Goal: Task Accomplishment & Management: Manage account settings

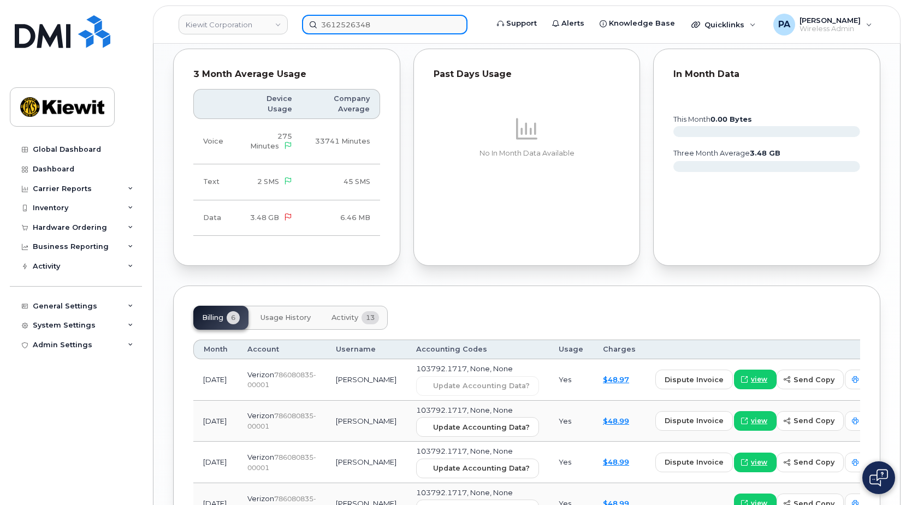
scroll to position [1038, 0]
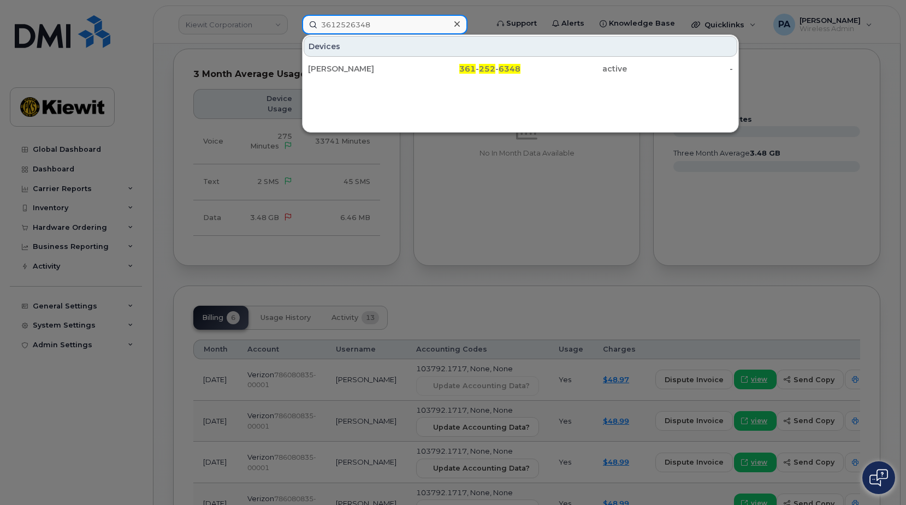
click at [368, 25] on input "3612526348" at bounding box center [384, 25] width 165 height 20
drag, startPoint x: 402, startPoint y: 22, endPoint x: 129, endPoint y: 25, distance: 272.5
click at [293, 25] on div "3612526348 Devices RICHARD VOGLER 361 - 252 - 6348 active -" at bounding box center [391, 25] width 196 height 20
paste input "908873870"
type input "9088738708"
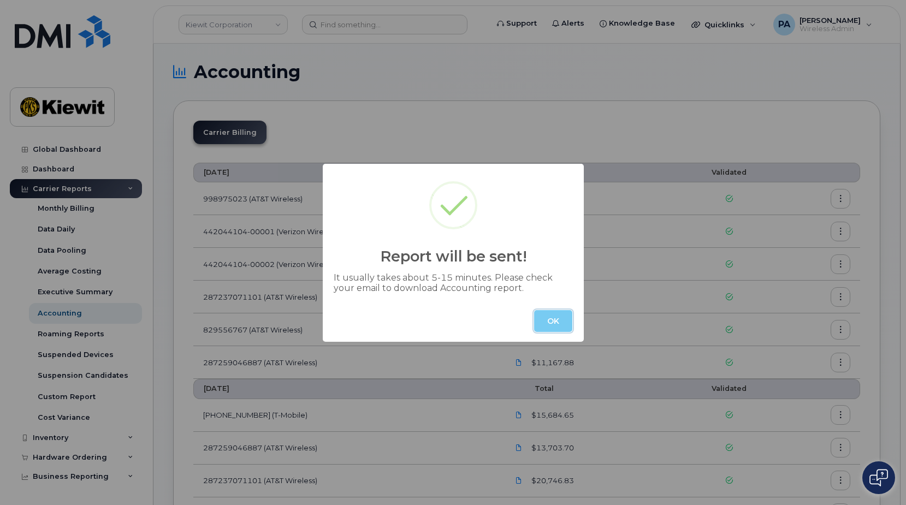
click at [556, 317] on button "OK" at bounding box center [553, 321] width 38 height 22
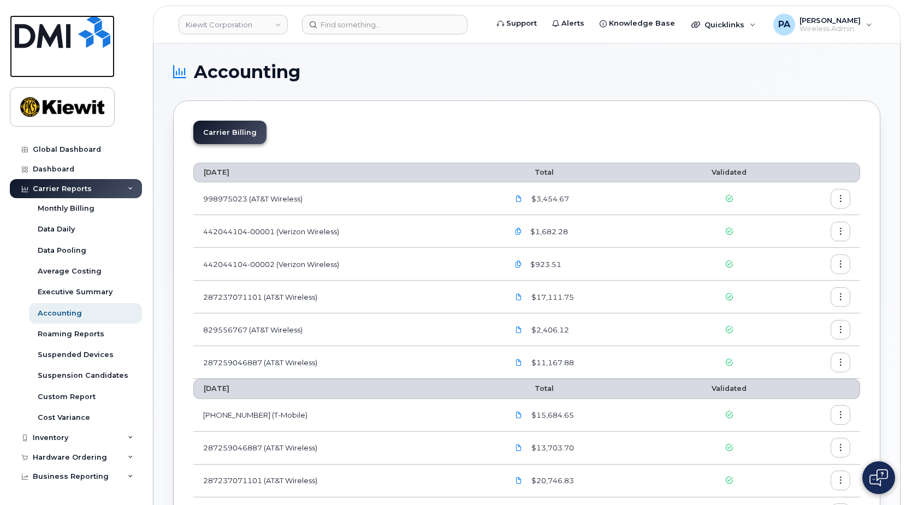
click at [51, 20] on img at bounding box center [63, 31] width 96 height 33
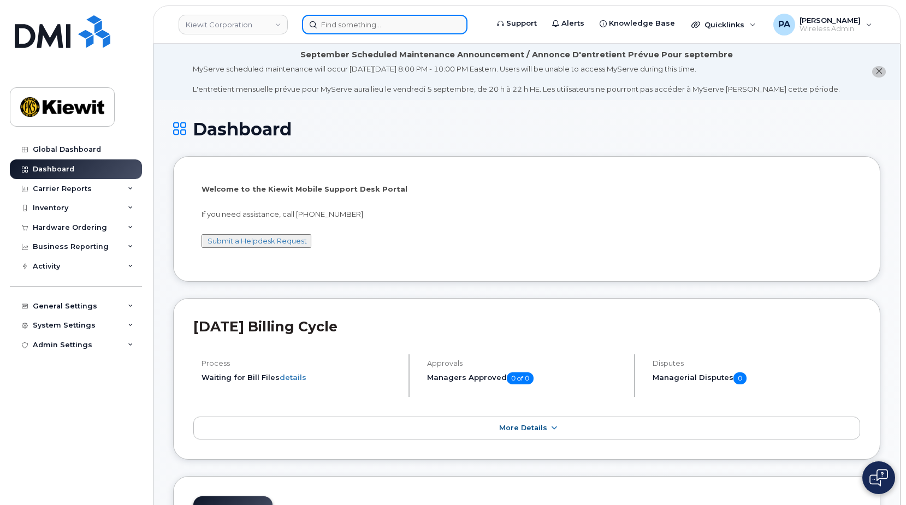
click at [354, 25] on input at bounding box center [384, 25] width 165 height 20
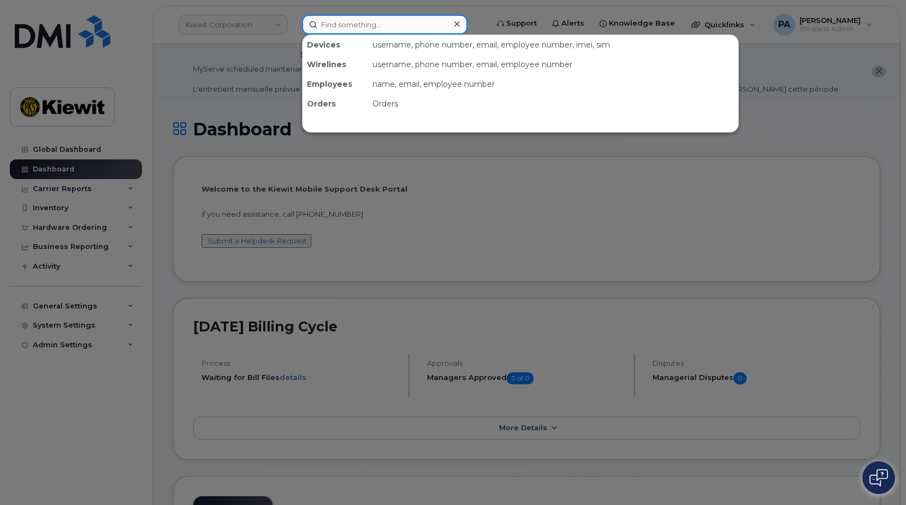
paste input "9088738708"
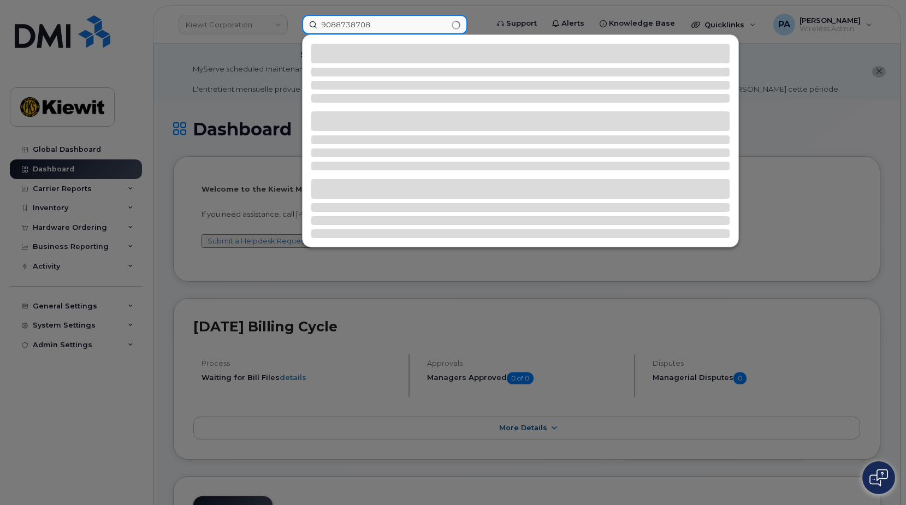
type input "9088738708"
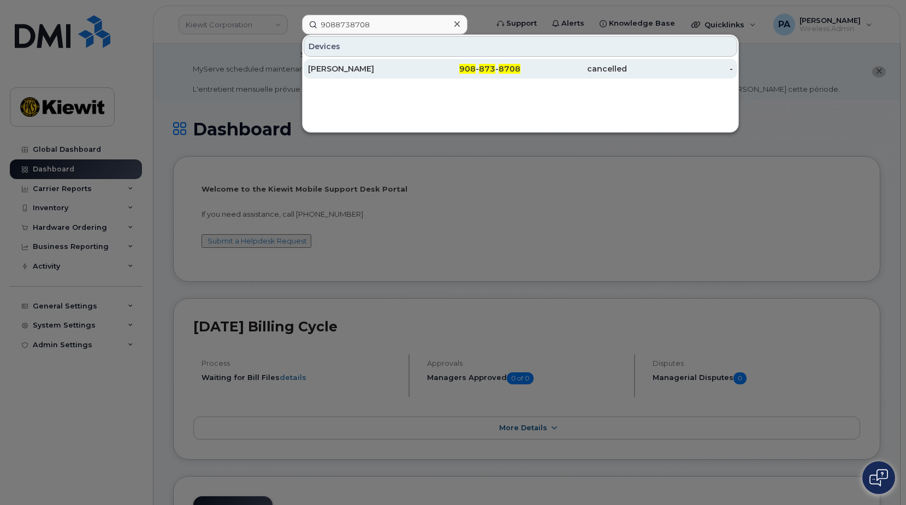
click at [354, 71] on div "Michael Hales" at bounding box center [361, 68] width 106 height 11
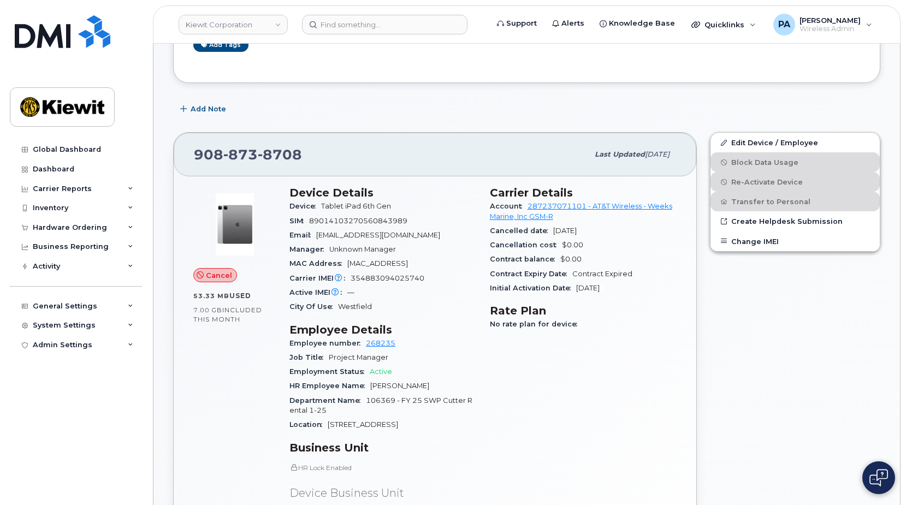
scroll to position [546, 0]
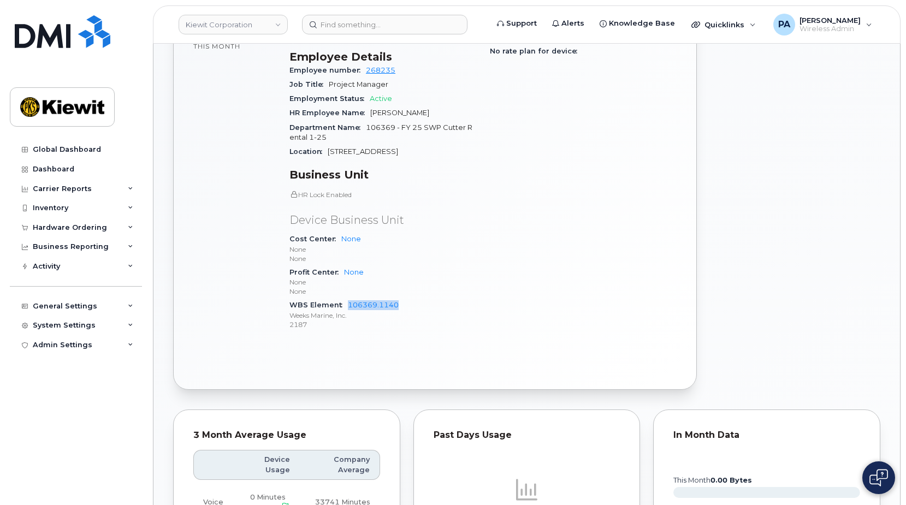
drag, startPoint x: 402, startPoint y: 307, endPoint x: 347, endPoint y: 307, distance: 55.7
click at [347, 307] on div "WBS Element 106369.1140 Weeks Marine, Inc. 2187" at bounding box center [382, 314] width 187 height 33
copy link "106369.1140"
click at [626, 236] on div "Carrier Details Account 287237071101 - AT&T Wireless - Weeks Marine, Inc GSM-R …" at bounding box center [583, 127] width 200 height 440
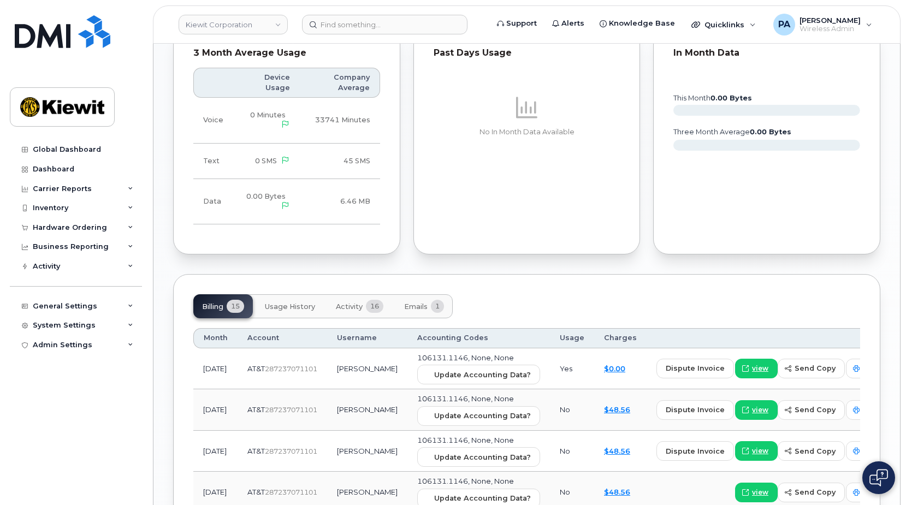
scroll to position [1147, 0]
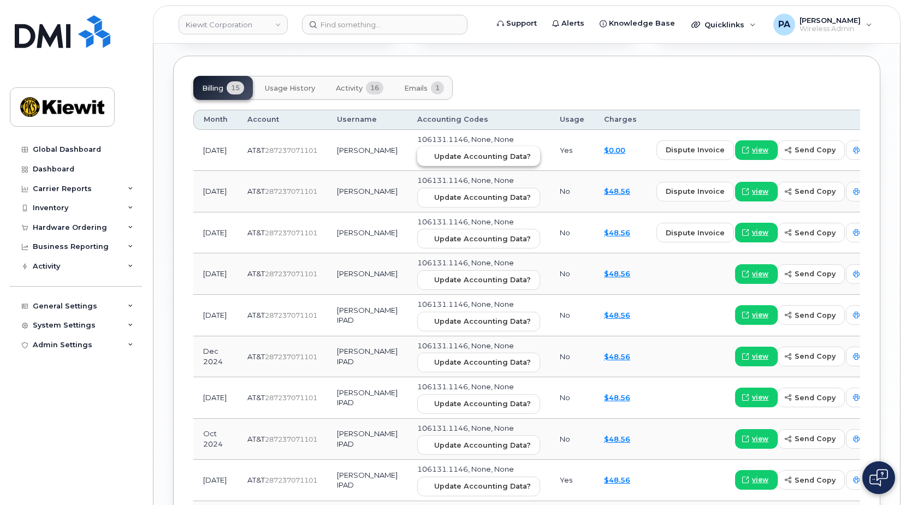
click at [466, 159] on span "Update Accounting Data?" at bounding box center [482, 156] width 97 height 10
click at [730, 74] on div "Billing 15 Usage History Activity 16 Emails 1 Month Account Username Accounting…" at bounding box center [526, 417] width 707 height 723
click at [416, 21] on input at bounding box center [384, 25] width 165 height 20
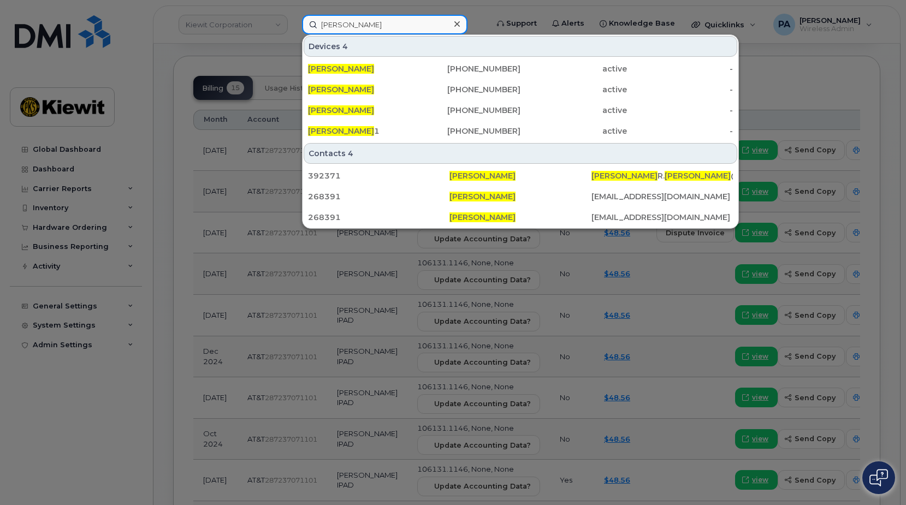
click at [408, 20] on input "jacob taylor" at bounding box center [384, 25] width 165 height 20
drag, startPoint x: 408, startPoint y: 20, endPoint x: 218, endPoint y: 5, distance: 191.1
click at [293, 15] on div "jacob taylor Devices 4 JACOB TAYLOR 361-238-3996 active - Jacob Taylor 850-899-…" at bounding box center [391, 25] width 196 height 20
paste input "9085252412"
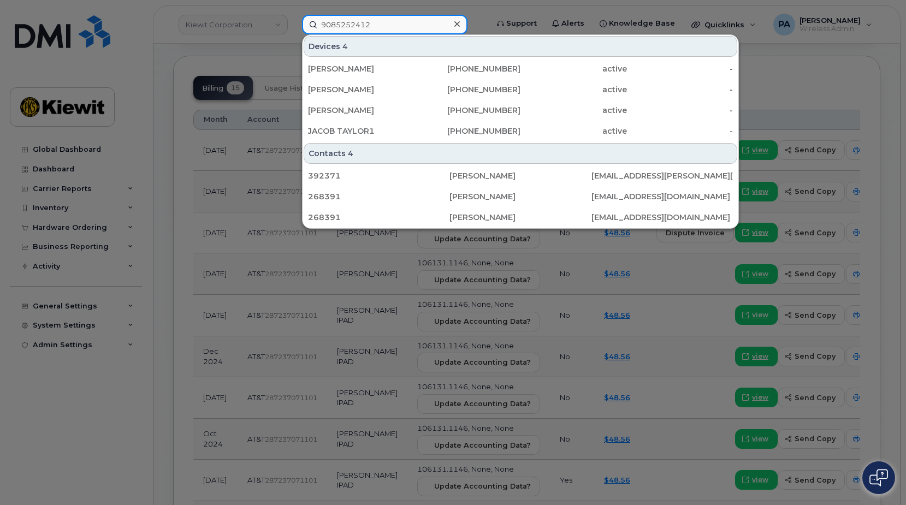
type input "9085252412"
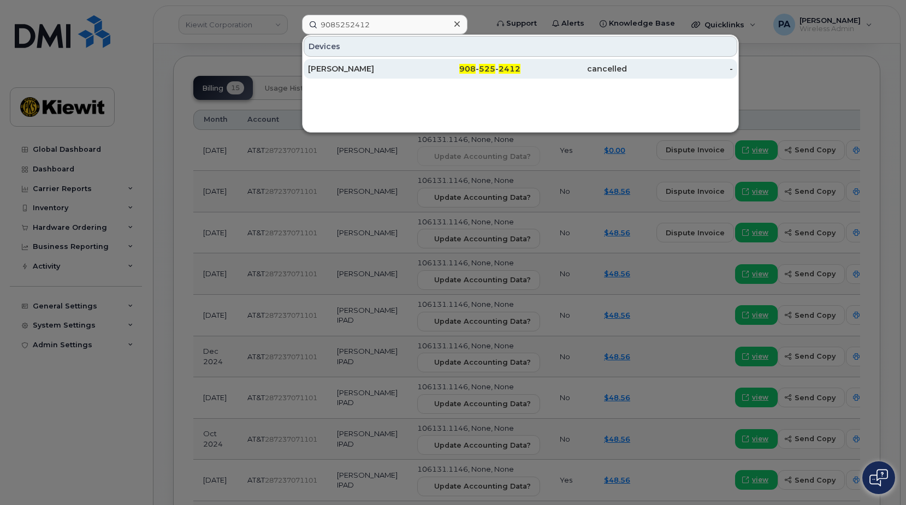
click at [378, 63] on div "CHARLES GIAMUNDO" at bounding box center [361, 69] width 106 height 20
click at [371, 68] on div "CHARLES GIAMUNDO" at bounding box center [361, 68] width 106 height 11
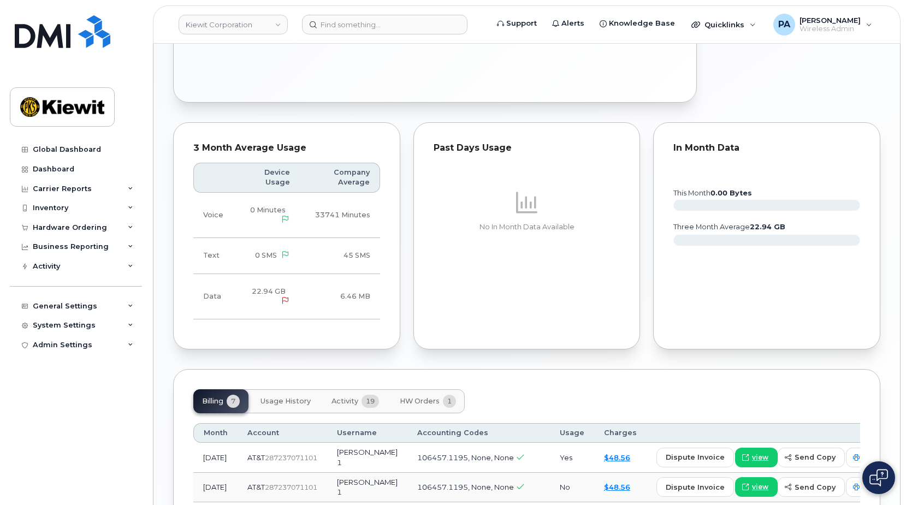
scroll to position [1095, 0]
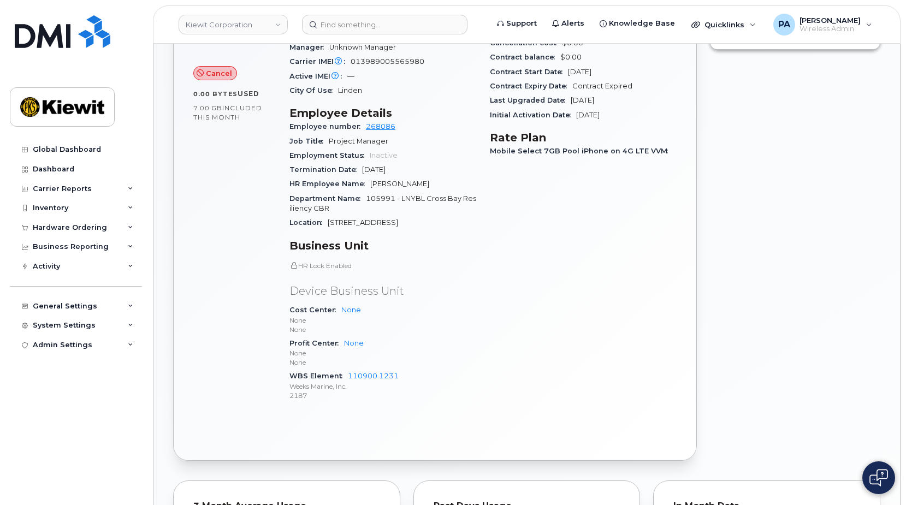
scroll to position [655, 0]
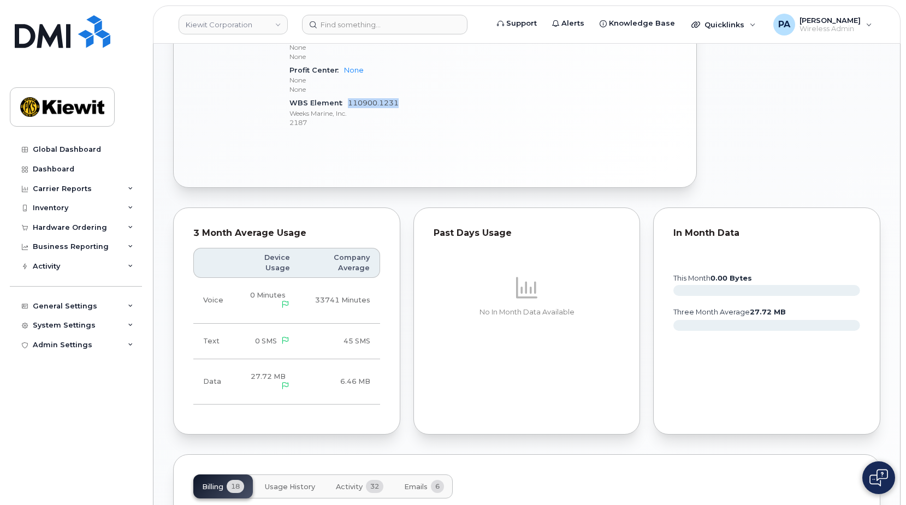
drag, startPoint x: 409, startPoint y: 104, endPoint x: 347, endPoint y: 103, distance: 61.7
click at [347, 103] on div "WBS Element 110900.1231 Weeks Marine, Inc. 2187" at bounding box center [382, 112] width 187 height 33
copy link "110900.1231"
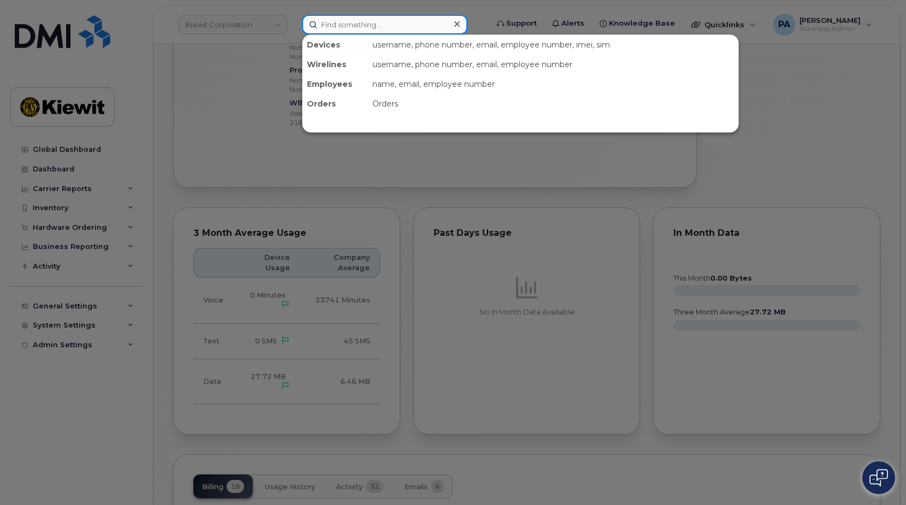
click at [342, 23] on input at bounding box center [384, 25] width 165 height 20
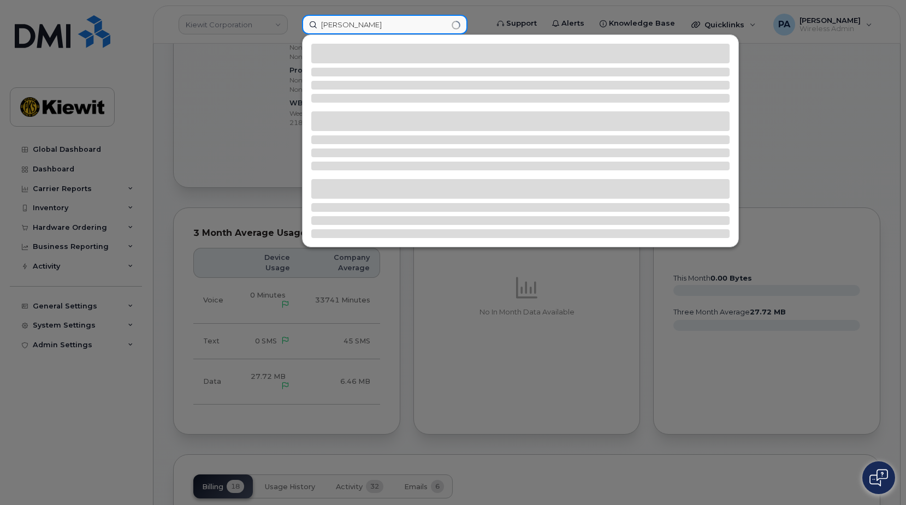
type input "scott kizer"
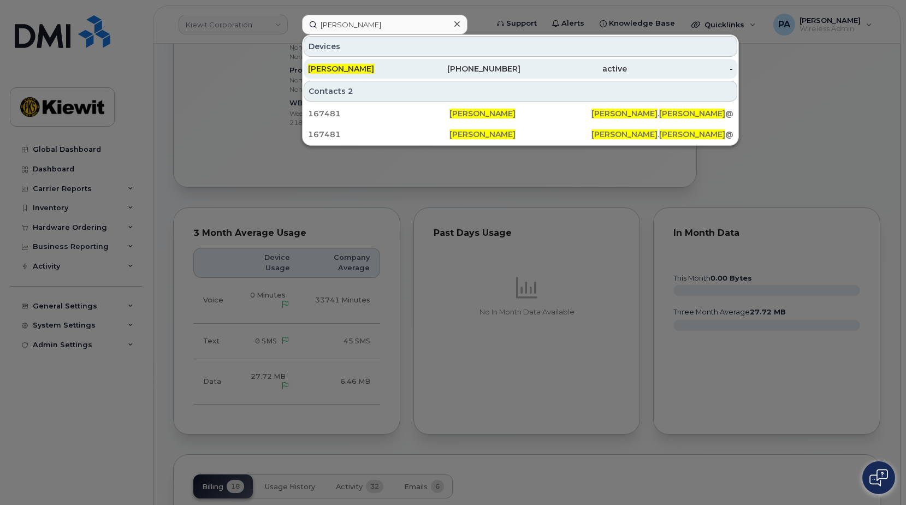
click at [346, 70] on span "[PERSON_NAME]" at bounding box center [341, 69] width 66 height 10
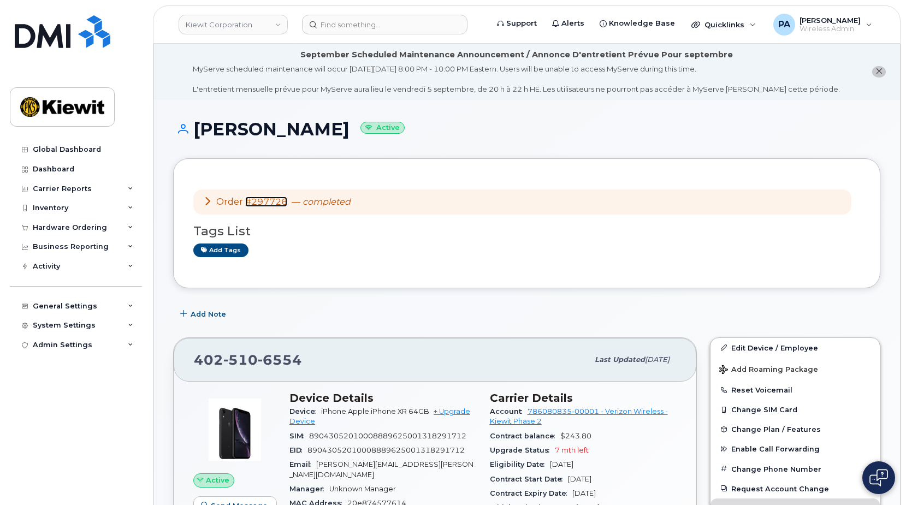
click at [266, 204] on link "#297726" at bounding box center [266, 202] width 42 height 10
click at [332, 28] on input at bounding box center [384, 25] width 165 height 20
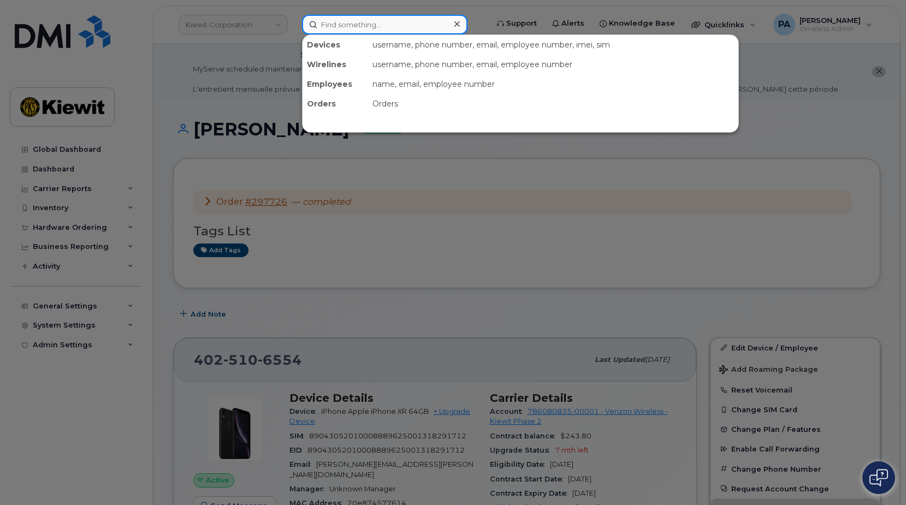
paste input "2245734804"
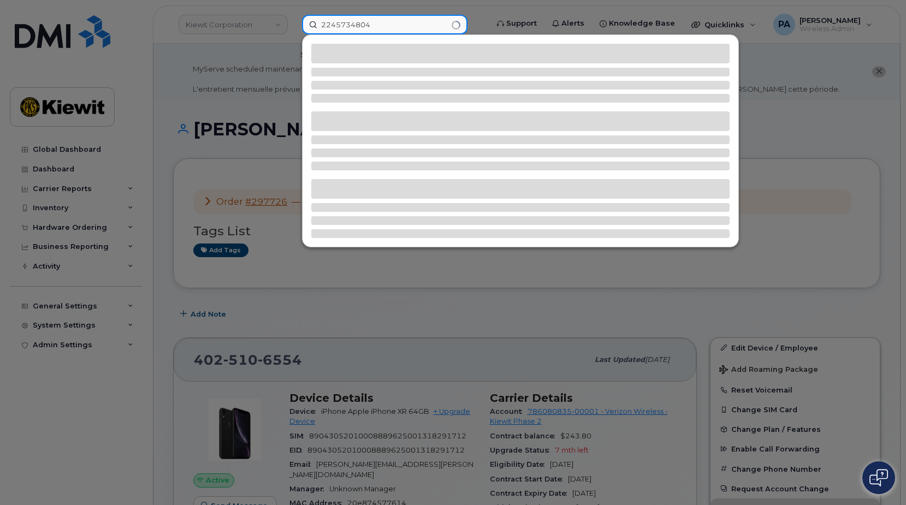
type input "2245734804"
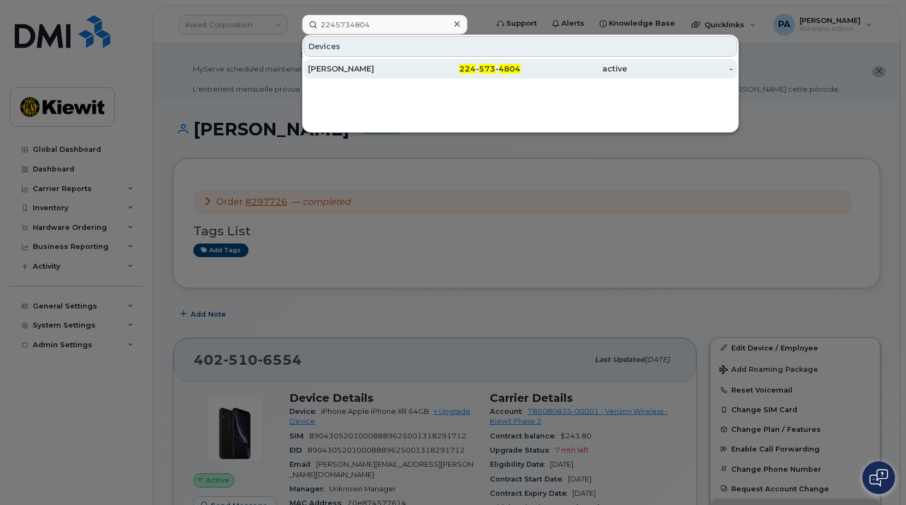
click at [331, 63] on div "Daniel Beatty" at bounding box center [361, 69] width 106 height 20
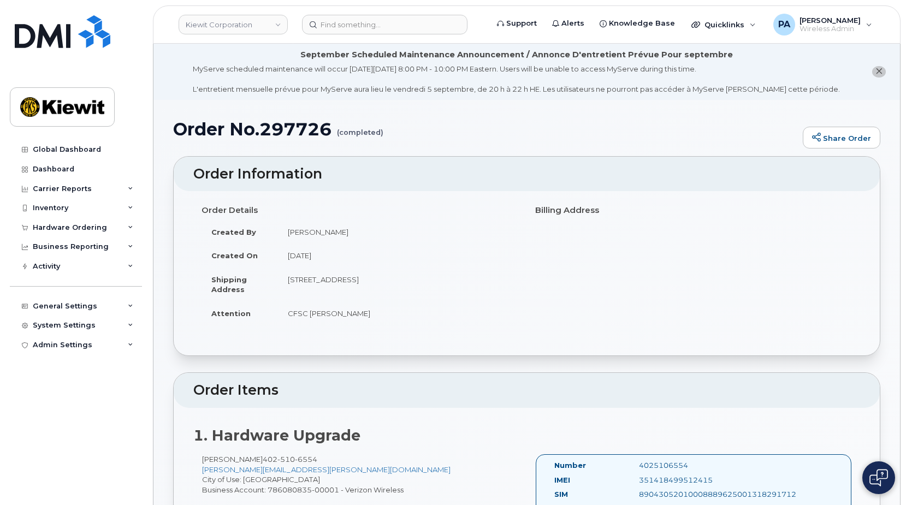
scroll to position [328, 0]
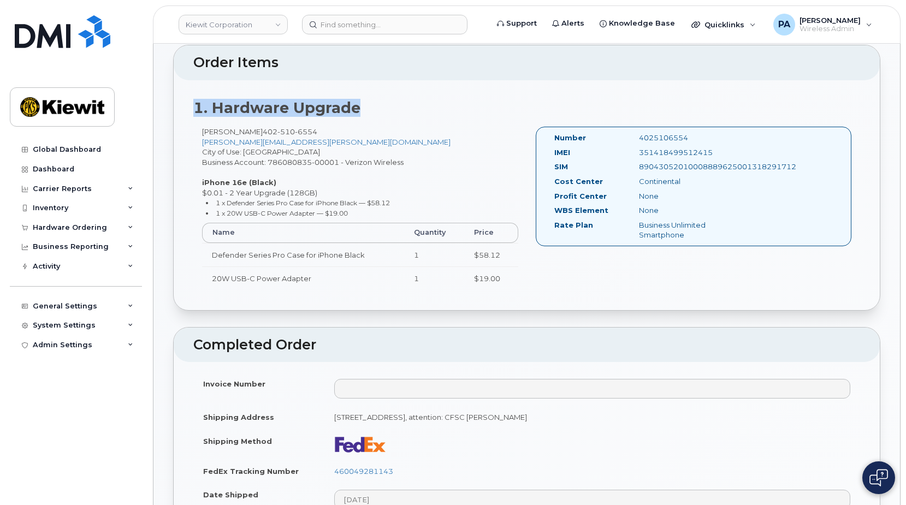
click at [625, 78] on div "Order Items 1. Hardware Upgrade Scott Kizer 402 510 6554 SCOTT.KIZER@CONTINENTA…" at bounding box center [526, 178] width 707 height 266
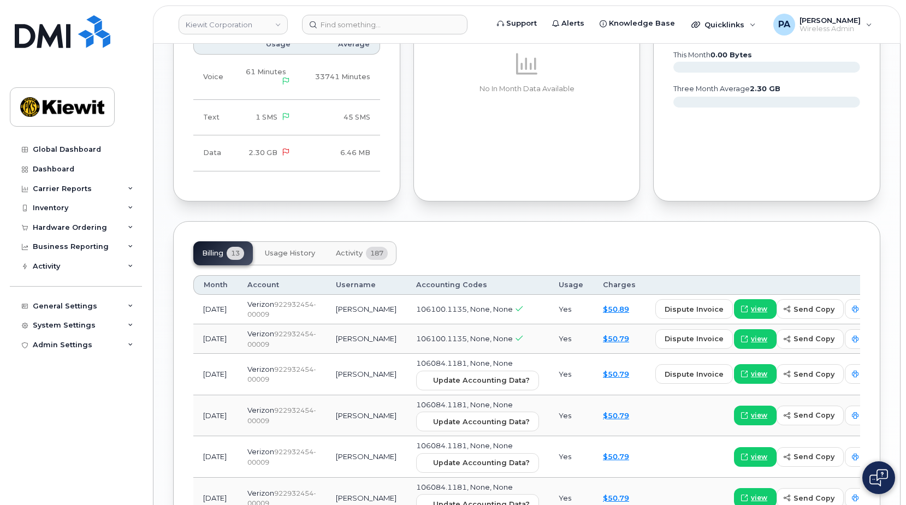
scroll to position [1365, 0]
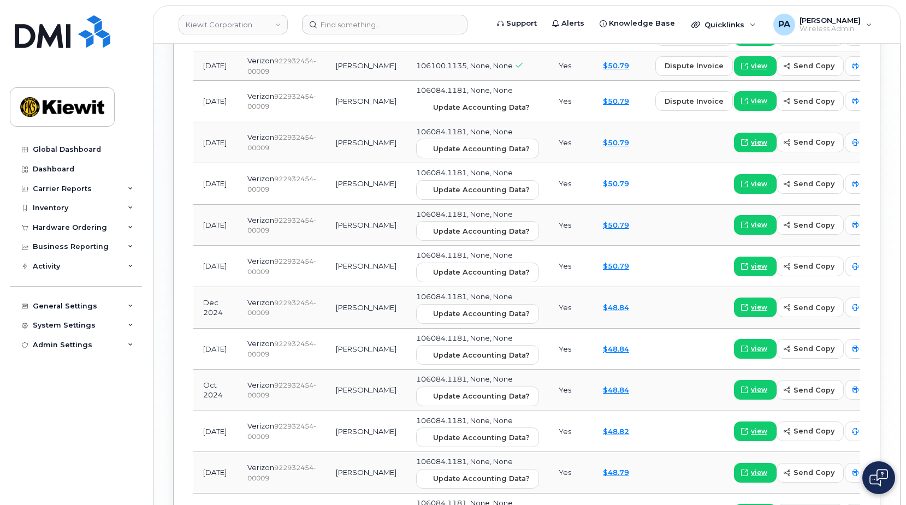
drag, startPoint x: 478, startPoint y: 131, endPoint x: 509, endPoint y: 39, distance: 96.2
click at [478, 112] on span "Update Accounting Data?" at bounding box center [481, 107] width 97 height 10
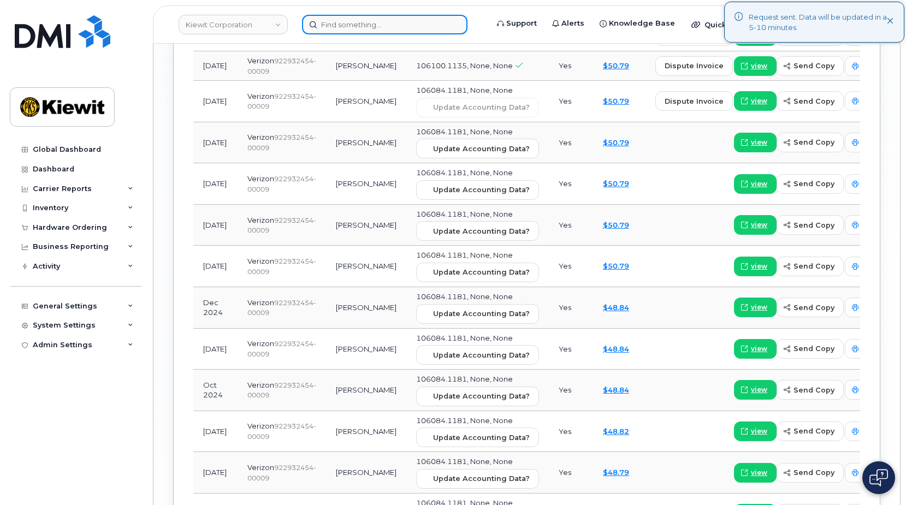
click at [347, 23] on input at bounding box center [384, 25] width 165 height 20
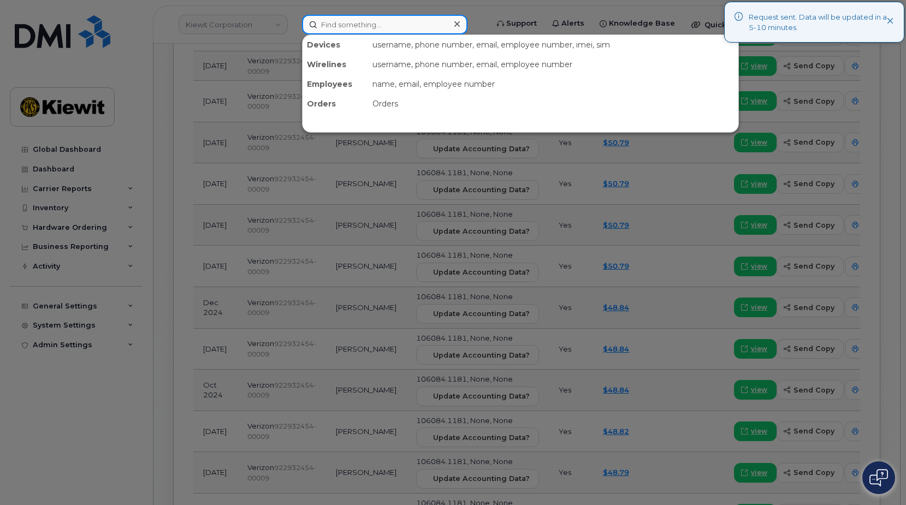
paste input "2245734801"
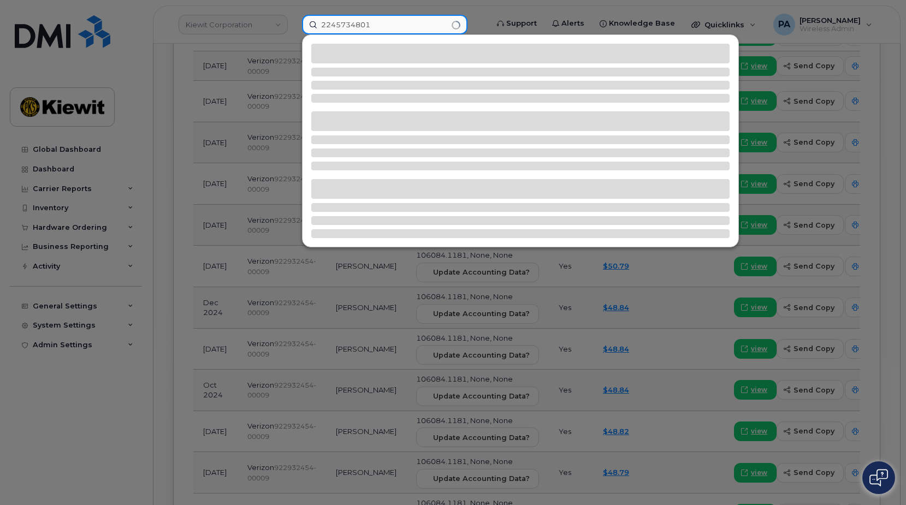
type input "2245734801"
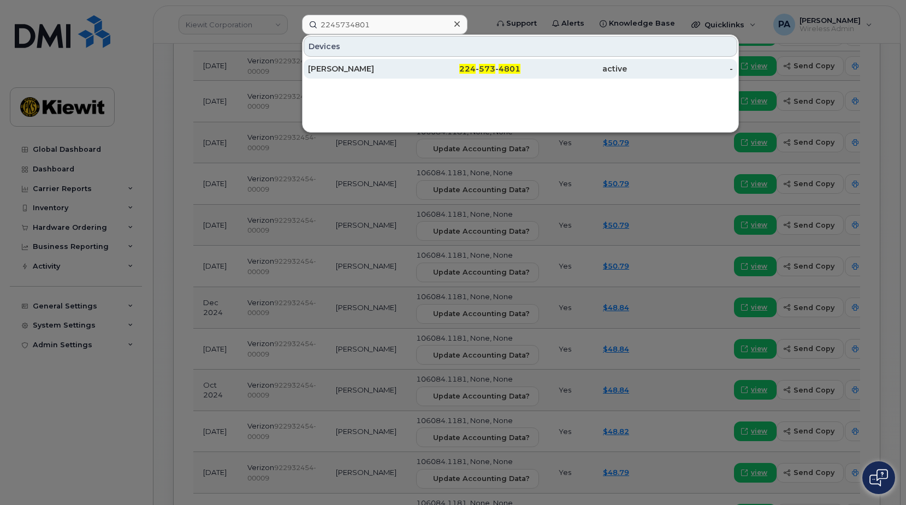
click at [350, 73] on div "Joshua Vrettos" at bounding box center [361, 68] width 106 height 11
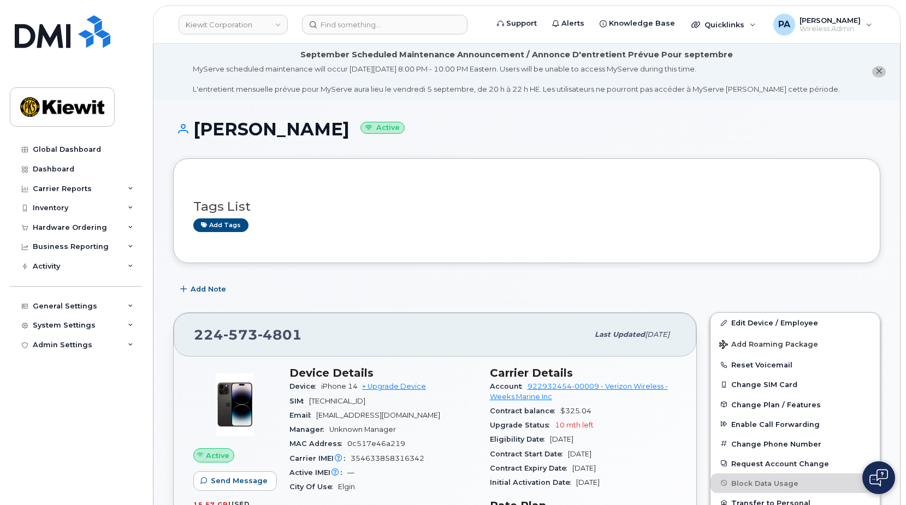
scroll to position [273, 0]
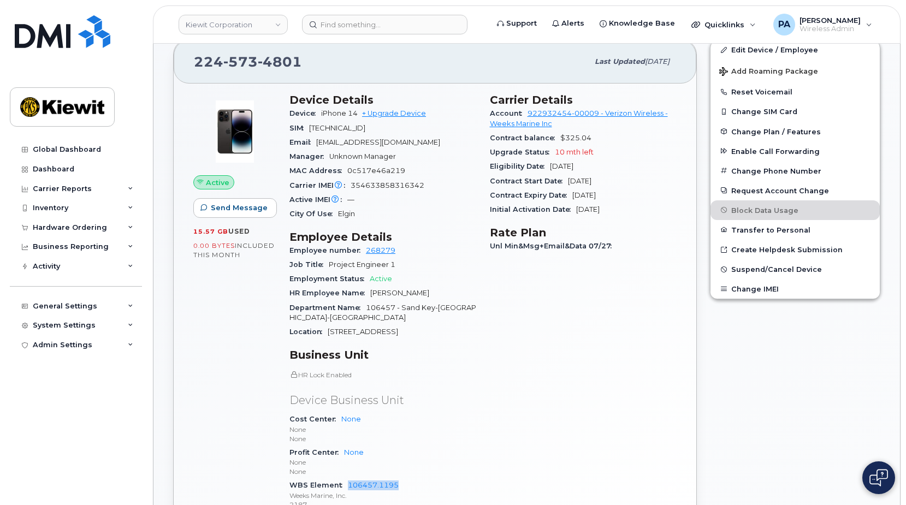
drag, startPoint x: 405, startPoint y: 487, endPoint x: 346, endPoint y: 485, distance: 59.0
click at [346, 485] on div "WBS Element 106457.1195 Weeks Marine, Inc. 2187" at bounding box center [382, 494] width 187 height 33
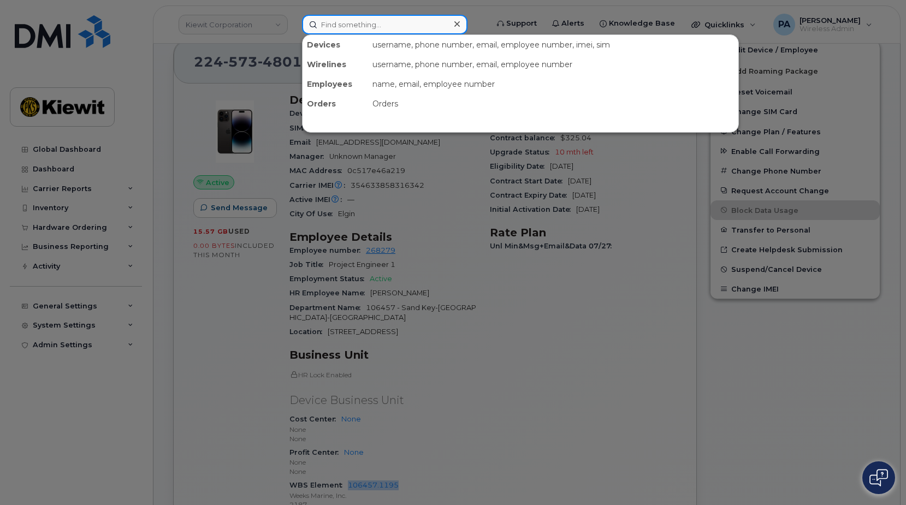
click at [382, 19] on input at bounding box center [384, 25] width 165 height 20
click at [380, 22] on input at bounding box center [384, 25] width 165 height 20
paste input "2245314215"
type input "2245314215"
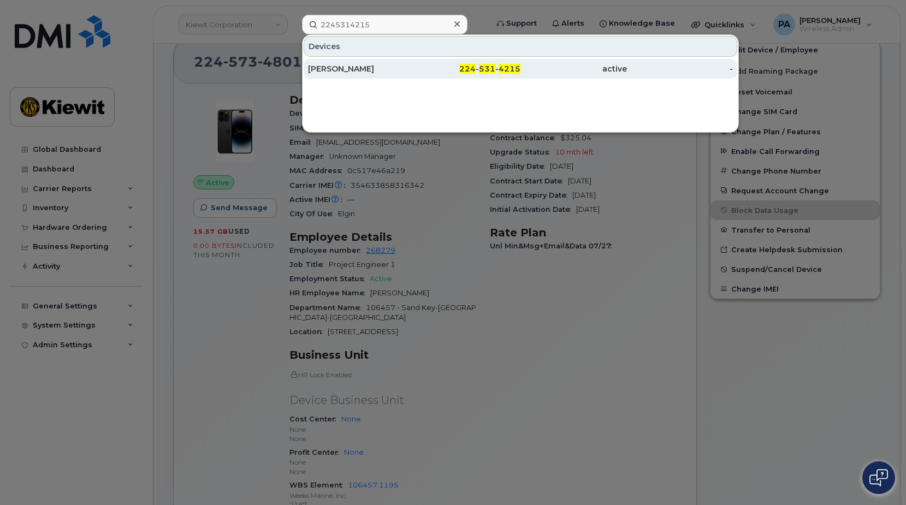
click at [340, 71] on div "Dusty Price" at bounding box center [361, 68] width 106 height 11
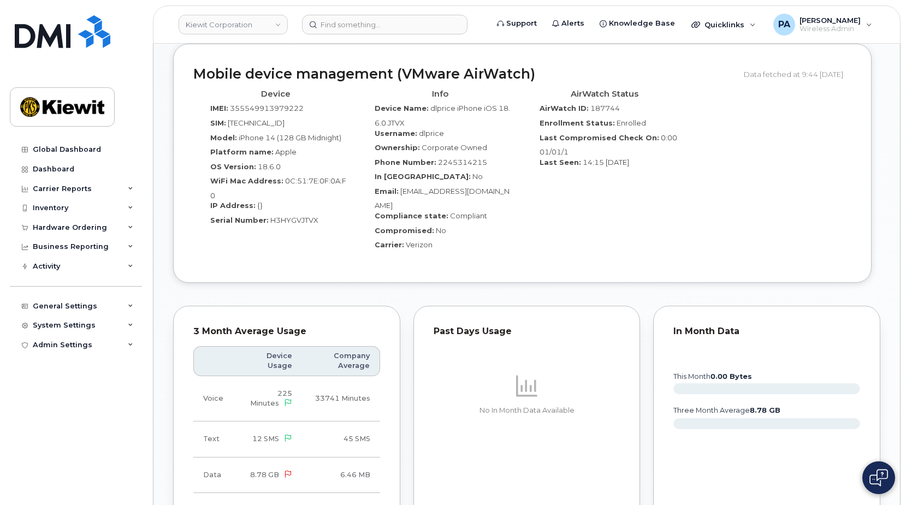
scroll to position [1092, 0]
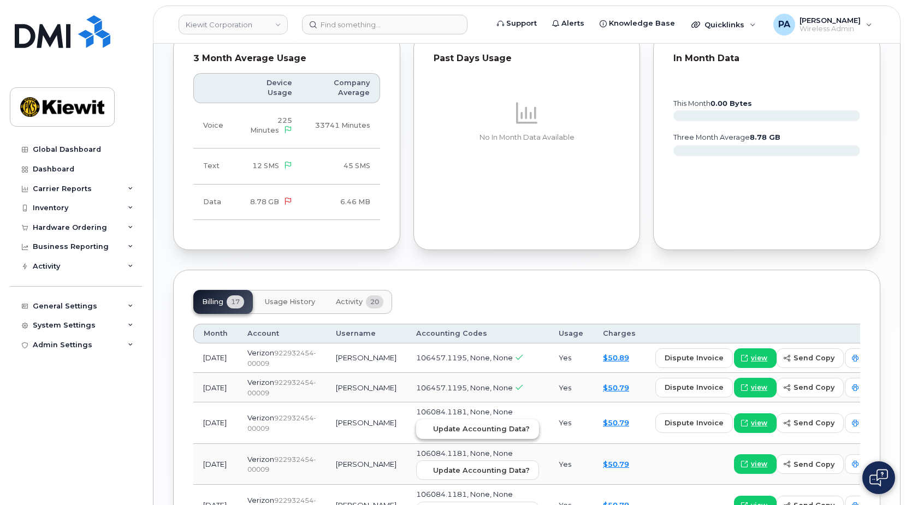
click at [448, 434] on span "Update Accounting Data?" at bounding box center [481, 429] width 97 height 10
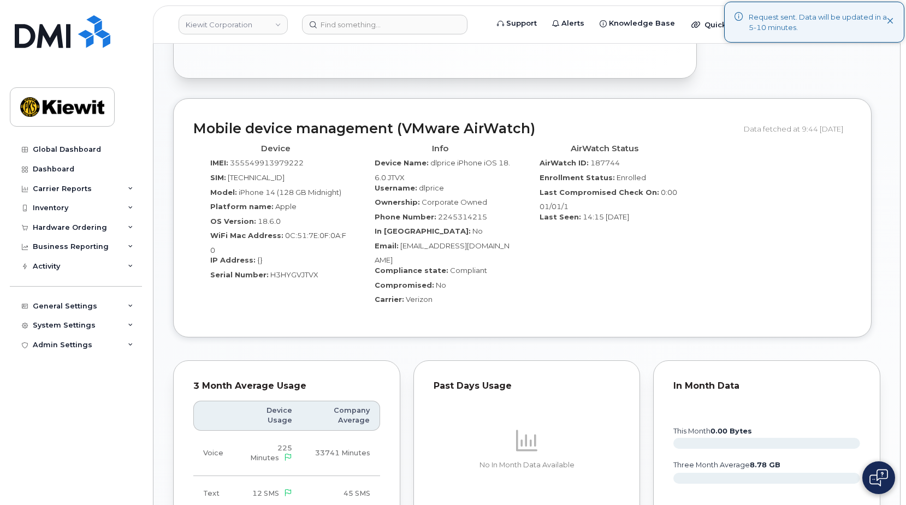
scroll to position [601, 0]
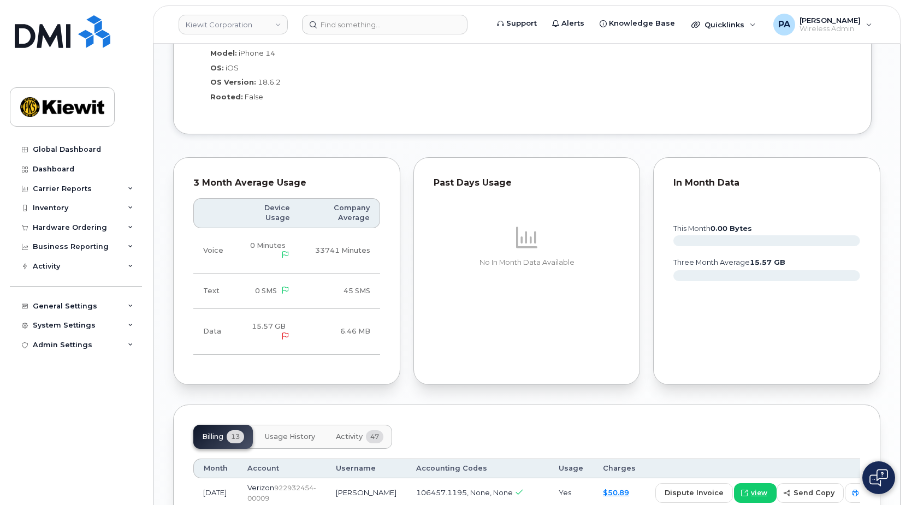
scroll to position [1246, 0]
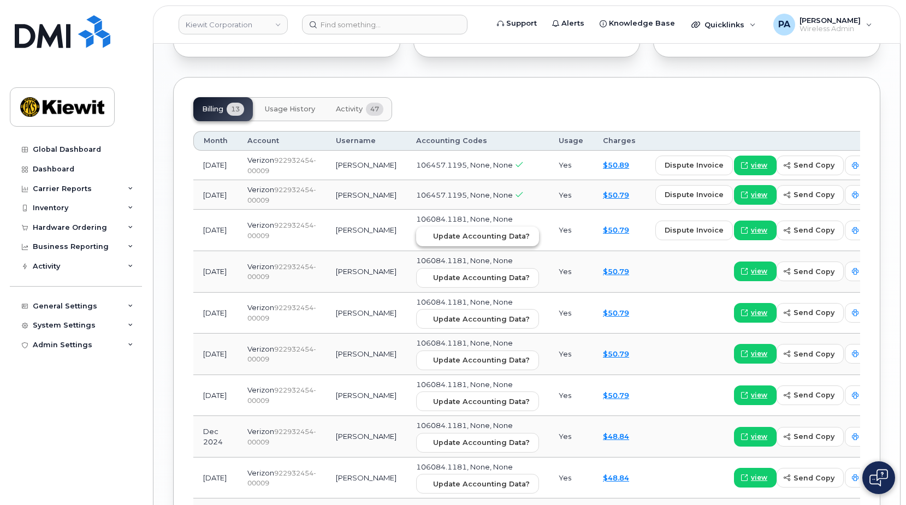
click at [456, 241] on span "Update Accounting Data?" at bounding box center [481, 236] width 97 height 10
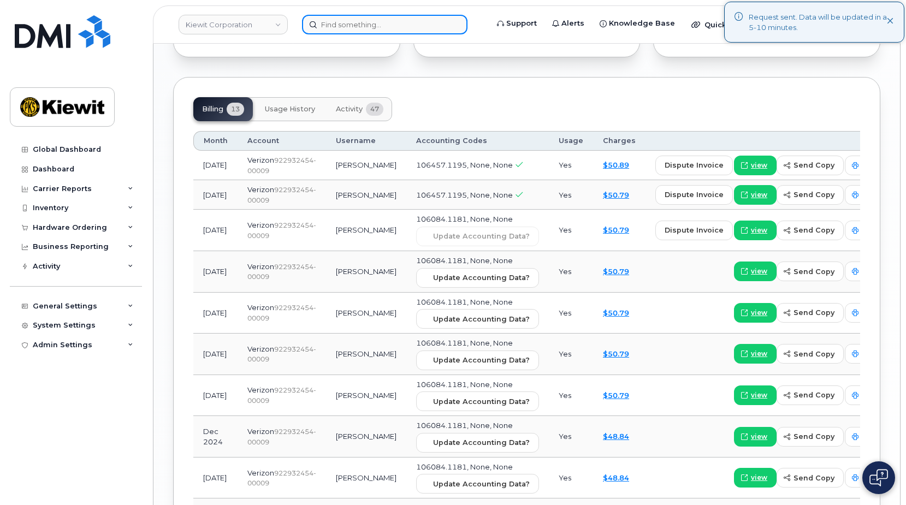
click at [359, 23] on input at bounding box center [384, 25] width 165 height 20
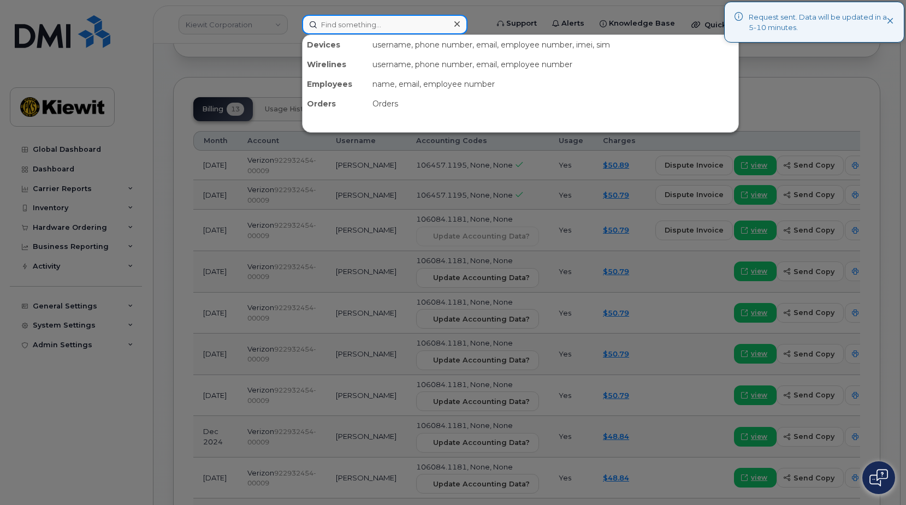
click at [403, 26] on input at bounding box center [384, 25] width 165 height 20
paste input "2245734790"
type input "2245734790"
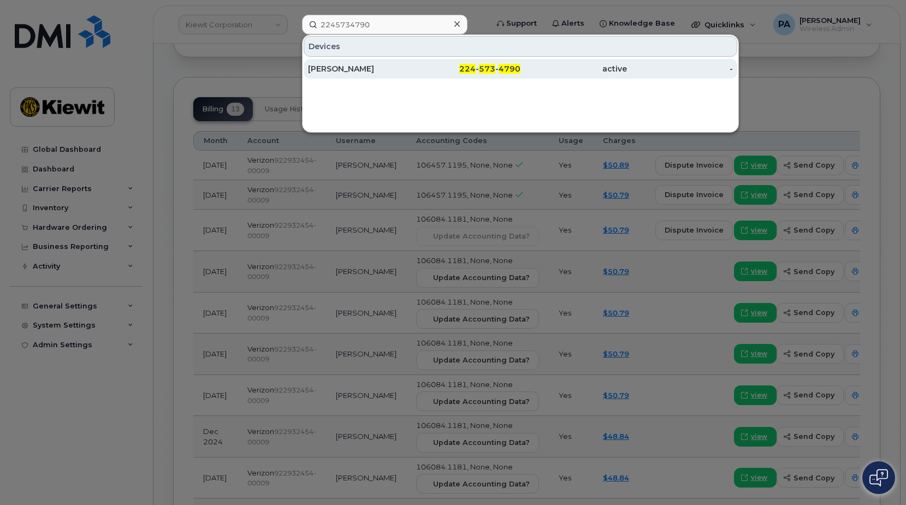
click at [355, 70] on div "[PERSON_NAME]" at bounding box center [361, 68] width 106 height 11
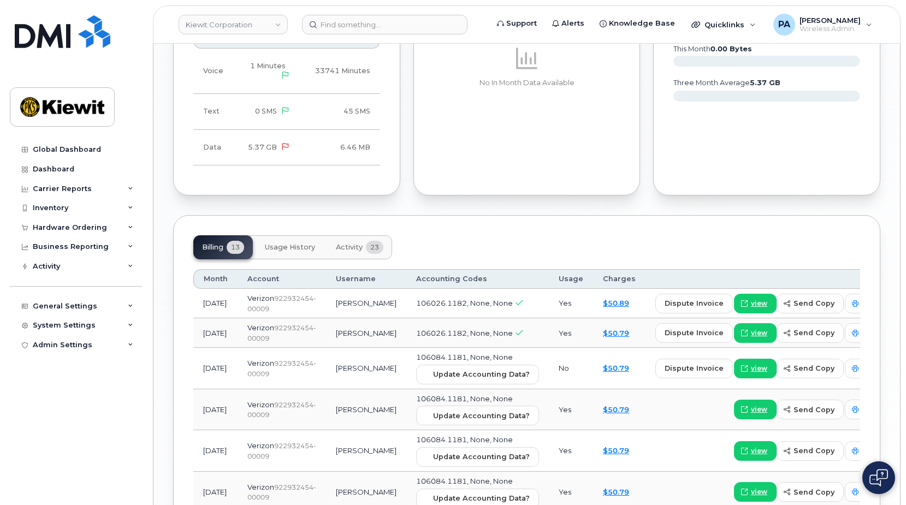
scroll to position [1201, 0]
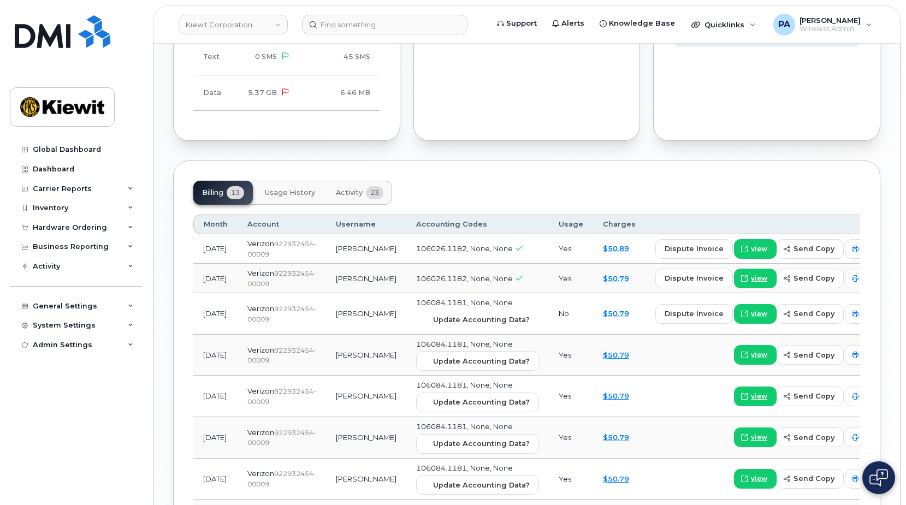
drag, startPoint x: 434, startPoint y: 341, endPoint x: 506, endPoint y: 42, distance: 308.2
click at [434, 325] on span "Update Accounting Data?" at bounding box center [481, 320] width 97 height 10
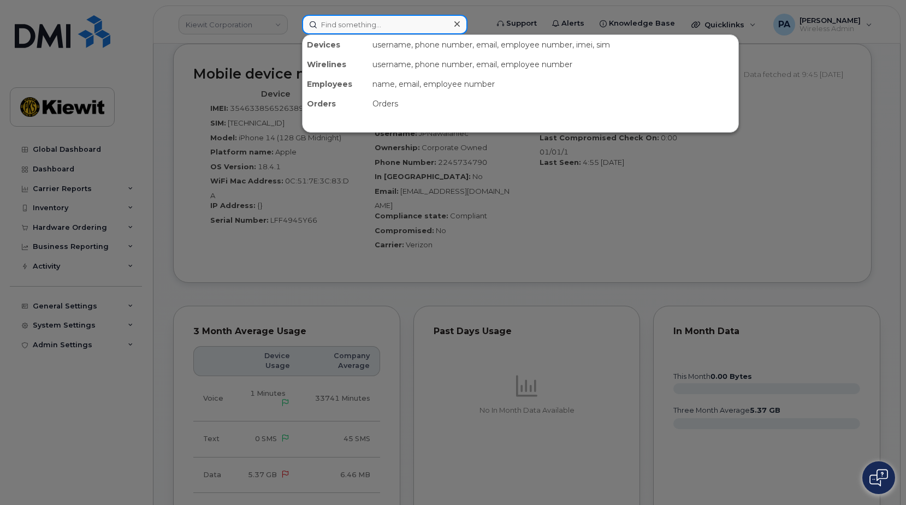
click at [321, 17] on input at bounding box center [384, 25] width 165 height 20
paste input "2248663436"
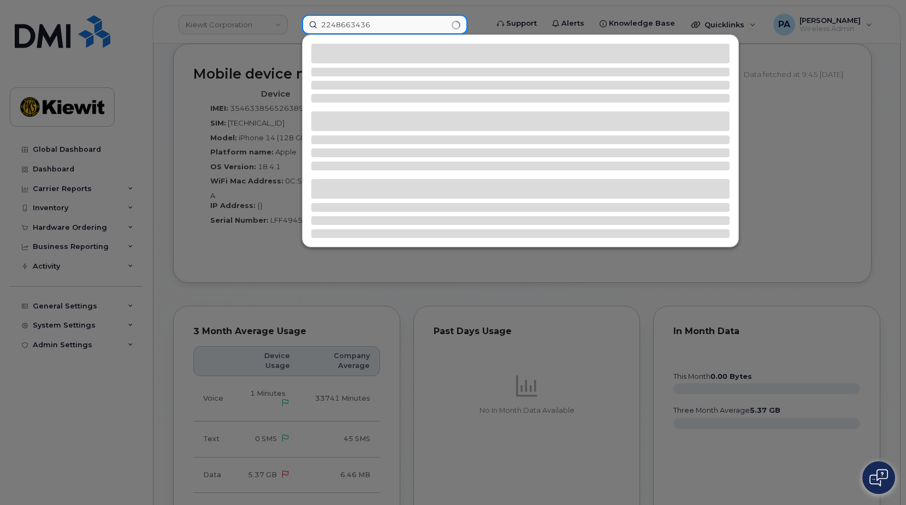
type input "2248663436"
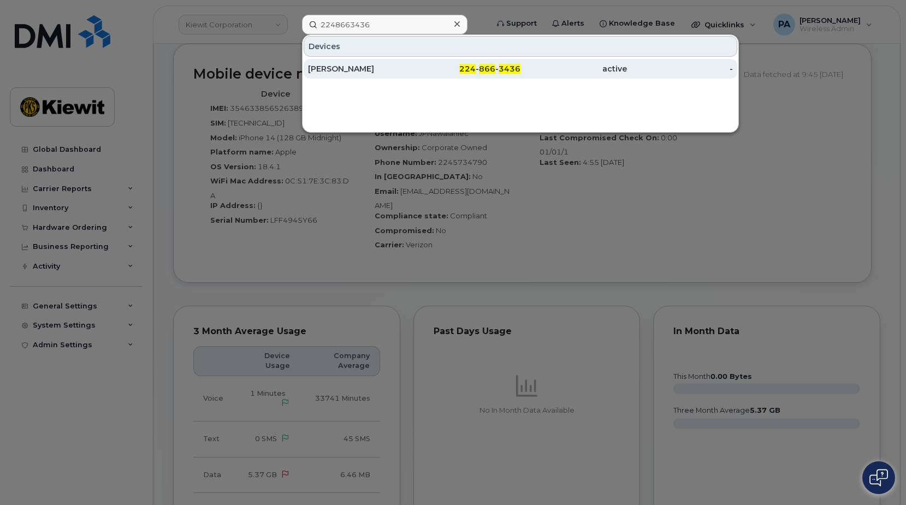
click at [348, 69] on div "Terry Legendre" at bounding box center [361, 68] width 106 height 11
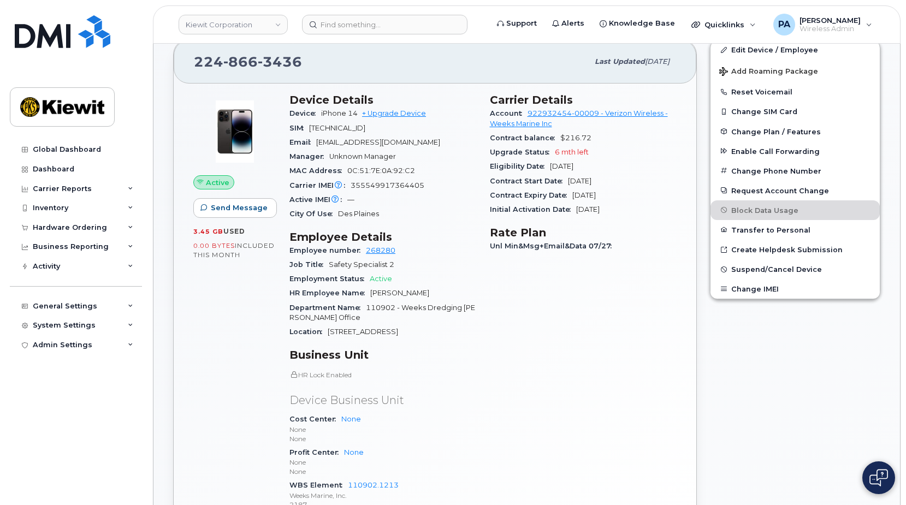
scroll to position [491, 0]
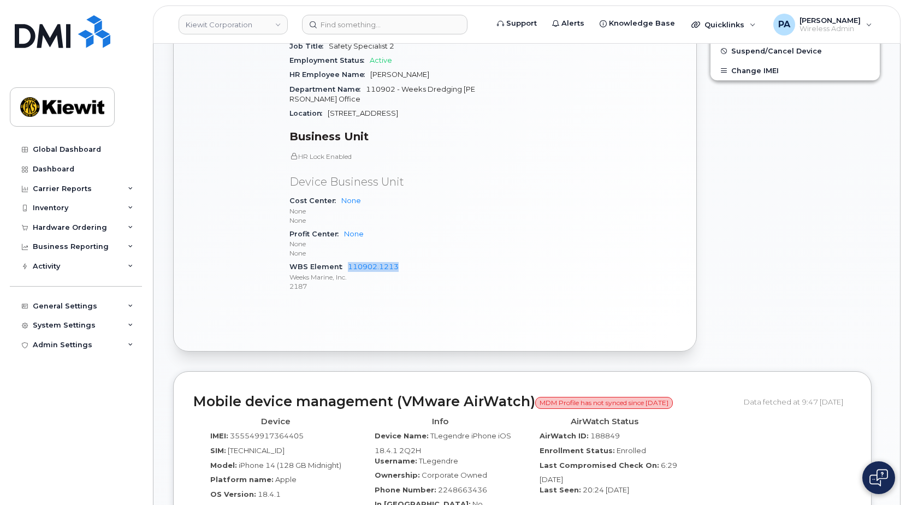
drag, startPoint x: 406, startPoint y: 265, endPoint x: 341, endPoint y: 263, distance: 65.0
click at [347, 264] on div "WBS Element 110902.1213 Weeks Marine, Inc. 2187" at bounding box center [382, 276] width 187 height 33
click at [369, 20] on input at bounding box center [384, 25] width 165 height 20
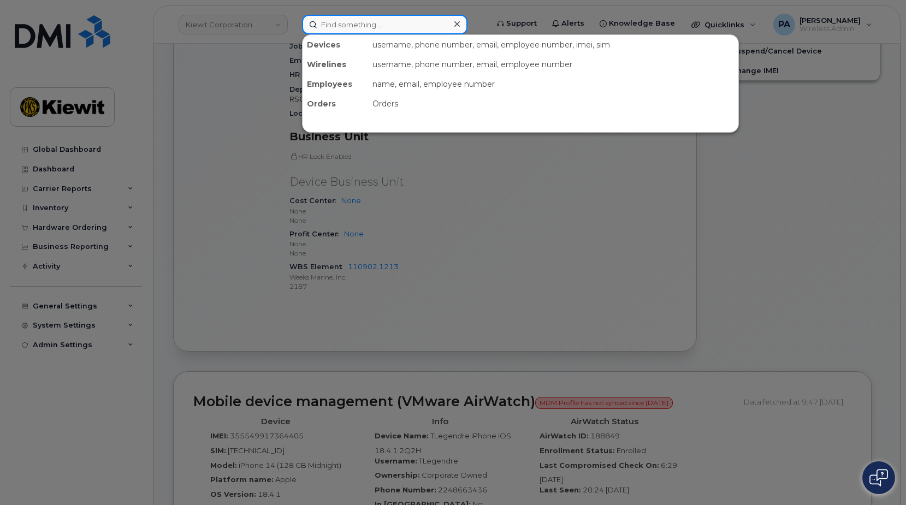
paste input "2242465388"
type input "2242465388"
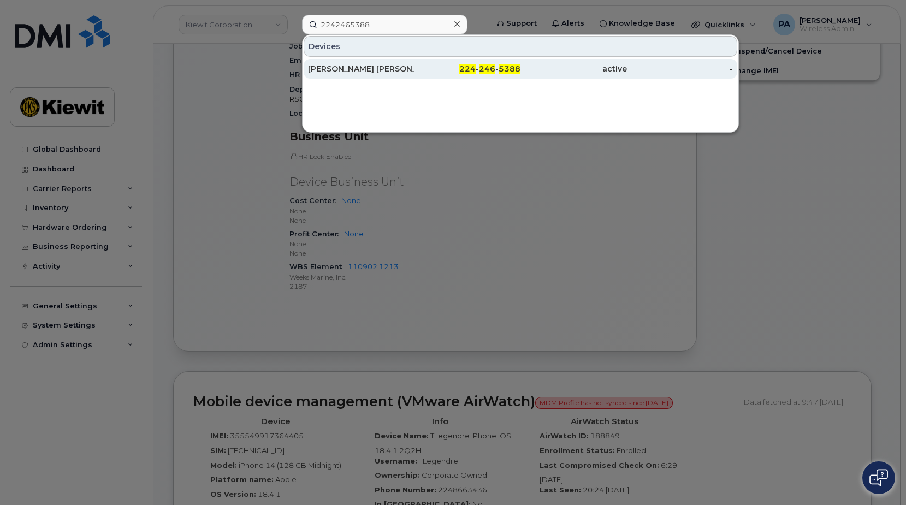
click at [325, 70] on div "[PERSON_NAME] [PERSON_NAME]" at bounding box center [361, 68] width 106 height 11
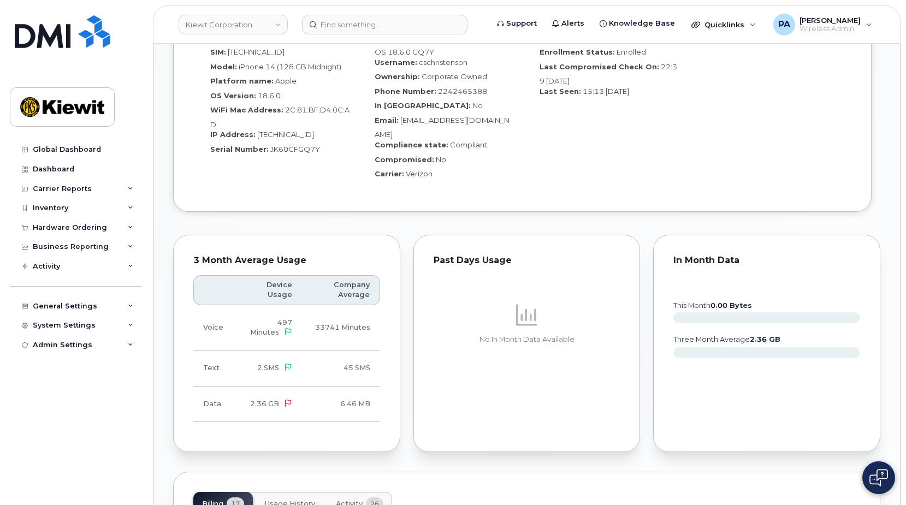
scroll to position [1365, 0]
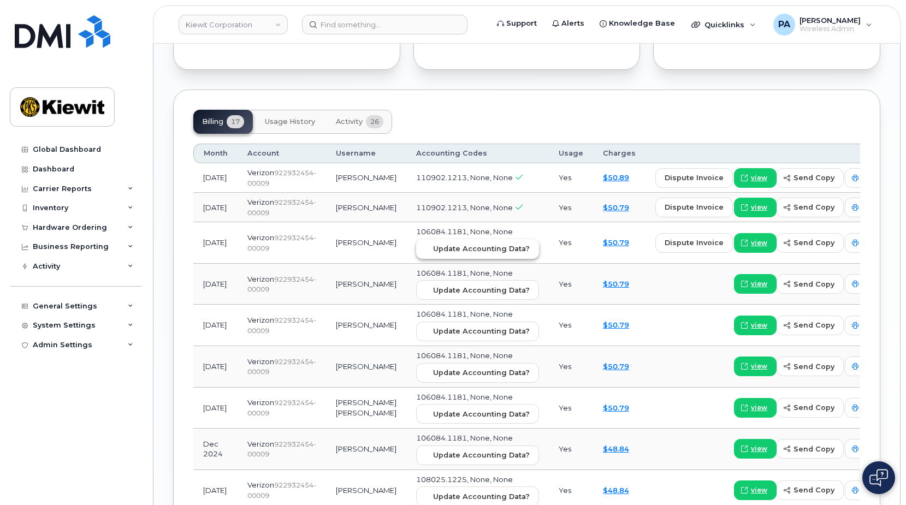
click at [440, 259] on button "Update Accounting Data?" at bounding box center [477, 249] width 123 height 20
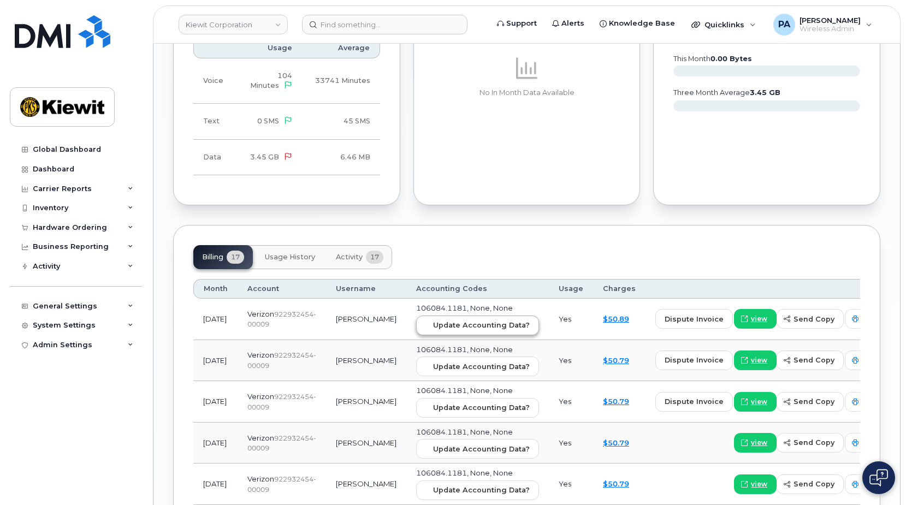
scroll to position [1192, 0]
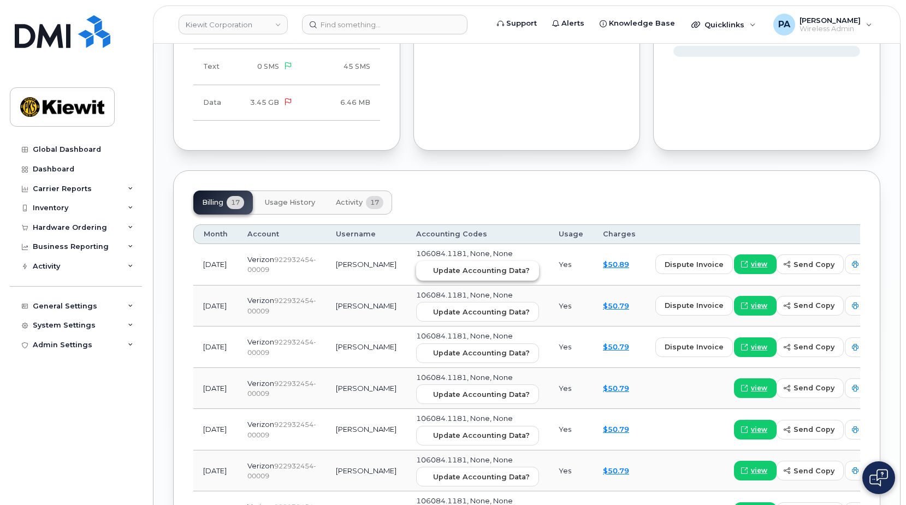
click at [464, 265] on span "Update Accounting Data?" at bounding box center [481, 270] width 97 height 10
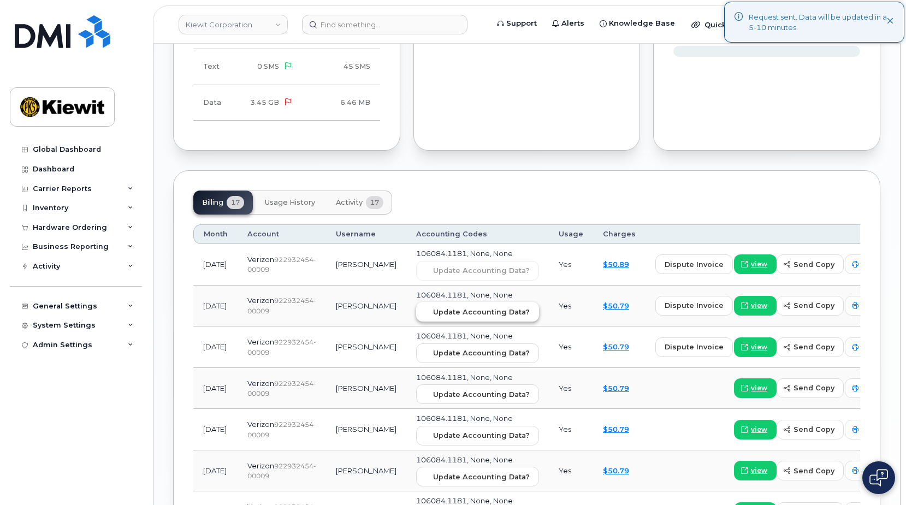
click at [458, 307] on span "Update Accounting Data?" at bounding box center [481, 312] width 97 height 10
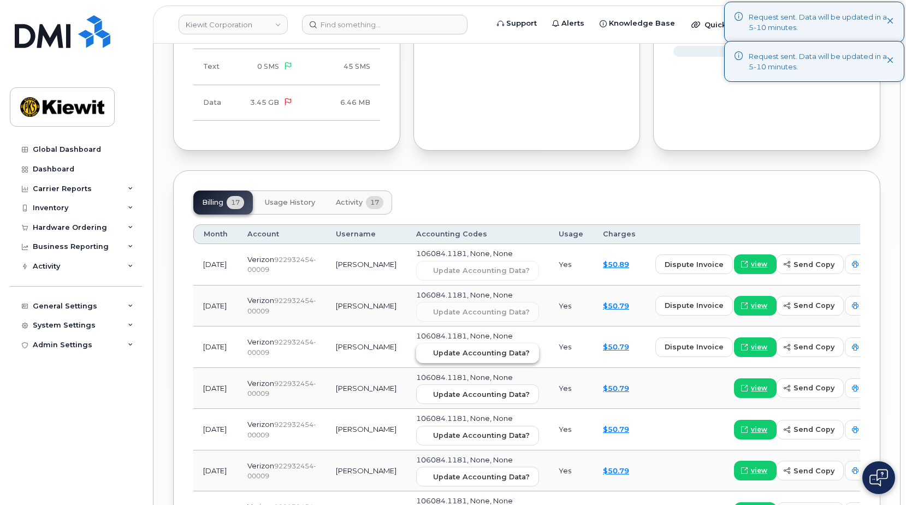
click at [453, 348] on span "Update Accounting Data?" at bounding box center [481, 353] width 97 height 10
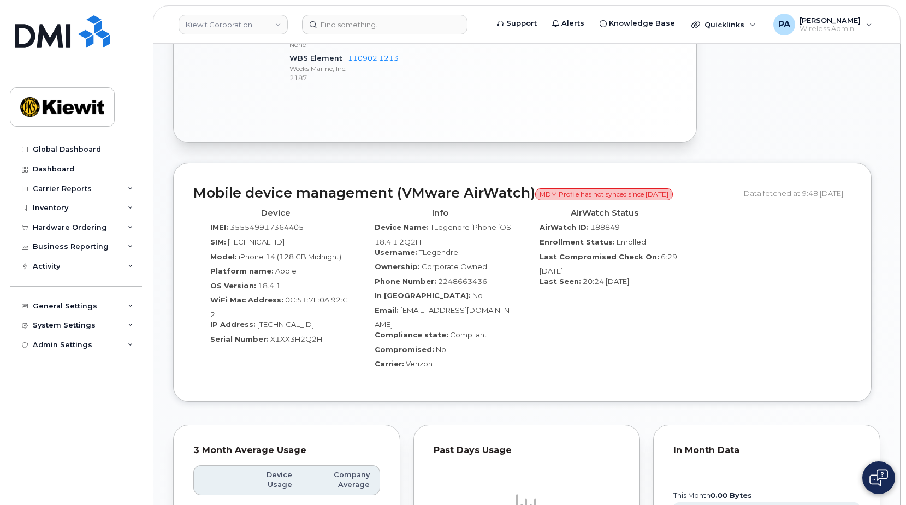
scroll to position [919, 0]
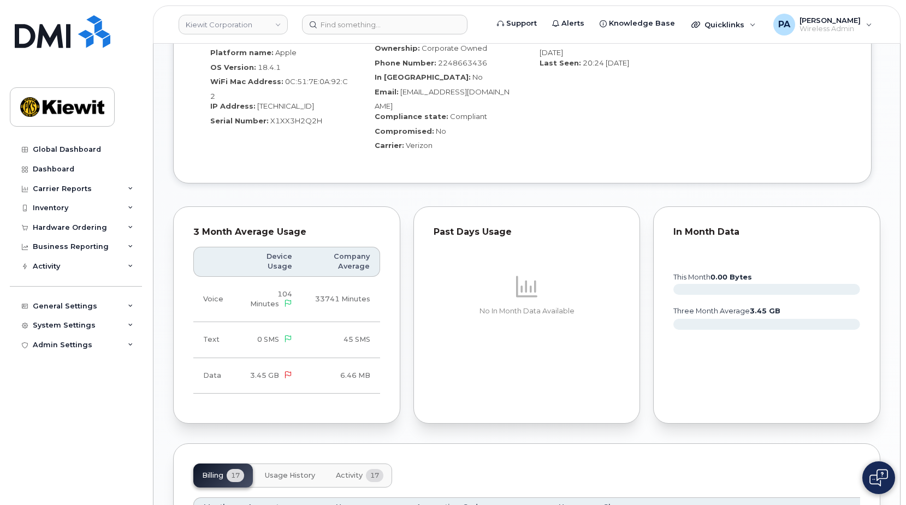
click at [329, 465] on button "Activity 17" at bounding box center [359, 476] width 65 height 24
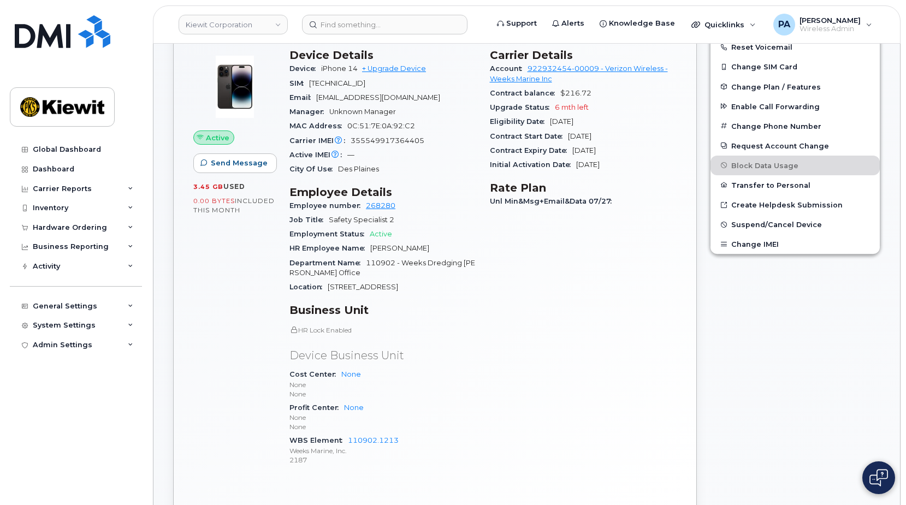
scroll to position [0, 0]
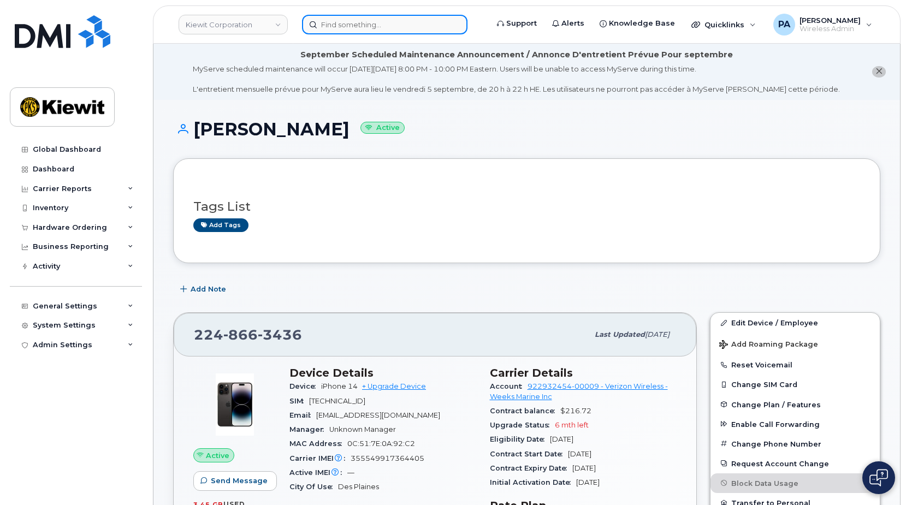
click at [375, 23] on input at bounding box center [384, 25] width 165 height 20
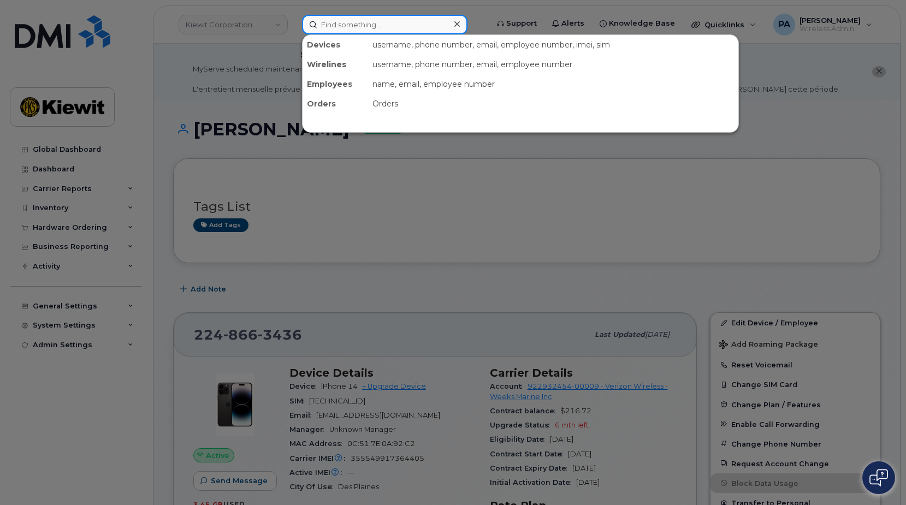
paste input "2245312705"
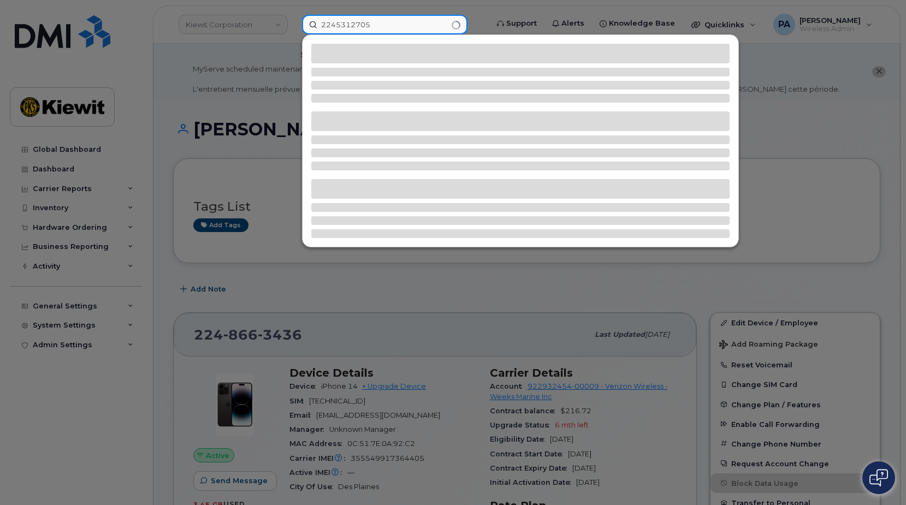
type input "2245312705"
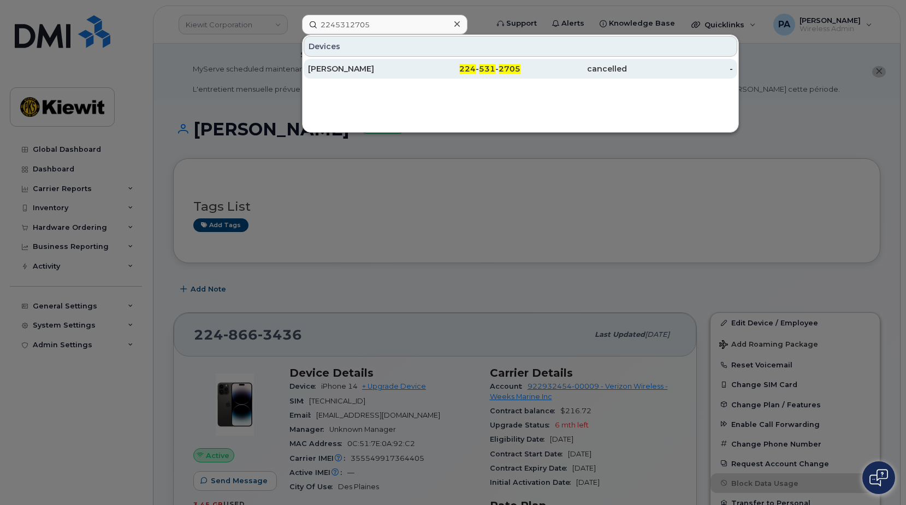
click at [350, 69] on div "Allison Guanciale" at bounding box center [361, 68] width 106 height 11
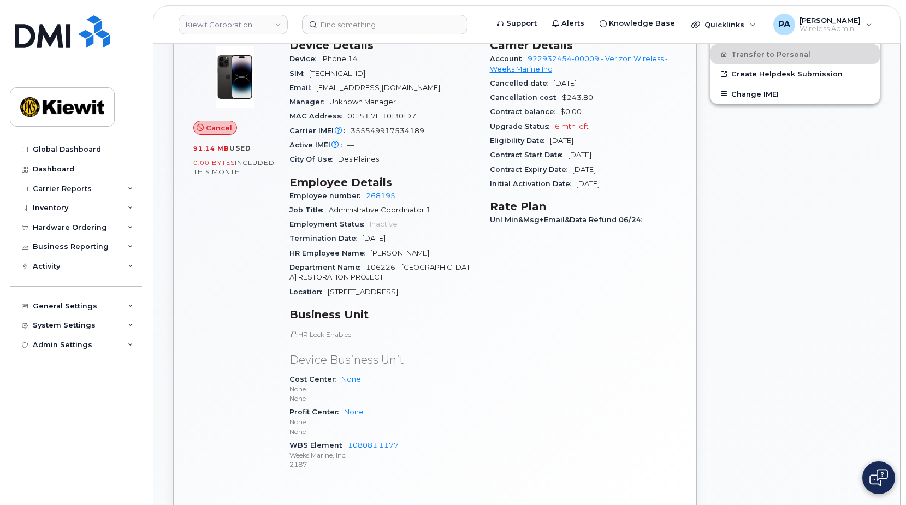
scroll to position [382, 0]
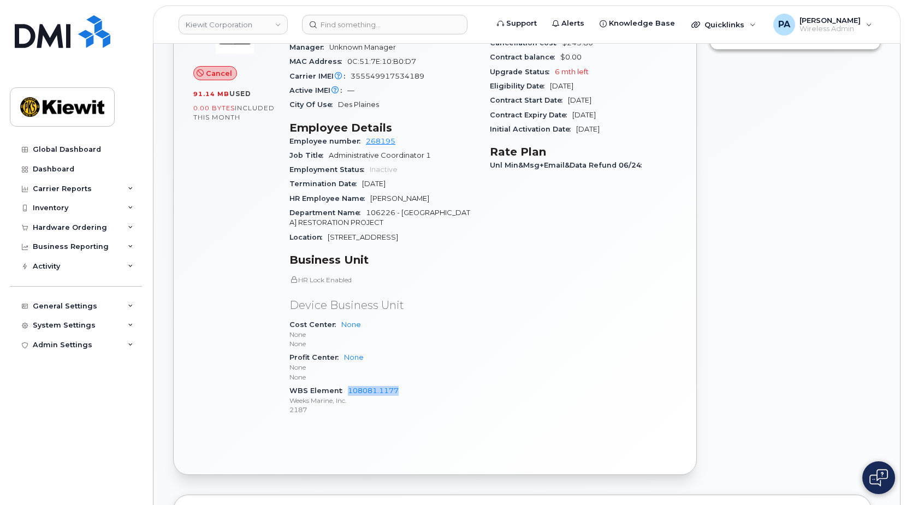
drag, startPoint x: 395, startPoint y: 392, endPoint x: 346, endPoint y: 394, distance: 48.7
click at [346, 394] on div "WBS Element 108081.1177 Weeks Marine, Inc. 2187" at bounding box center [382, 400] width 187 height 33
copy link "108081.1177"
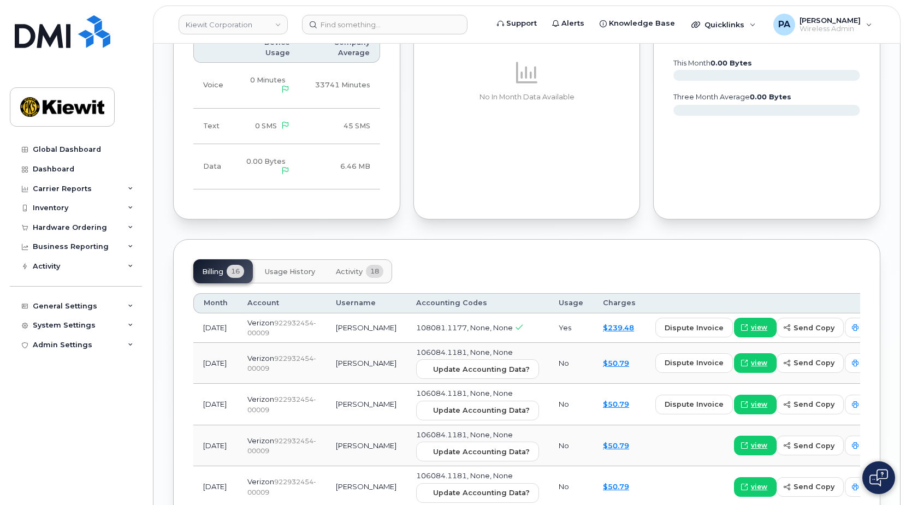
scroll to position [1201, 0]
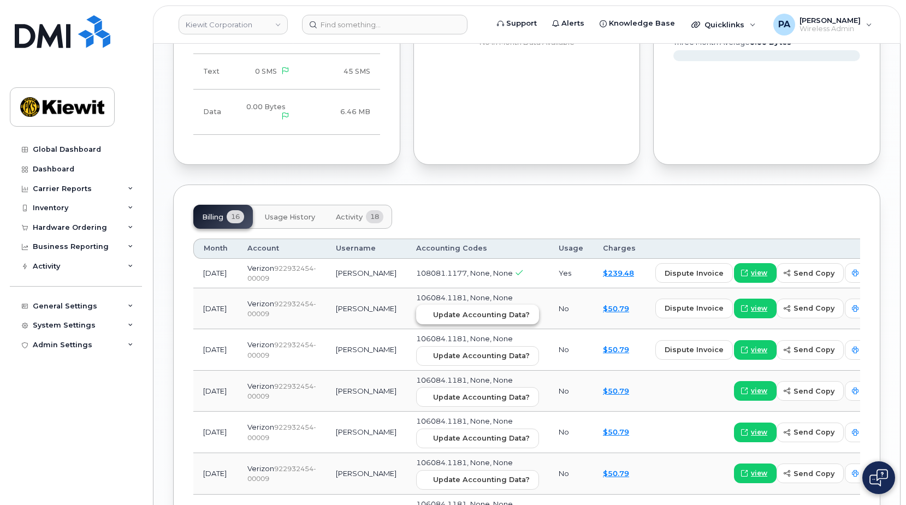
click at [437, 320] on span "Update Accounting Data?" at bounding box center [481, 315] width 97 height 10
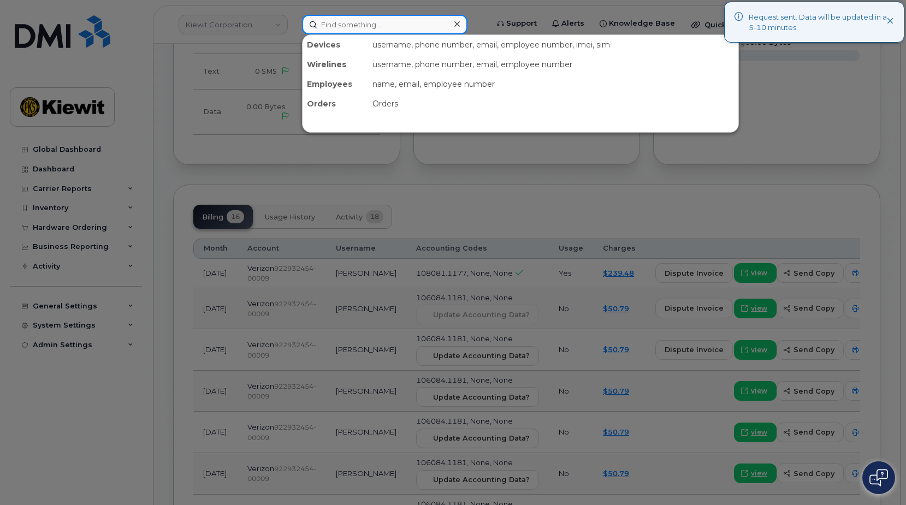
click at [396, 22] on input at bounding box center [384, 25] width 165 height 20
paste input "2242777178"
type input "2242777178"
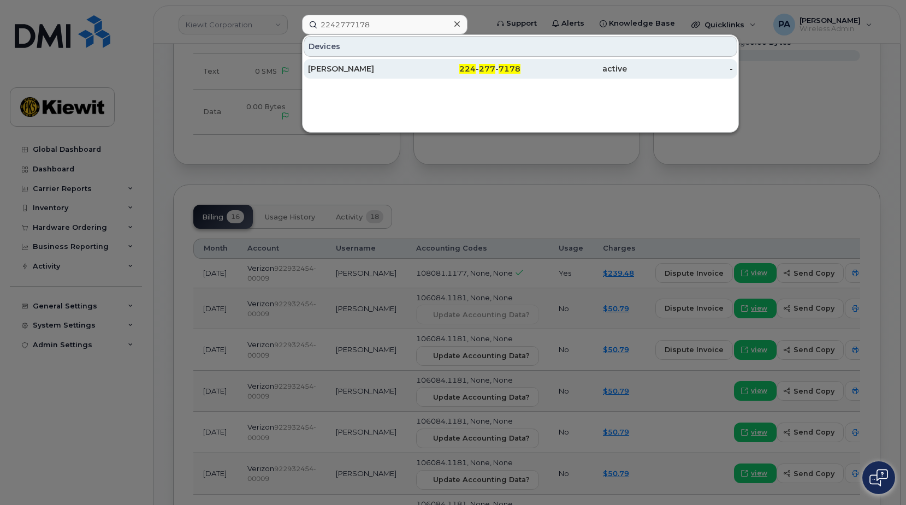
click at [351, 70] on div "[PERSON_NAME]" at bounding box center [361, 68] width 106 height 11
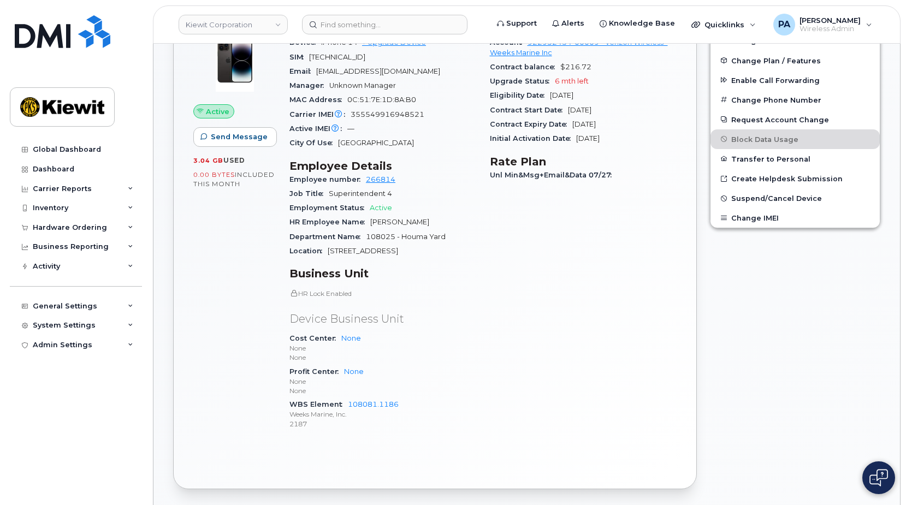
scroll to position [710, 0]
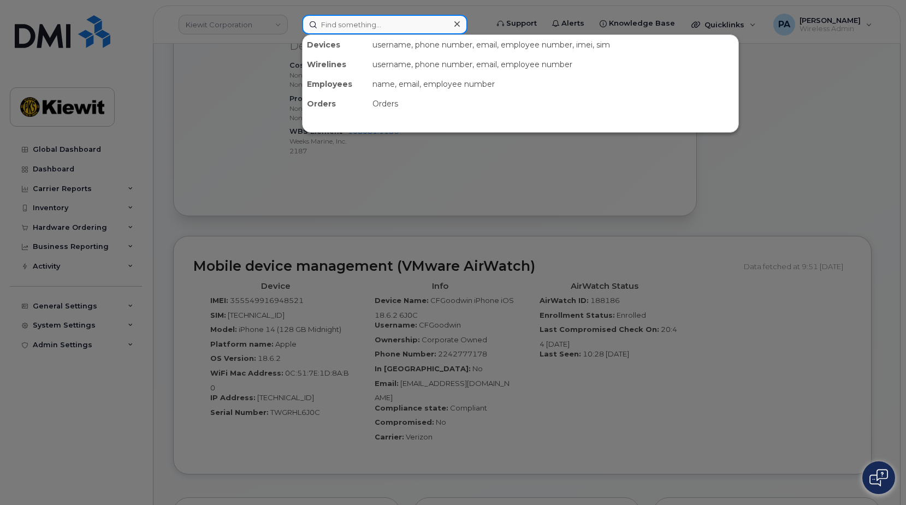
click at [342, 29] on input at bounding box center [384, 25] width 165 height 20
paste input "2242772801"
type input "2242772801"
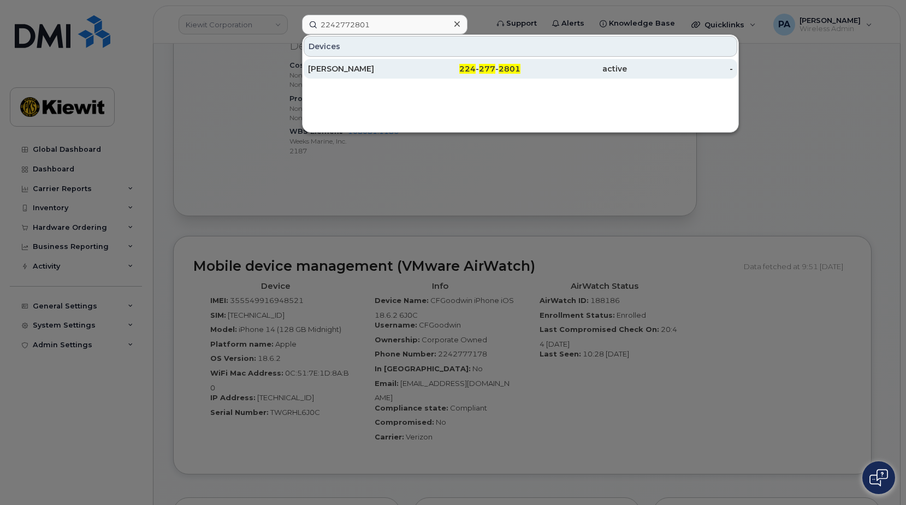
click at [377, 69] on div "Henry Bishop" at bounding box center [361, 68] width 106 height 11
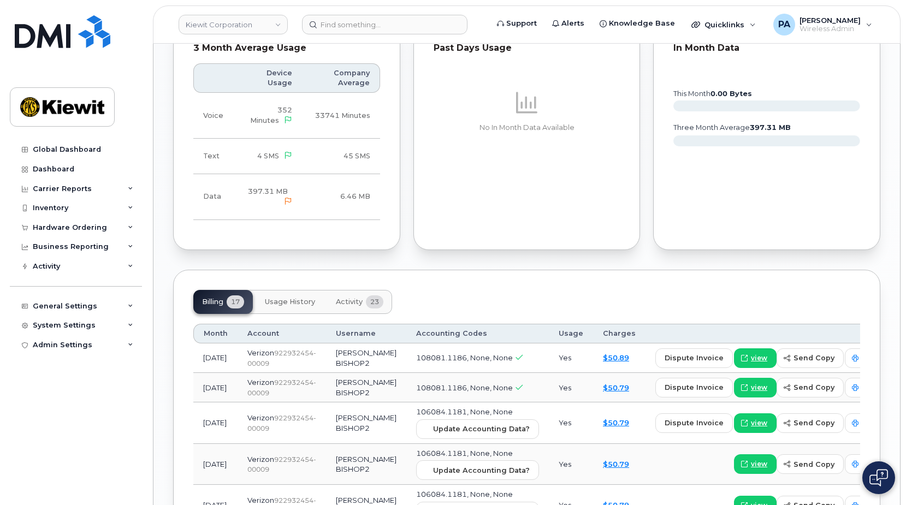
scroll to position [1420, 0]
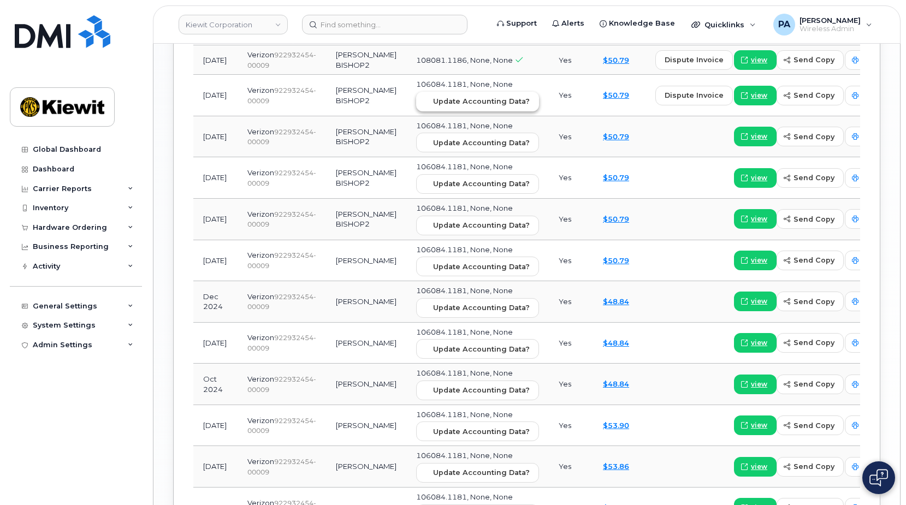
click at [433, 106] on span "Update Accounting Data?" at bounding box center [481, 101] width 97 height 10
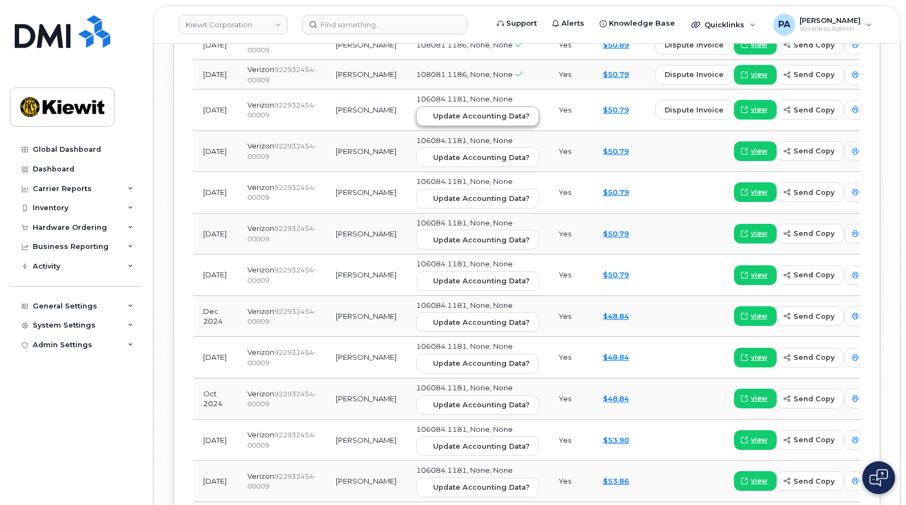
scroll to position [1379, 0]
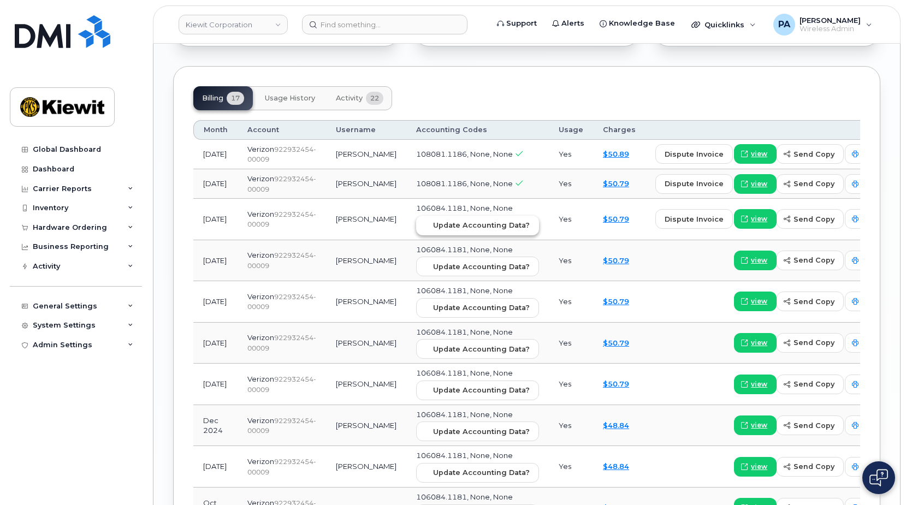
click at [443, 230] on span "Update Accounting Data?" at bounding box center [481, 225] width 97 height 10
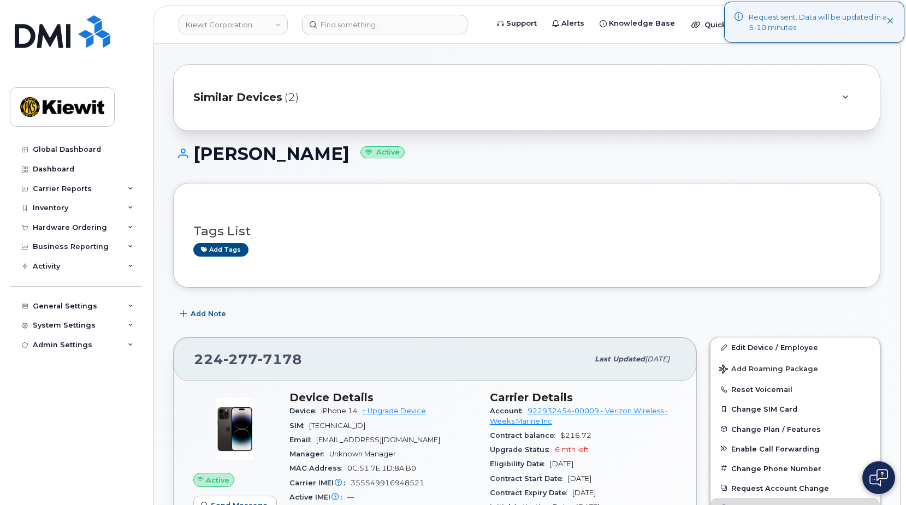
scroll to position [0, 0]
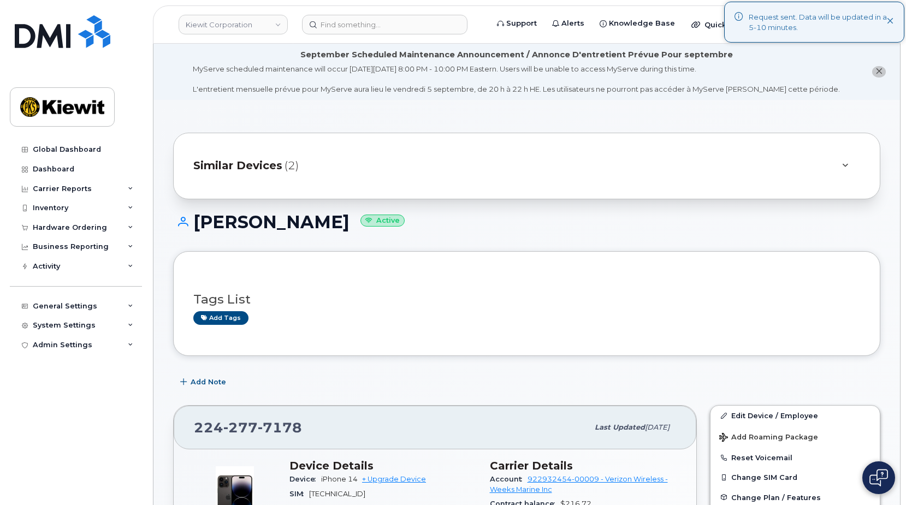
click at [250, 162] on span "Similar Devices" at bounding box center [237, 166] width 89 height 16
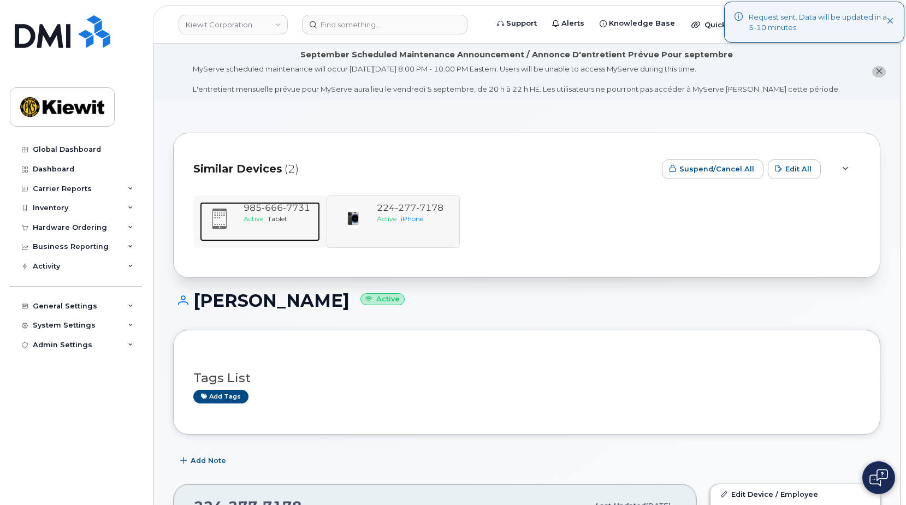
click at [250, 214] on div "985 666 7731" at bounding box center [280, 208] width 72 height 13
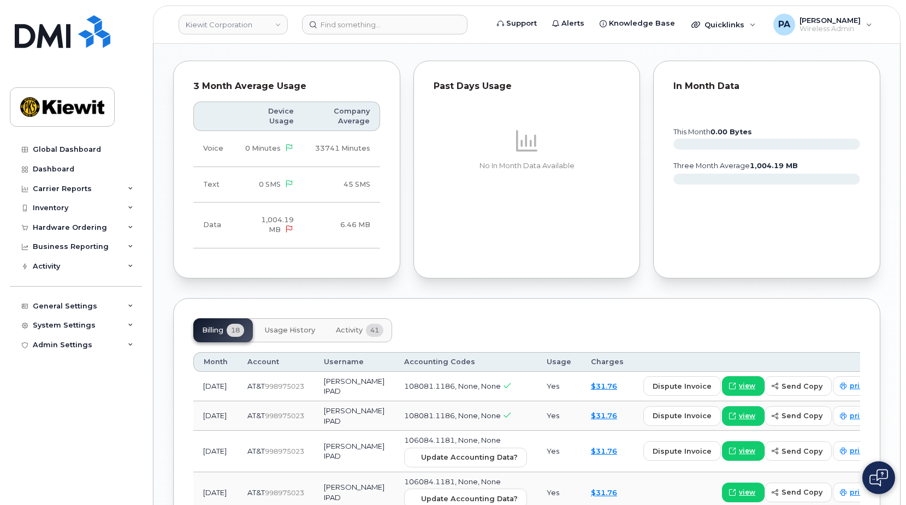
scroll to position [1201, 0]
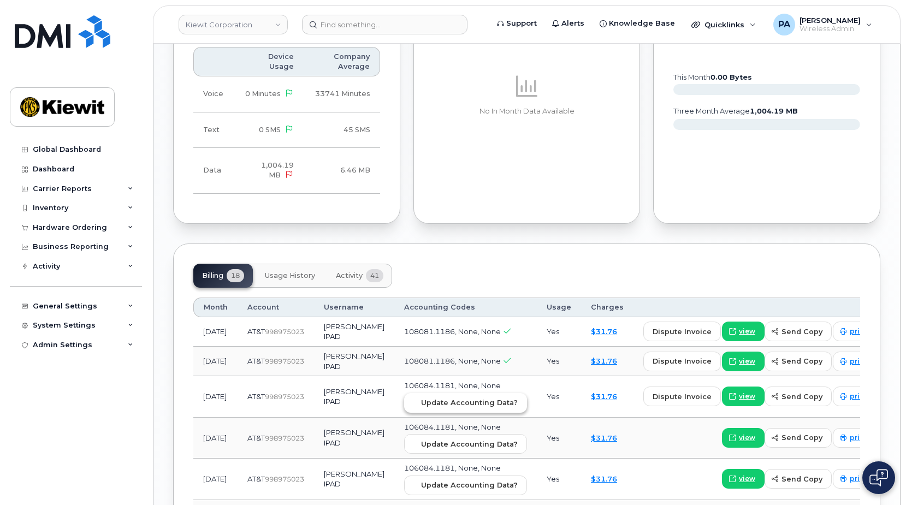
click at [431, 408] on span "Update Accounting Data?" at bounding box center [469, 403] width 97 height 10
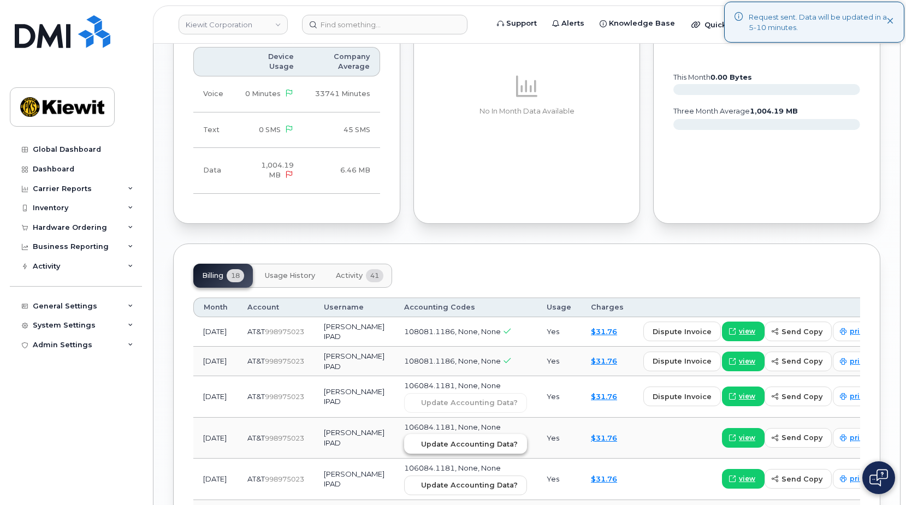
click at [435, 449] on span "Update Accounting Data?" at bounding box center [469, 444] width 97 height 10
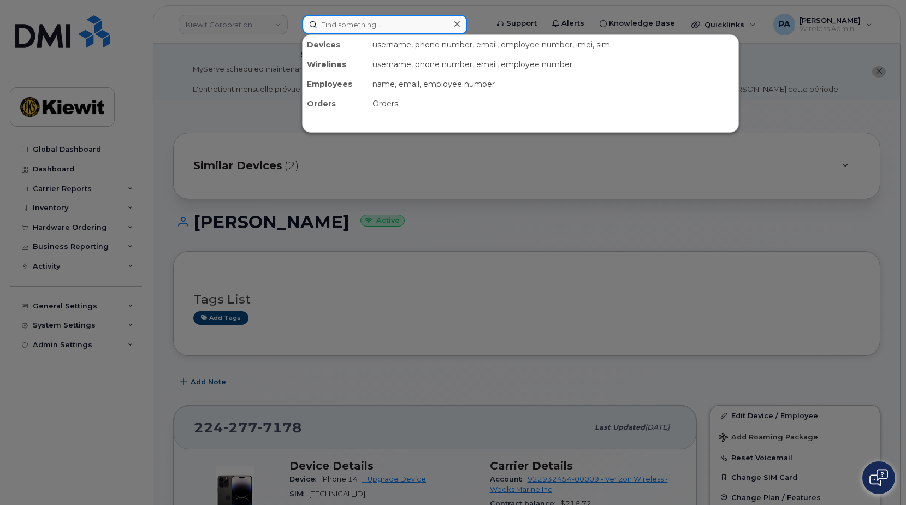
click at [346, 26] on input at bounding box center [384, 25] width 165 height 20
click at [369, 23] on input at bounding box center [384, 25] width 165 height 20
paste input "2245734795"
type input "2245734795"
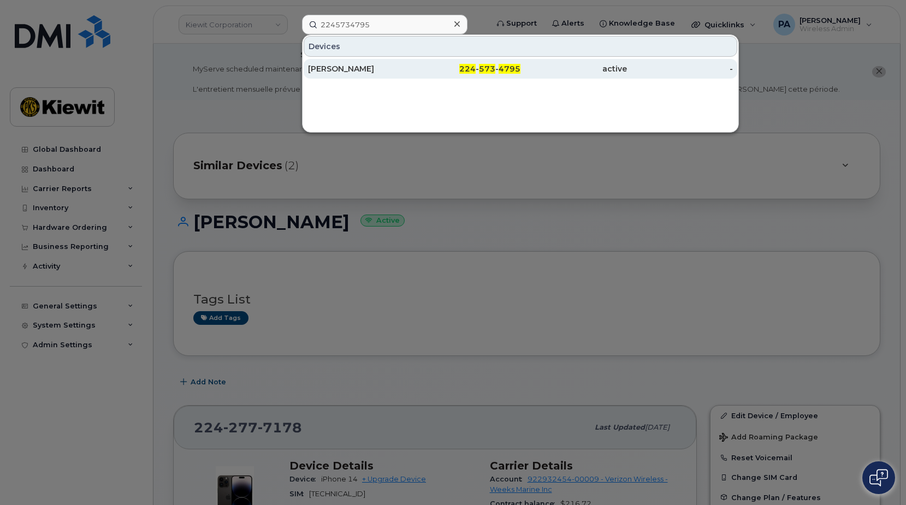
click at [330, 69] on div "Tyler Cannon" at bounding box center [361, 68] width 106 height 11
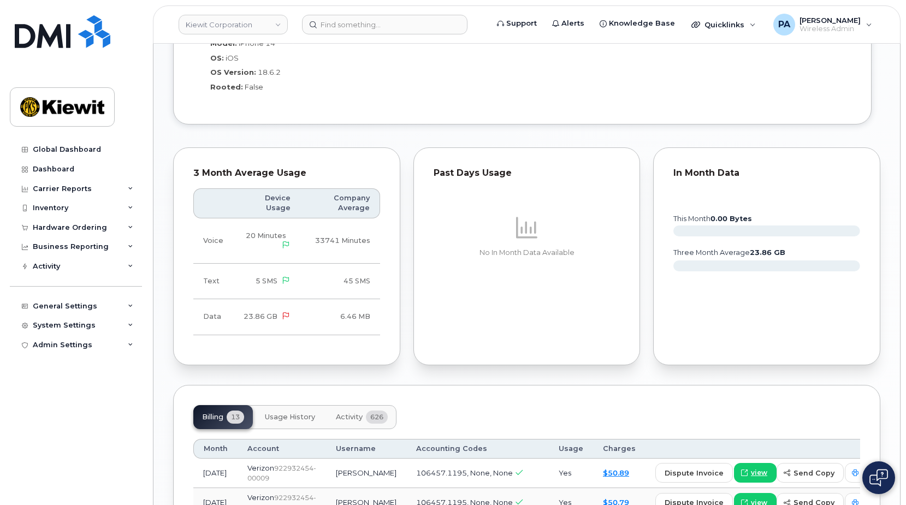
scroll to position [1256, 0]
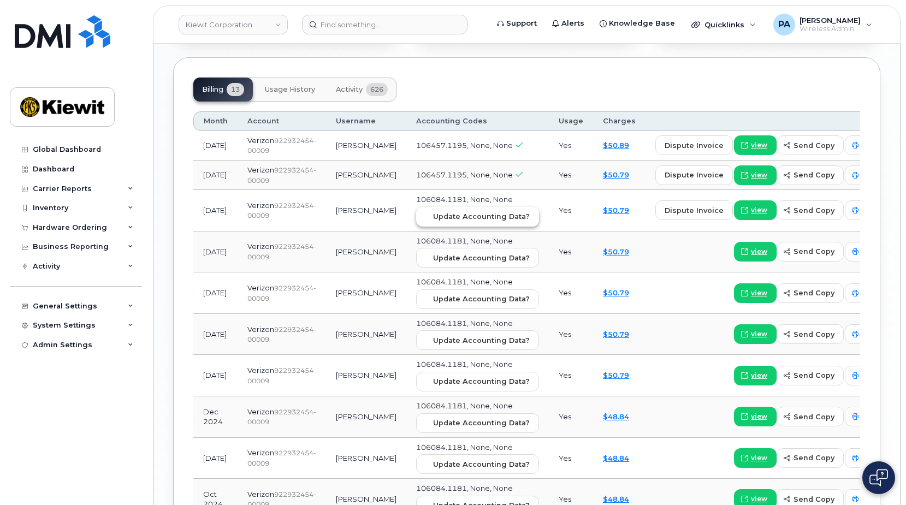
click at [464, 222] on span "Update Accounting Data?" at bounding box center [481, 216] width 97 height 10
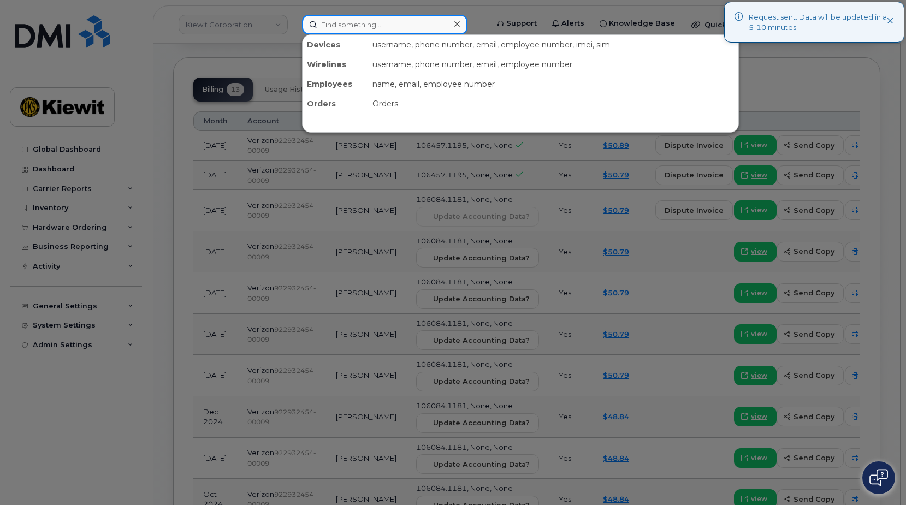
click at [396, 25] on input at bounding box center [384, 25] width 165 height 20
paste input "8502470246"
type input "8502470246"
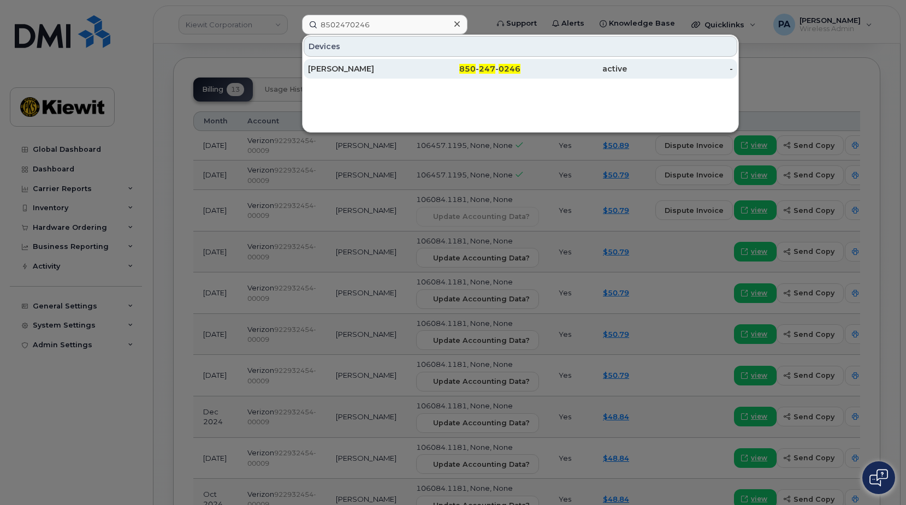
click at [341, 64] on div "James Wilson" at bounding box center [361, 68] width 106 height 11
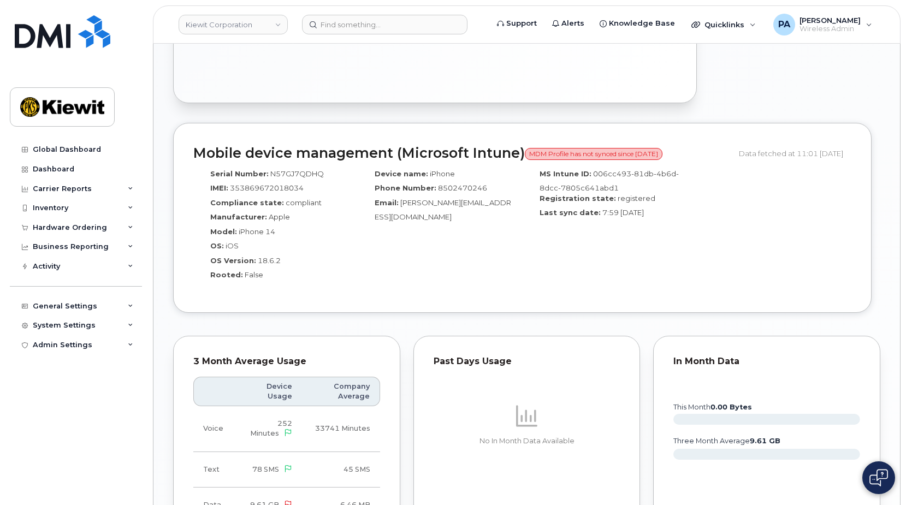
scroll to position [1092, 0]
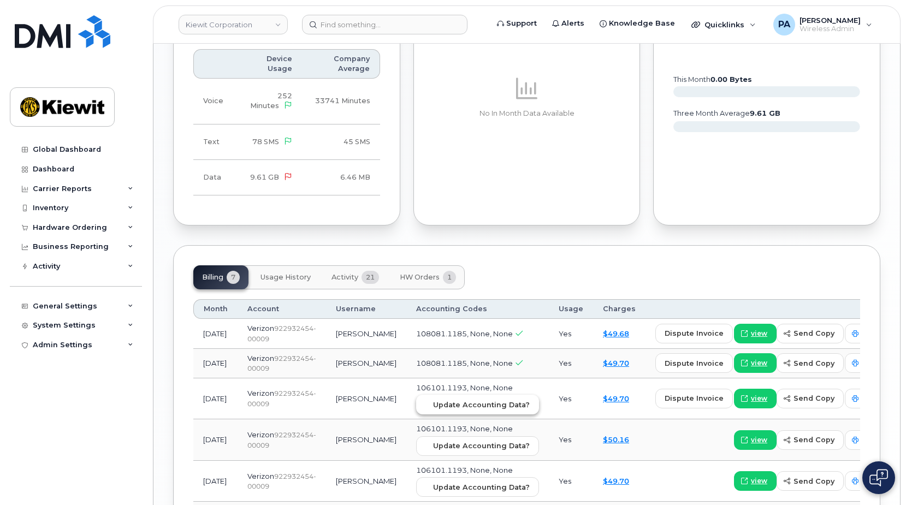
click at [454, 410] on span "Update Accounting Data?" at bounding box center [481, 405] width 97 height 10
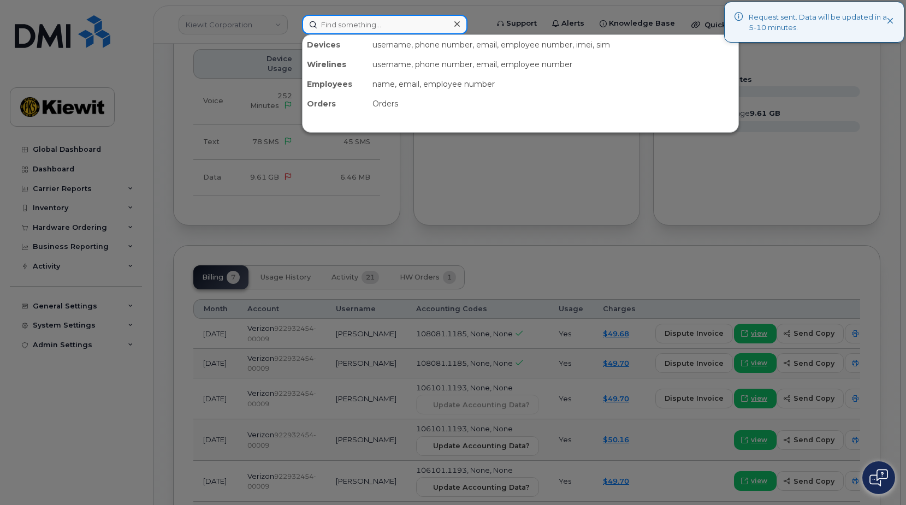
click at [369, 25] on input at bounding box center [384, 25] width 165 height 20
paste input "2245634367"
type input "2245634367"
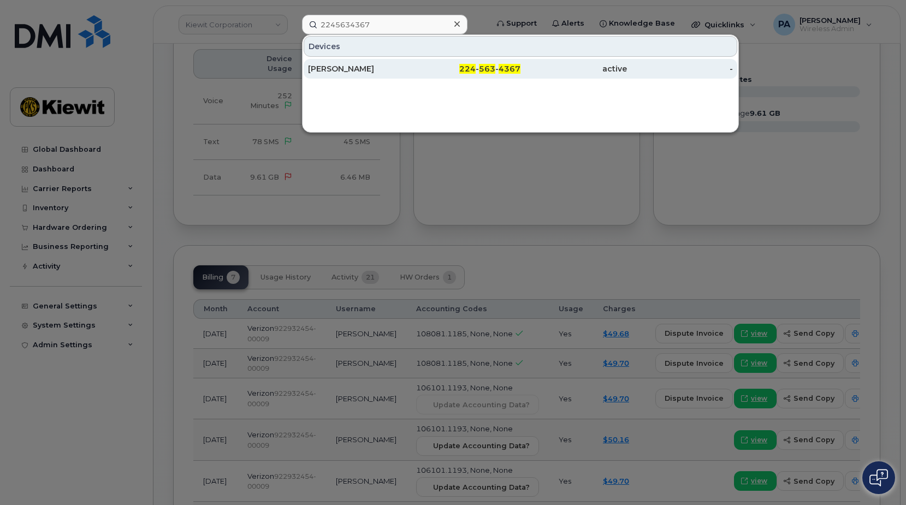
click at [352, 66] on div "[PERSON_NAME]" at bounding box center [361, 68] width 106 height 11
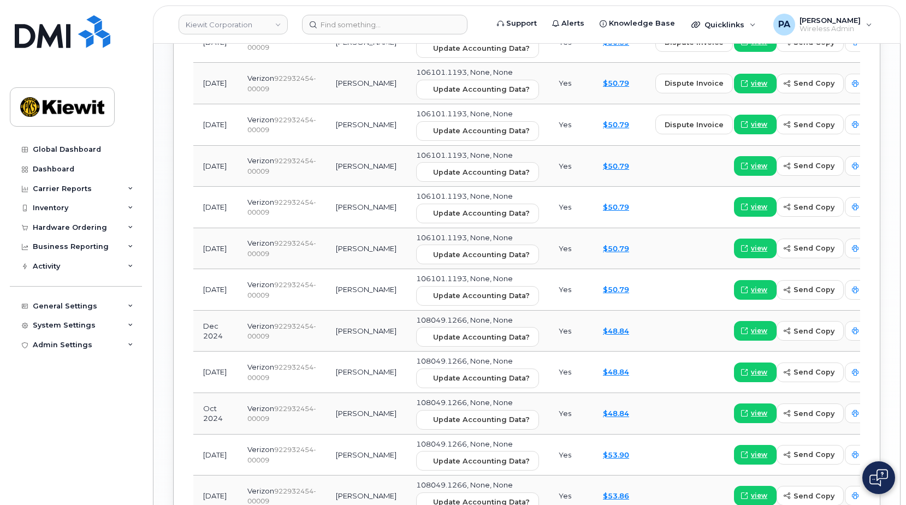
scroll to position [1201, 0]
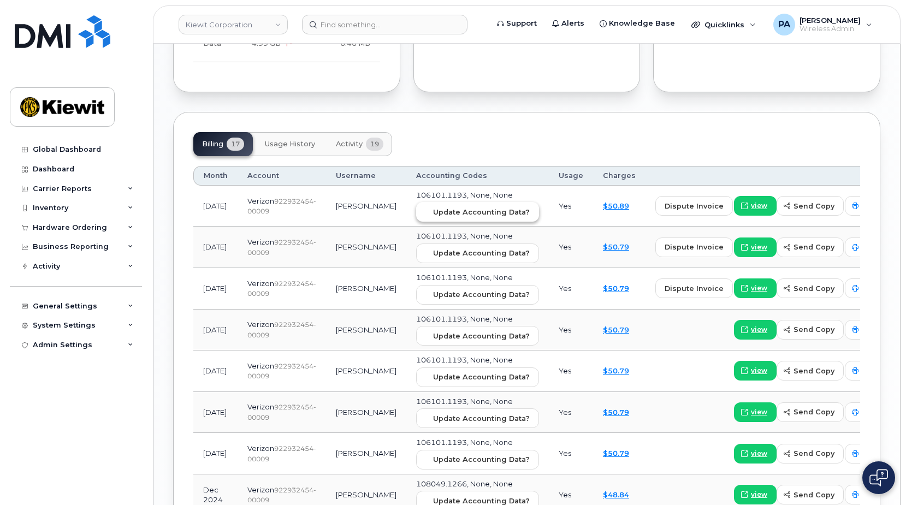
click at [440, 212] on span "Update Accounting Data?" at bounding box center [481, 212] width 97 height 10
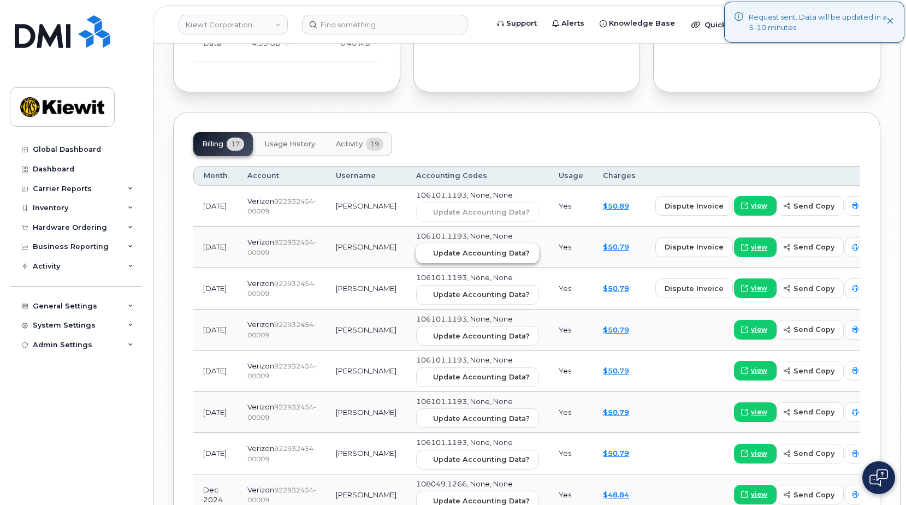
click at [443, 254] on span "Update Accounting Data?" at bounding box center [481, 253] width 97 height 10
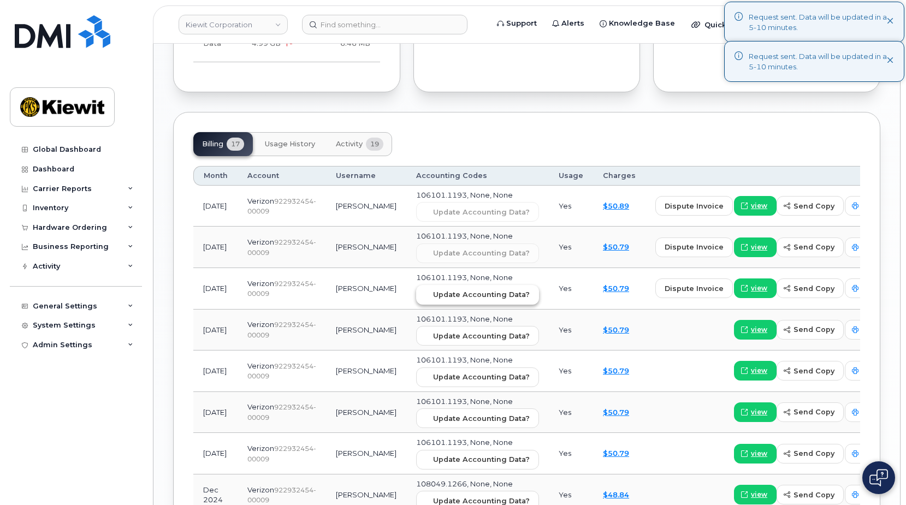
click at [443, 297] on span "Update Accounting Data?" at bounding box center [481, 294] width 97 height 10
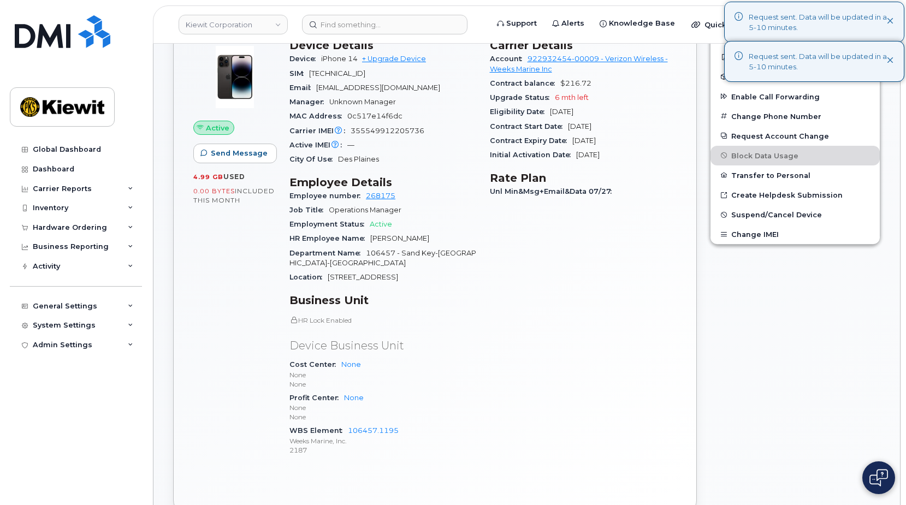
scroll to position [0, 0]
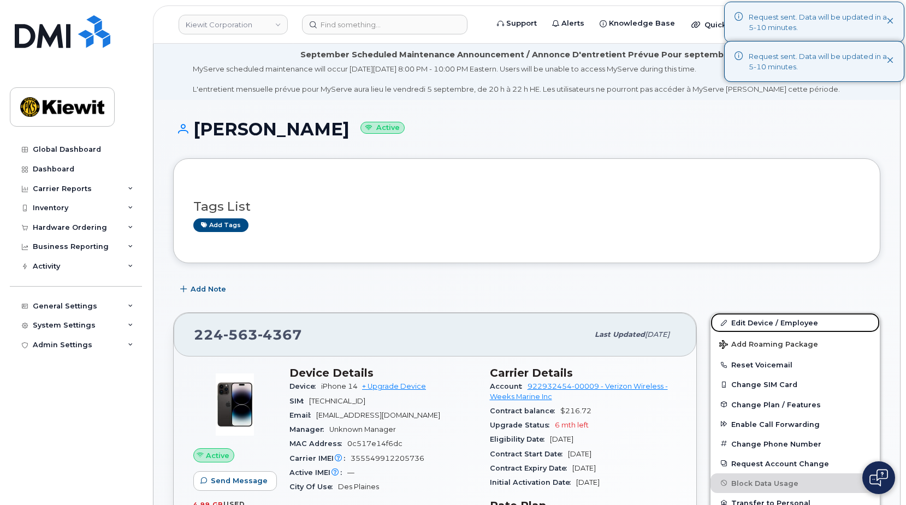
drag, startPoint x: 786, startPoint y: 322, endPoint x: 725, endPoint y: 310, distance: 62.3
click at [786, 322] on link "Edit Device / Employee" at bounding box center [794, 323] width 169 height 20
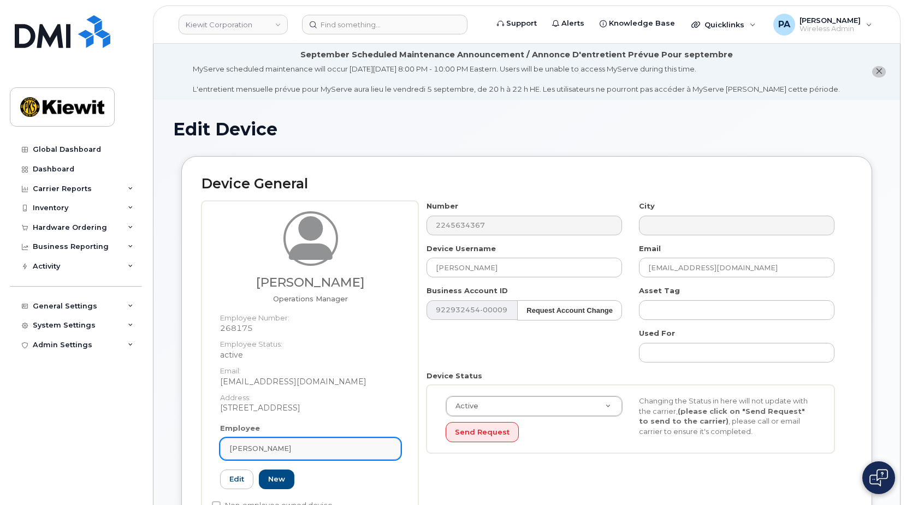
click at [321, 450] on div "[PERSON_NAME]" at bounding box center [310, 448] width 162 height 10
type input "268175"
type input "Saving..."
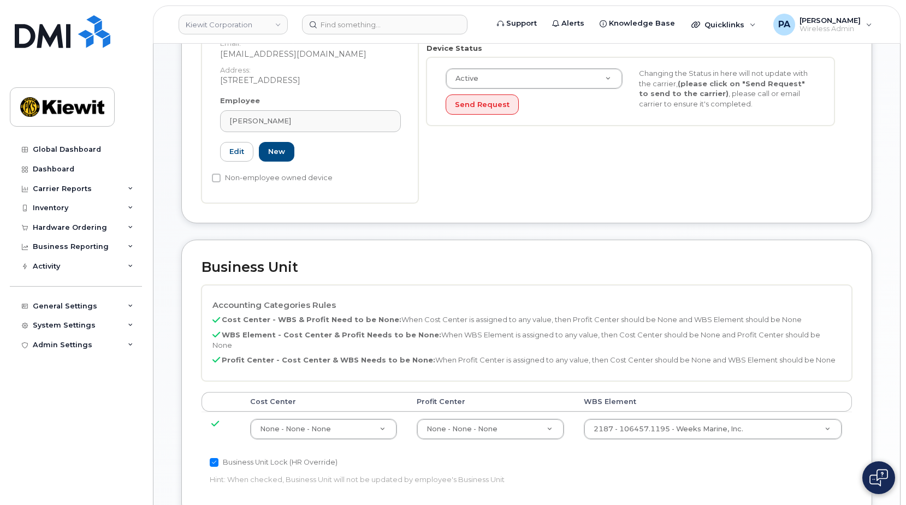
scroll to position [382, 0]
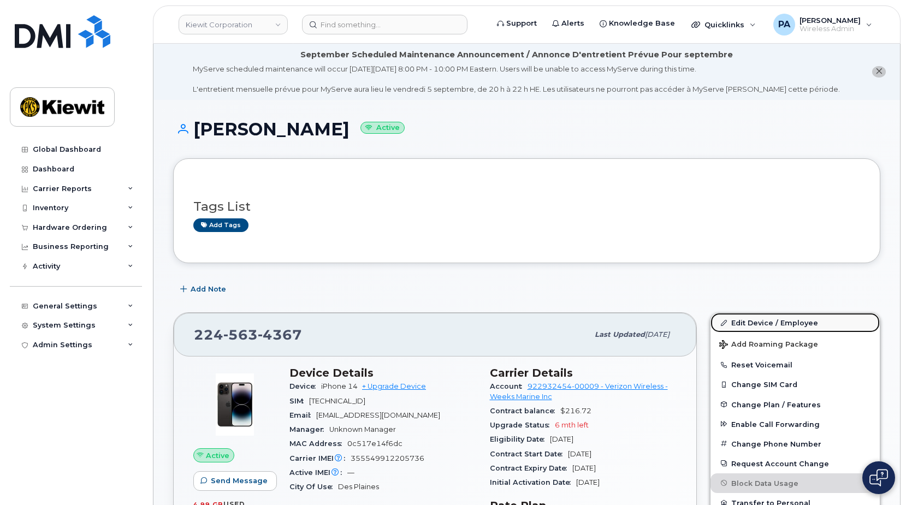
click at [776, 320] on link "Edit Device / Employee" at bounding box center [794, 323] width 169 height 20
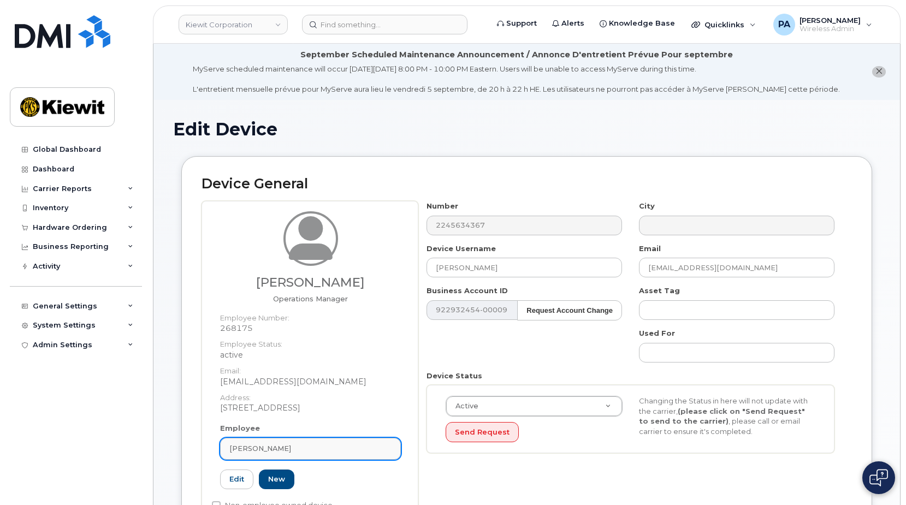
click at [280, 442] on link "[PERSON_NAME]" at bounding box center [310, 449] width 181 height 22
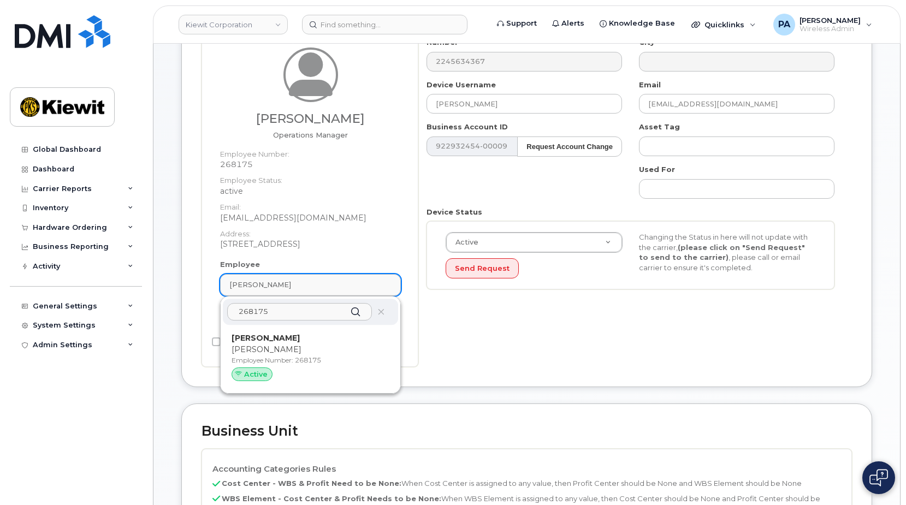
scroll to position [218, 0]
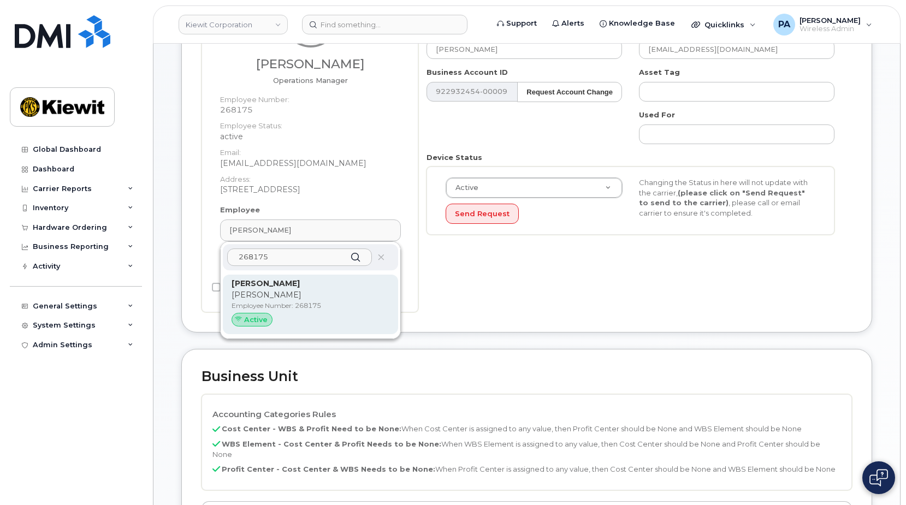
type input "268175"
click at [287, 317] on div "Active" at bounding box center [311, 320] width 158 height 14
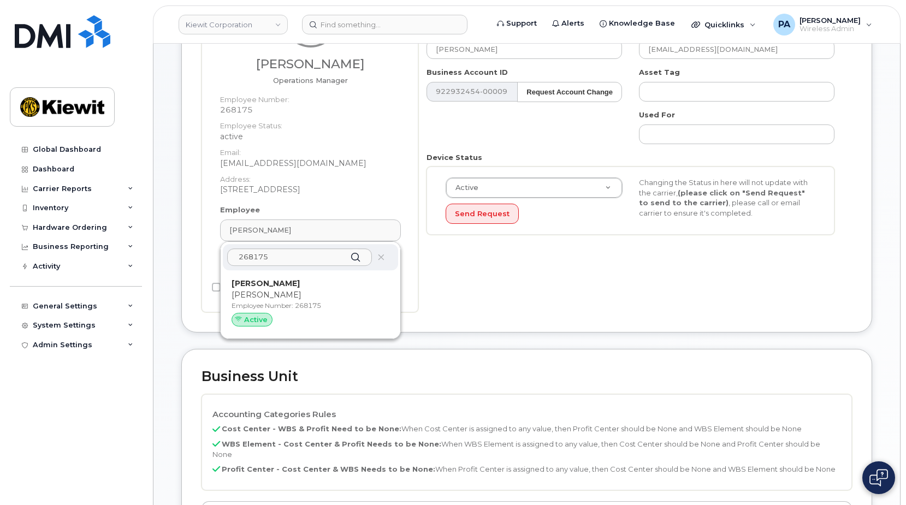
type input "Aaron Hoffler"
type input "alhoffler@weeksmarine.com"
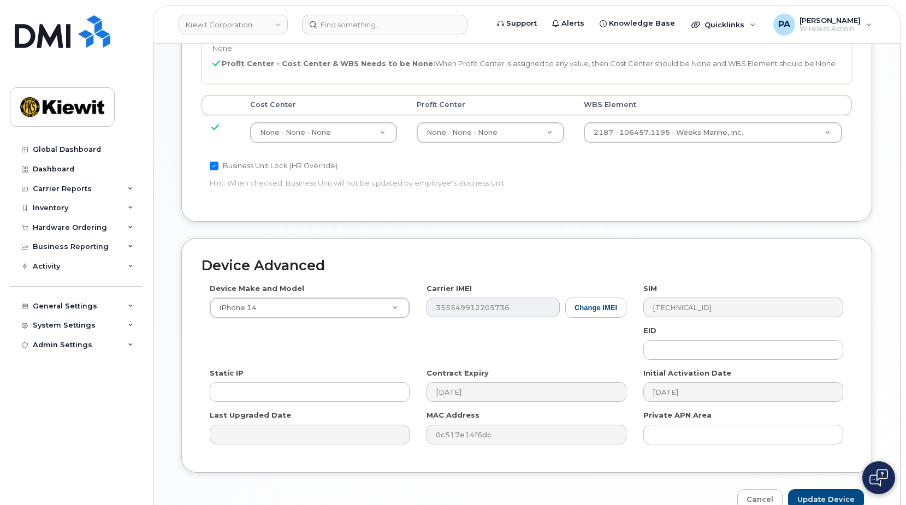
scroll to position [649, 0]
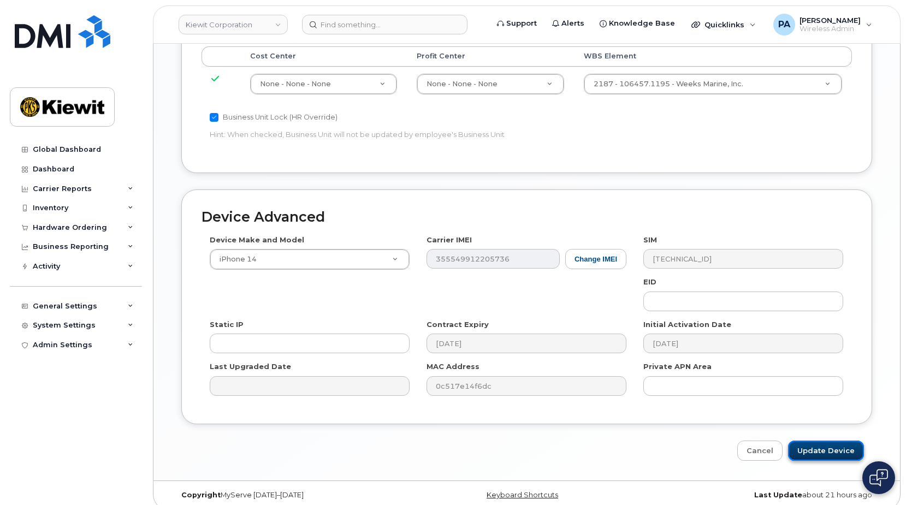
click at [816, 441] on input "Update Device" at bounding box center [826, 451] width 76 height 20
type input "Saving..."
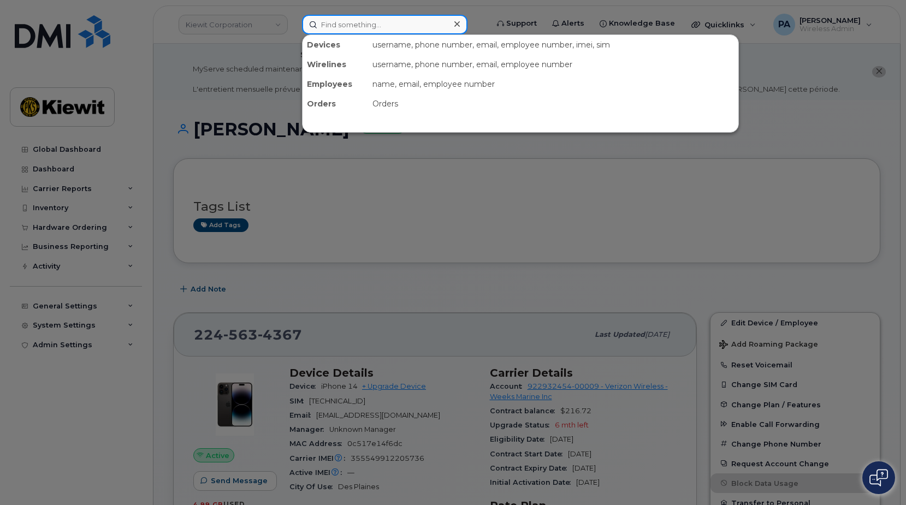
click at [370, 25] on input at bounding box center [384, 25] width 165 height 20
paste input "2245734787"
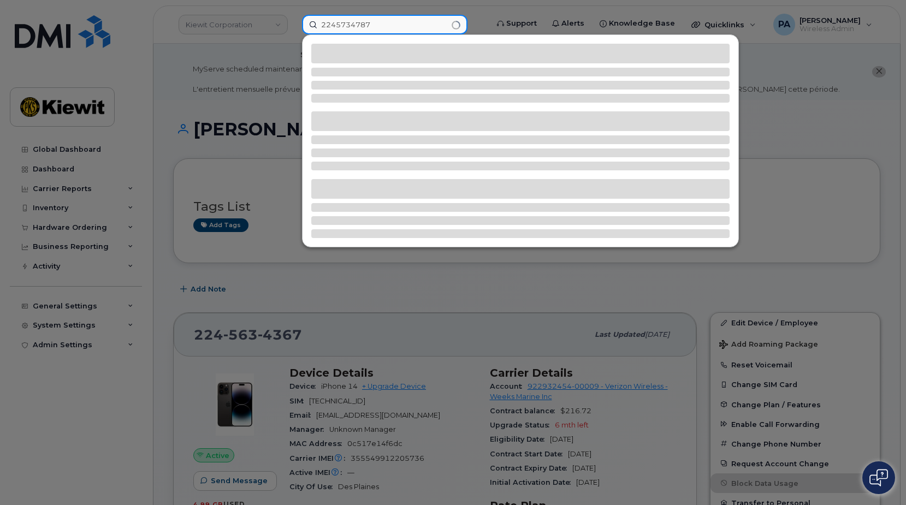
type input "2245734787"
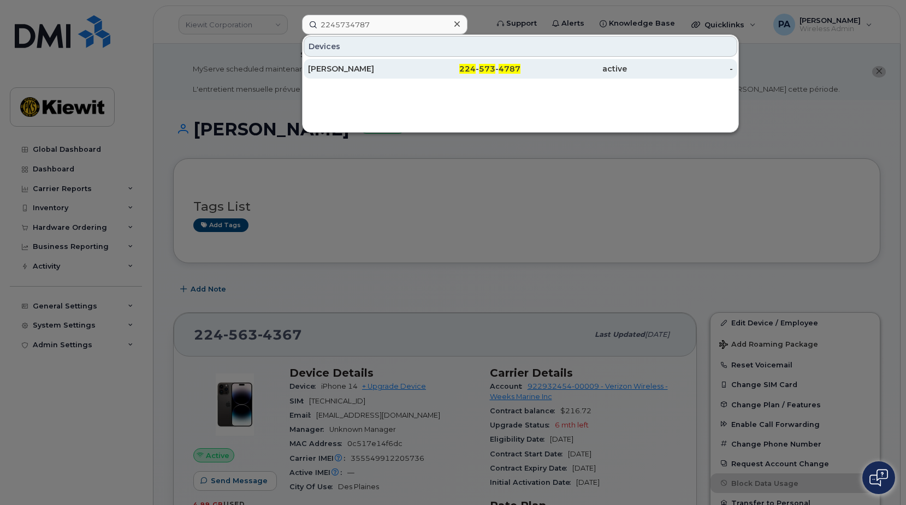
click at [350, 67] on div "[PERSON_NAME]" at bounding box center [361, 68] width 106 height 11
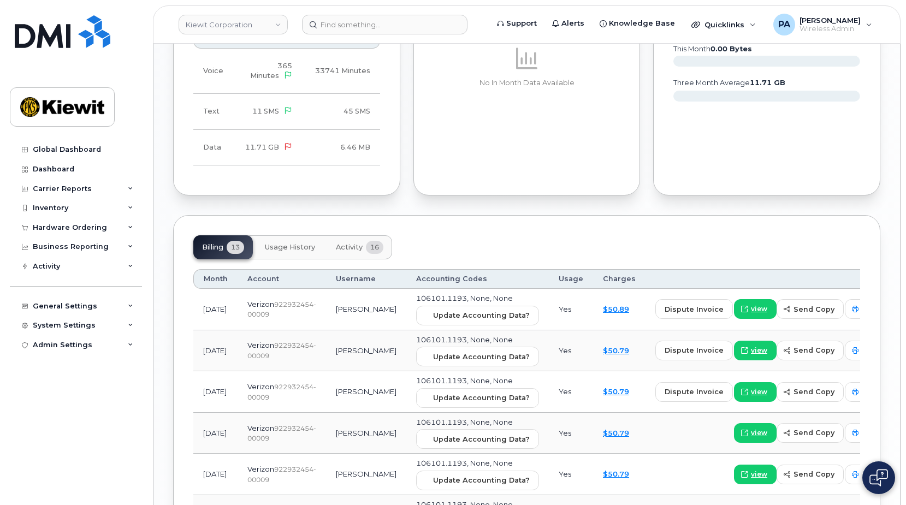
scroll to position [1201, 0]
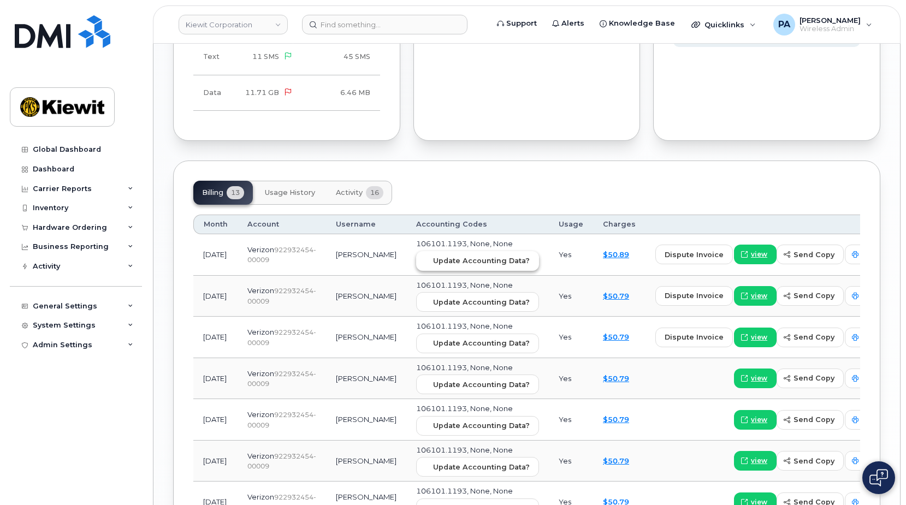
click at [465, 263] on span "Update Accounting Data?" at bounding box center [481, 261] width 97 height 10
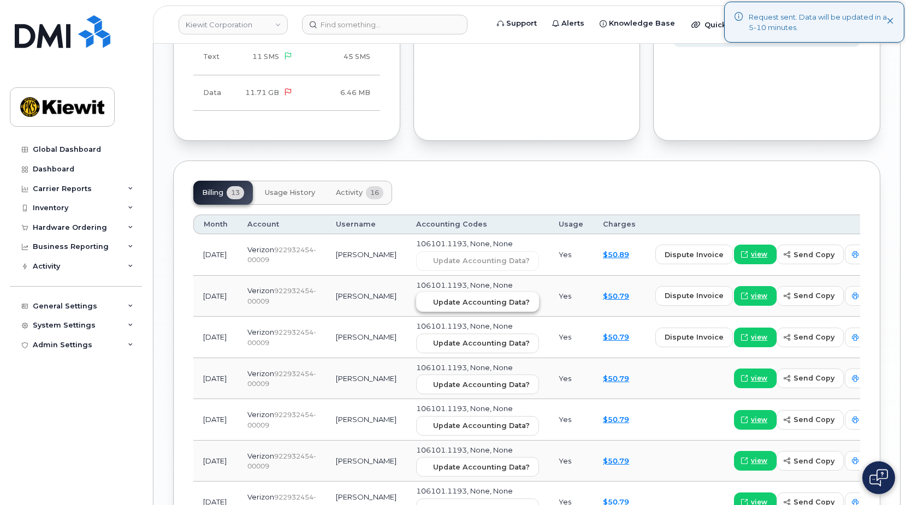
click at [433, 304] on span "Update Accounting Data?" at bounding box center [481, 302] width 97 height 10
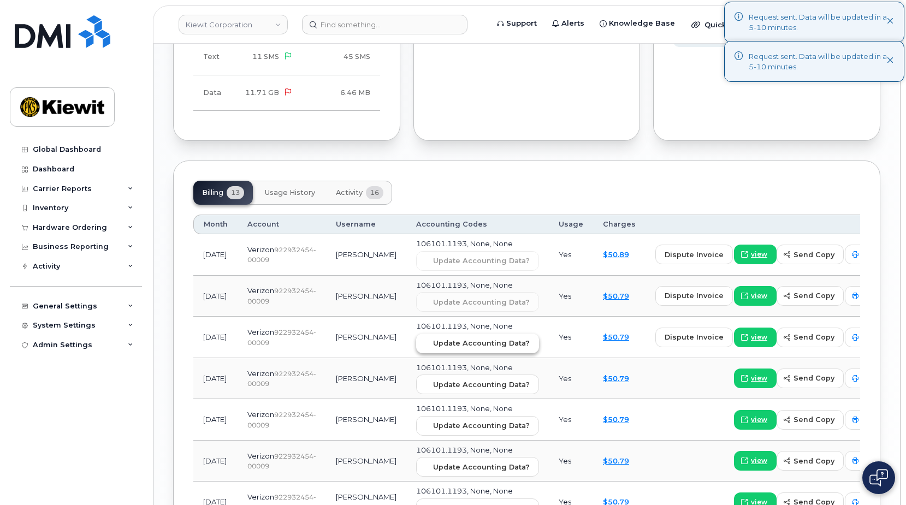
click at [433, 339] on span "Update Accounting Data?" at bounding box center [481, 343] width 97 height 10
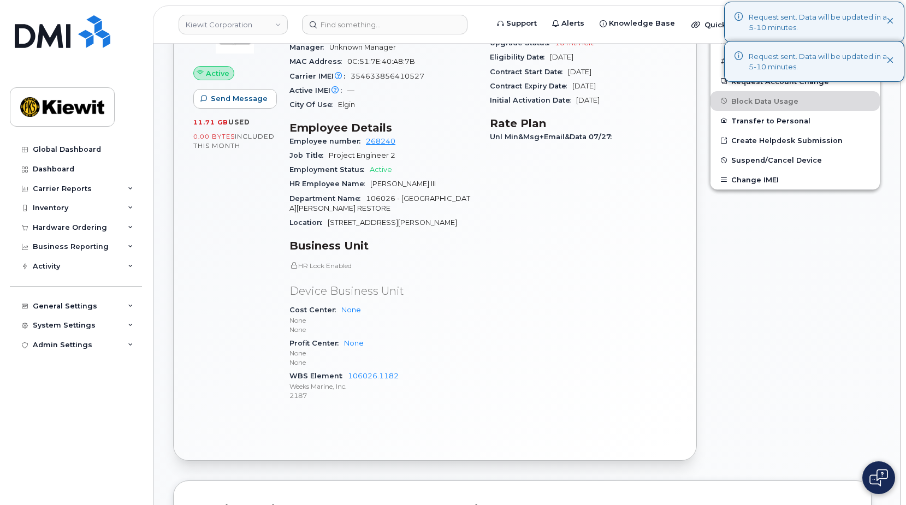
scroll to position [55, 0]
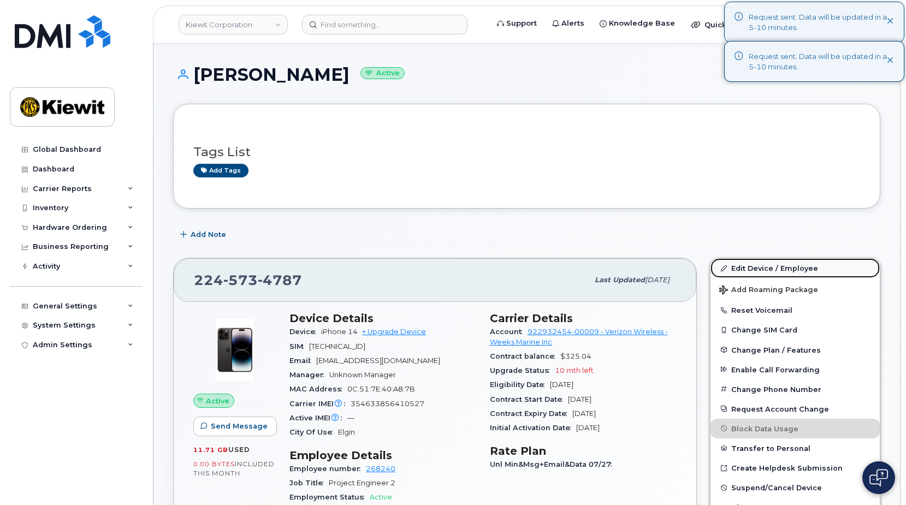
click at [768, 269] on link "Edit Device / Employee" at bounding box center [794, 268] width 169 height 20
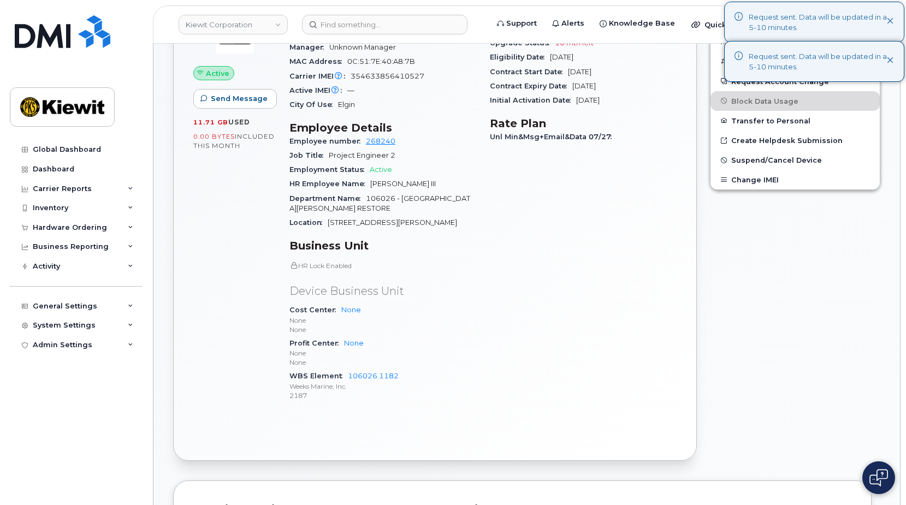
scroll to position [491, 0]
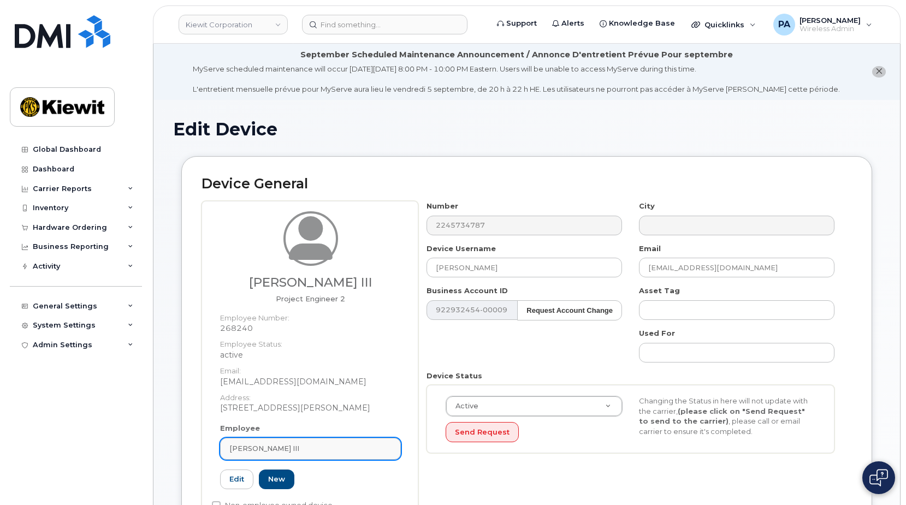
click at [308, 445] on div "Eric Ramstrum III" at bounding box center [310, 448] width 162 height 10
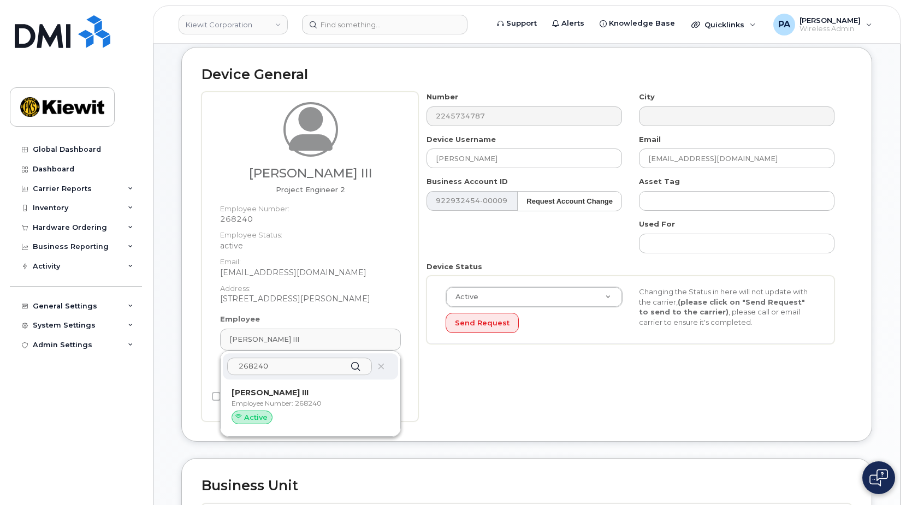
type input "268240"
click at [279, 399] on div "Eric Ramstrum III Employee Number: 268240 Active" at bounding box center [311, 408] width 158 height 42
type input "Eric Ramstrum III"
type input "epramstrum@weeksmarine.com"
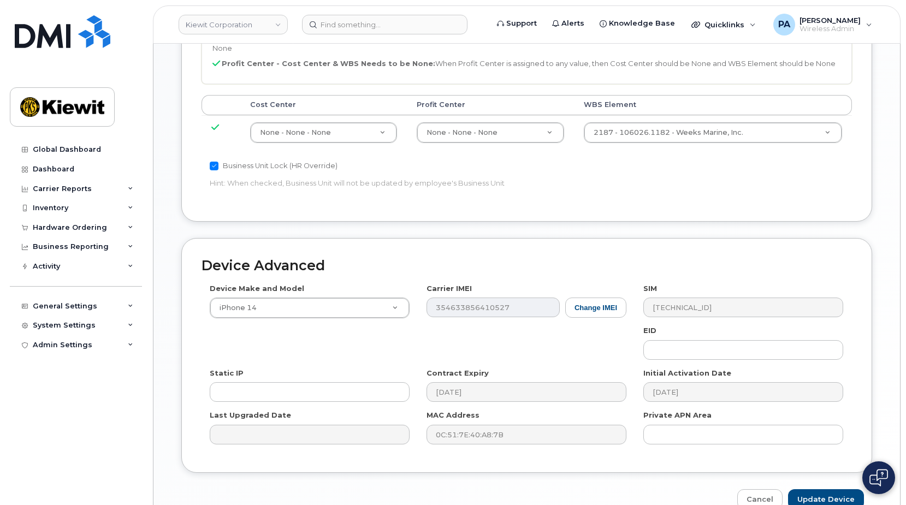
scroll to position [649, 0]
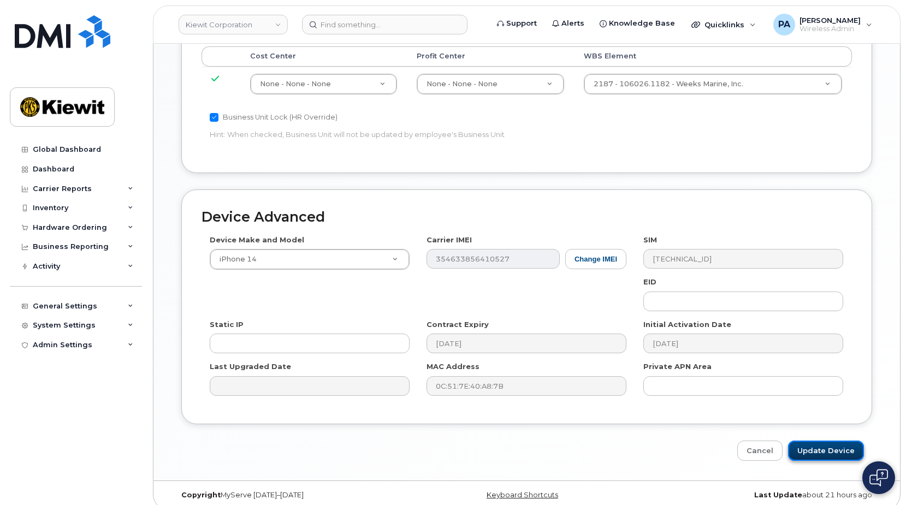
click at [840, 441] on input "Update Device" at bounding box center [826, 451] width 76 height 20
type input "Saving..."
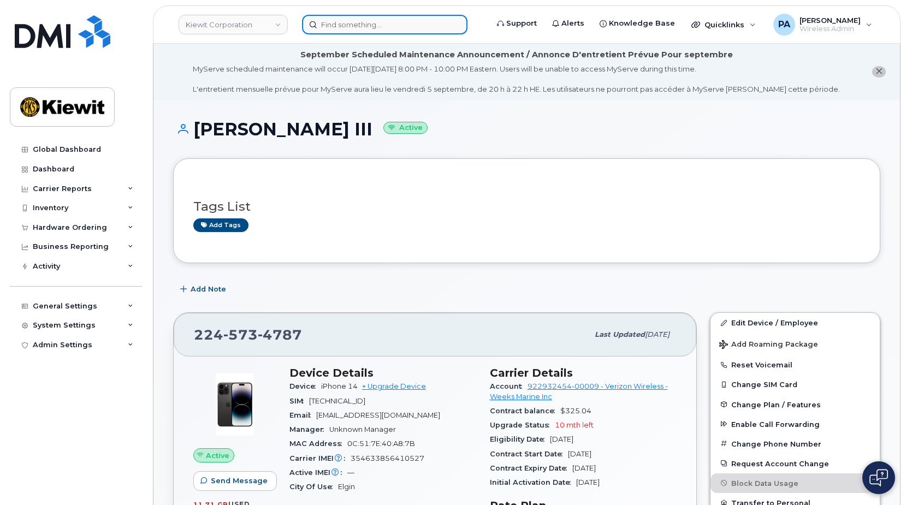
click at [385, 20] on input at bounding box center [384, 25] width 165 height 20
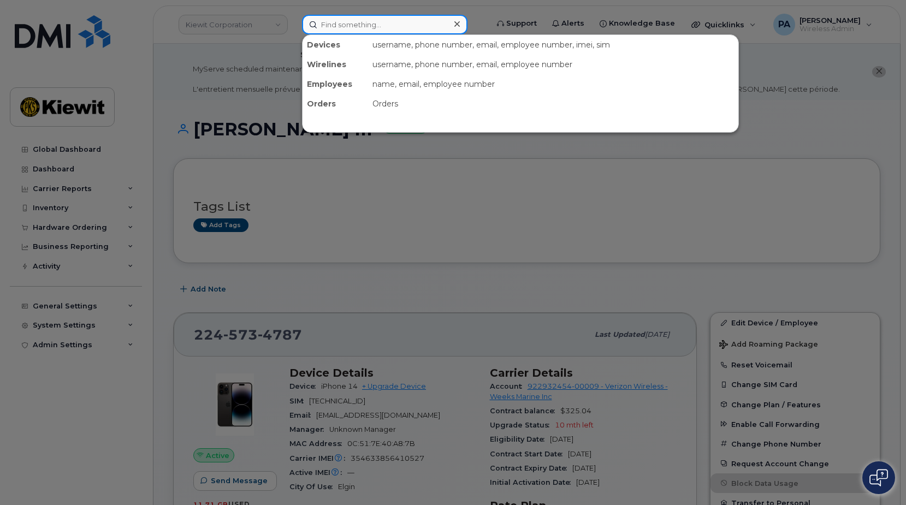
paste input "2245734791"
type input "2245734791"
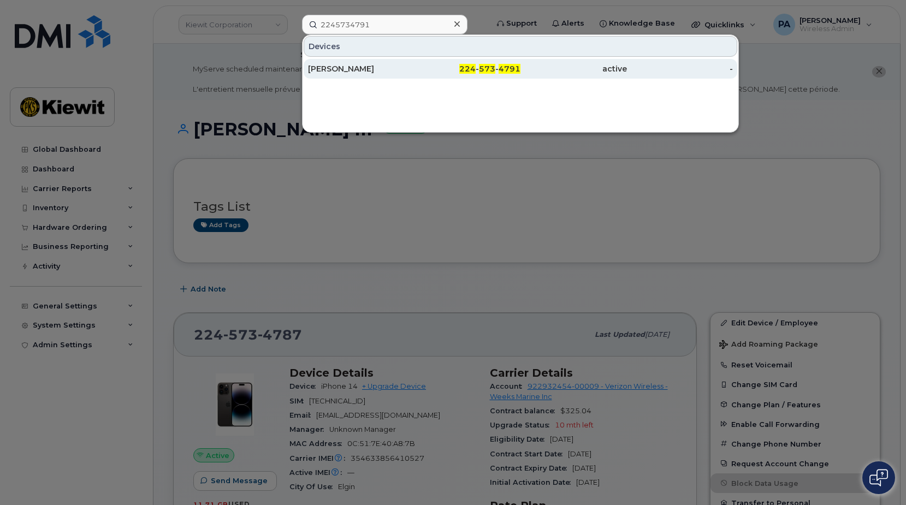
click at [377, 69] on div "[PERSON_NAME]" at bounding box center [361, 68] width 106 height 11
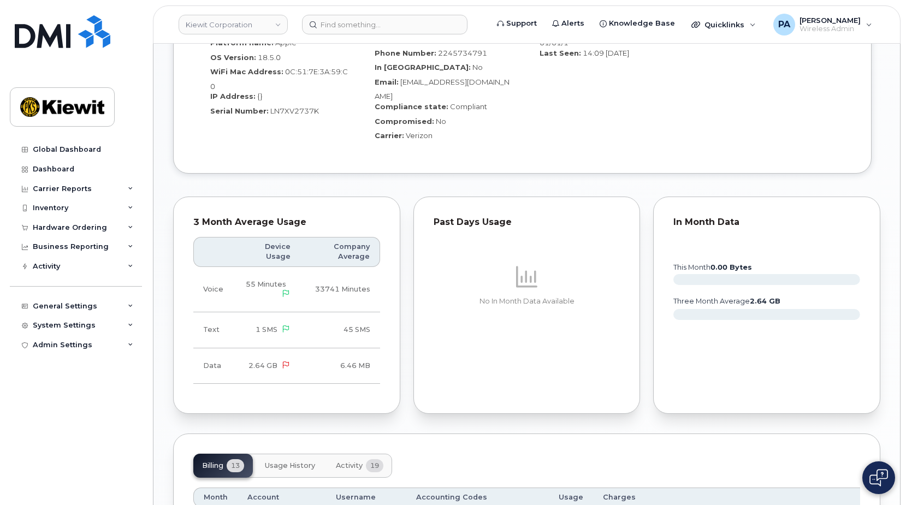
scroll to position [1256, 0]
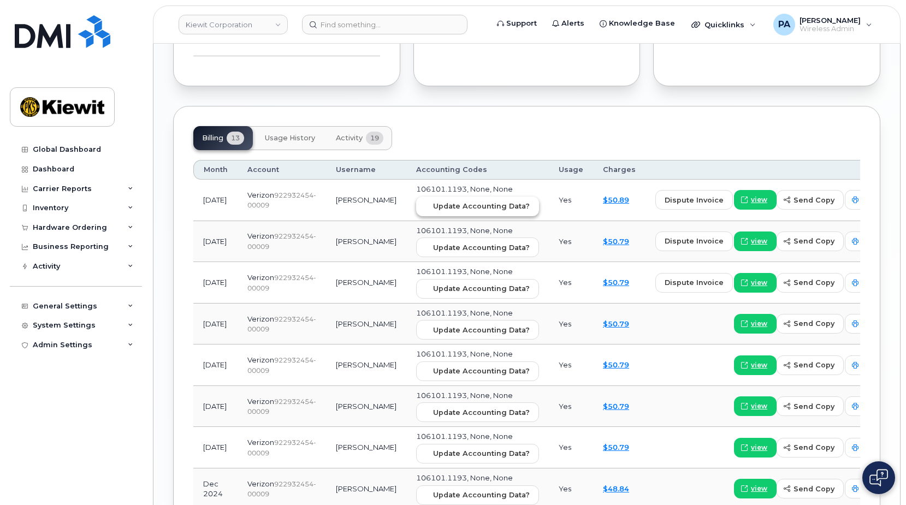
click at [454, 209] on span "Update Accounting Data?" at bounding box center [481, 206] width 97 height 10
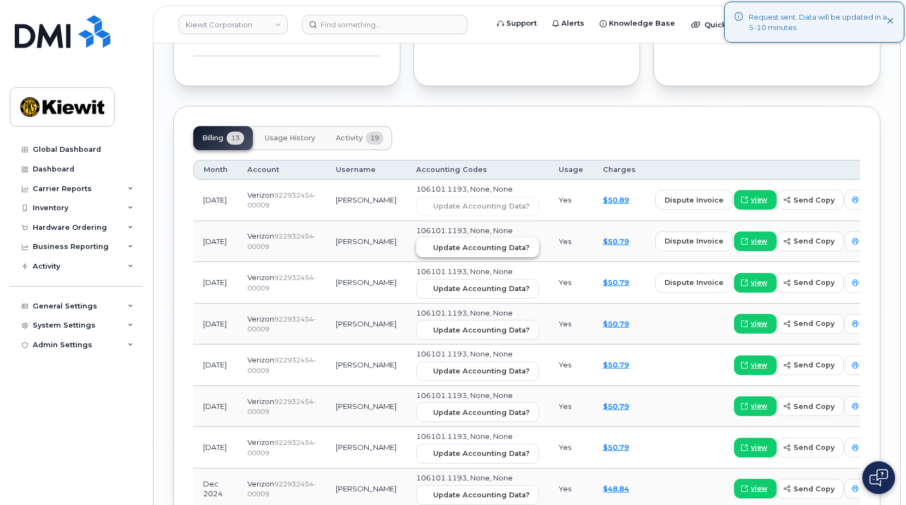
click at [448, 245] on span "Update Accounting Data?" at bounding box center [481, 247] width 97 height 10
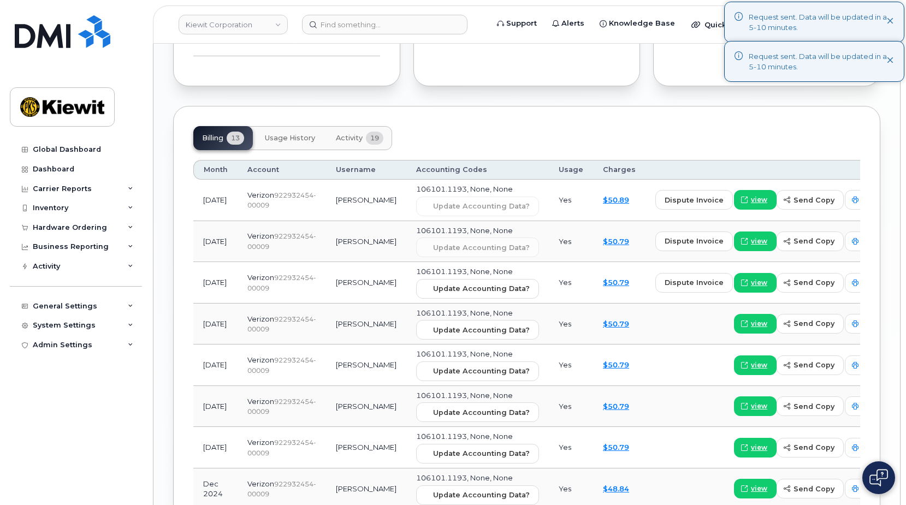
click at [449, 276] on td "106101.1193, None, None Update Accounting Data?" at bounding box center [477, 283] width 143 height 42
click at [449, 282] on button "Update Accounting Data?" at bounding box center [477, 289] width 123 height 20
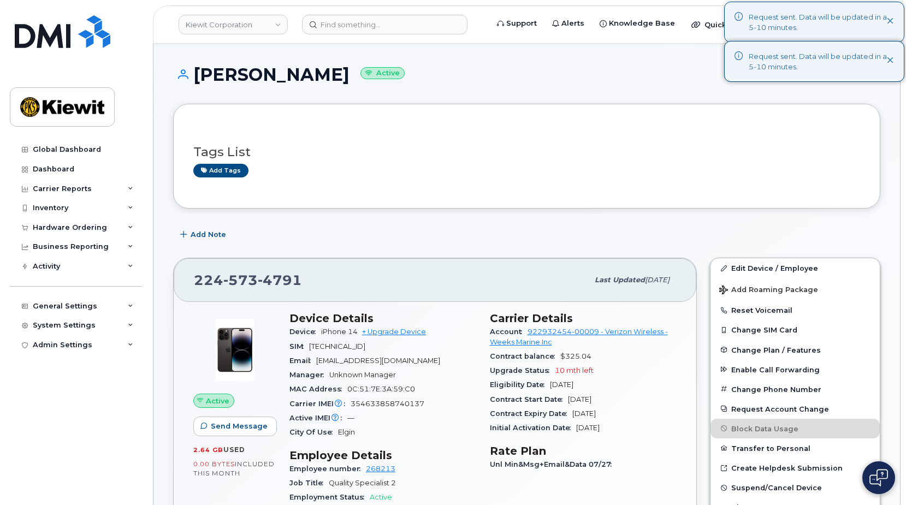
scroll to position [0, 0]
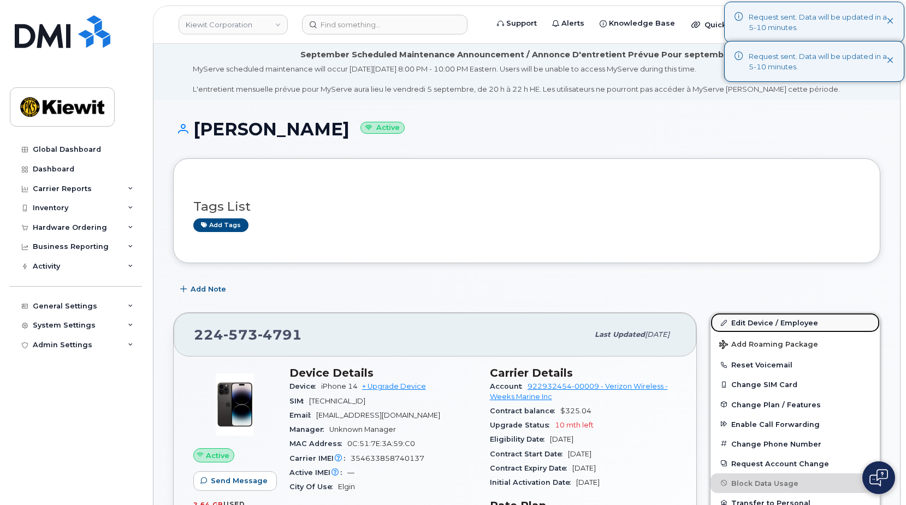
click at [778, 314] on link "Edit Device / Employee" at bounding box center [794, 323] width 169 height 20
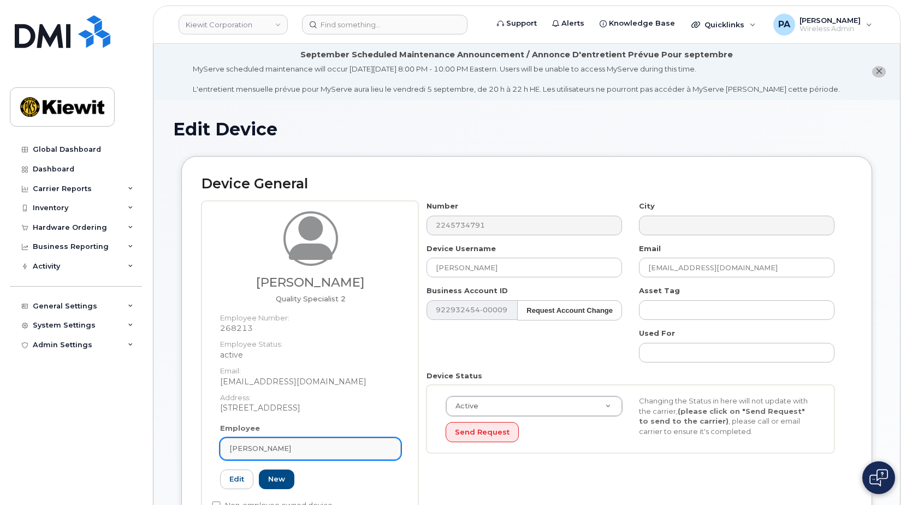
click at [328, 443] on div "[PERSON_NAME]" at bounding box center [310, 448] width 162 height 10
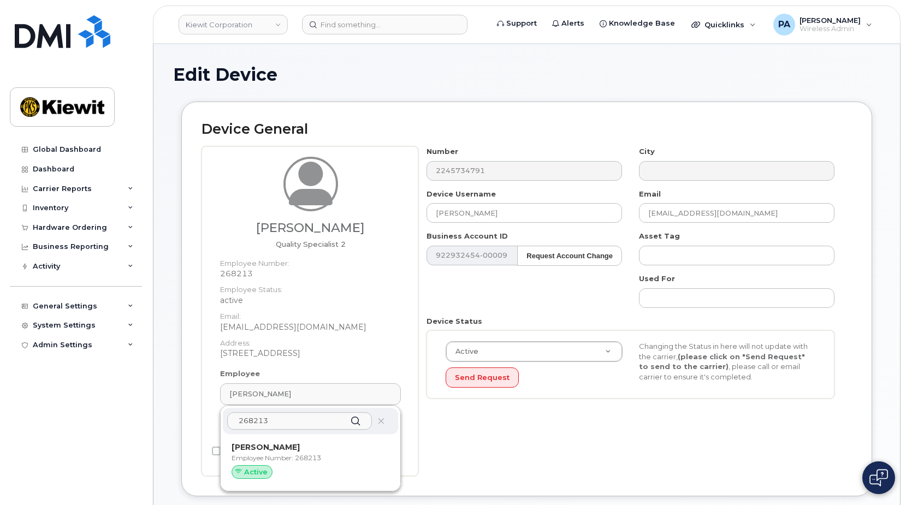
scroll to position [109, 0]
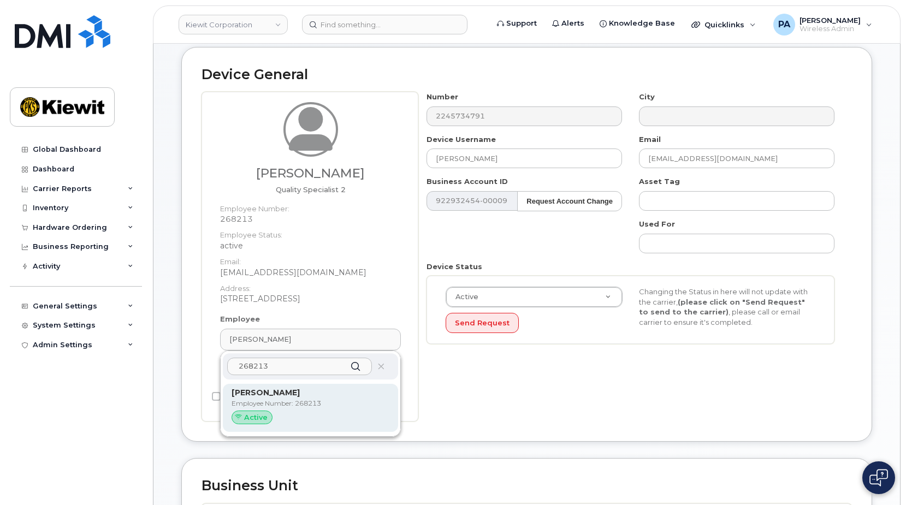
type input "268213"
click at [298, 400] on p "Employee Number: 268213" at bounding box center [311, 404] width 158 height 10
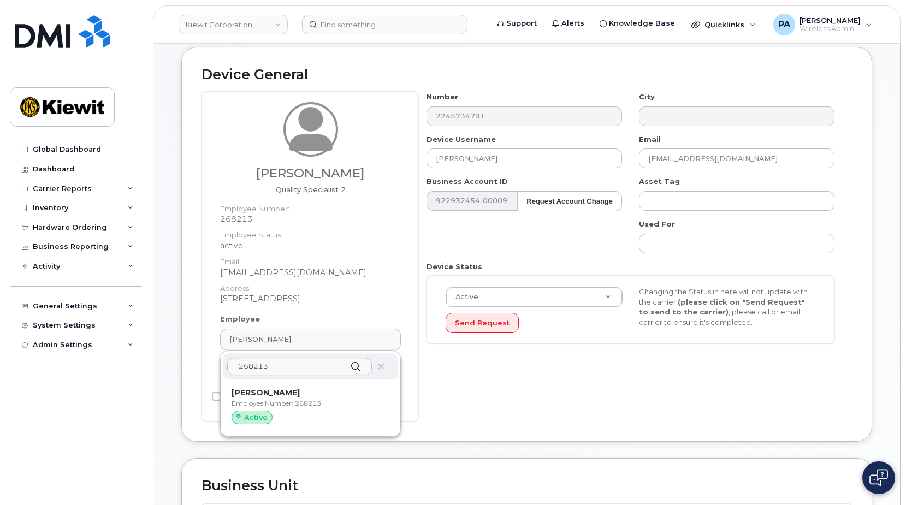
type input "[PERSON_NAME]"
type input "[EMAIL_ADDRESS][DOMAIN_NAME]"
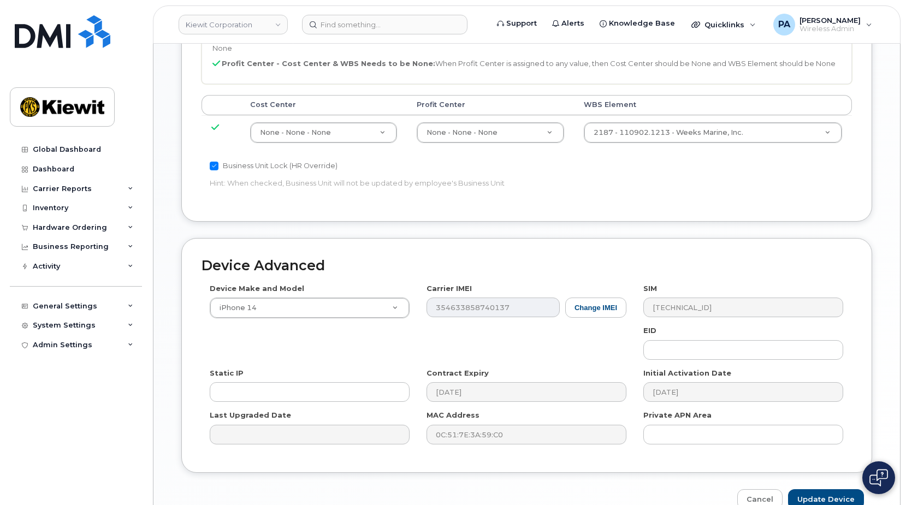
scroll to position [649, 0]
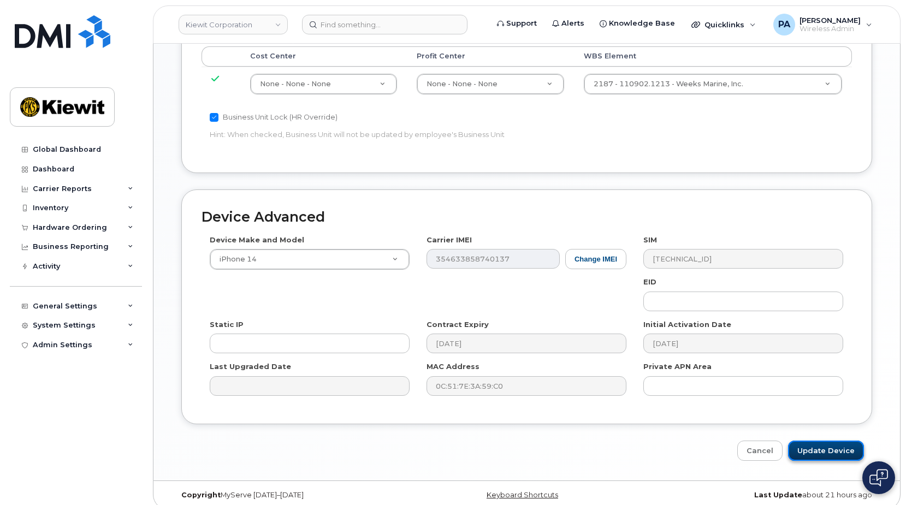
click at [827, 441] on input "Update Device" at bounding box center [826, 451] width 76 height 20
type input "Saving..."
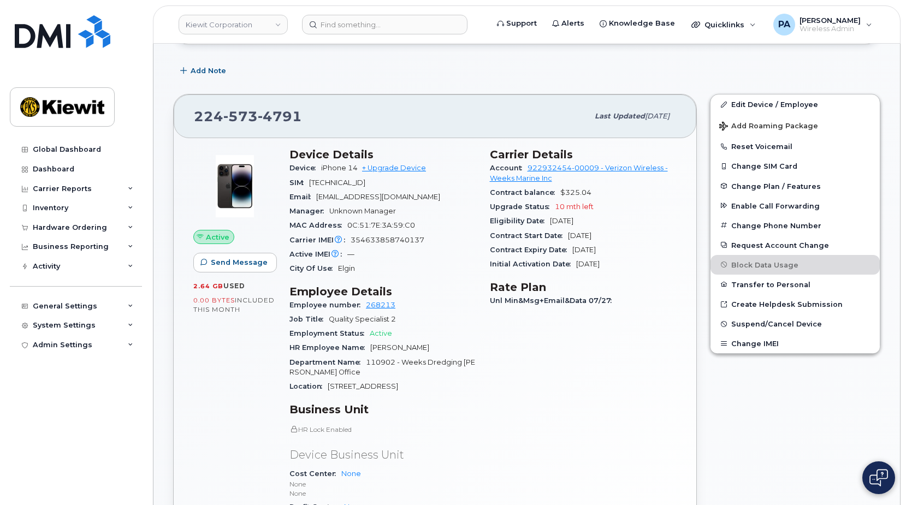
scroll to position [273, 0]
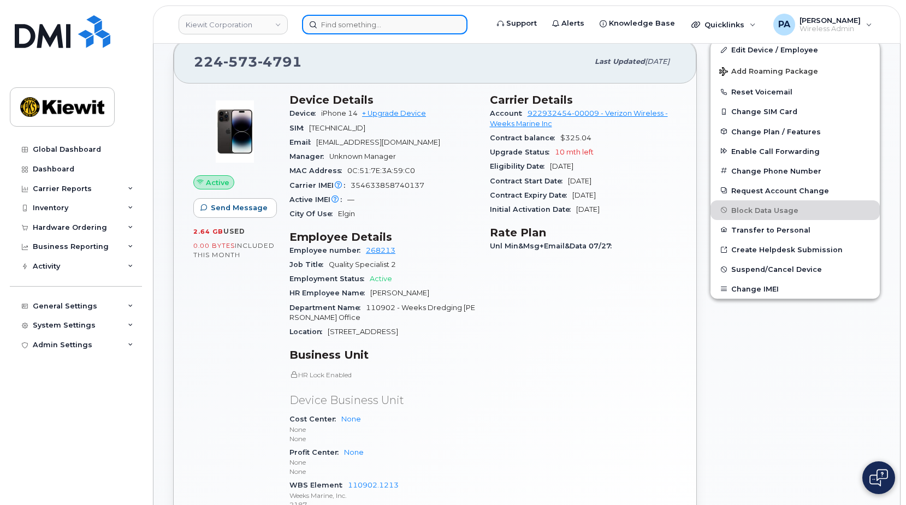
click at [410, 28] on input at bounding box center [384, 25] width 165 height 20
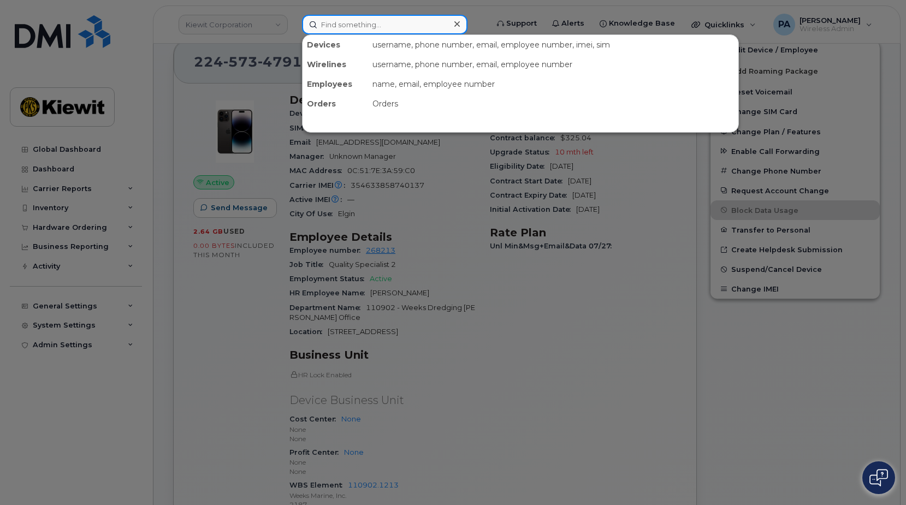
paste input "2245634238"
type input "2245634238"
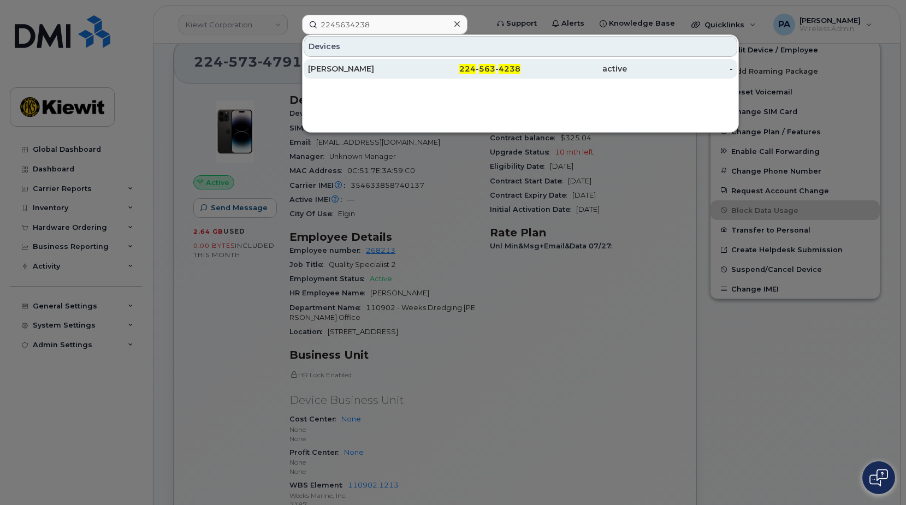
click at [346, 66] on div "[PERSON_NAME]" at bounding box center [361, 68] width 106 height 11
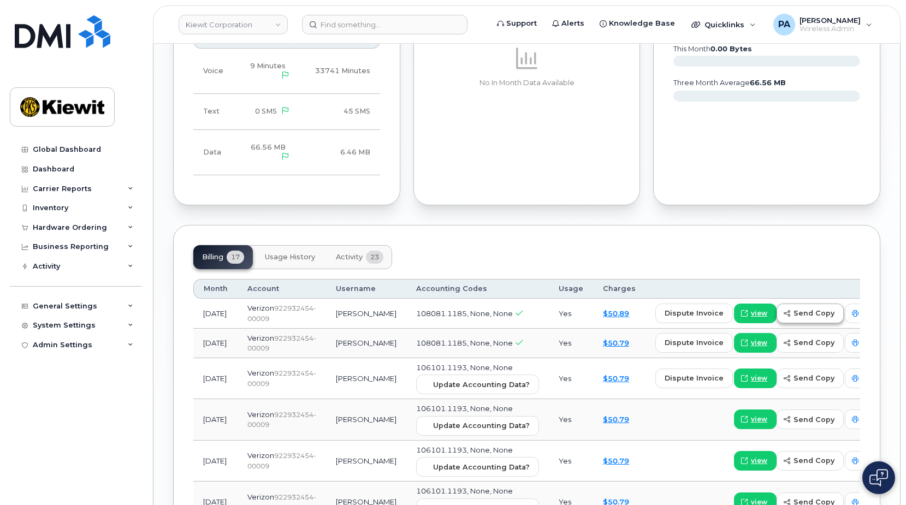
scroll to position [1311, 0]
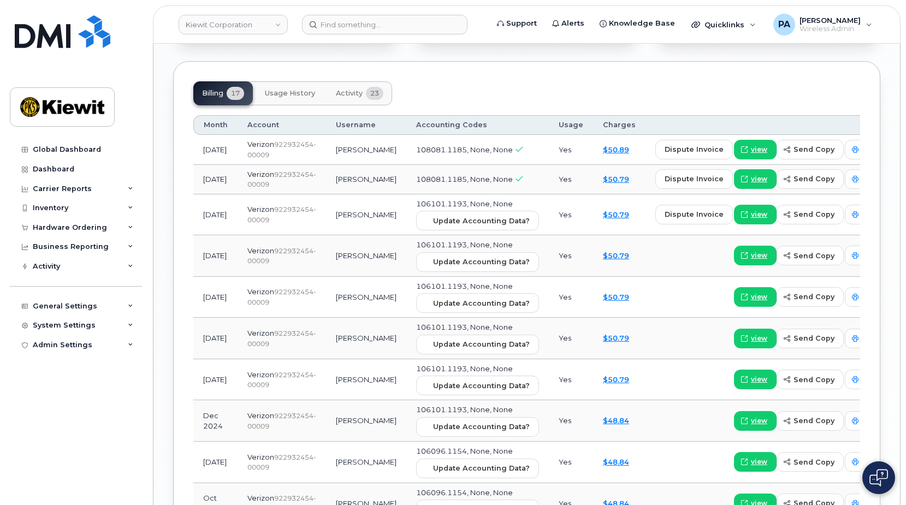
click at [438, 218] on td "106101.1193, None, None Update Accounting Data?" at bounding box center [477, 215] width 143 height 42
click at [440, 226] on span "Update Accounting Data?" at bounding box center [481, 221] width 97 height 10
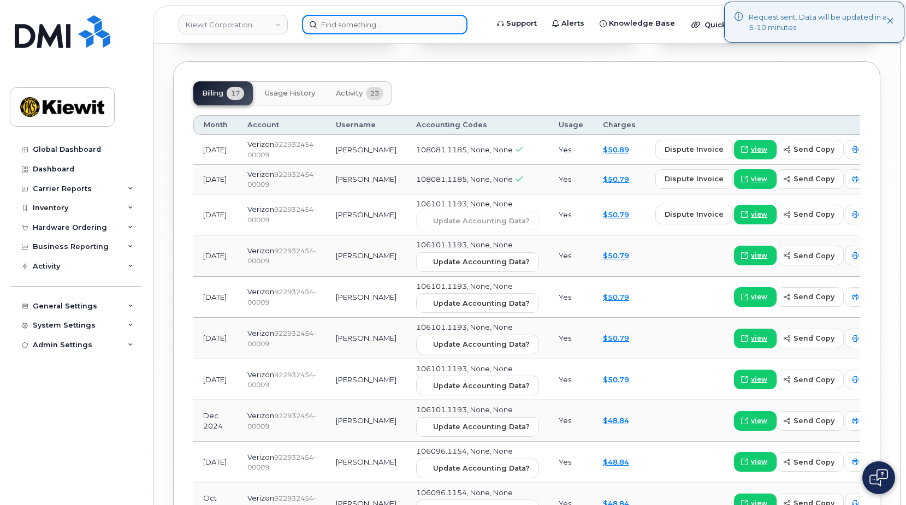
click at [357, 27] on input at bounding box center [384, 25] width 165 height 20
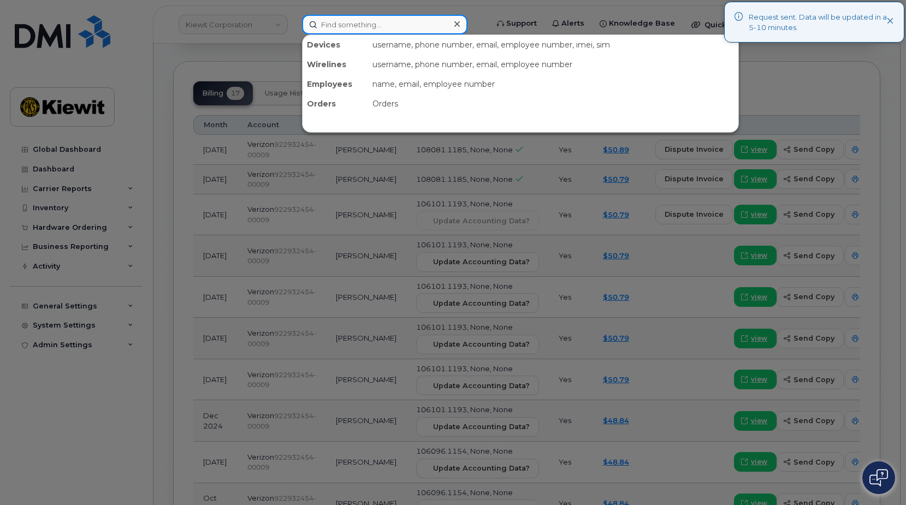
paste input "2245634507"
type input "2245634507"
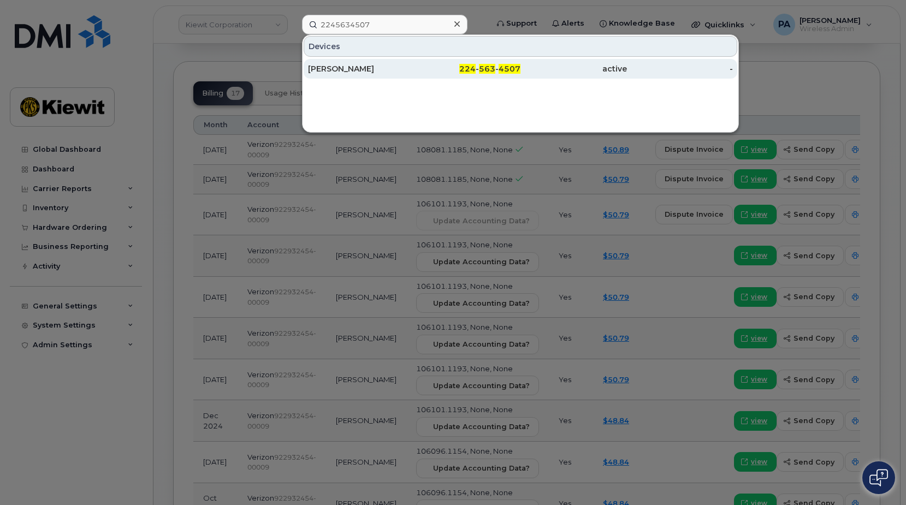
click at [342, 72] on div "[PERSON_NAME]" at bounding box center [361, 68] width 106 height 11
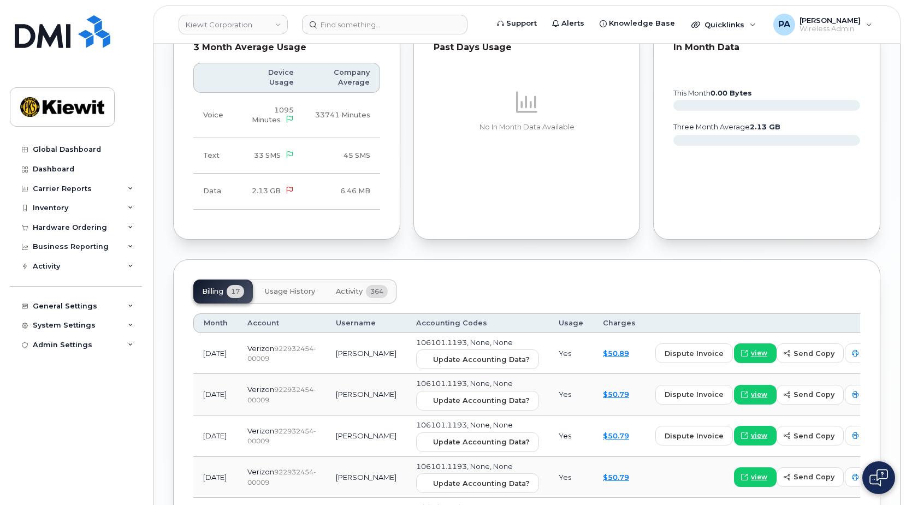
scroll to position [1365, 0]
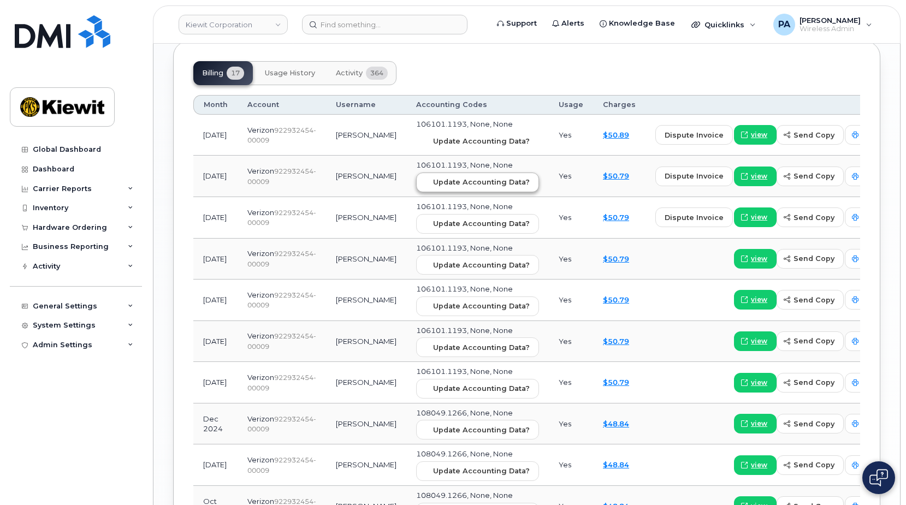
drag, startPoint x: 426, startPoint y: 142, endPoint x: 433, endPoint y: 189, distance: 47.5
click at [433, 142] on span "Update Accounting Data?" at bounding box center [481, 141] width 97 height 10
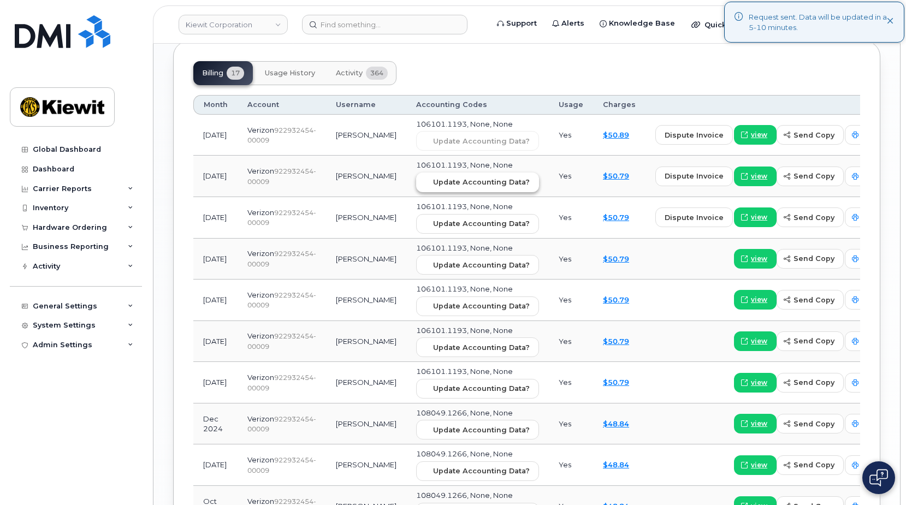
click at [434, 187] on span "Update Accounting Data?" at bounding box center [481, 182] width 97 height 10
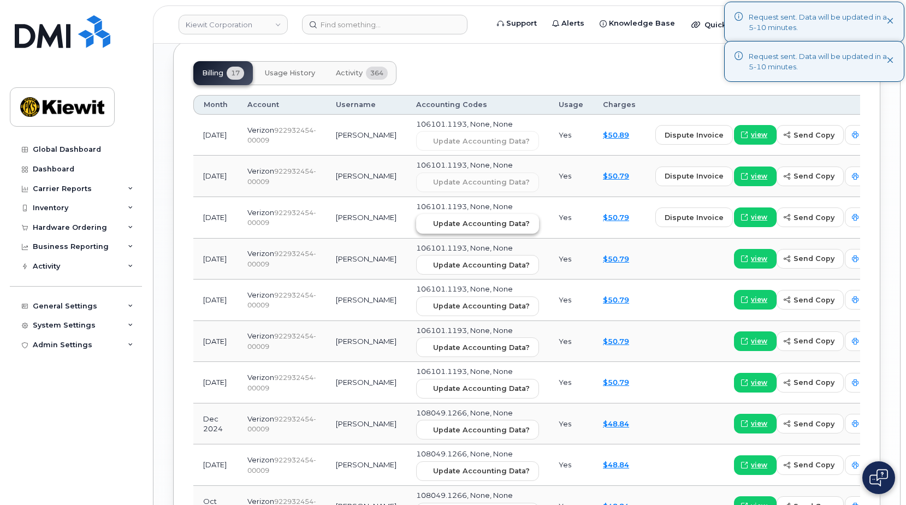
click at [447, 223] on span "Update Accounting Data?" at bounding box center [481, 223] width 97 height 10
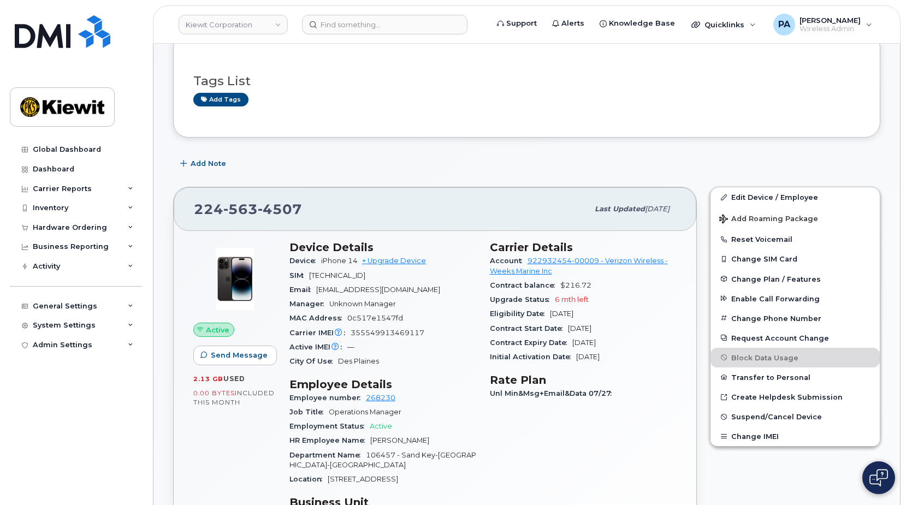
scroll to position [164, 0]
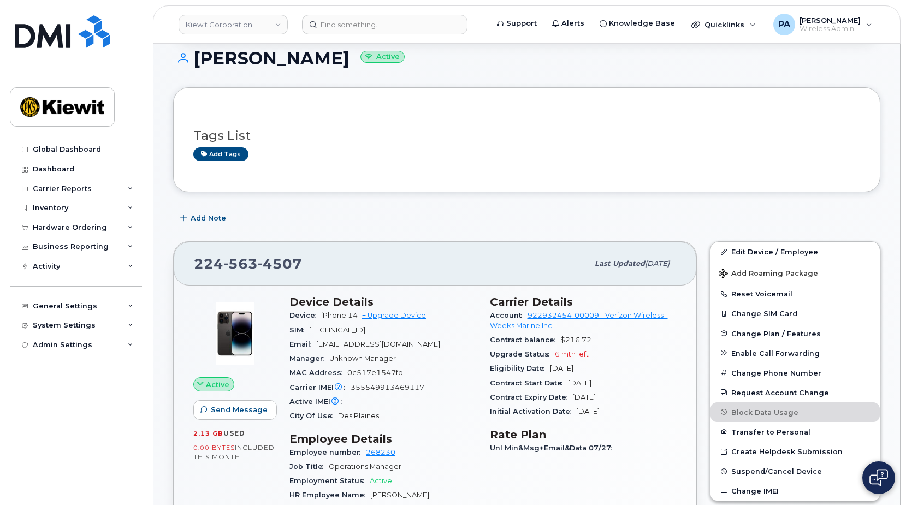
click at [406, 34] on header "Kiewit Corporation Support Alerts Knowledge Base Quicklinks Suspend / Cancel De…" at bounding box center [527, 24] width 748 height 38
click at [406, 24] on input at bounding box center [384, 25] width 165 height 20
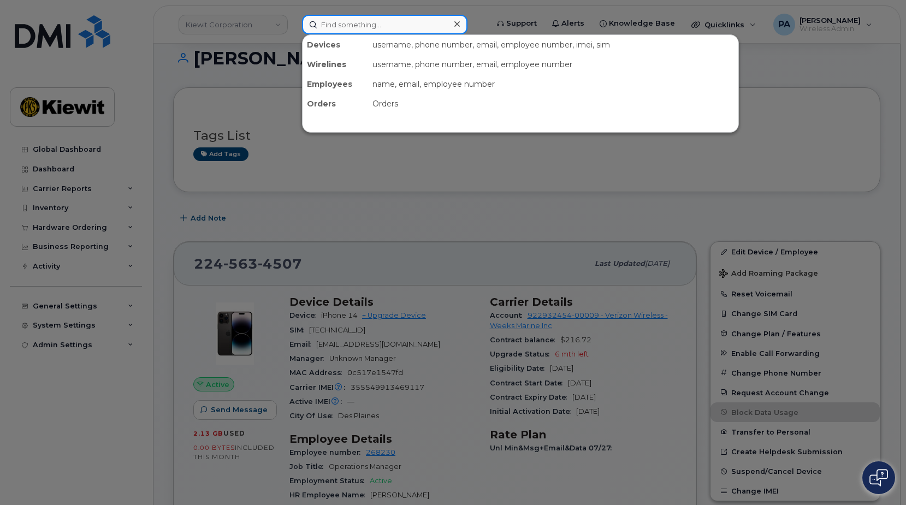
paste input "2242343709"
type input "2242343709"
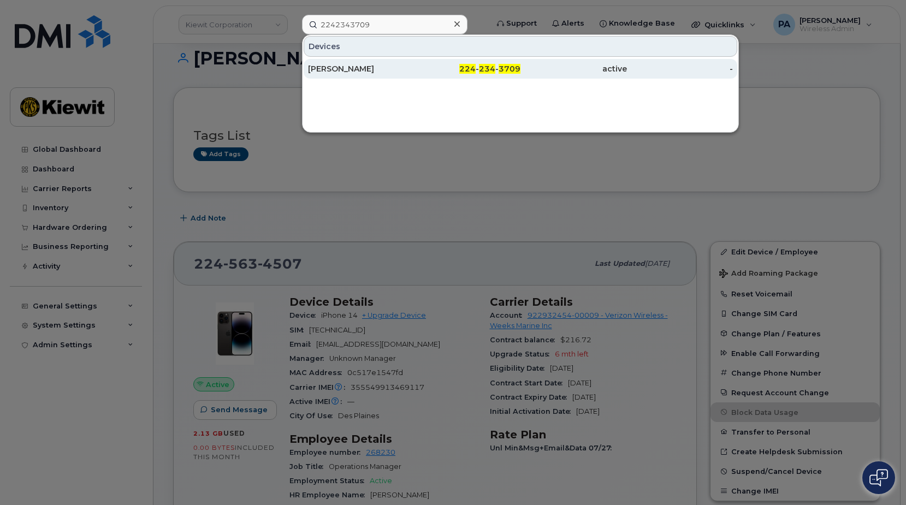
click at [363, 73] on div "Christopher Oden" at bounding box center [361, 68] width 106 height 11
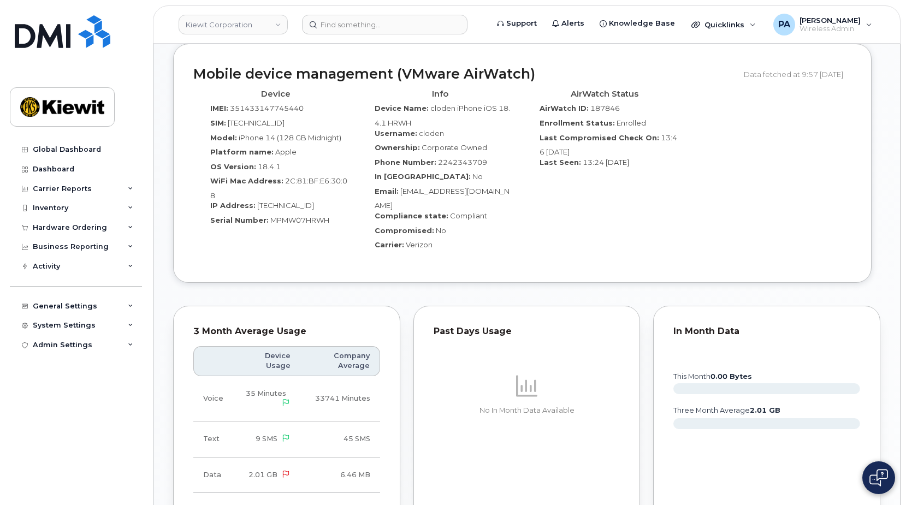
scroll to position [601, 0]
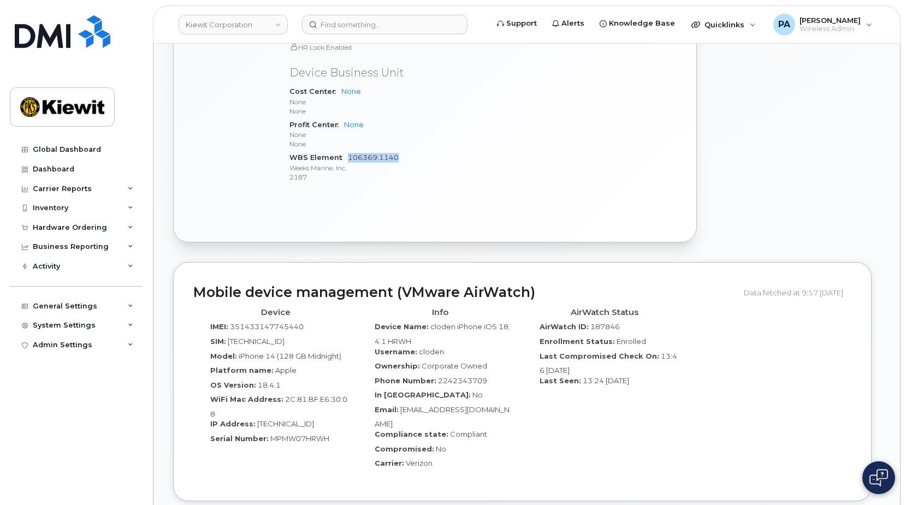
drag, startPoint x: 403, startPoint y: 158, endPoint x: 350, endPoint y: 159, distance: 53.5
click at [350, 159] on div "WBS Element 106369.1140 Weeks Marine, Inc. 2187" at bounding box center [382, 167] width 187 height 33
copy link "106369.1140"
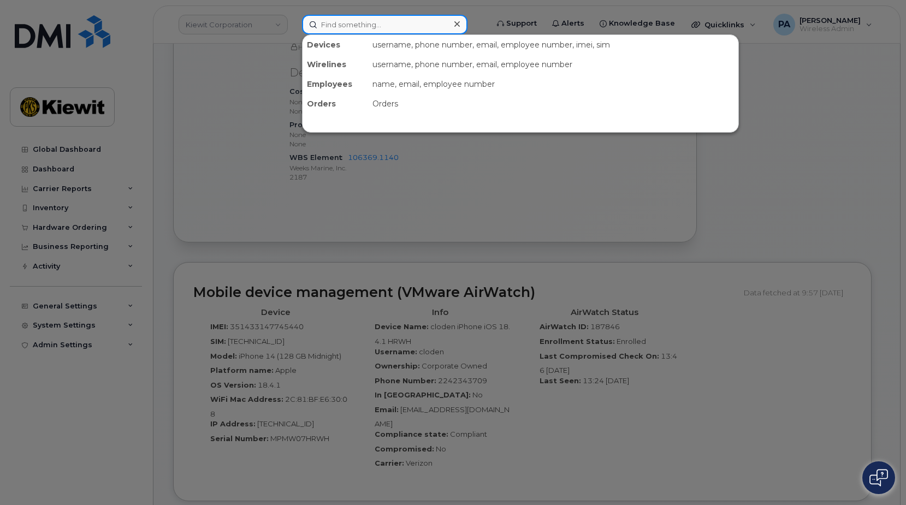
click at [389, 17] on input at bounding box center [384, 25] width 165 height 20
paste input "2245734784"
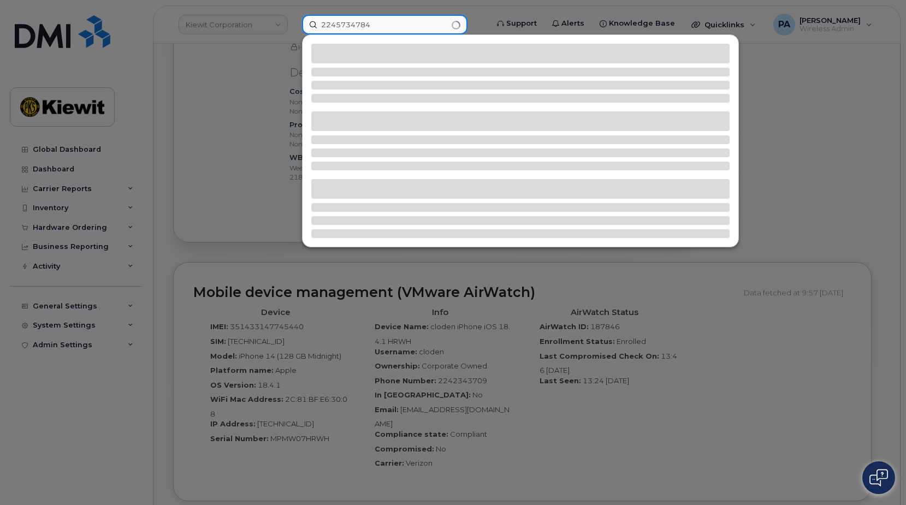
type input "2245734784"
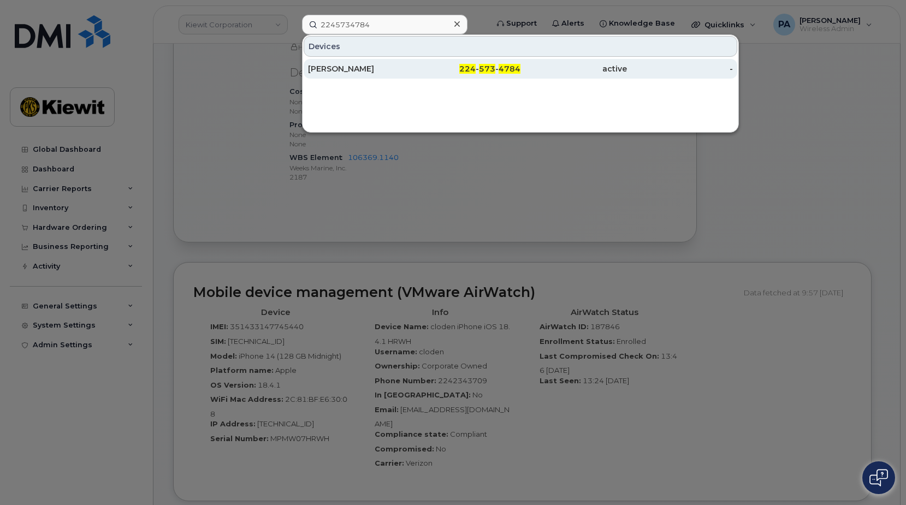
click at [358, 66] on div "[PERSON_NAME]" at bounding box center [361, 68] width 106 height 11
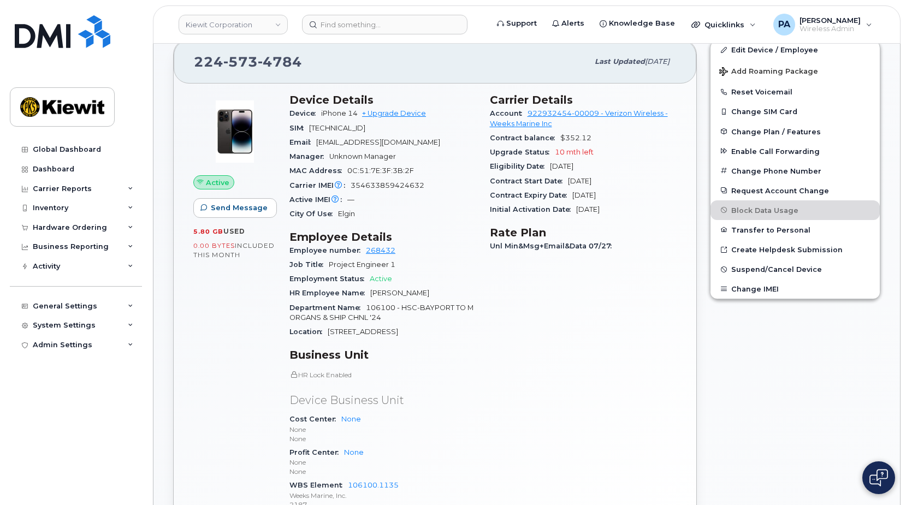
scroll to position [601, 0]
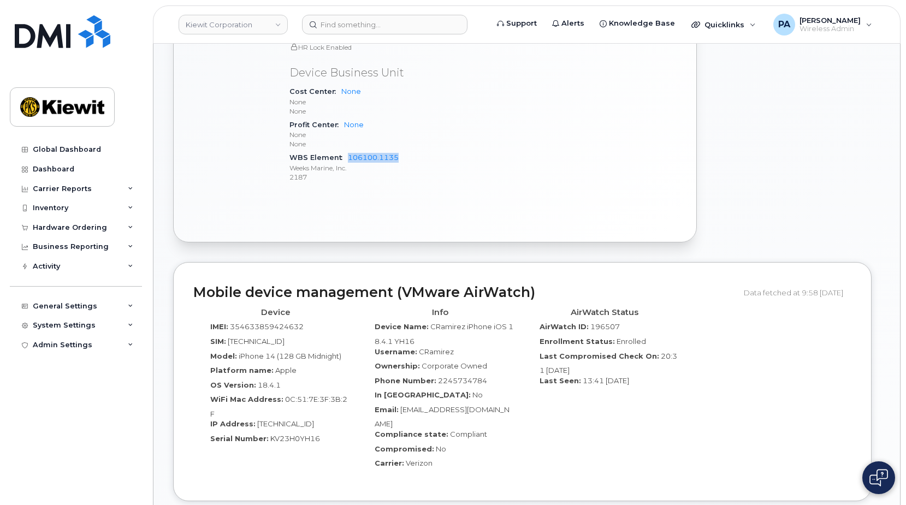
drag, startPoint x: 410, startPoint y: 156, endPoint x: 346, endPoint y: 158, distance: 63.9
click at [346, 158] on div "WBS Element 106100.1135 Weeks Marine, Inc. 2187" at bounding box center [382, 167] width 187 height 33
copy link "106100.1135"
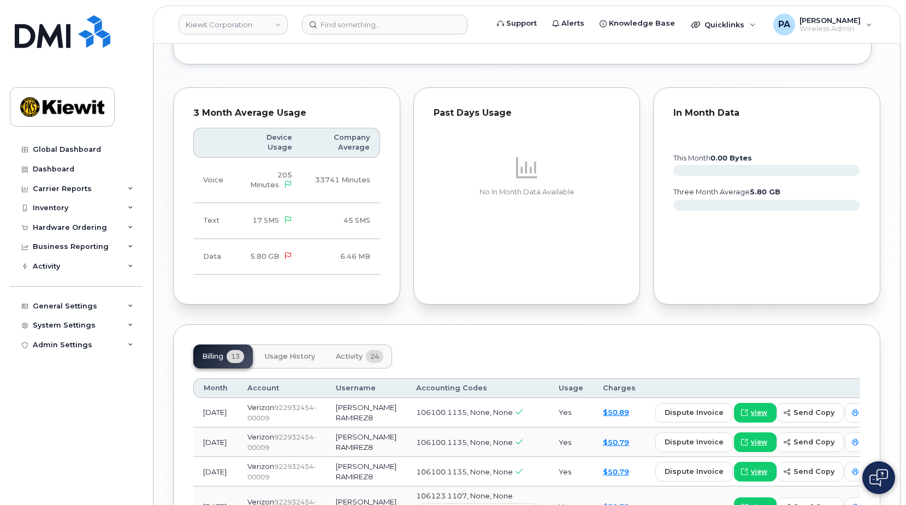
scroll to position [1420, 0]
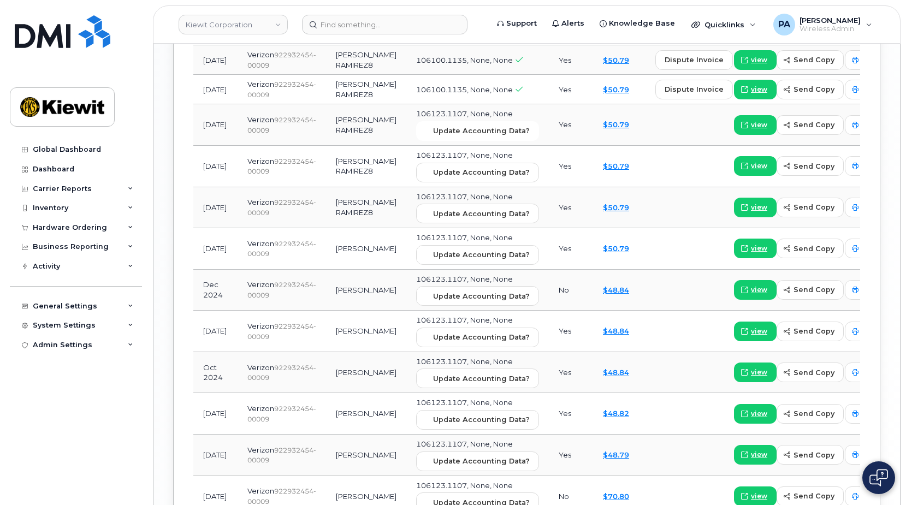
drag, startPoint x: 438, startPoint y: 152, endPoint x: 548, endPoint y: 39, distance: 157.9
click at [438, 136] on span "Update Accounting Data?" at bounding box center [481, 131] width 97 height 10
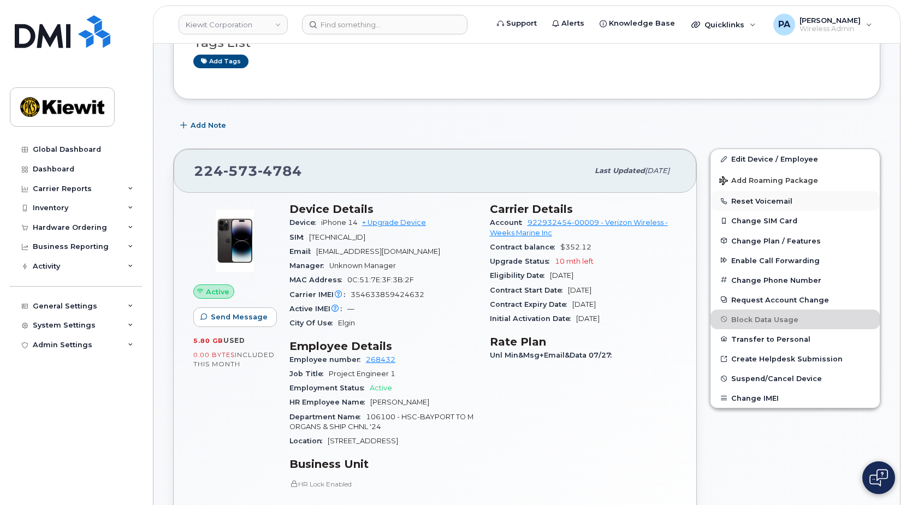
scroll to position [0, 0]
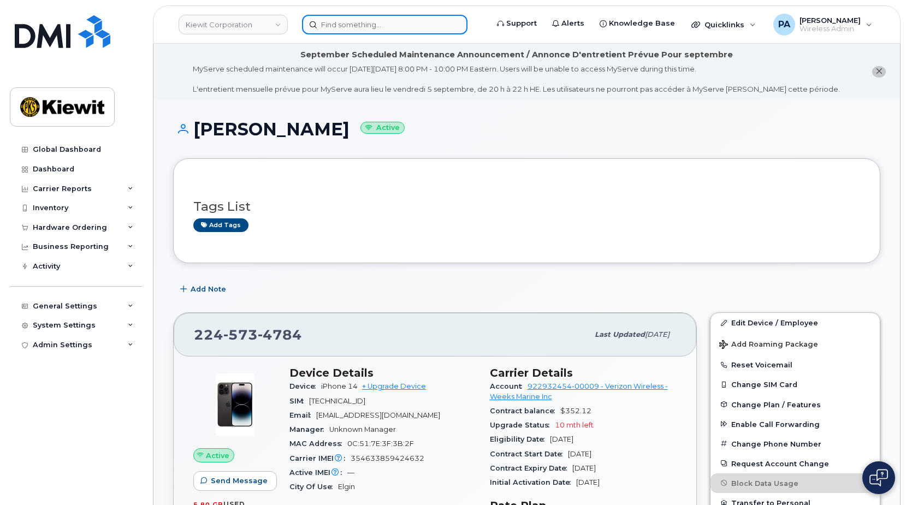
click at [408, 28] on input at bounding box center [384, 25] width 165 height 20
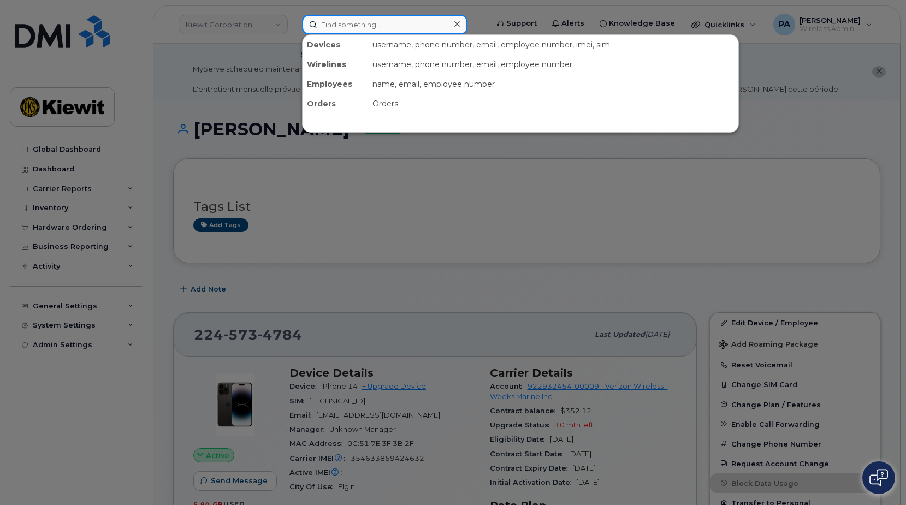
paste input "2242232459"
type input "2242232459"
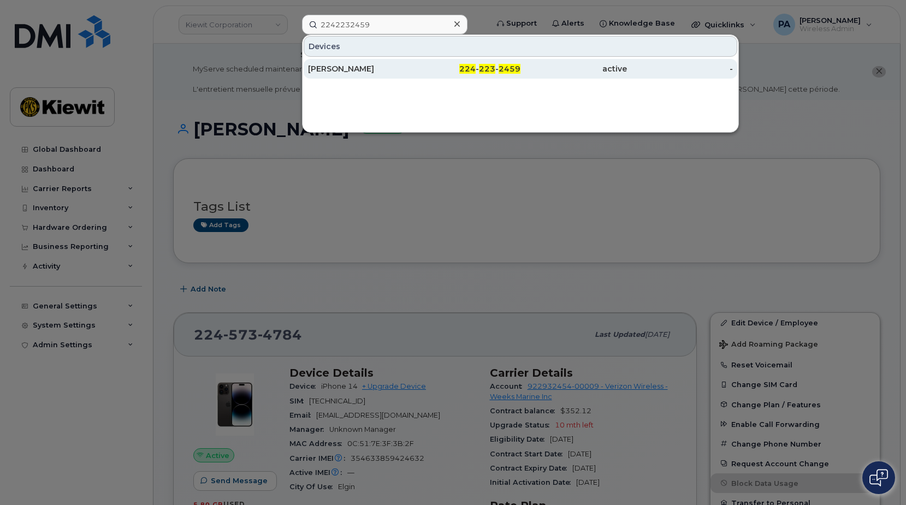
click at [491, 73] on span "223" at bounding box center [487, 69] width 16 height 10
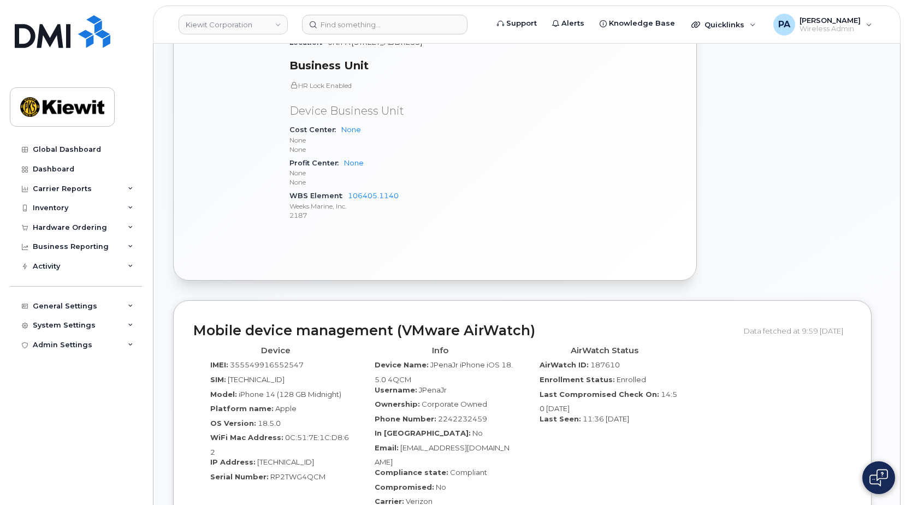
scroll to position [546, 0]
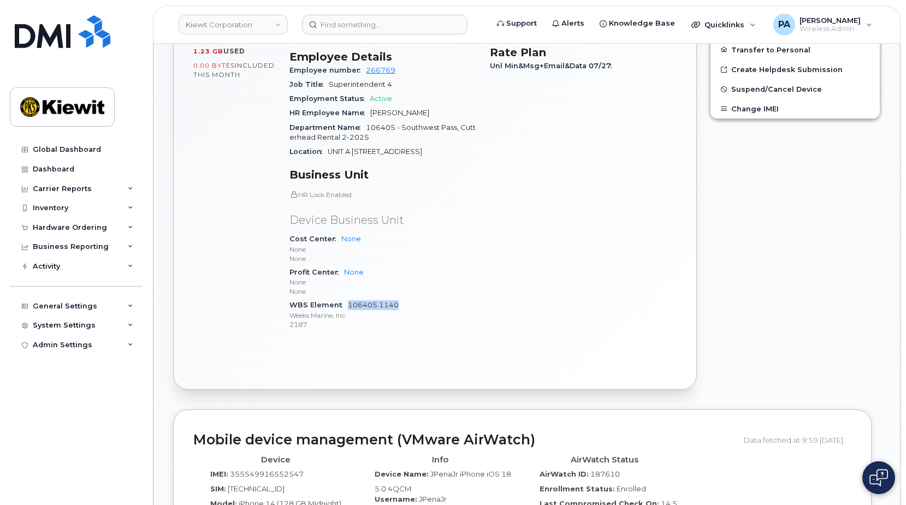
drag, startPoint x: 408, startPoint y: 305, endPoint x: 349, endPoint y: 307, distance: 59.6
click at [349, 307] on div "WBS Element 106405.1140 Weeks Marine, Inc. 2187" at bounding box center [382, 314] width 187 height 33
copy link "106405.1140"
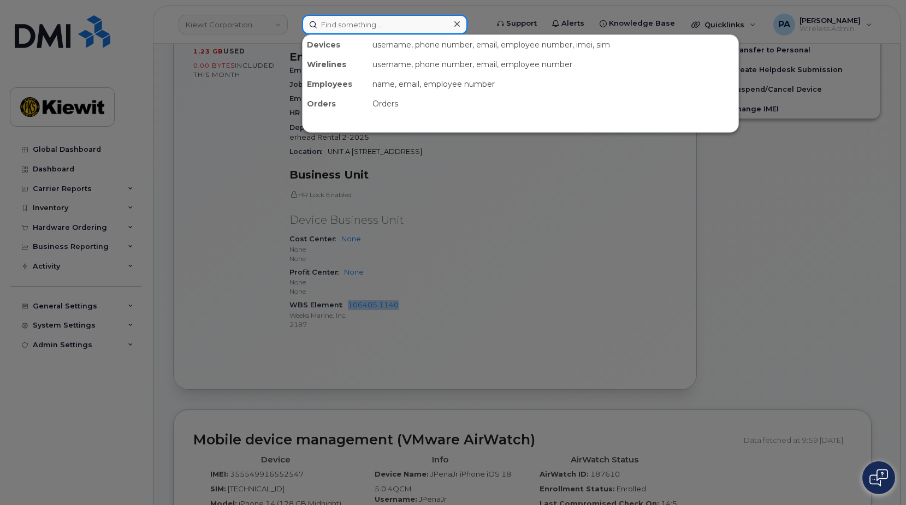
click at [340, 22] on input at bounding box center [384, 25] width 165 height 20
paste input "2242213753"
type input "2242213753"
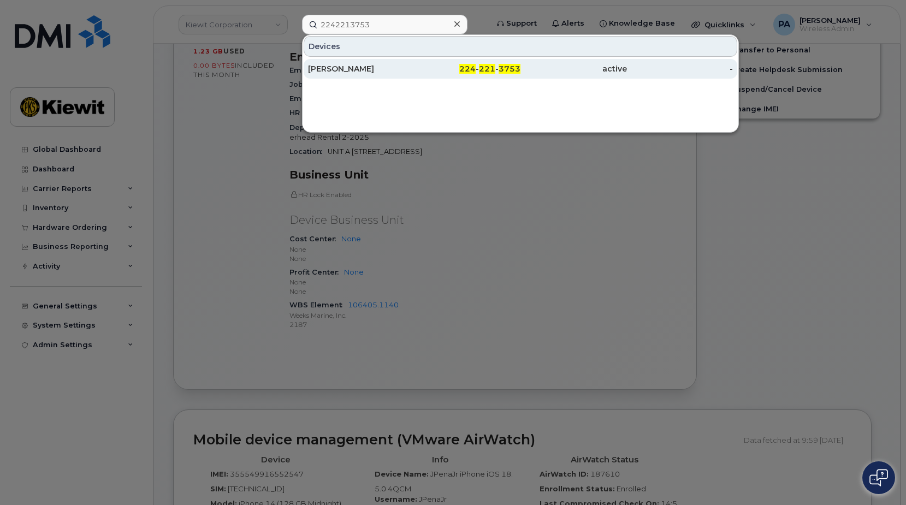
click at [329, 70] on div "[PERSON_NAME]" at bounding box center [361, 68] width 106 height 11
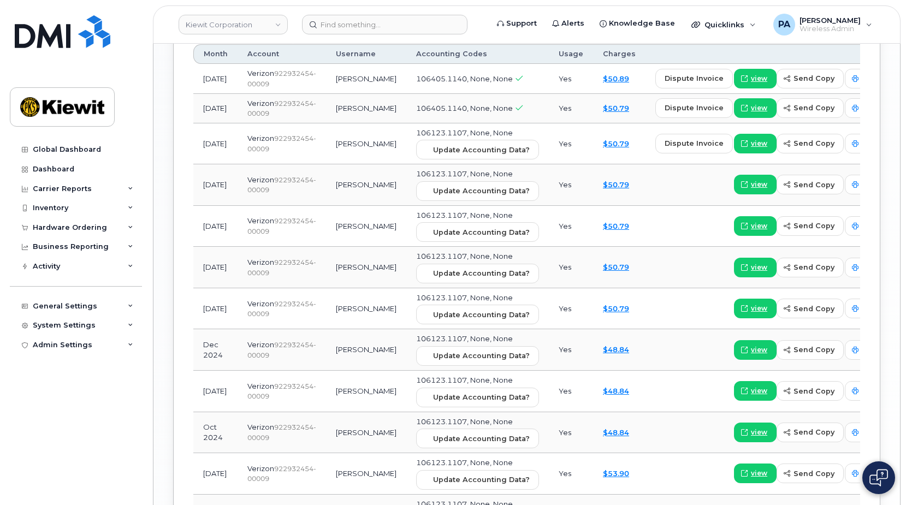
scroll to position [1311, 0]
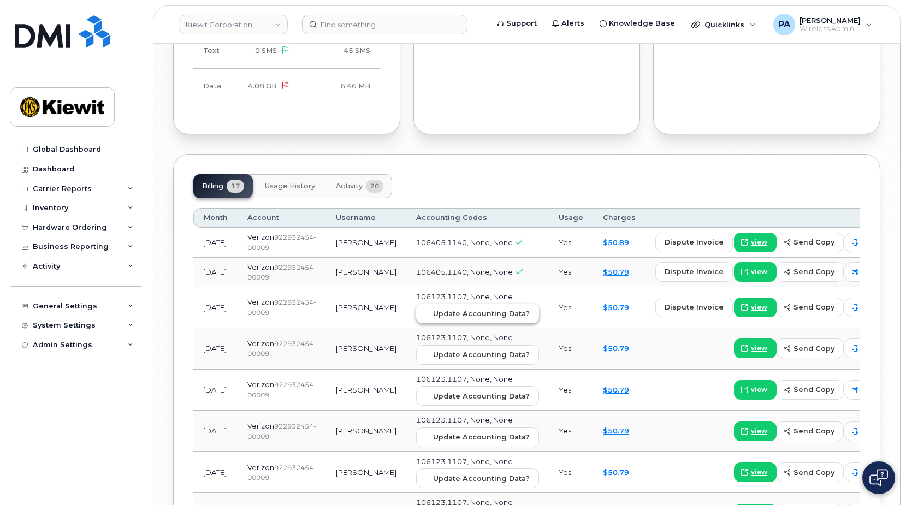
click at [466, 312] on span "Update Accounting Data?" at bounding box center [481, 314] width 97 height 10
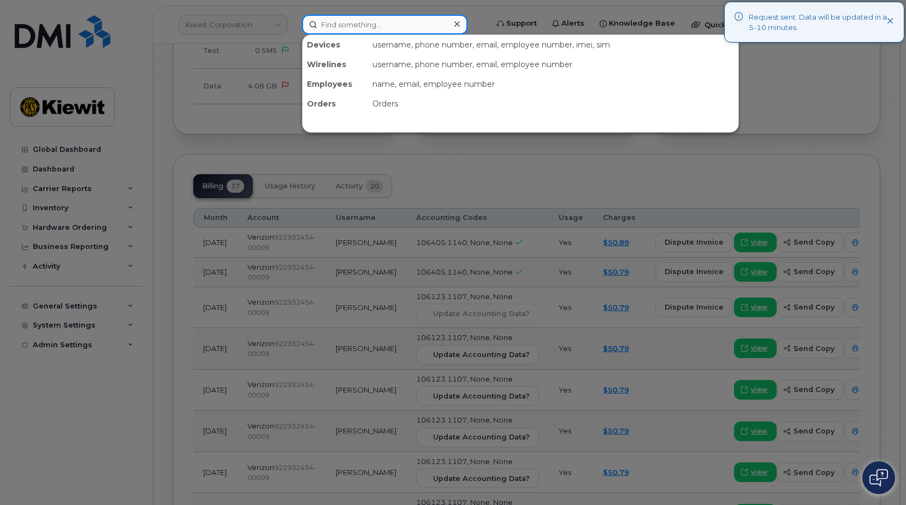
click at [405, 31] on input at bounding box center [384, 25] width 165 height 20
paste input "2245734781"
type input "2245734781"
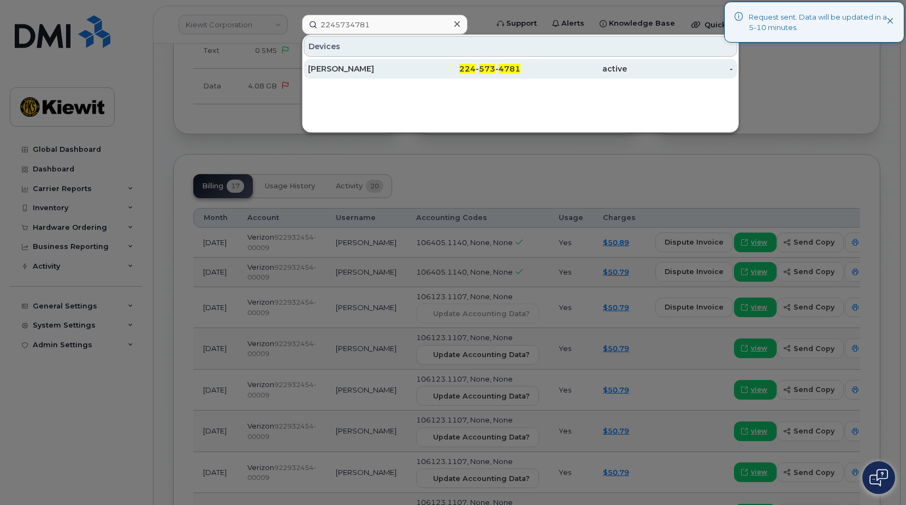
click at [341, 67] on div "ALBERTO ALMODOVARROS" at bounding box center [361, 68] width 106 height 11
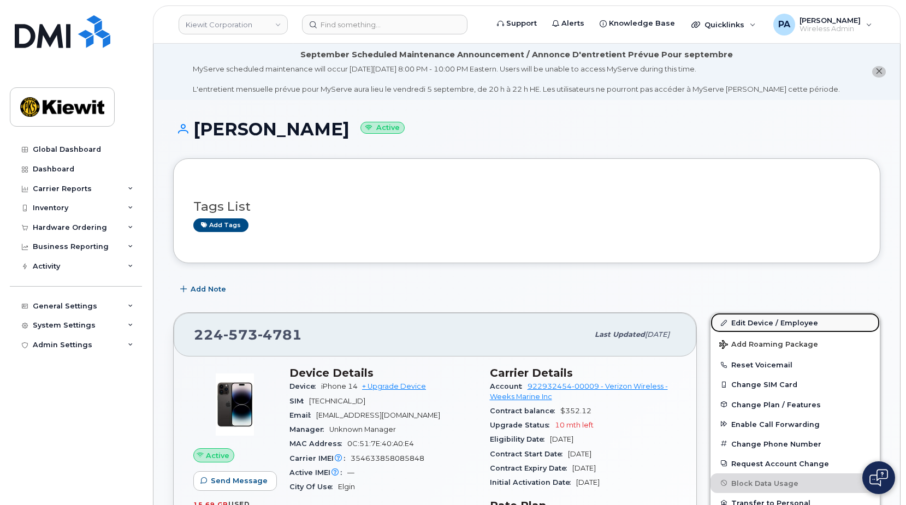
click at [785, 322] on link "Edit Device / Employee" at bounding box center [794, 323] width 169 height 20
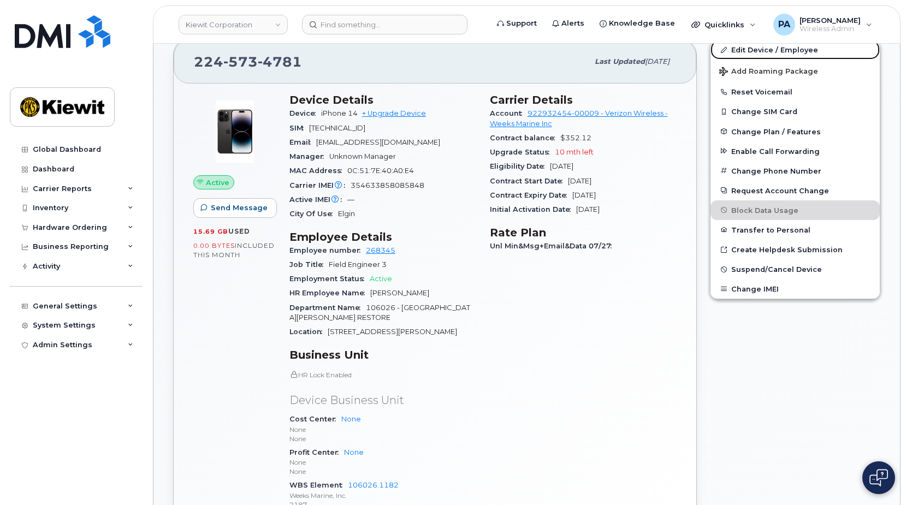
scroll to position [382, 0]
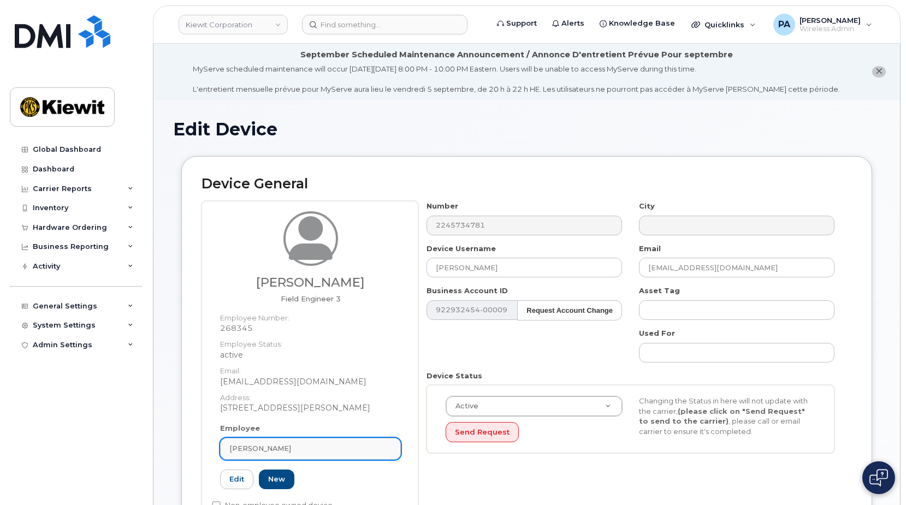
click at [272, 446] on span "Alberto Almodovar Rosario" at bounding box center [260, 448] width 62 height 10
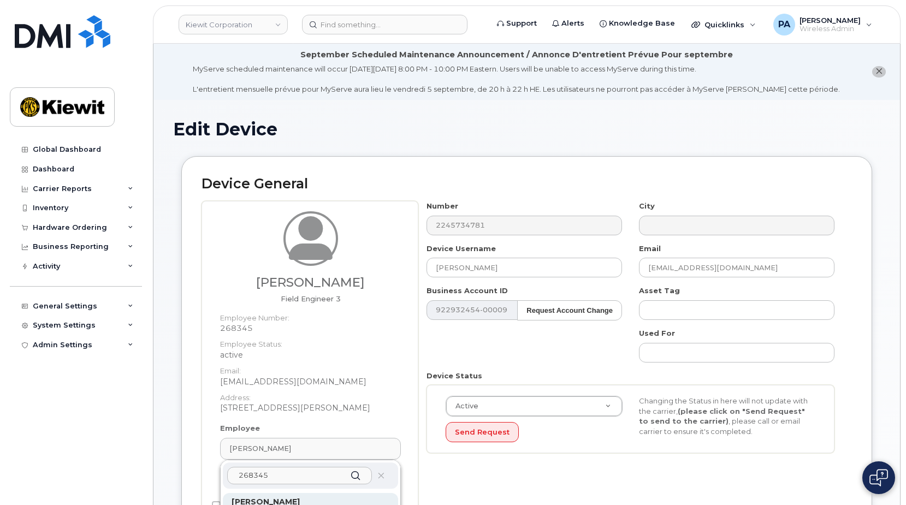
type input "268345"
type input "[PERSON_NAME]"
type input "[EMAIL_ADDRESS][DOMAIN_NAME]"
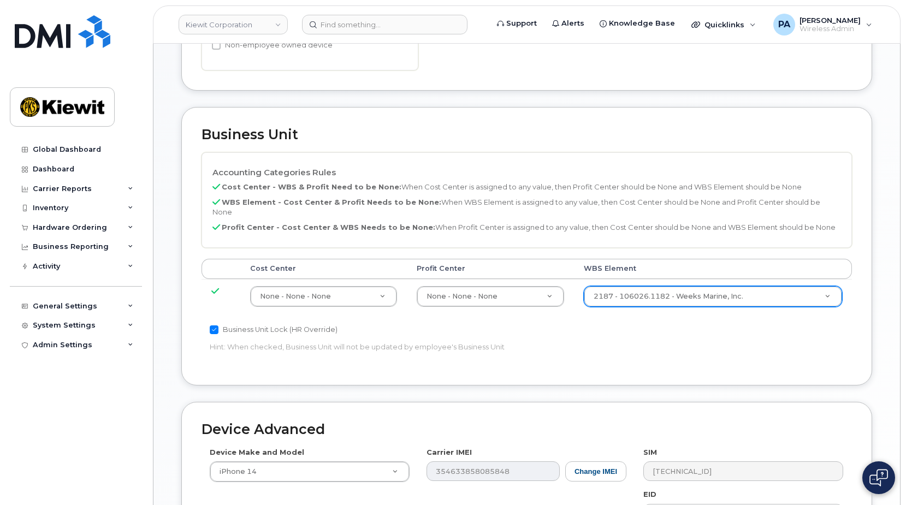
scroll to position [649, 0]
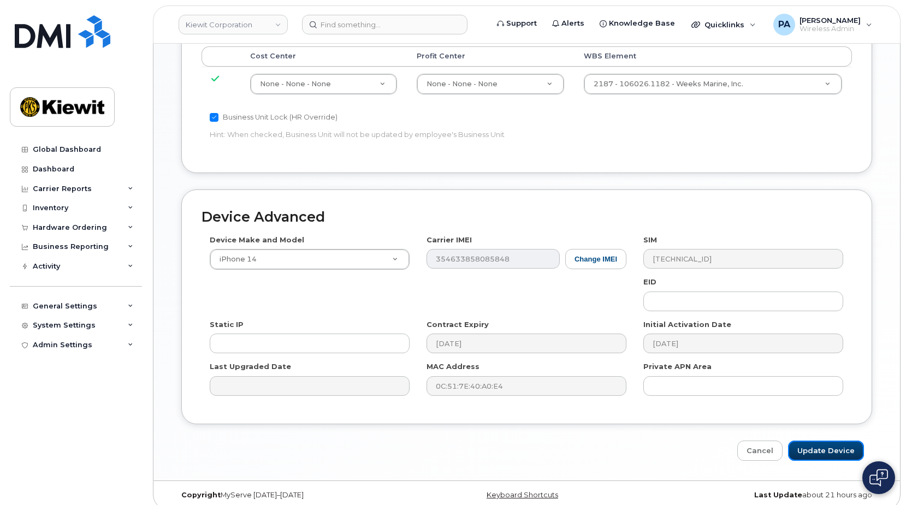
drag, startPoint x: 820, startPoint y: 433, endPoint x: 755, endPoint y: 389, distance: 77.9
click at [820, 441] on input "Update Device" at bounding box center [826, 451] width 76 height 20
type input "Saving..."
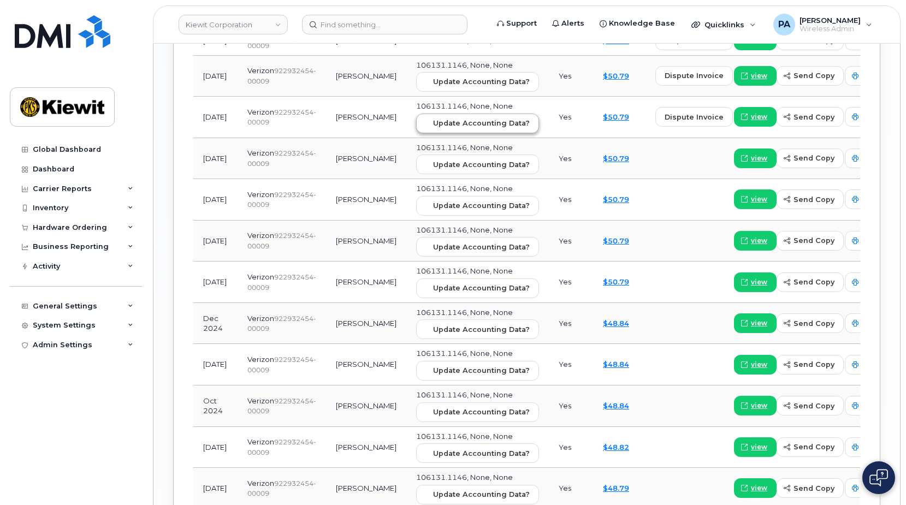
scroll to position [1256, 0]
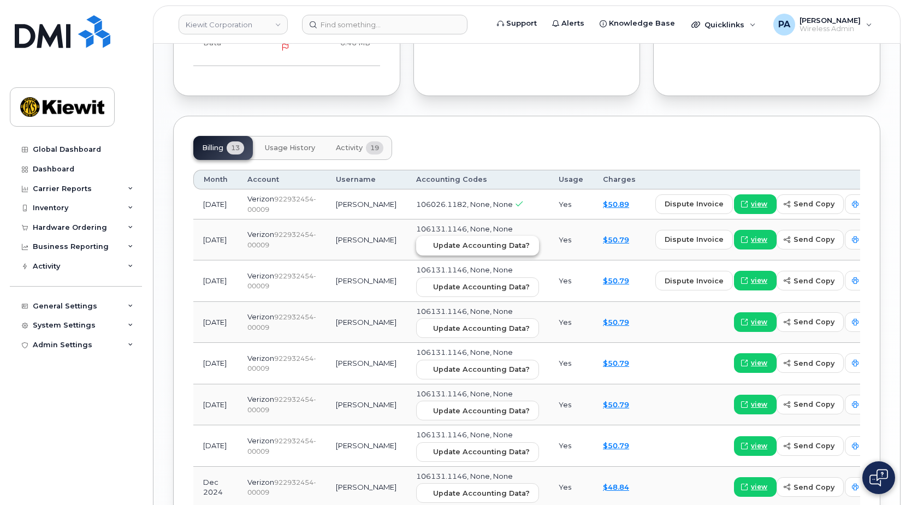
click at [445, 251] on span "Update Accounting Data?" at bounding box center [481, 245] width 97 height 10
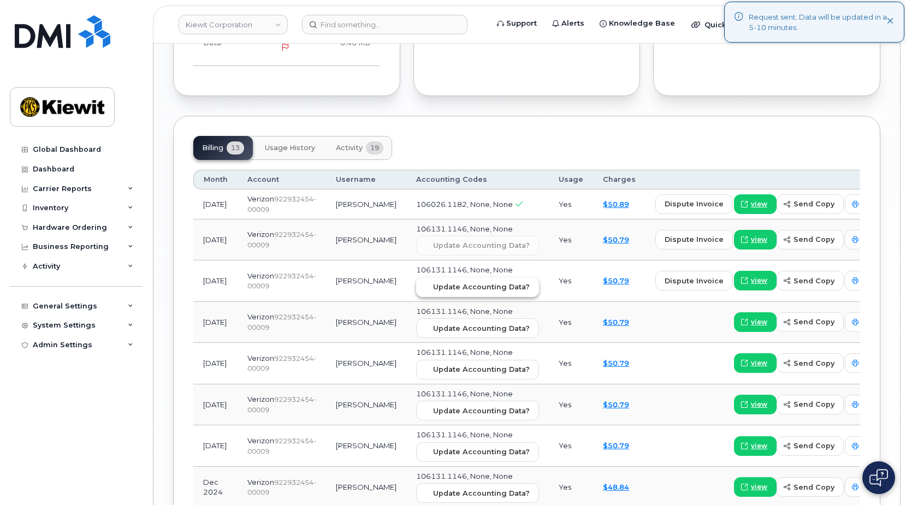
click at [455, 297] on button "Update Accounting Data?" at bounding box center [477, 287] width 123 height 20
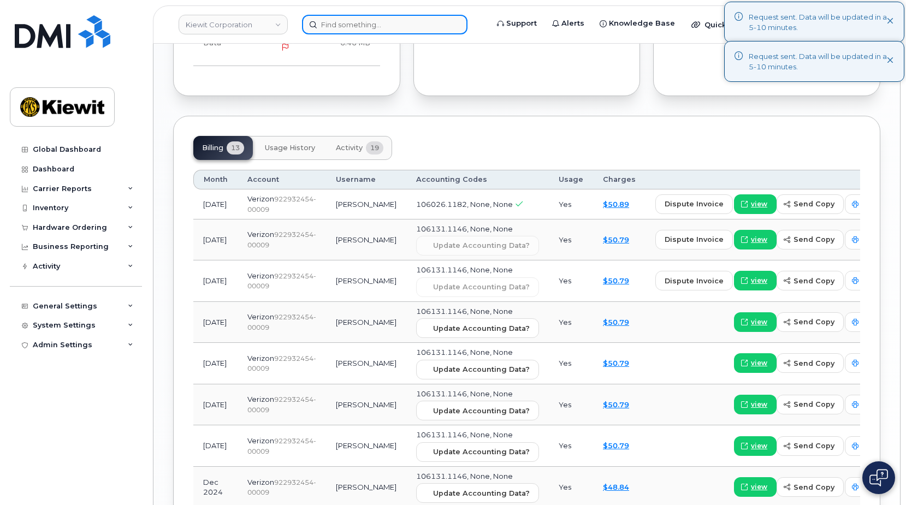
click at [369, 25] on input at bounding box center [384, 25] width 165 height 20
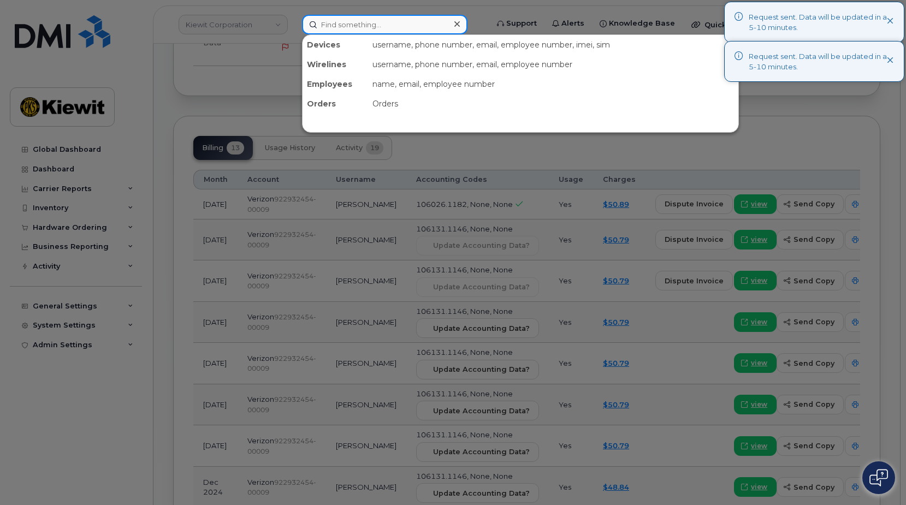
paste input "2244912483"
type input "2244912483"
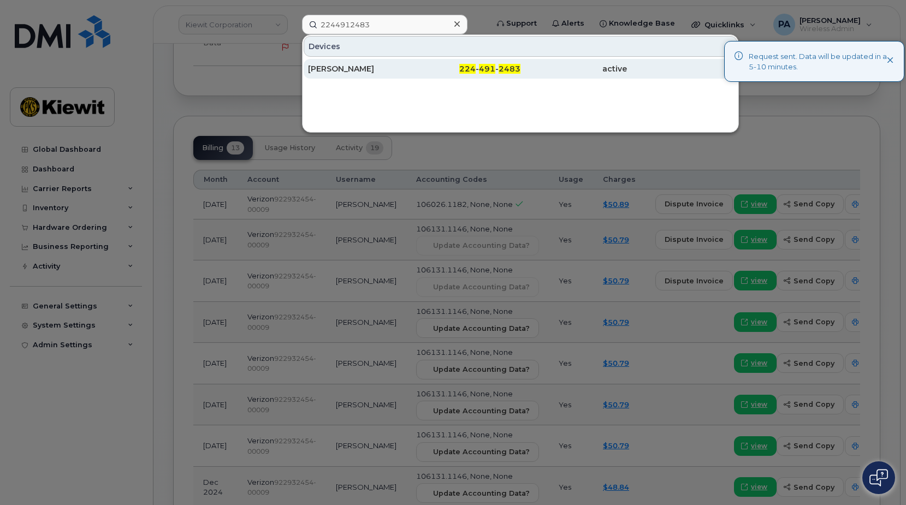
click at [366, 75] on div "[PERSON_NAME]" at bounding box center [361, 69] width 106 height 20
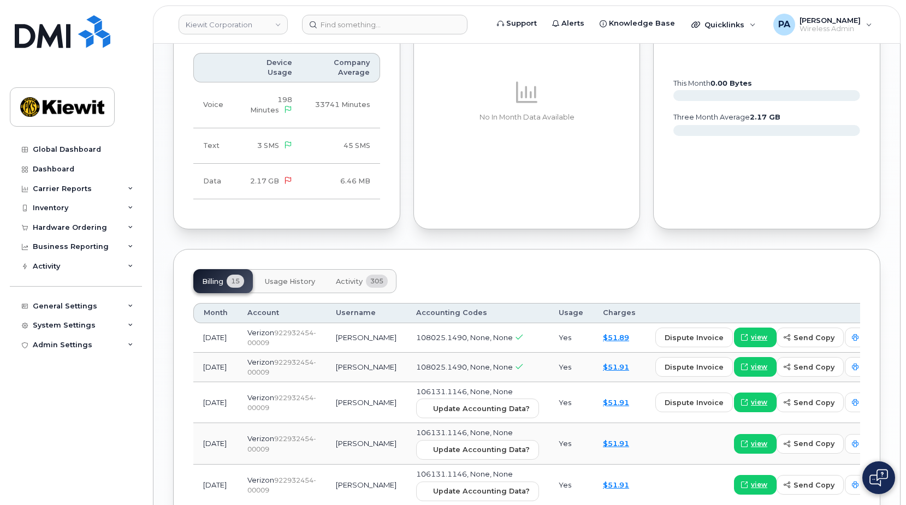
scroll to position [1365, 0]
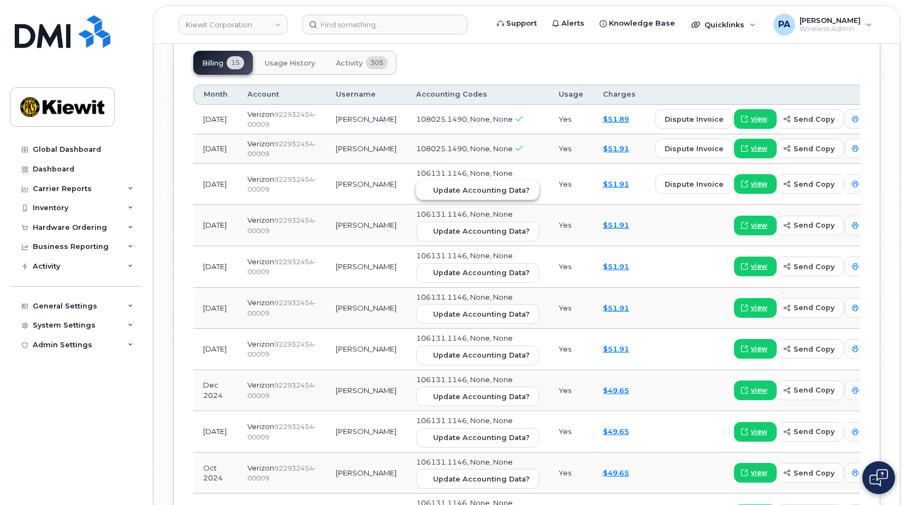
click at [442, 196] on span "Update Accounting Data?" at bounding box center [481, 190] width 97 height 10
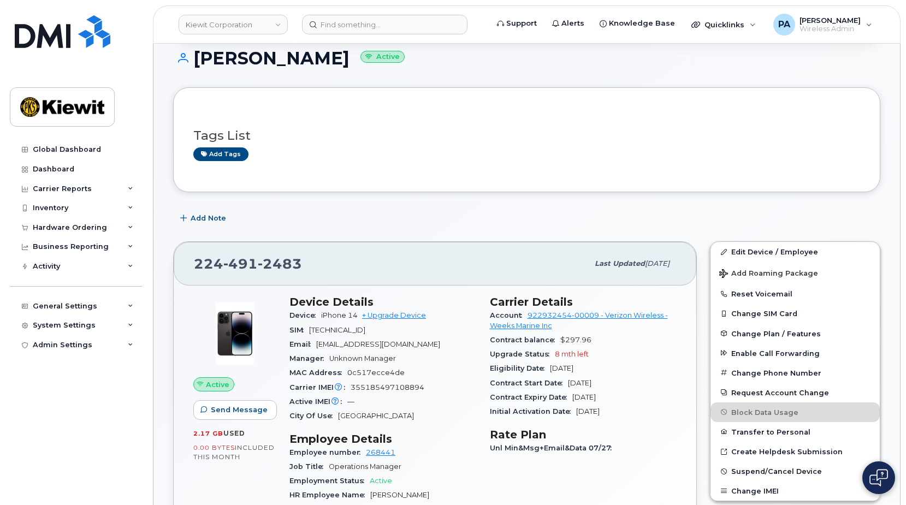
scroll to position [0, 0]
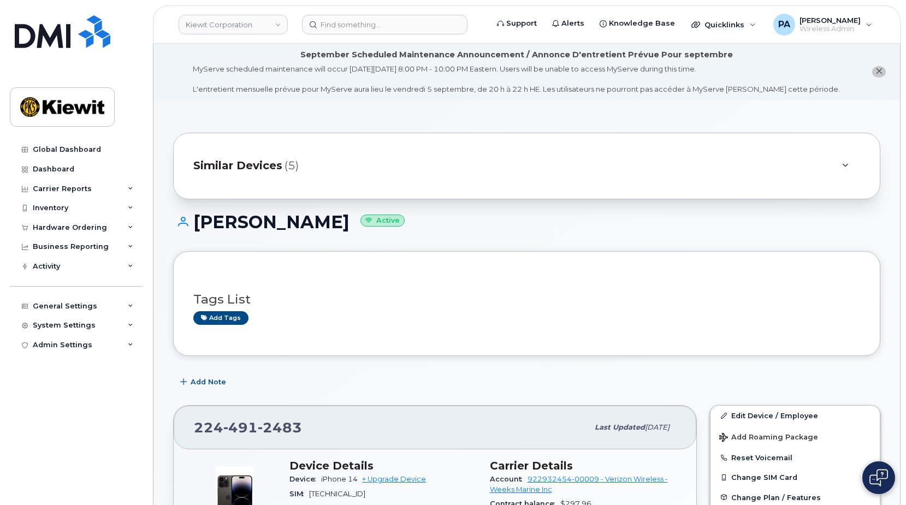
click at [273, 165] on span "Similar Devices" at bounding box center [237, 166] width 89 height 16
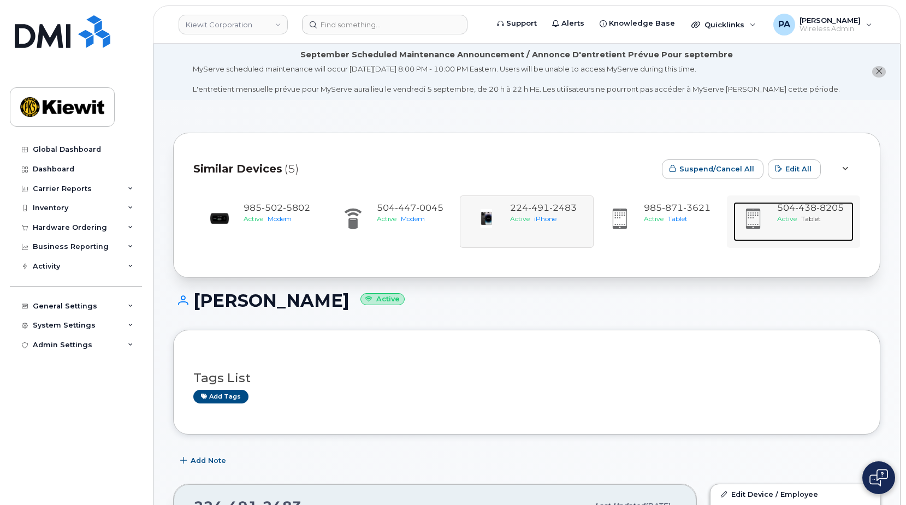
click at [833, 218] on div "Active Tablet" at bounding box center [813, 218] width 72 height 9
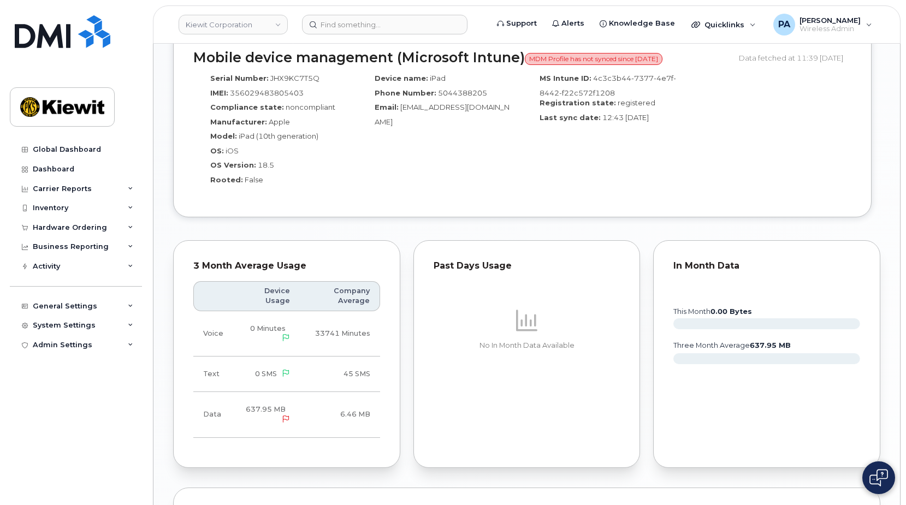
scroll to position [1201, 0]
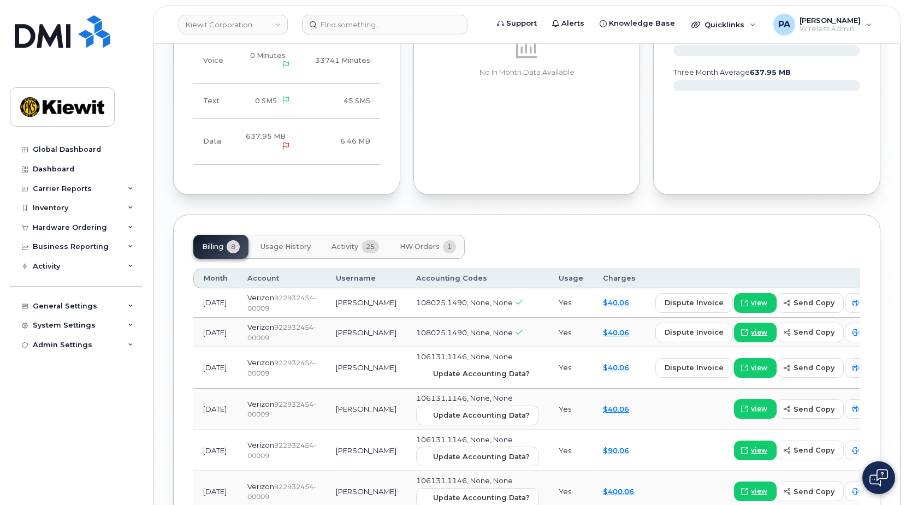
drag, startPoint x: 452, startPoint y: 386, endPoint x: 513, endPoint y: 42, distance: 349.4
click at [452, 379] on span "Update Accounting Data?" at bounding box center [481, 374] width 97 height 10
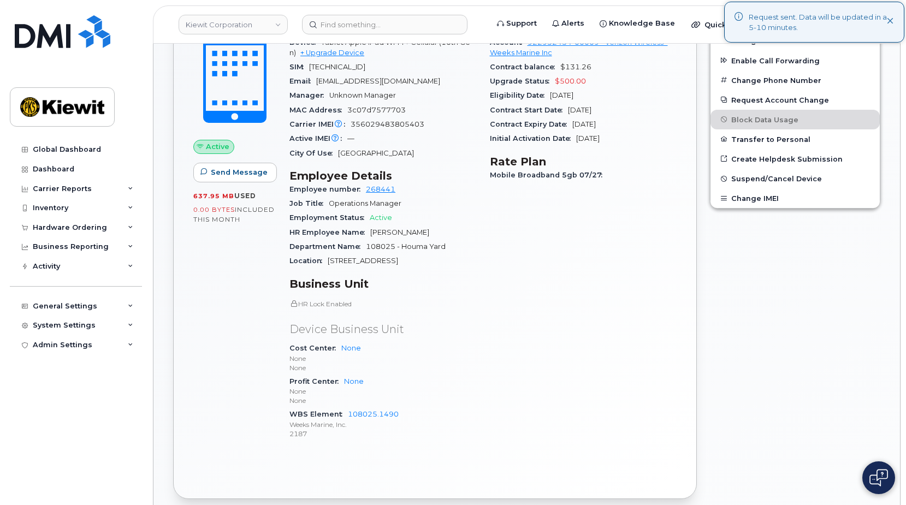
scroll to position [55, 0]
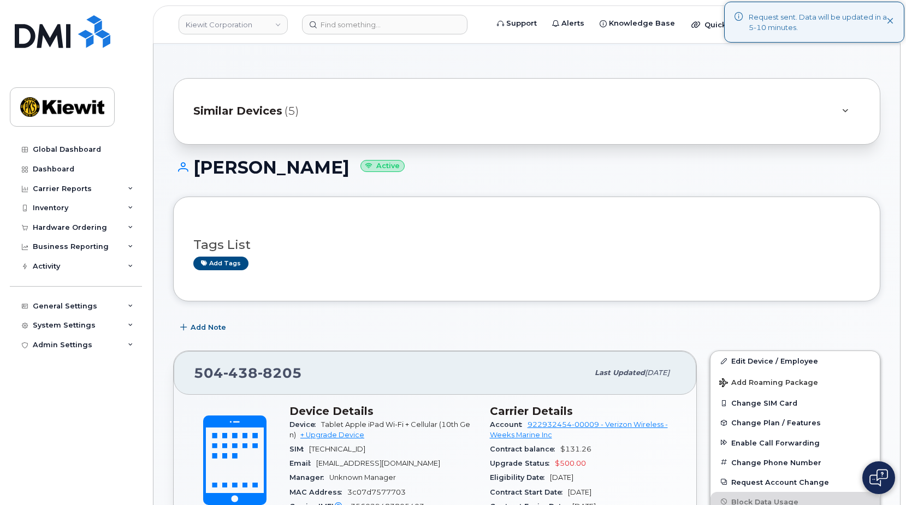
click at [375, 110] on div "Similar Devices (5)" at bounding box center [511, 111] width 636 height 26
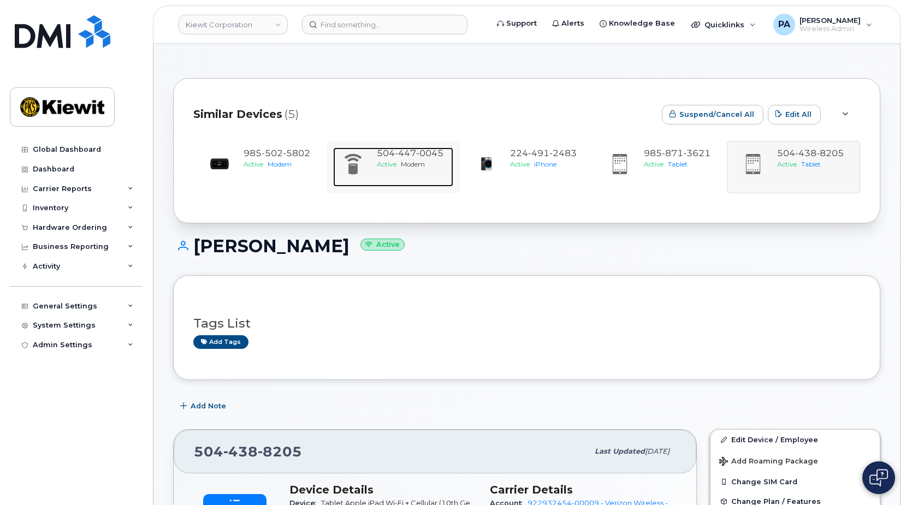
click at [411, 160] on span "Modem" at bounding box center [413, 164] width 24 height 8
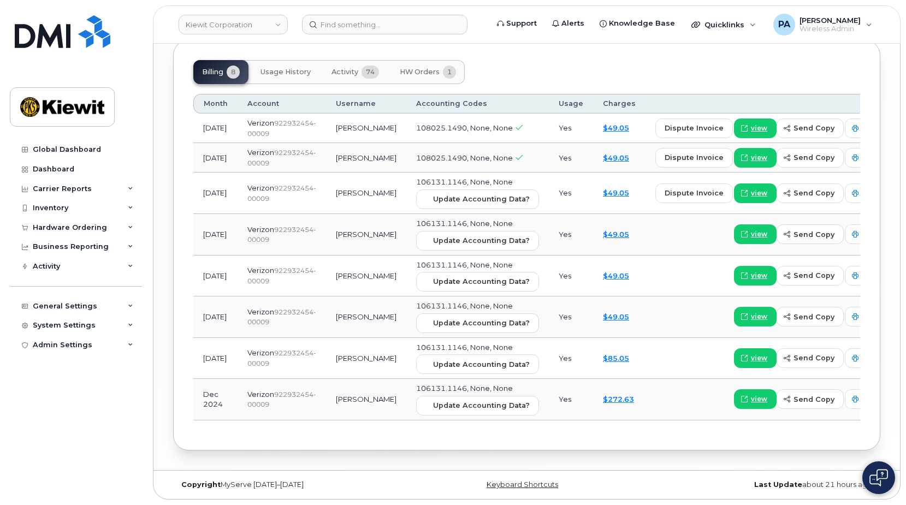
scroll to position [1104, 0]
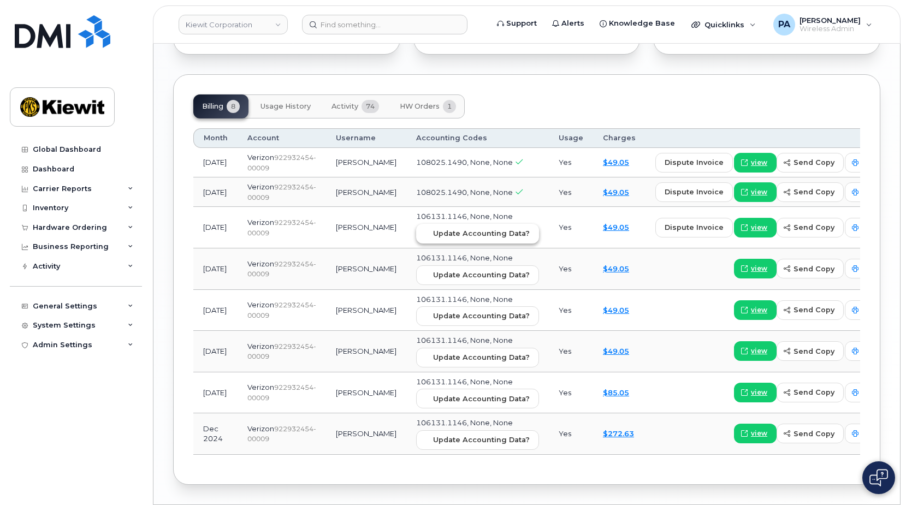
click at [464, 239] on span "Update Accounting Data?" at bounding box center [481, 233] width 97 height 10
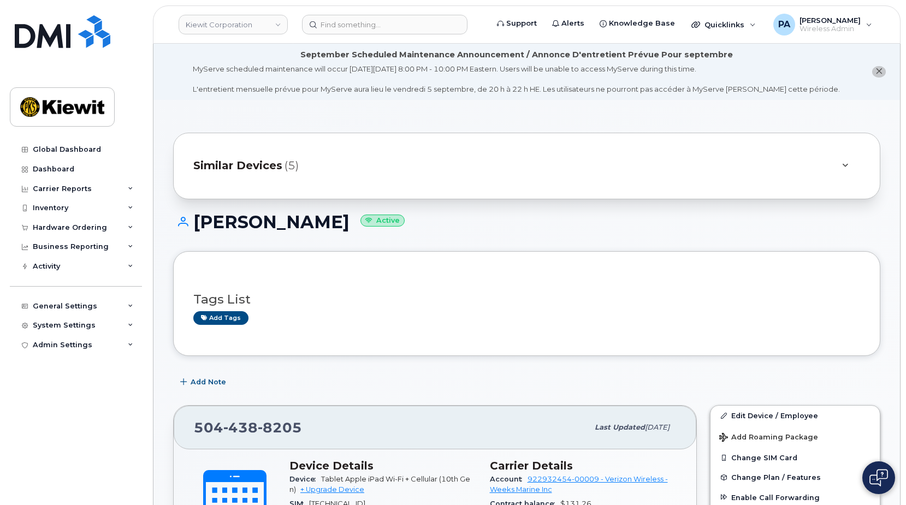
click at [286, 177] on div "Similar Devices (5)" at bounding box center [511, 166] width 636 height 26
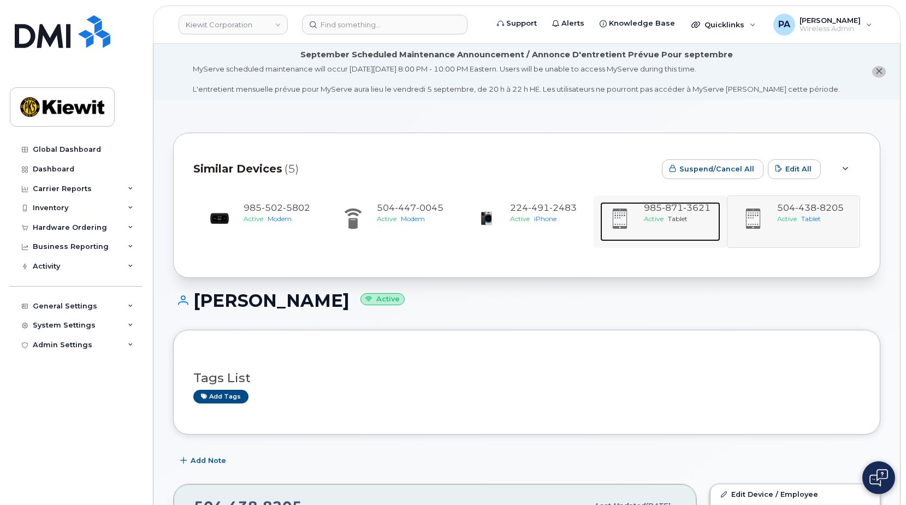
click at [664, 224] on div "[PHONE_NUMBER] Active Tablet" at bounding box center [679, 221] width 81 height 39
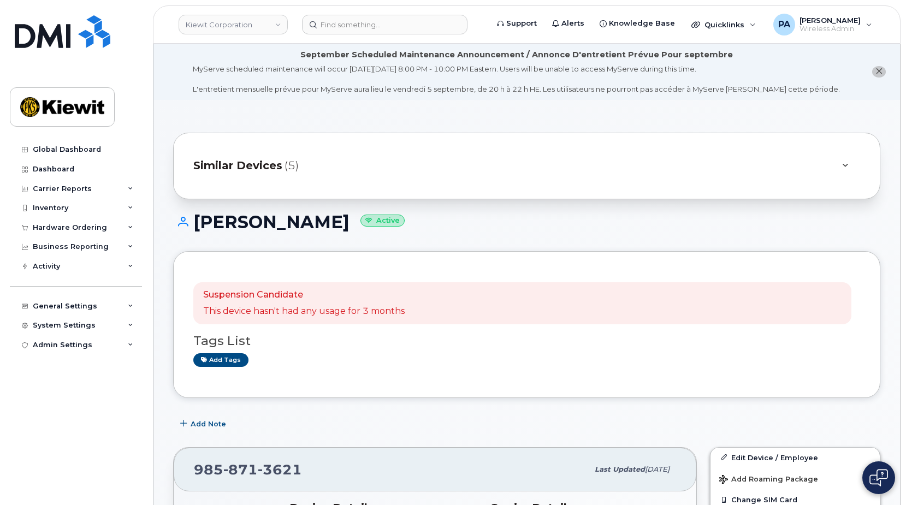
click at [350, 167] on div "Similar Devices (5)" at bounding box center [511, 166] width 636 height 26
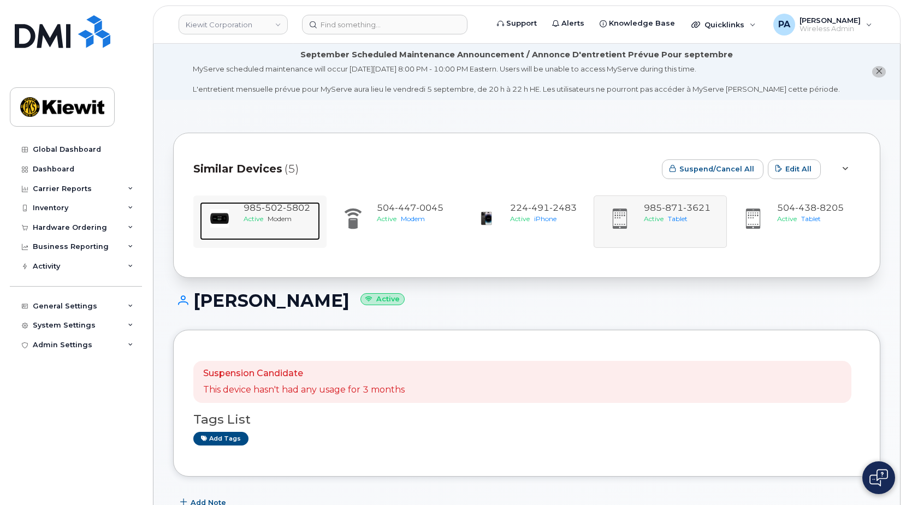
click at [278, 213] on div "985 502 5802" at bounding box center [280, 208] width 72 height 13
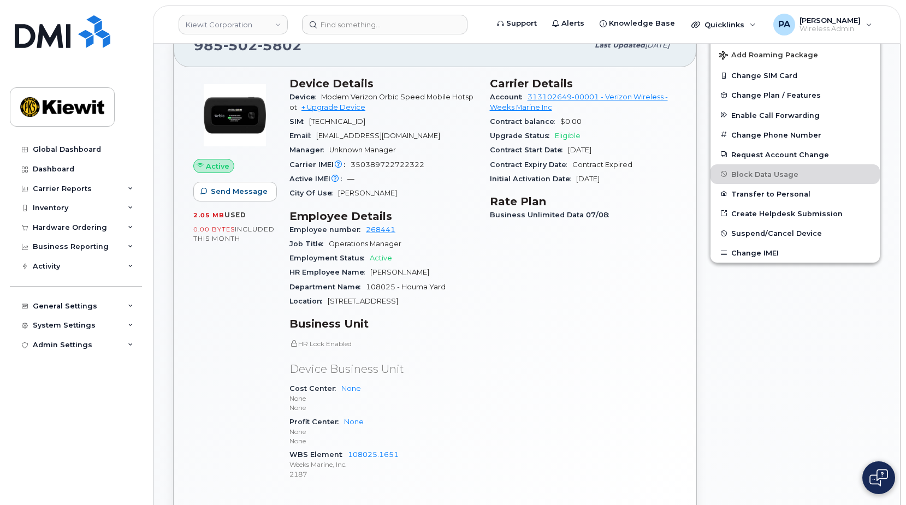
scroll to position [164, 0]
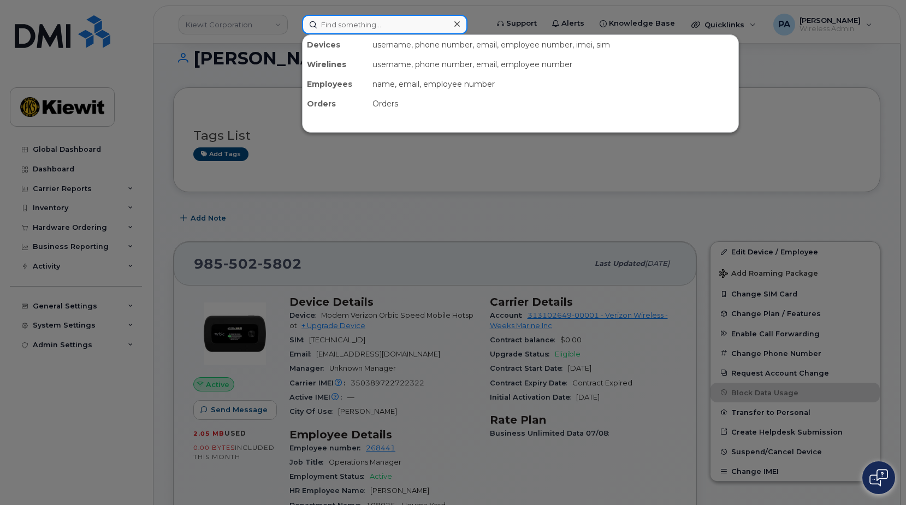
click at [374, 27] on input at bounding box center [384, 25] width 165 height 20
paste input "2245734786"
type input "2245734786"
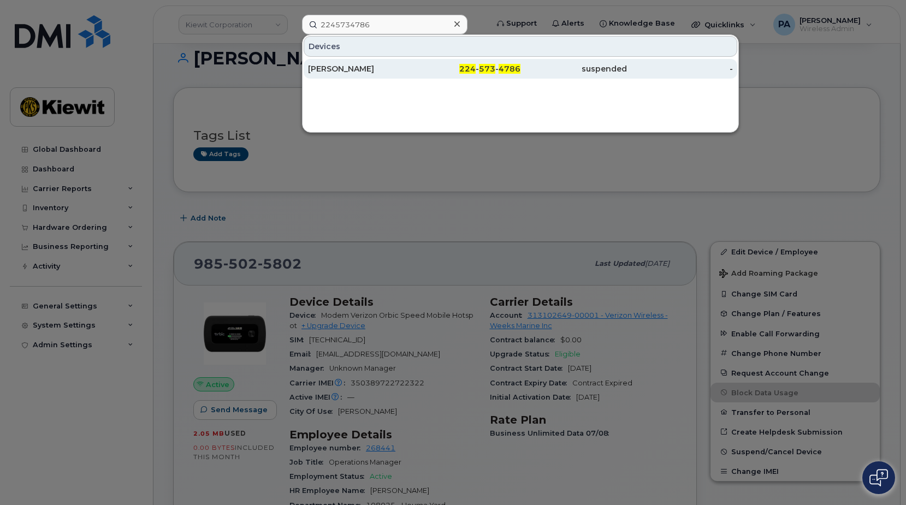
click at [362, 73] on div "[PERSON_NAME]" at bounding box center [361, 68] width 106 height 11
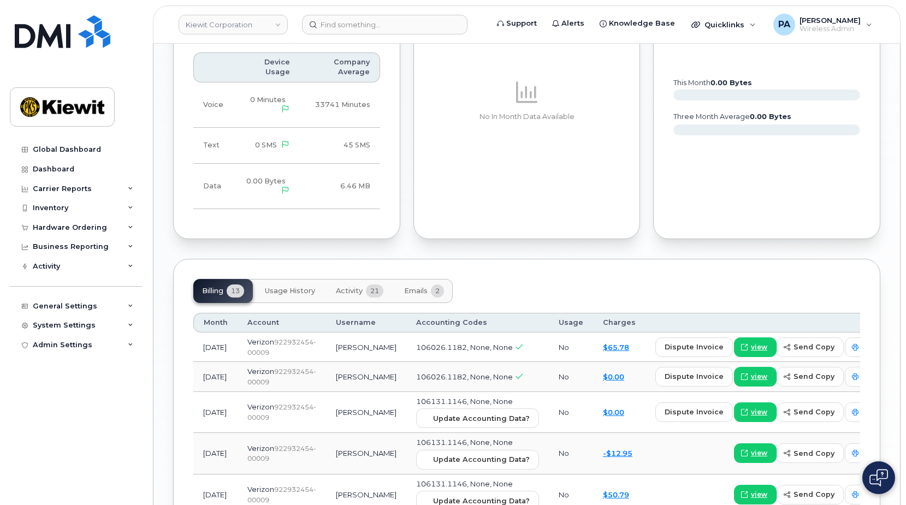
scroll to position [1201, 0]
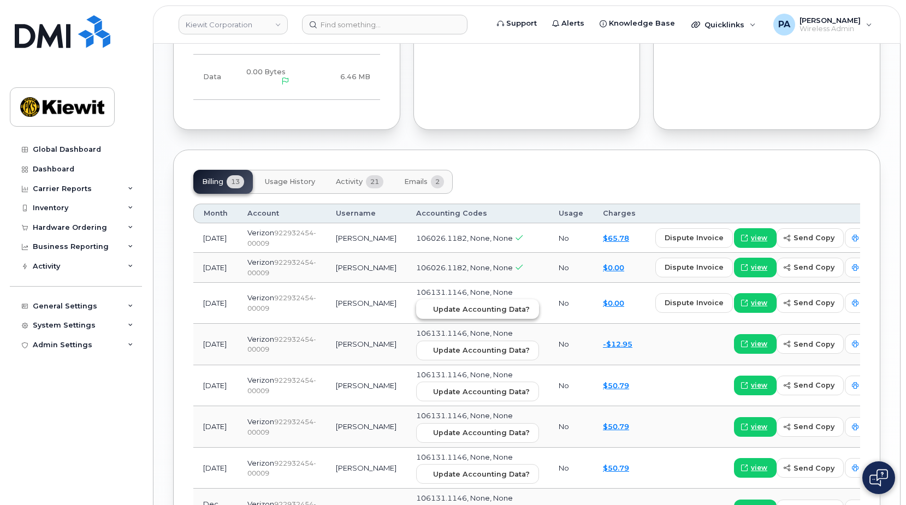
click at [476, 315] on span "Update Accounting Data?" at bounding box center [481, 309] width 97 height 10
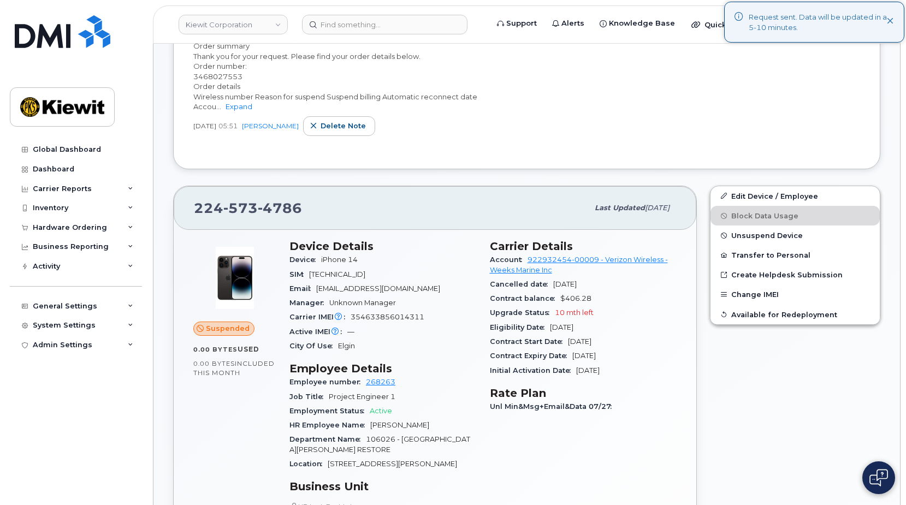
scroll to position [164, 0]
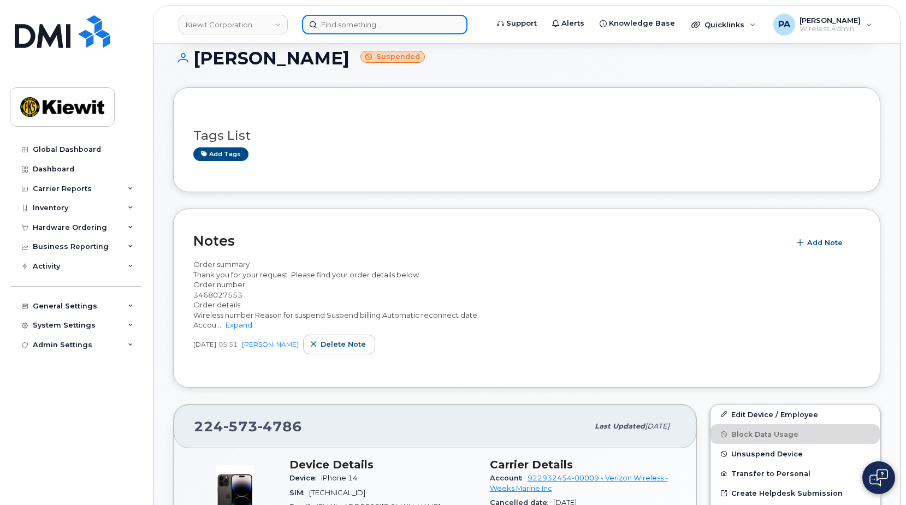
click at [392, 25] on input at bounding box center [384, 25] width 165 height 20
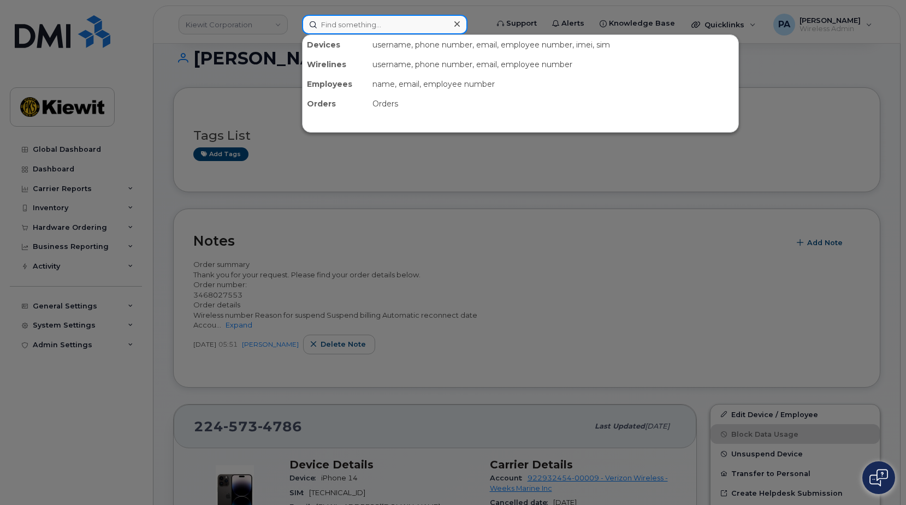
paste input "2245453239"
type input "2245453239"
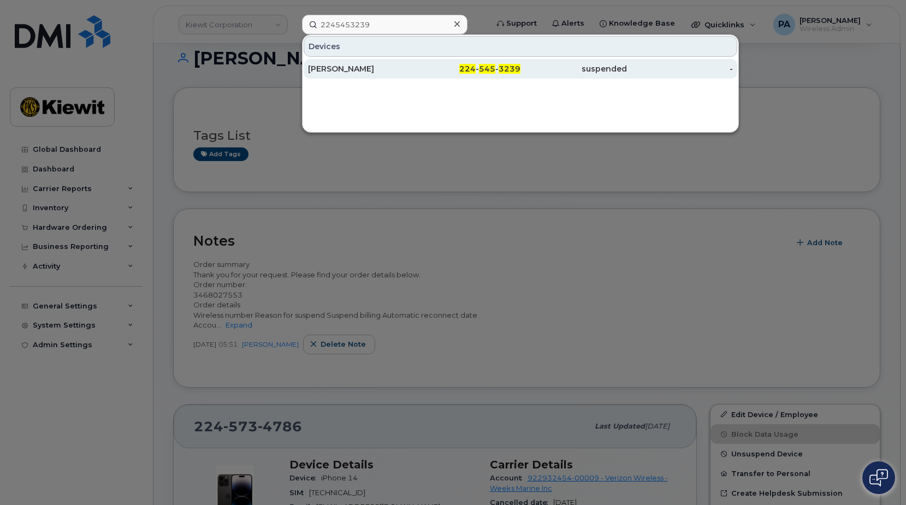
click at [442, 70] on div "224 - 545 - 3239" at bounding box center [467, 68] width 106 height 11
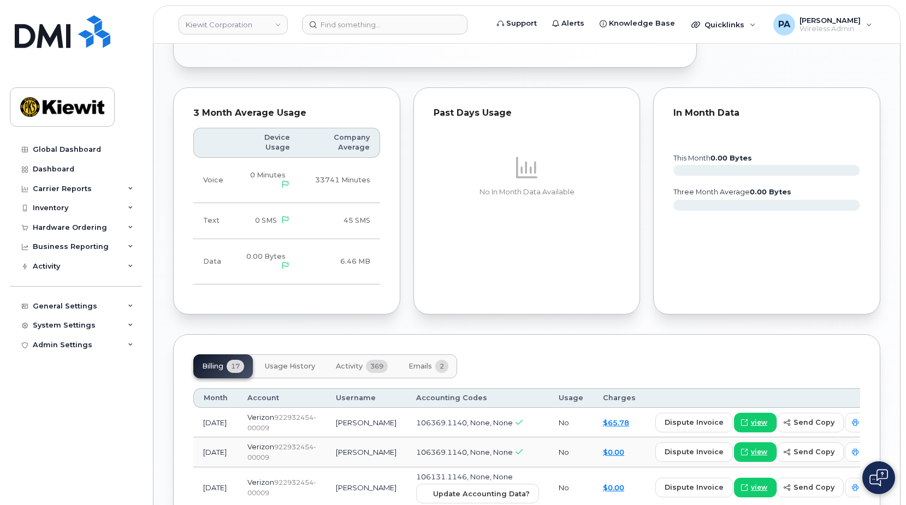
scroll to position [1147, 0]
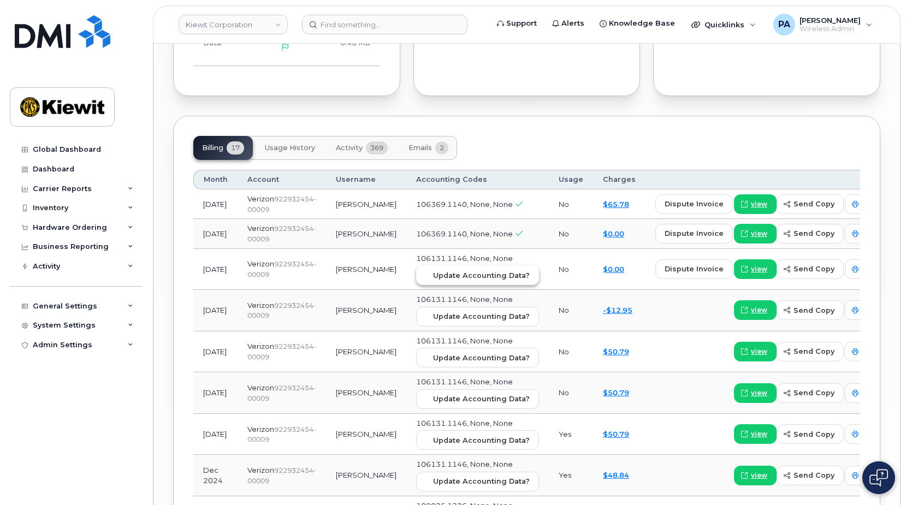
click at [466, 281] on span "Update Accounting Data?" at bounding box center [481, 275] width 97 height 10
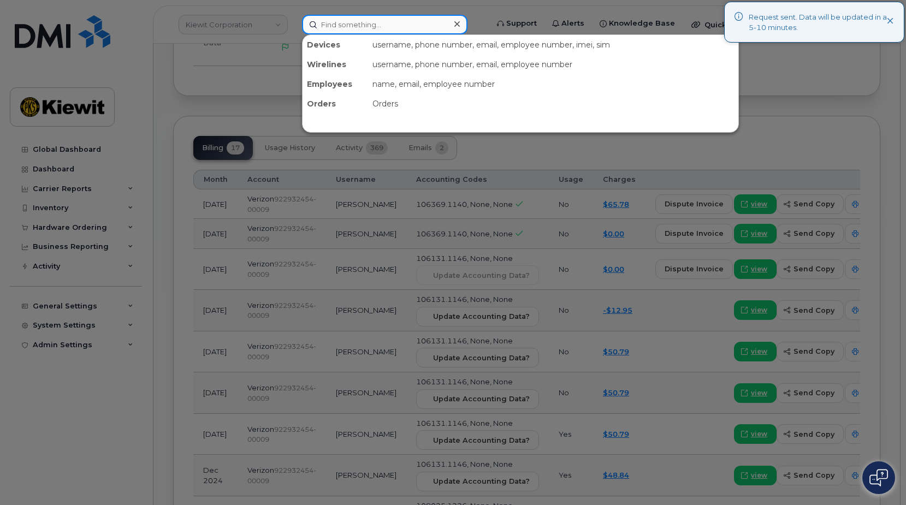
click at [366, 27] on input at bounding box center [384, 25] width 165 height 20
paste input "6314613808"
type input "6314613808"
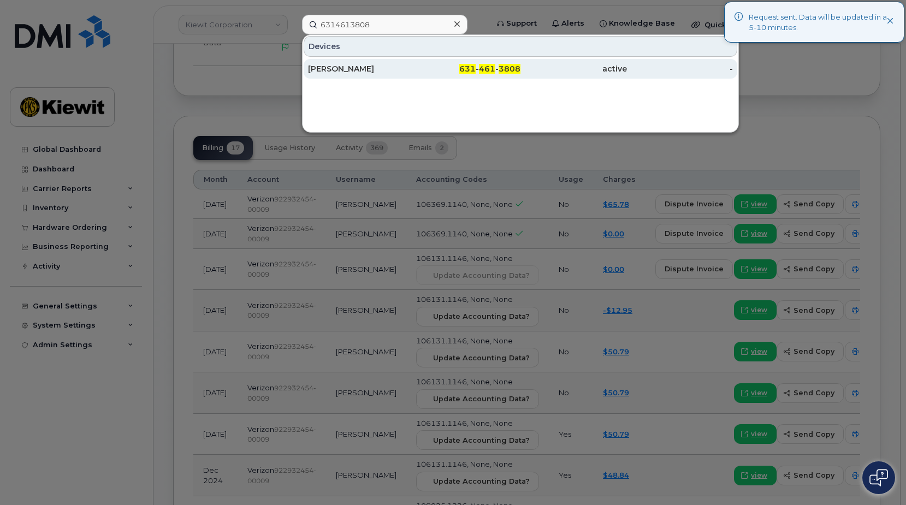
click at [363, 68] on div "[PERSON_NAME]" at bounding box center [361, 68] width 106 height 11
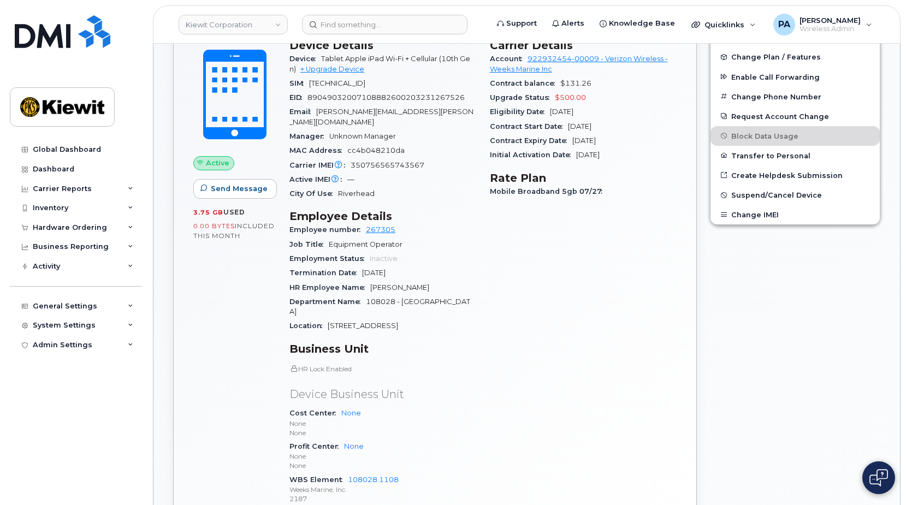
scroll to position [382, 0]
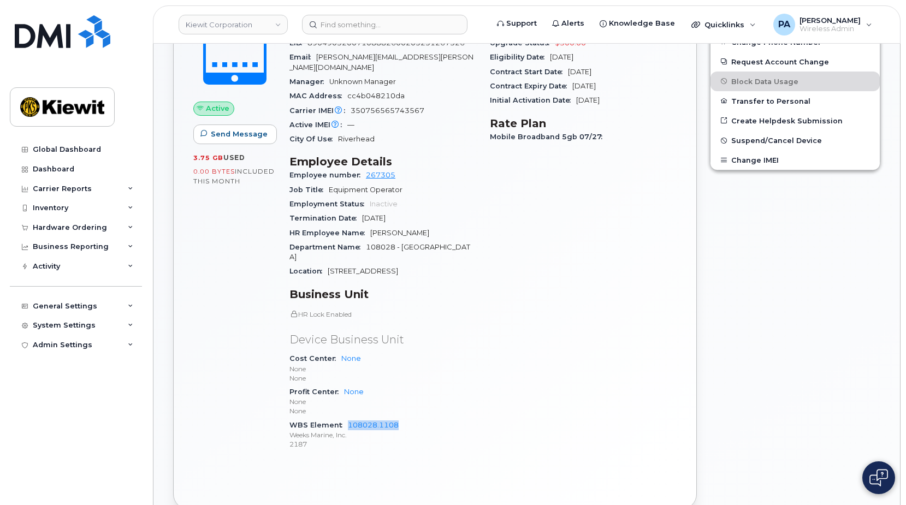
drag, startPoint x: 402, startPoint y: 406, endPoint x: 346, endPoint y: 406, distance: 56.2
click at [346, 418] on div "WBS Element 108028.1108 Weeks Marine, Inc. 2187" at bounding box center [382, 434] width 187 height 33
copy link "108028.1108"
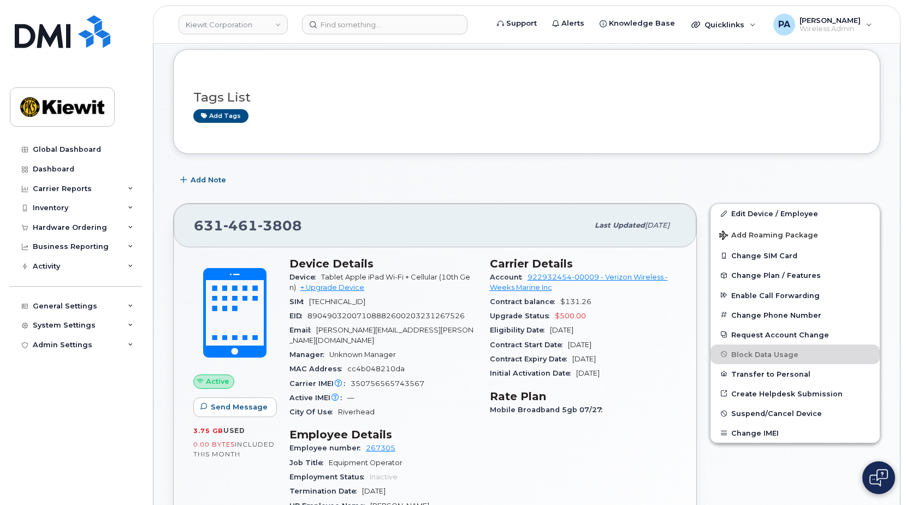
scroll to position [55, 0]
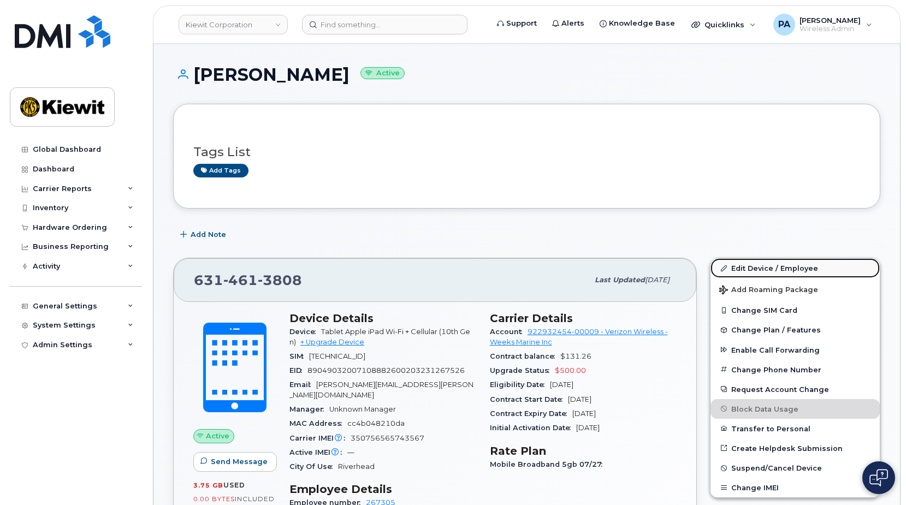
drag, startPoint x: 759, startPoint y: 263, endPoint x: 726, endPoint y: 262, distance: 32.8
click at [759, 263] on link "Edit Device / Employee" at bounding box center [794, 268] width 169 height 20
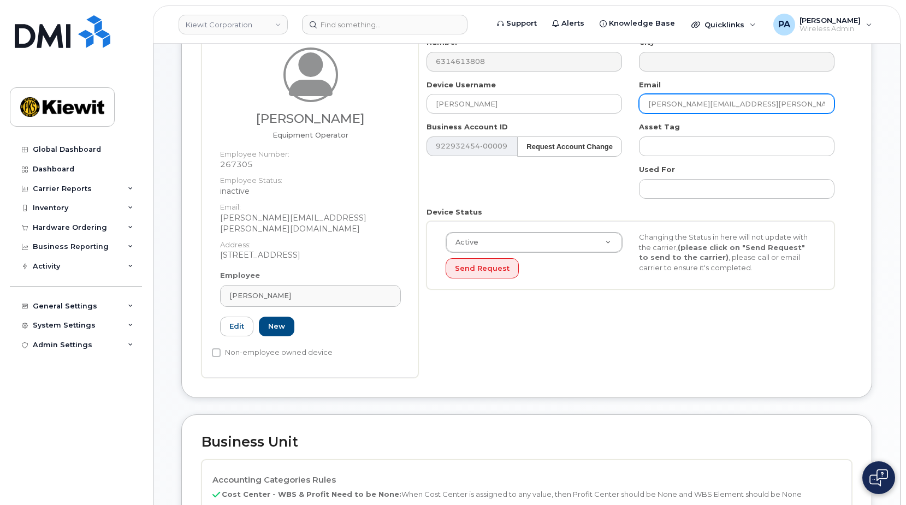
scroll to position [218, 0]
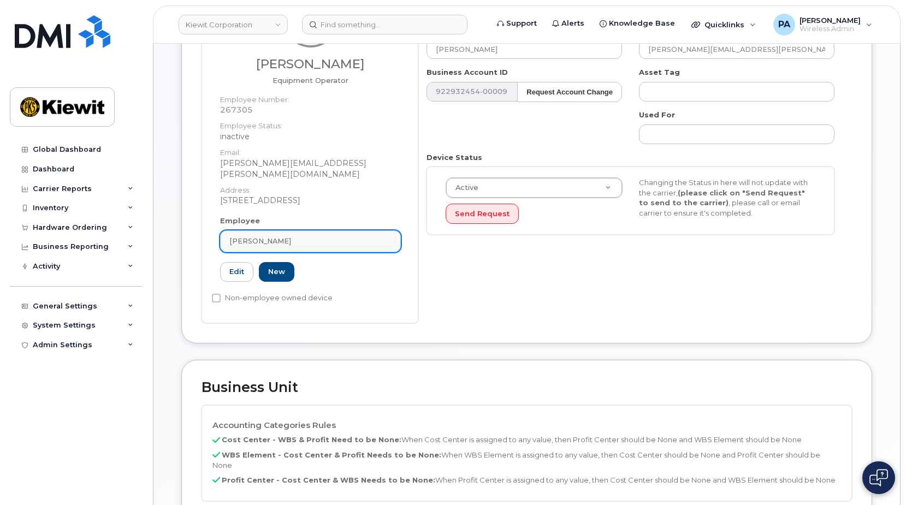
click at [313, 230] on link "Carlos Grady Sr" at bounding box center [310, 241] width 181 height 22
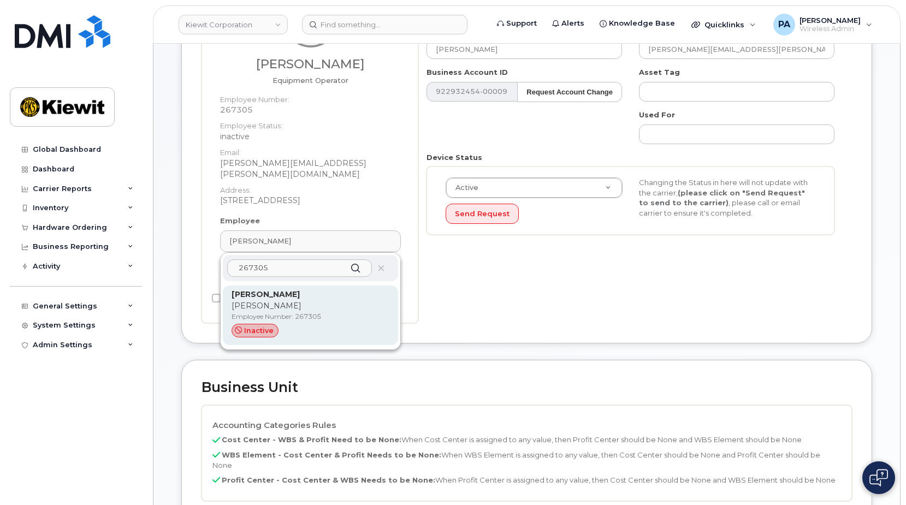
type input "267305"
click at [277, 289] on p "Carlos Grady Sr" at bounding box center [311, 294] width 158 height 11
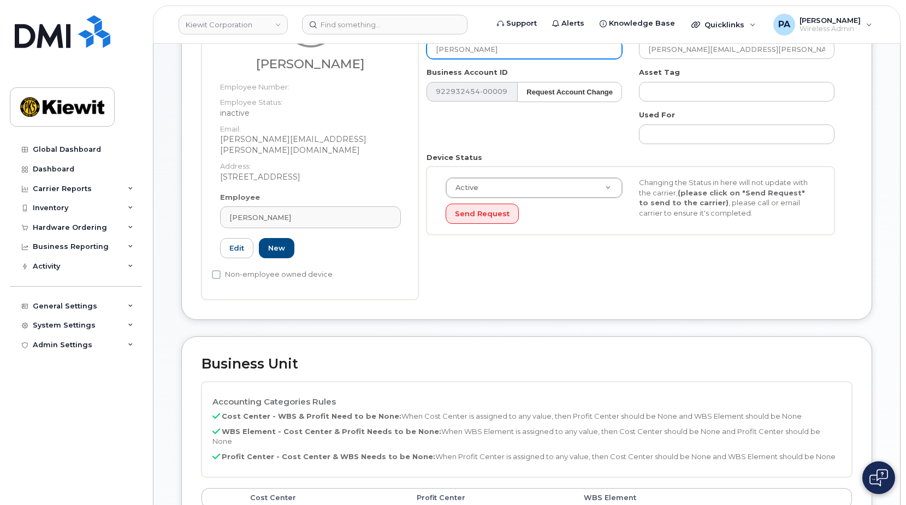
type input "Carlos Grady Sr"
type input "carlos.grady@weeksmarine.com"
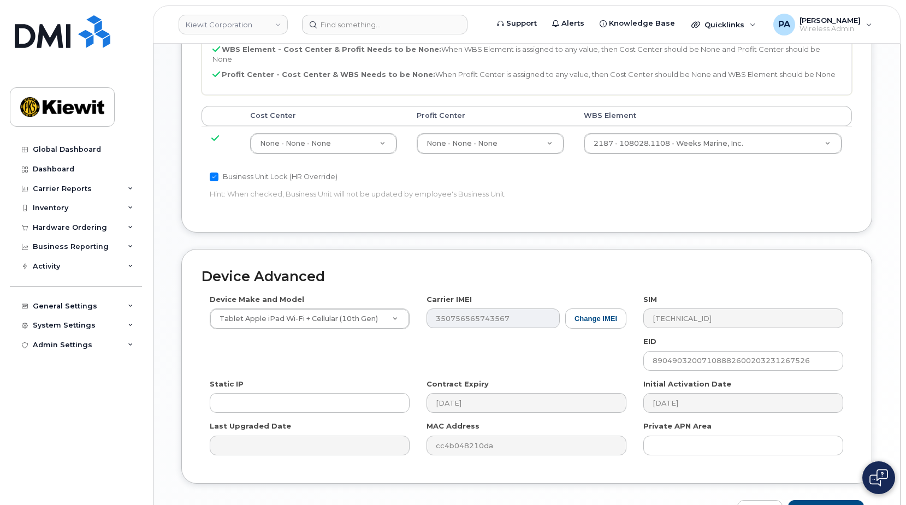
scroll to position [649, 0]
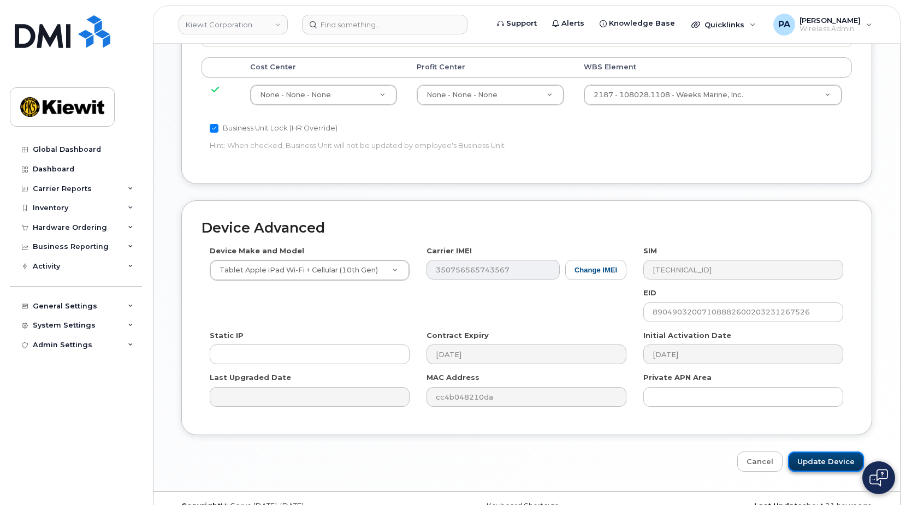
click at [832, 452] on input "Update Device" at bounding box center [826, 462] width 76 height 20
type input "Saving..."
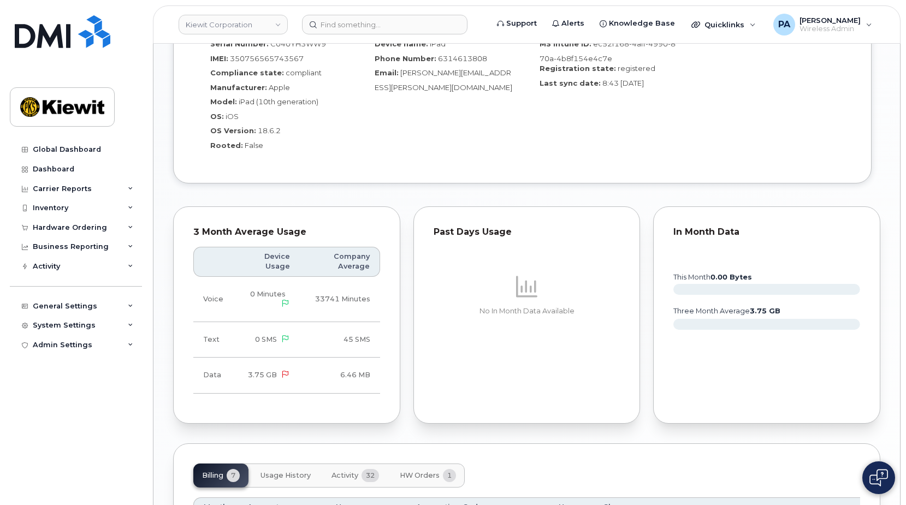
scroll to position [1137, 0]
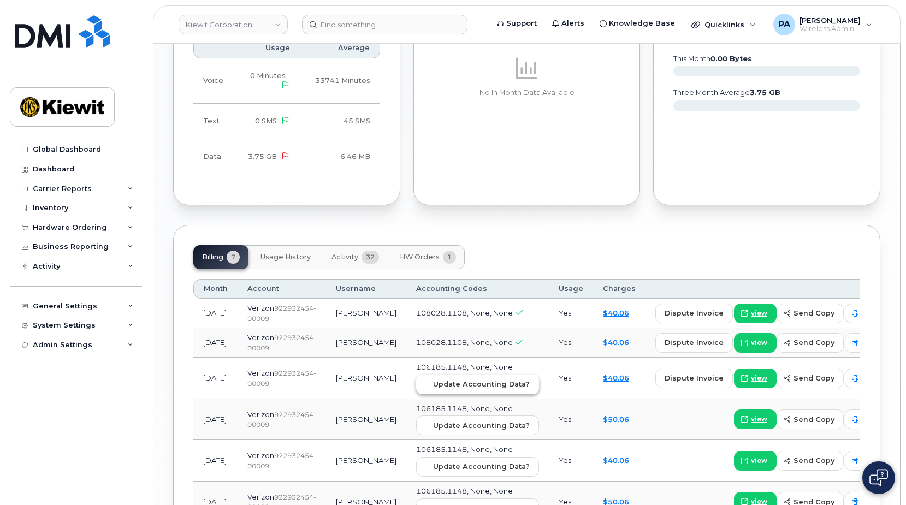
click at [438, 382] on span "Update Accounting Data?" at bounding box center [481, 384] width 97 height 10
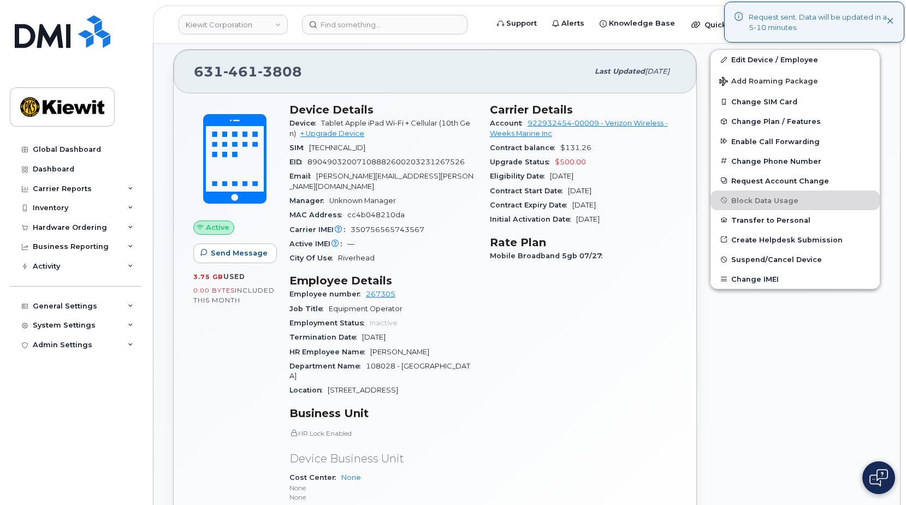
scroll to position [0, 0]
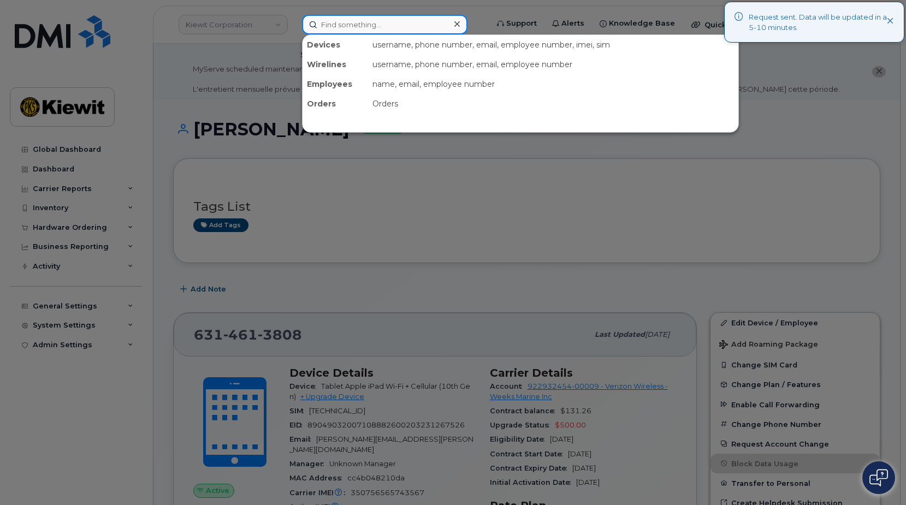
click at [370, 24] on input at bounding box center [384, 25] width 165 height 20
click at [387, 32] on input at bounding box center [384, 25] width 165 height 20
paste input "2245634568"
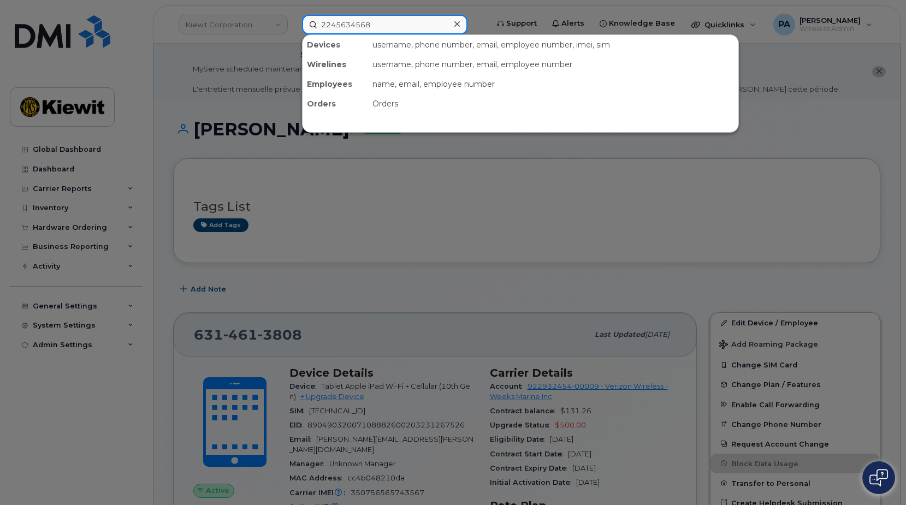
type input "2245634568"
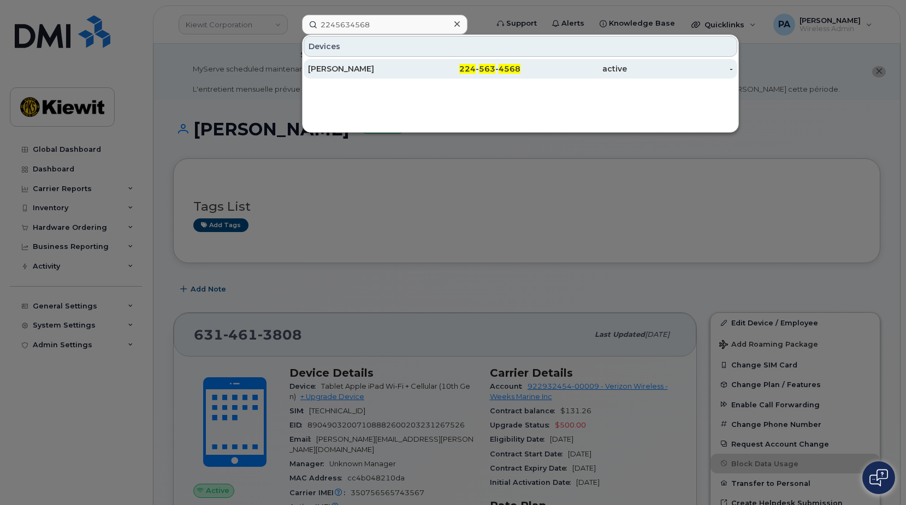
click at [372, 71] on div "[PERSON_NAME]" at bounding box center [361, 68] width 106 height 11
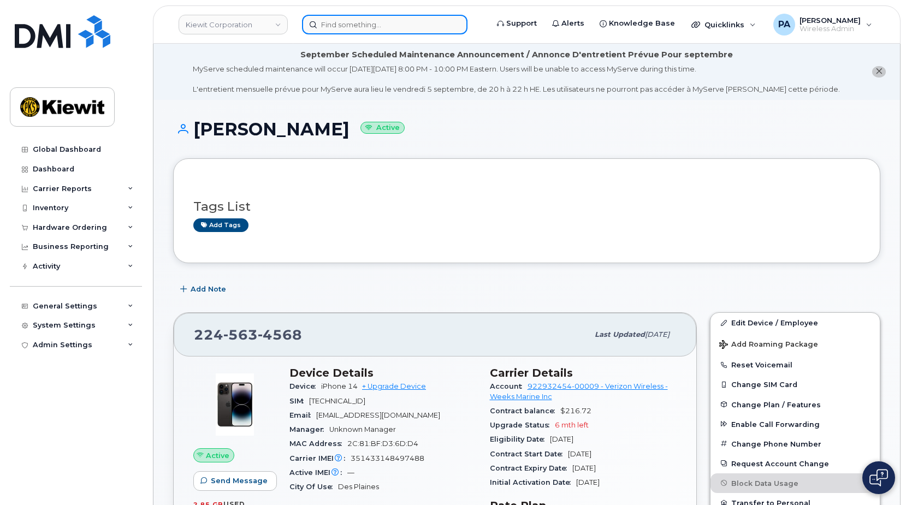
click at [396, 27] on input at bounding box center [384, 25] width 165 height 20
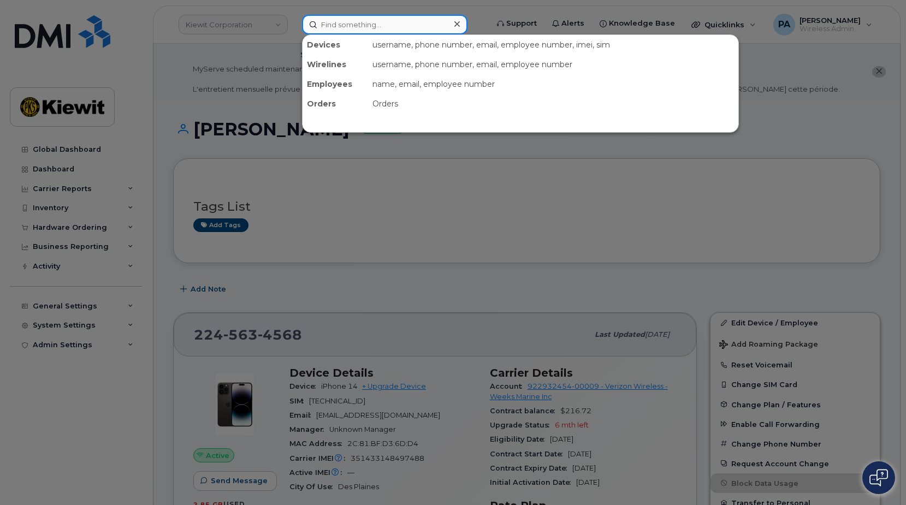
paste input "6314610124"
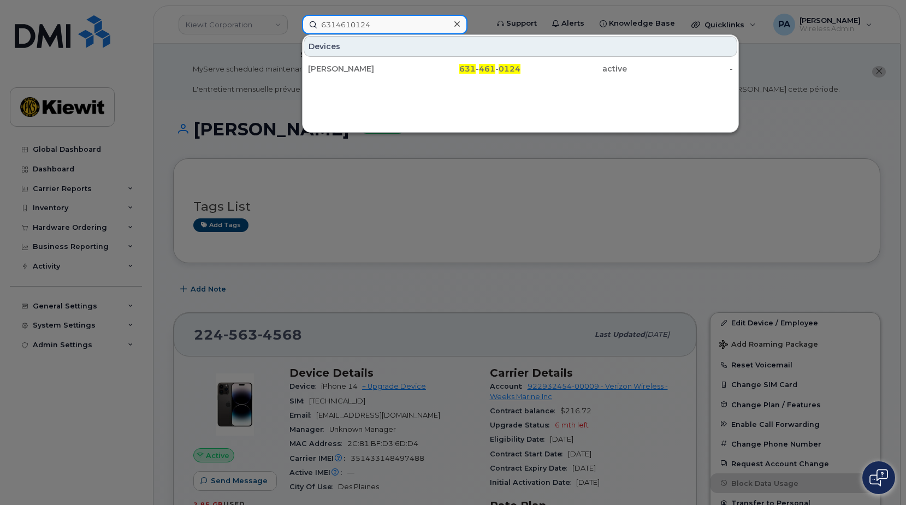
click at [334, 31] on input "6314610124" at bounding box center [384, 25] width 165 height 20
click at [341, 25] on input "6314610124" at bounding box center [384, 25] width 165 height 20
paste input "1556"
click at [342, 21] on input "6314611556" at bounding box center [384, 25] width 165 height 20
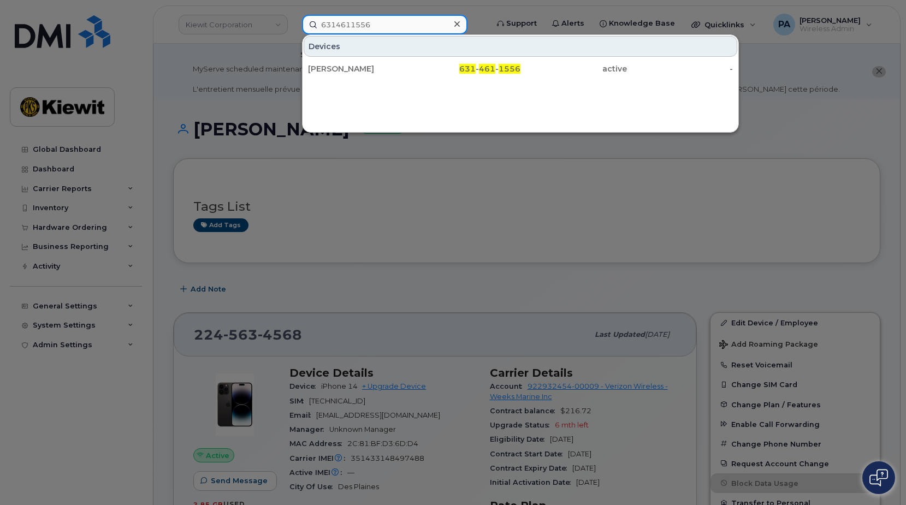
click at [342, 21] on input "6314611556" at bounding box center [384, 25] width 165 height 20
paste input "7725306985"
click at [341, 24] on input "7725306985" at bounding box center [384, 25] width 165 height 20
paste input "2245634546"
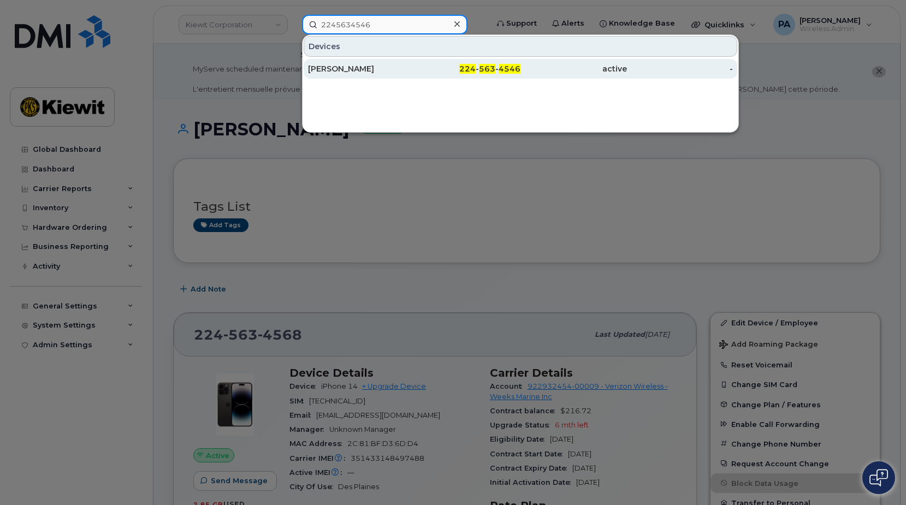
type input "2245634546"
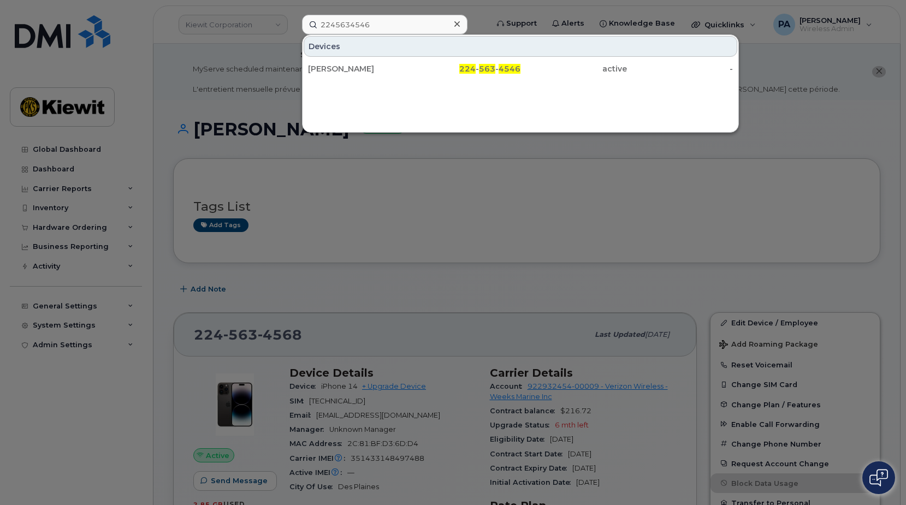
click at [199, 63] on div at bounding box center [453, 252] width 906 height 505
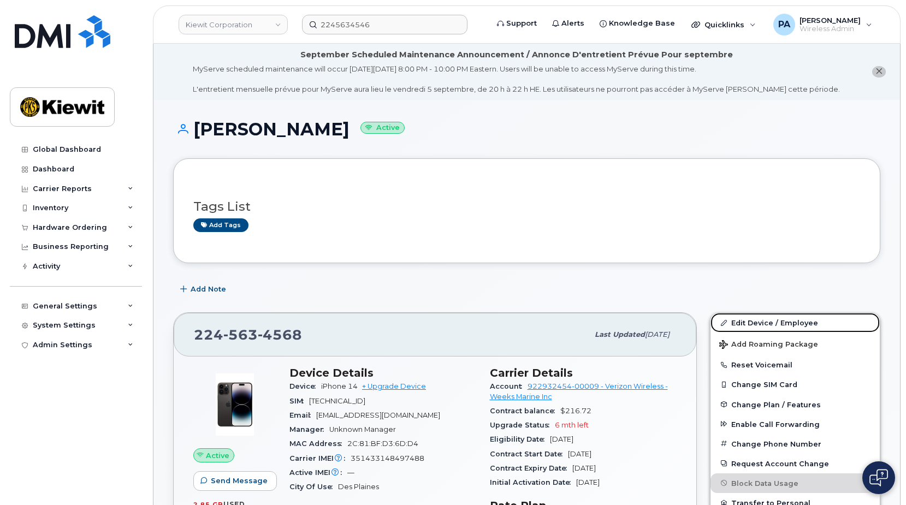
drag, startPoint x: 788, startPoint y: 325, endPoint x: 745, endPoint y: 282, distance: 61.0
click at [788, 325] on link "Edit Device / Employee" at bounding box center [794, 323] width 169 height 20
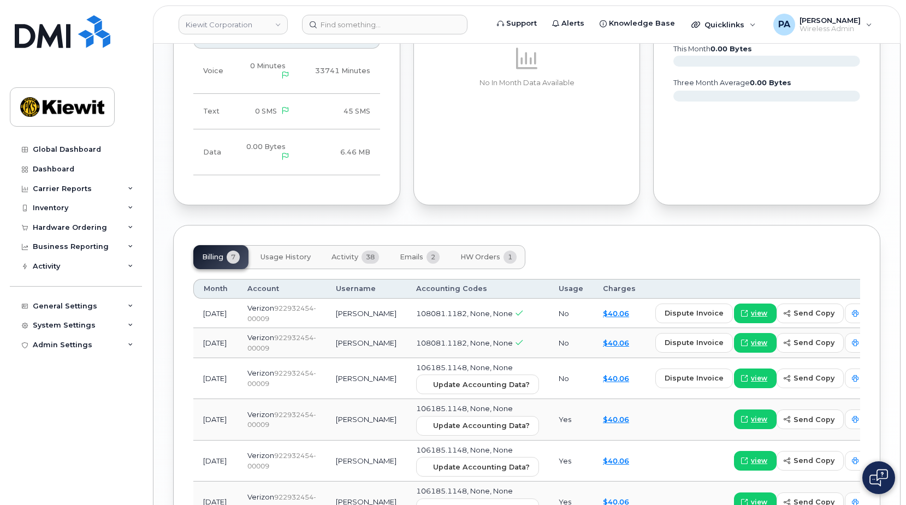
scroll to position [1301, 0]
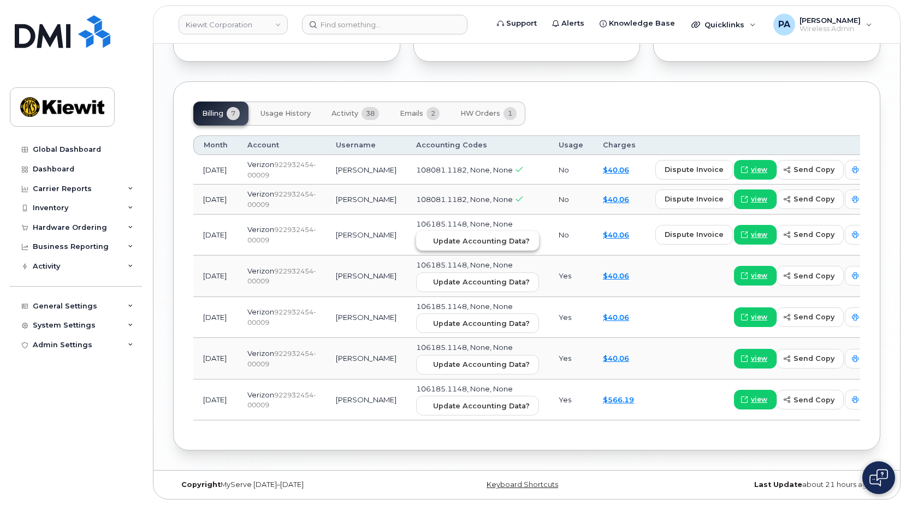
click at [433, 240] on span "Update Accounting Data?" at bounding box center [481, 241] width 97 height 10
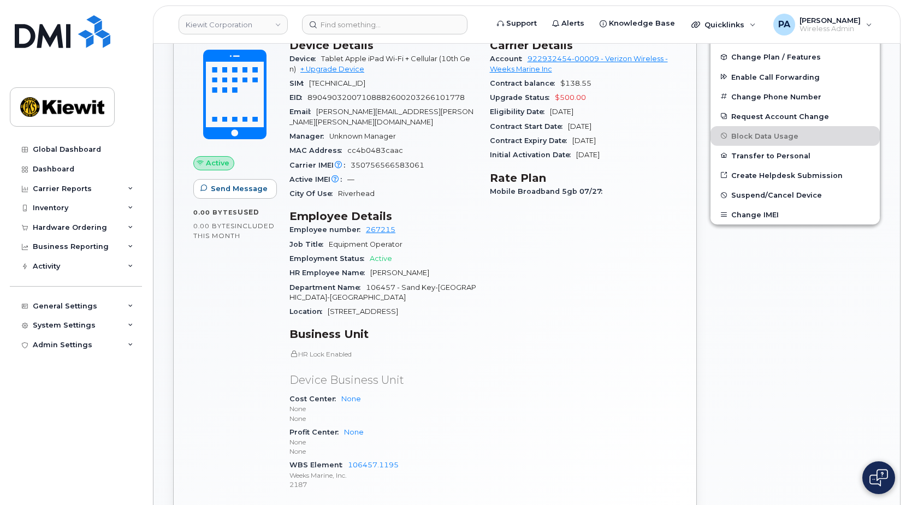
scroll to position [109, 0]
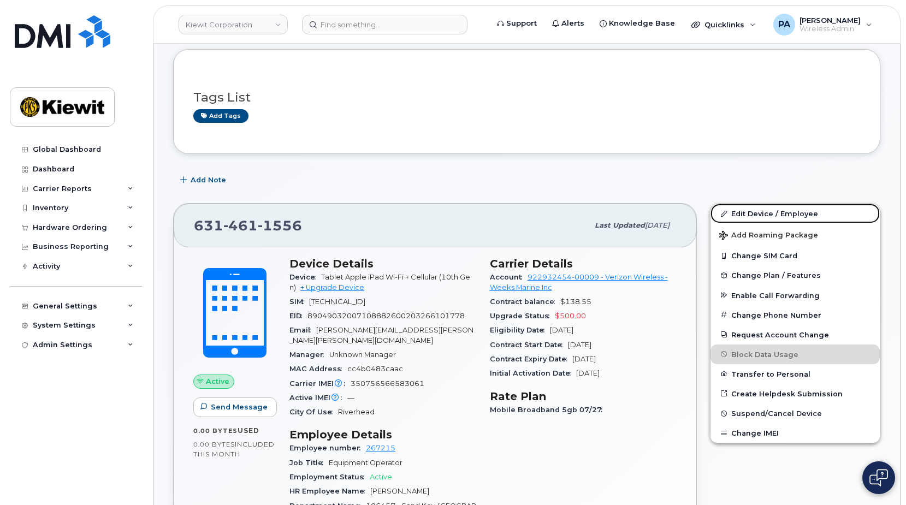
drag, startPoint x: 766, startPoint y: 212, endPoint x: 576, endPoint y: 273, distance: 199.0
click at [766, 212] on link "Edit Device / Employee" at bounding box center [794, 214] width 169 height 20
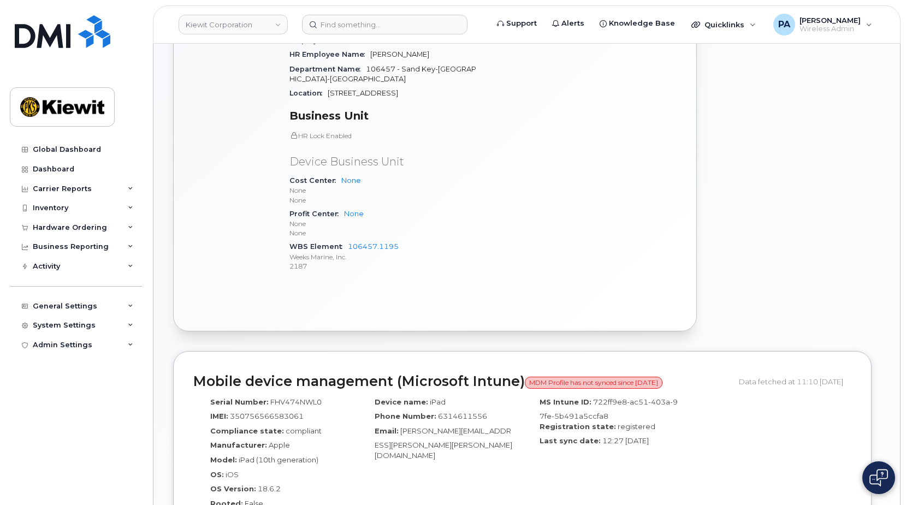
scroll to position [601, 0]
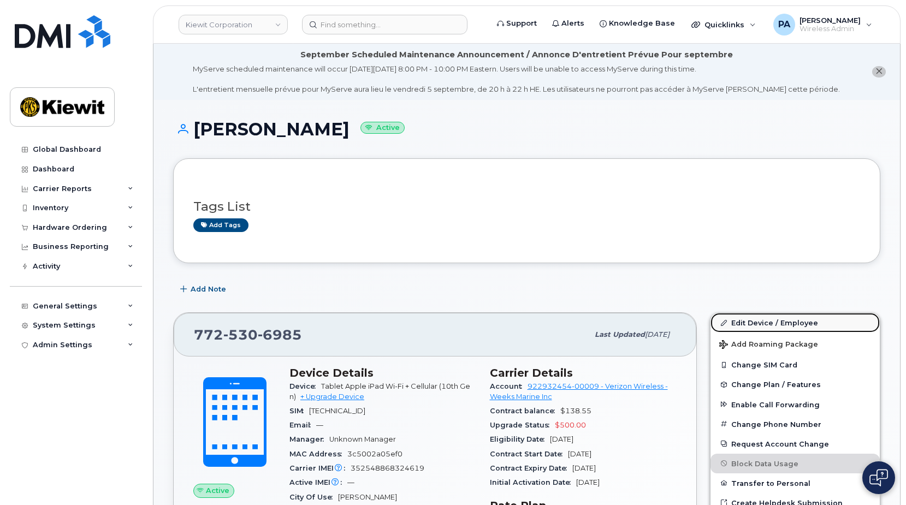
click at [773, 316] on link "Edit Device / Employee" at bounding box center [794, 323] width 169 height 20
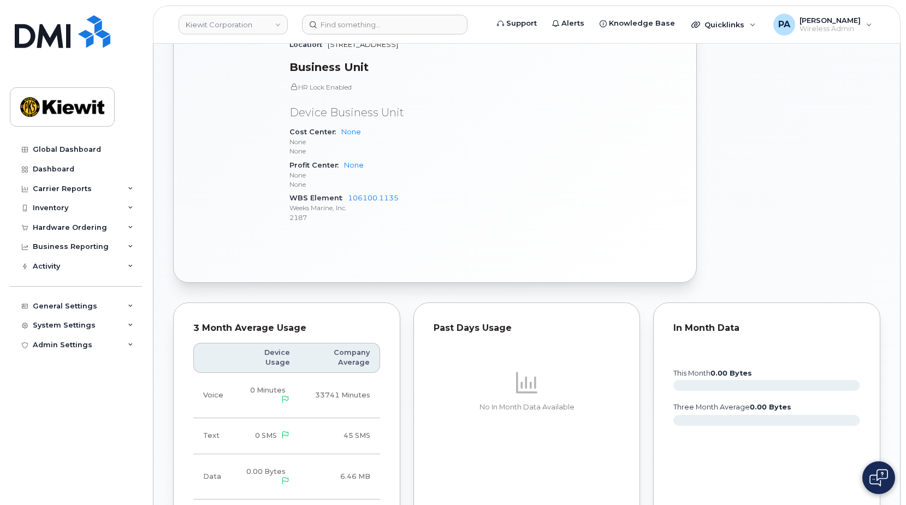
scroll to position [218, 0]
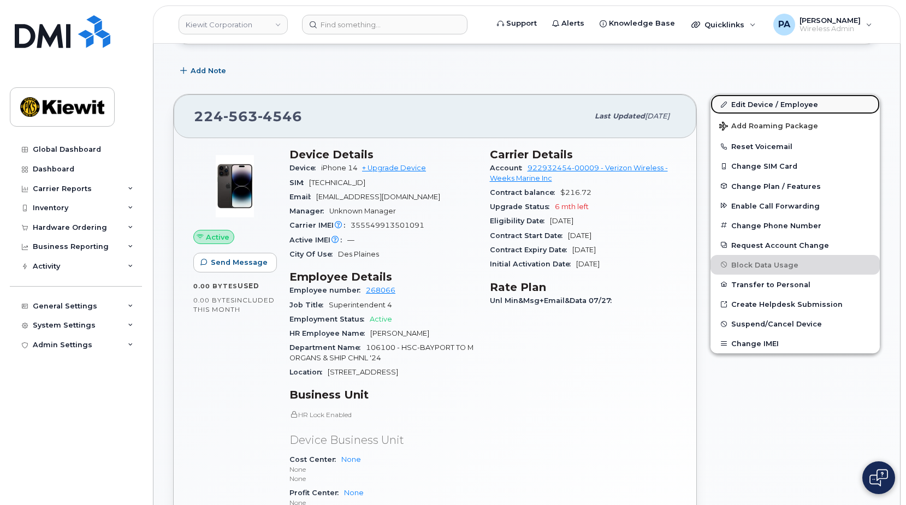
click at [766, 104] on link "Edit Device / Employee" at bounding box center [794, 104] width 169 height 20
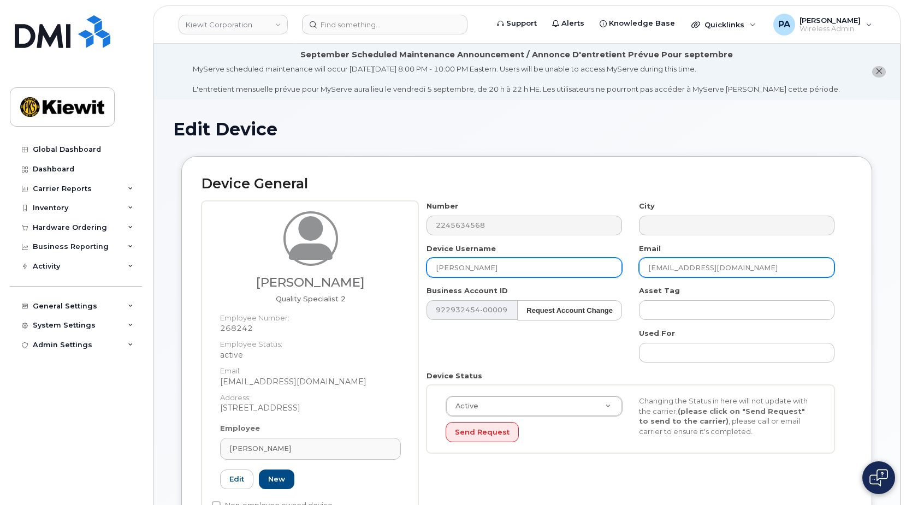
drag, startPoint x: 667, startPoint y: 275, endPoint x: 523, endPoint y: 277, distance: 144.2
click at [523, 277] on div "Number 2245634568 City Device Username [PERSON_NAME] Email [EMAIL_ADDRESS][DOMA…" at bounding box center [630, 331] width 425 height 260
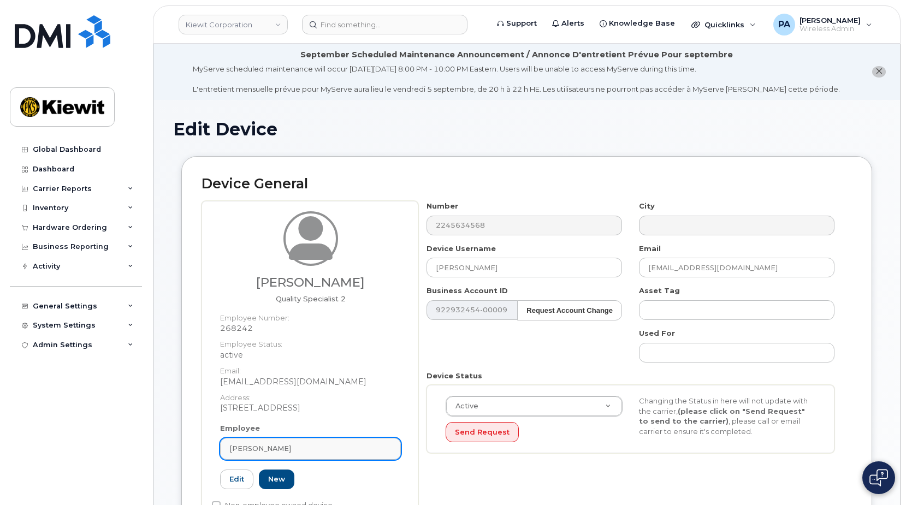
click at [277, 446] on span "[PERSON_NAME]" at bounding box center [260, 448] width 62 height 10
paste input "[EMAIL_ADDRESS][DOMAIN_NAME]"
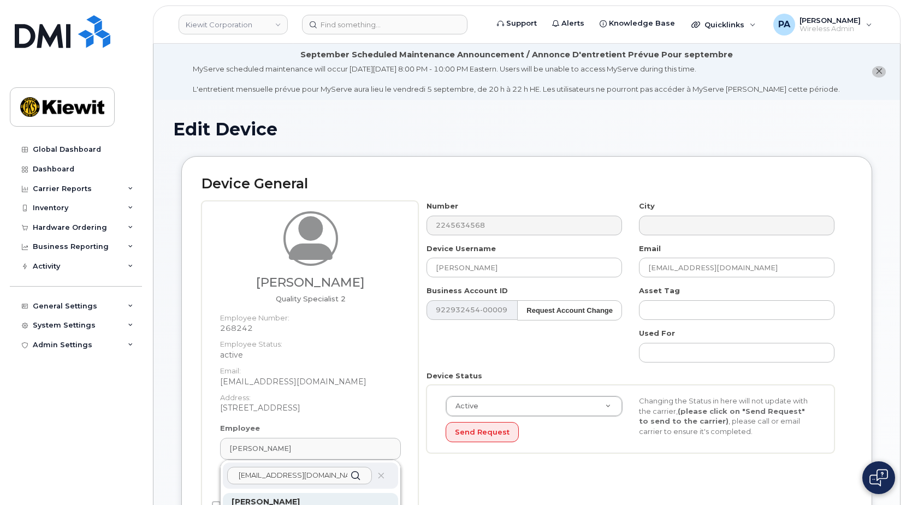
scroll to position [109, 0]
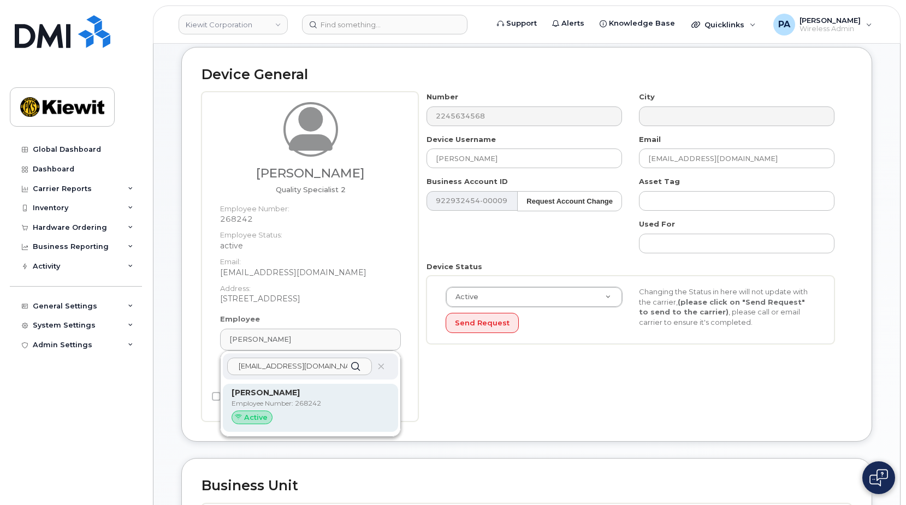
type input "[EMAIL_ADDRESS][DOMAIN_NAME]"
click at [281, 401] on p "Employee Number: 268242" at bounding box center [311, 404] width 158 height 10
type input "[PERSON_NAME]"
type input "[EMAIL_ADDRESS][DOMAIN_NAME]"
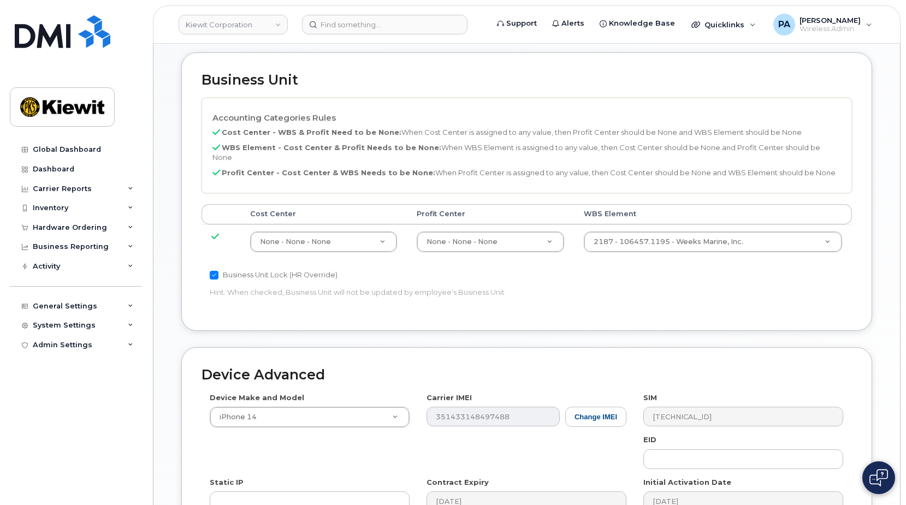
scroll to position [649, 0]
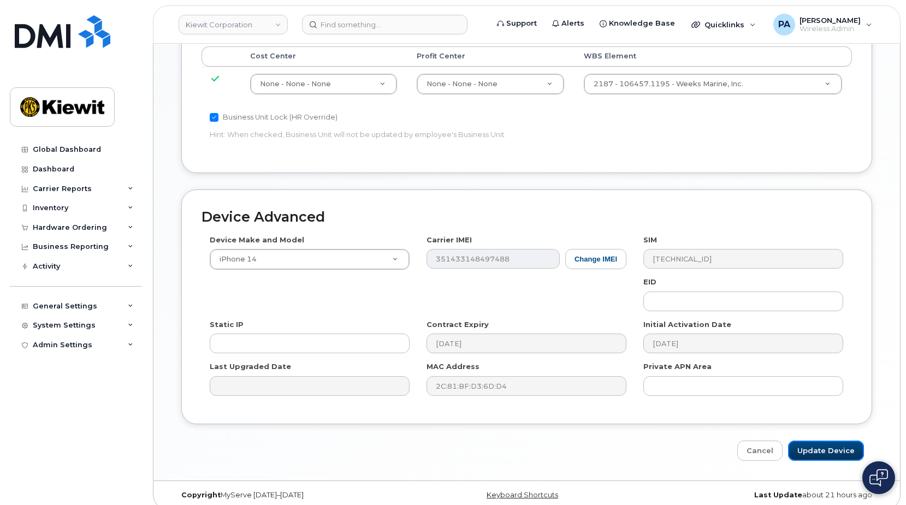
drag, startPoint x: 810, startPoint y: 435, endPoint x: 528, endPoint y: 312, distance: 307.6
click at [810, 441] on input "Update Device" at bounding box center [826, 451] width 76 height 20
type input "Saving..."
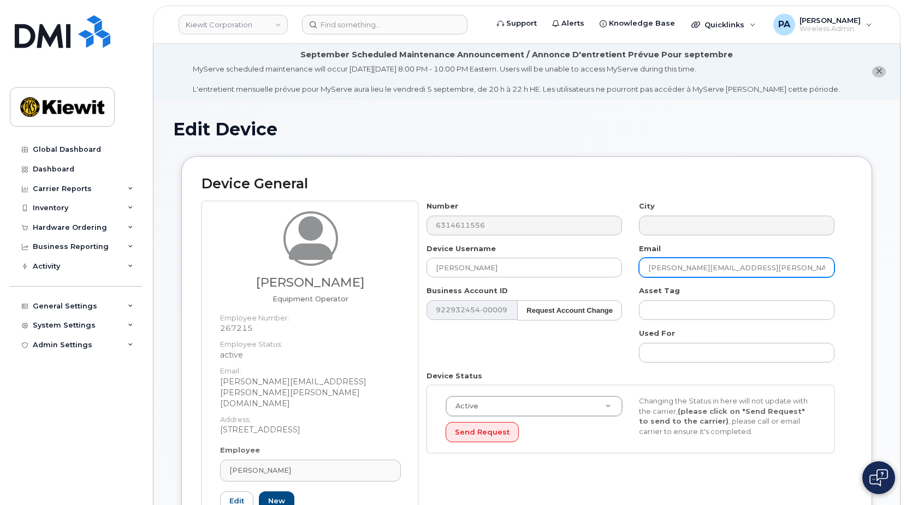
drag, startPoint x: 795, startPoint y: 265, endPoint x: 523, endPoint y: 242, distance: 273.4
click at [523, 242] on div "Number 6314611556 City Device Username DAVID BLACKMON Email DAVID.BLACKMON@KIEW…" at bounding box center [630, 331] width 425 height 260
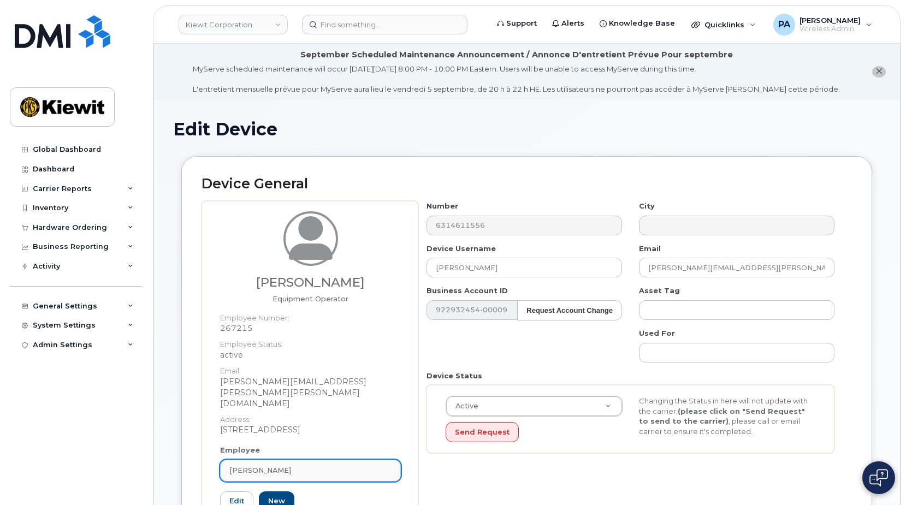
click at [271, 465] on span "David Blackmon" at bounding box center [260, 470] width 62 height 10
paste input "DAVID.BLACKMON@KIEWIT.COM"
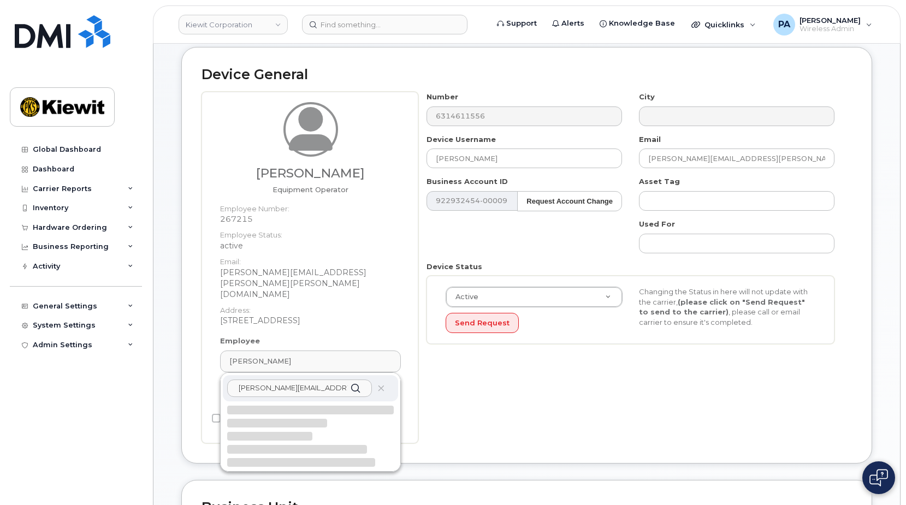
scroll to position [164, 0]
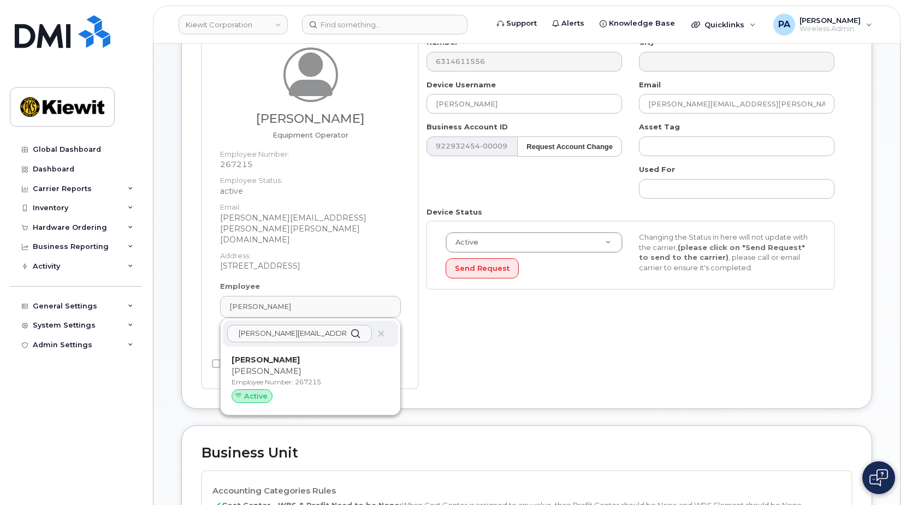
type input "DAVID.BLACKMON@KIEWIT.COM"
click at [265, 366] on p "Dave" at bounding box center [311, 371] width 158 height 11
type input "David Blackmon"
type input "david.blackmon@kiewit.com"
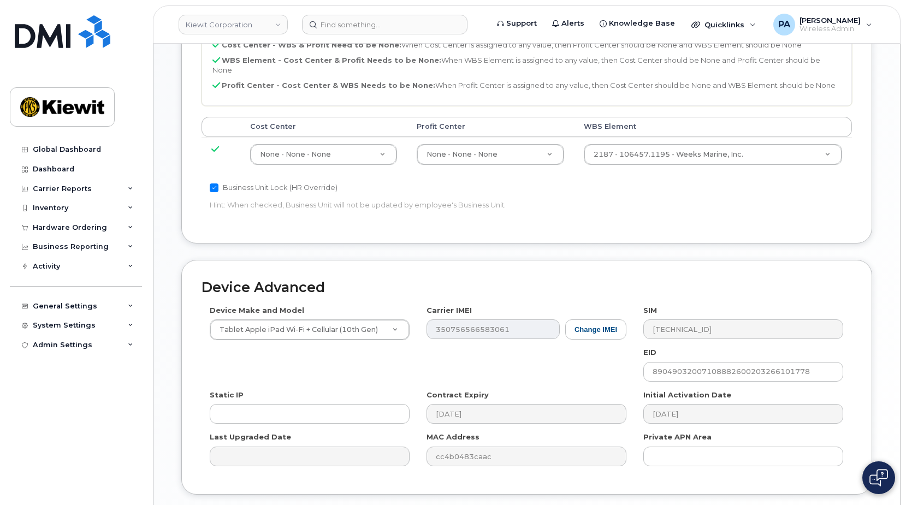
scroll to position [649, 0]
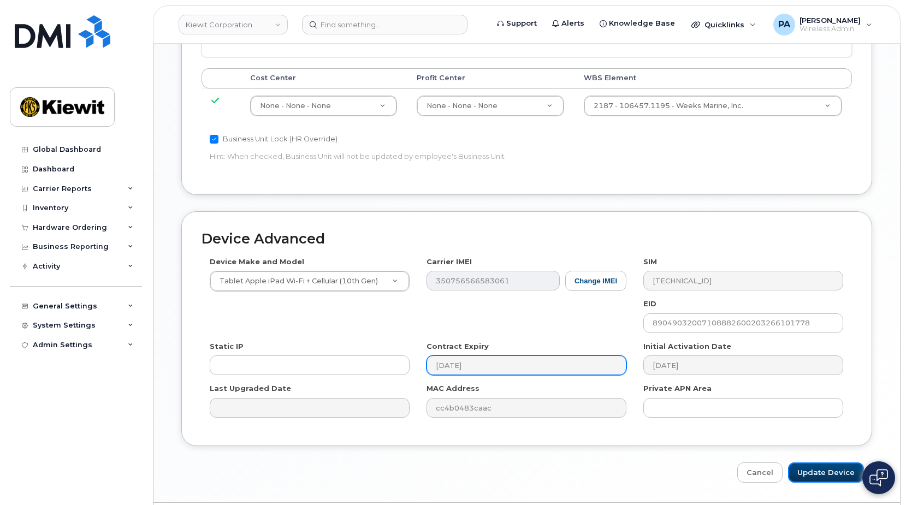
click at [823, 463] on input "Update Device" at bounding box center [826, 473] width 76 height 20
type input "Saving..."
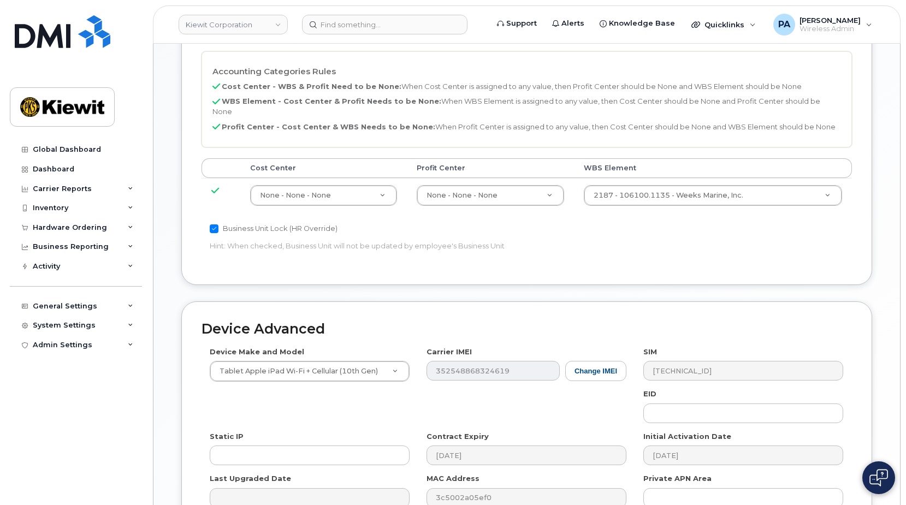
scroll to position [55, 0]
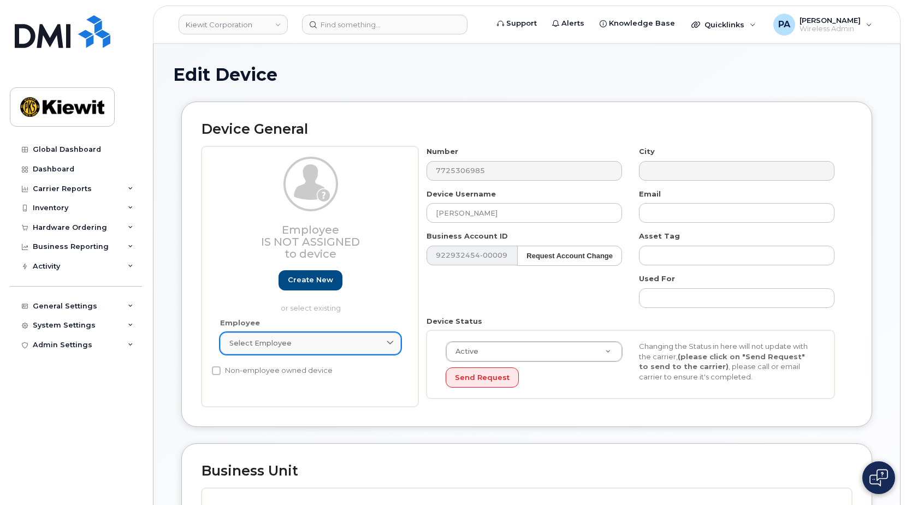
click at [317, 344] on div "Select employee" at bounding box center [310, 343] width 162 height 10
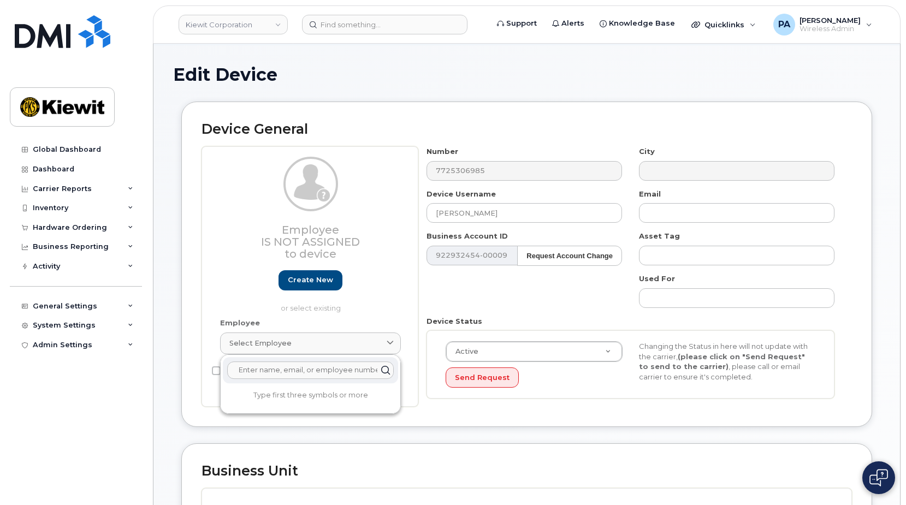
scroll to position [0, 0]
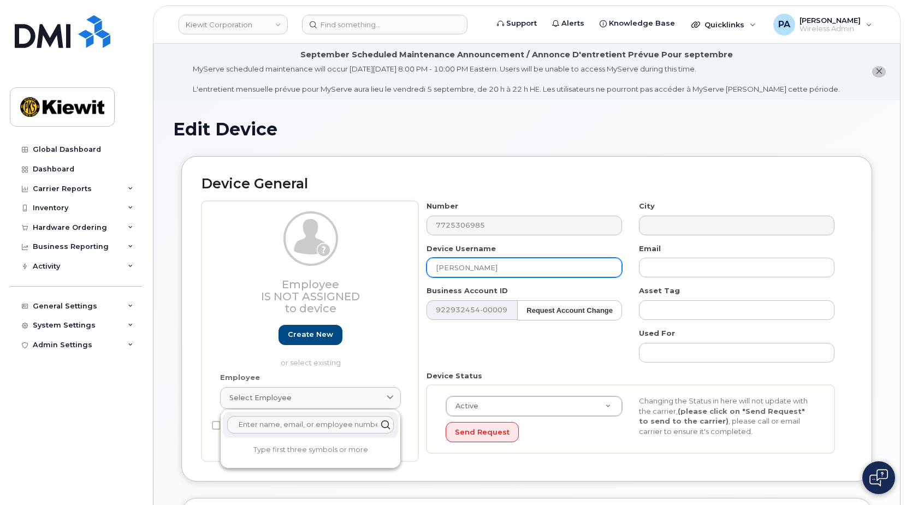
drag, startPoint x: 518, startPoint y: 267, endPoint x: 392, endPoint y: 262, distance: 126.8
click at [392, 262] on div "Employee Is not assigned to device Create new or select existing Employee Selec…" at bounding box center [527, 331] width 650 height 260
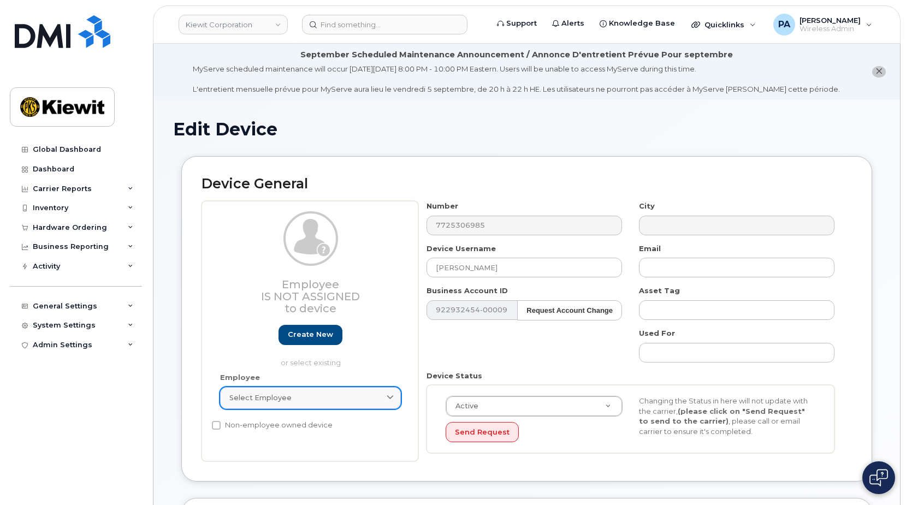
click at [329, 396] on div "Employee Select employee Type first three symbols or more" at bounding box center [310, 395] width 197 height 46
click at [274, 402] on span "Select employee" at bounding box center [260, 398] width 62 height 10
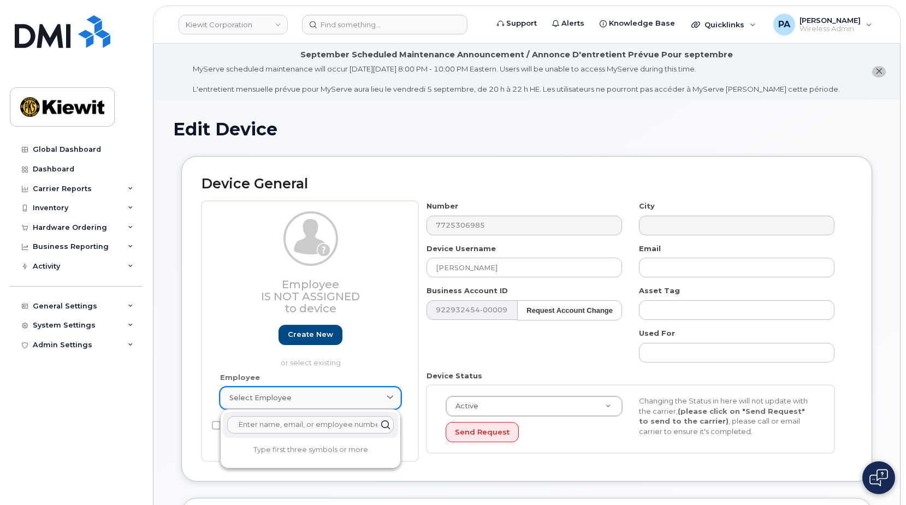
paste input "[PERSON_NAME]"
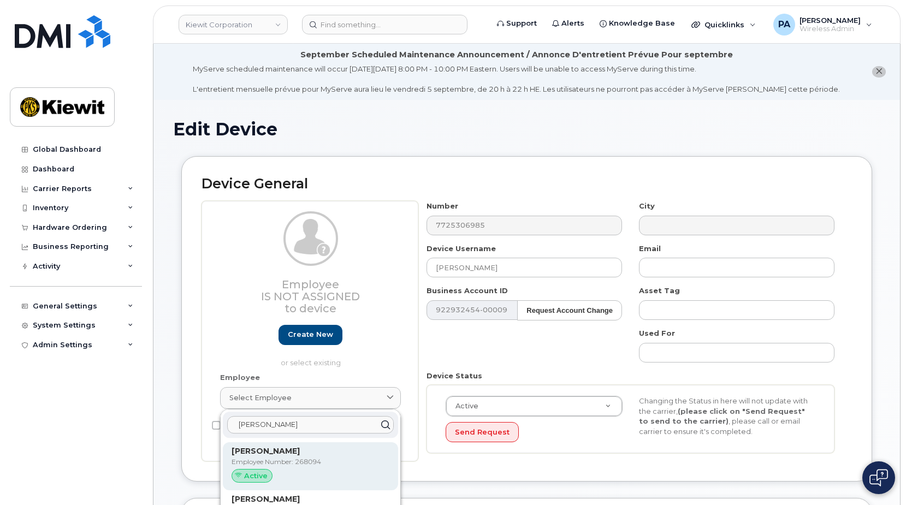
type input "[PERSON_NAME]"
click at [264, 461] on p "Employee Number: 268094" at bounding box center [311, 462] width 158 height 10
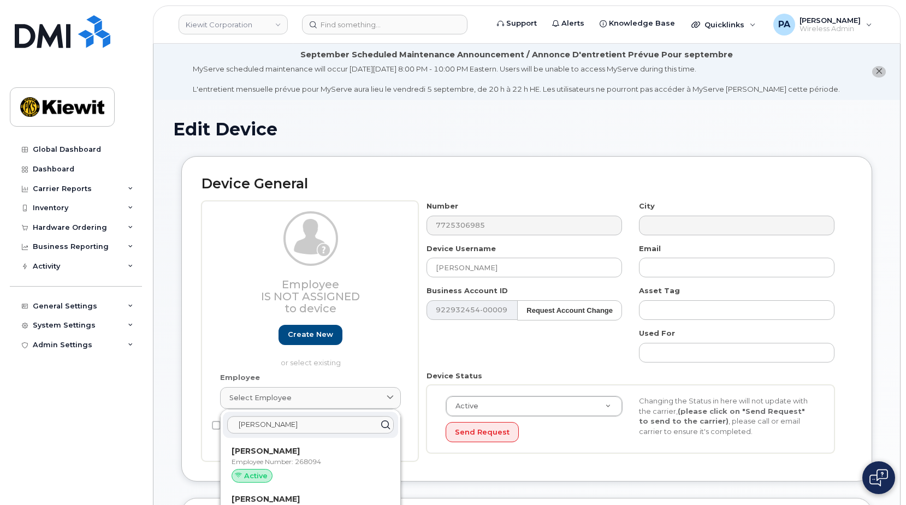
type input "268094"
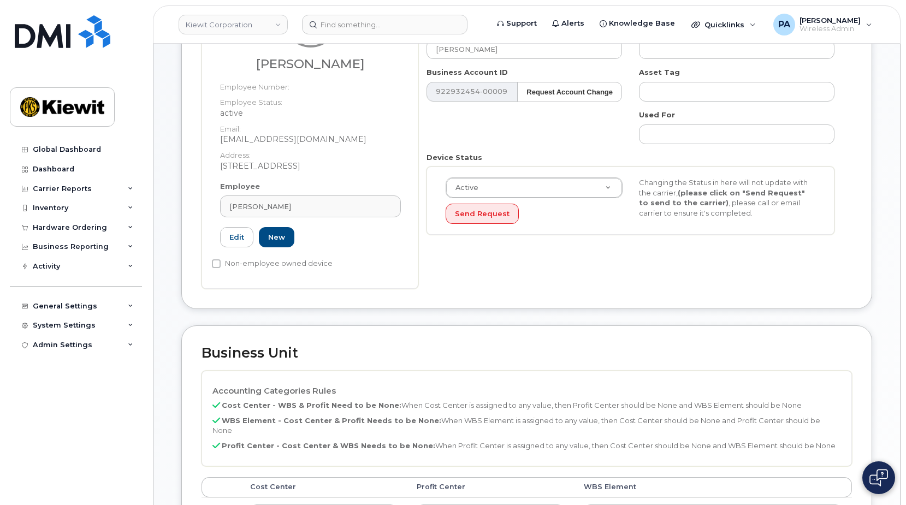
scroll to position [328, 0]
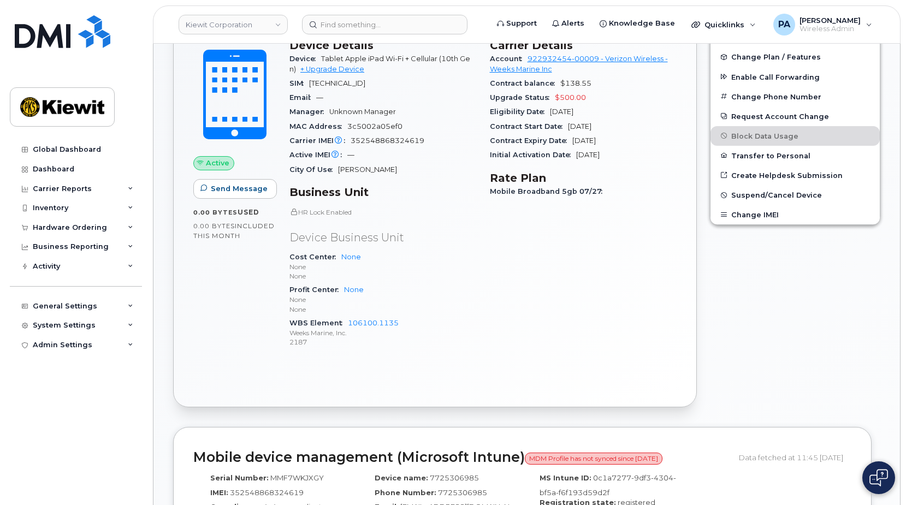
scroll to position [437, 0]
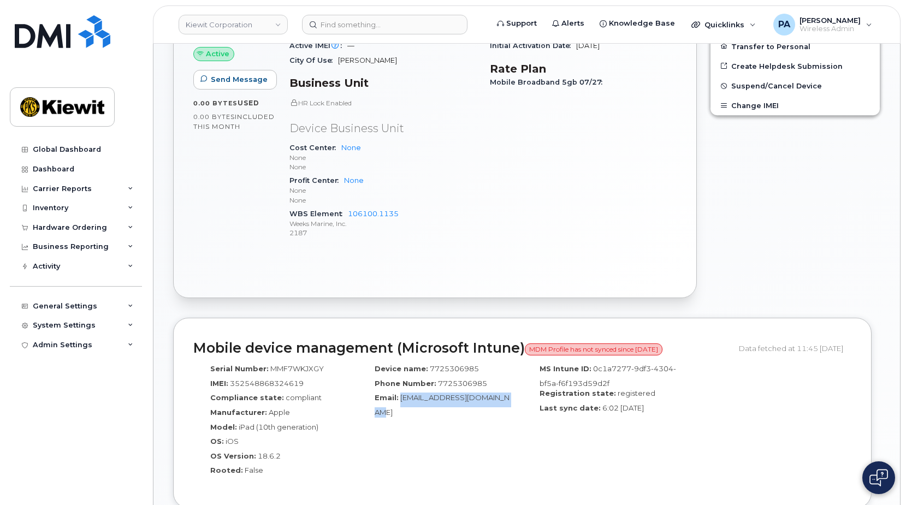
drag, startPoint x: 510, startPoint y: 399, endPoint x: 401, endPoint y: 398, distance: 108.7
click at [401, 398] on div "Email: DHarrington@WeeksMarine.com" at bounding box center [440, 405] width 148 height 25
click at [401, 398] on span "[EMAIL_ADDRESS][DOMAIN_NAME]" at bounding box center [442, 404] width 135 height 23
drag, startPoint x: 401, startPoint y: 396, endPoint x: 412, endPoint y: 415, distance: 21.5
click at [412, 415] on div "Email: DHarrington@WeeksMarine.com" at bounding box center [440, 405] width 148 height 25
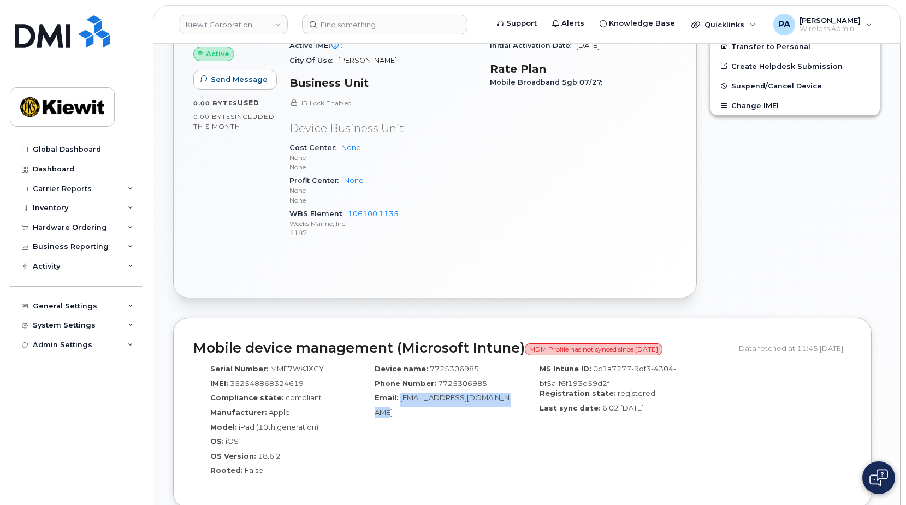
copy span "[EMAIL_ADDRESS][DOMAIN_NAME]"
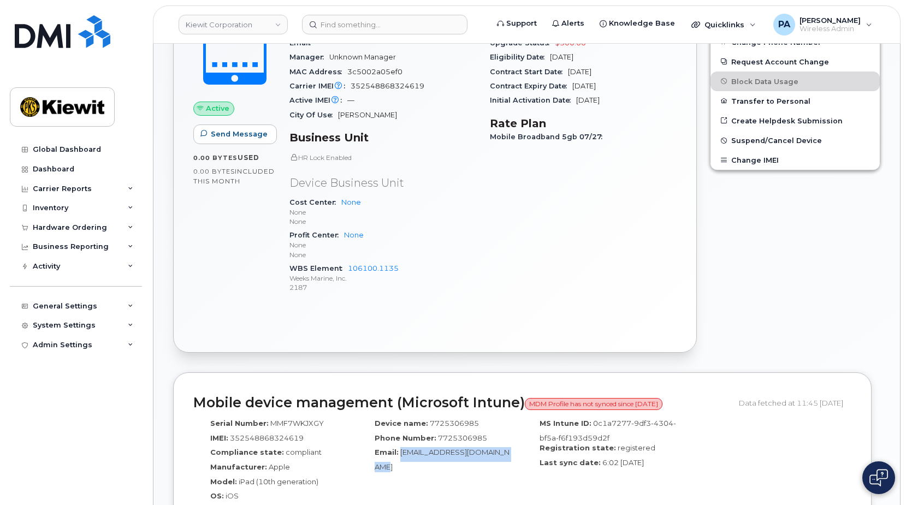
scroll to position [0, 0]
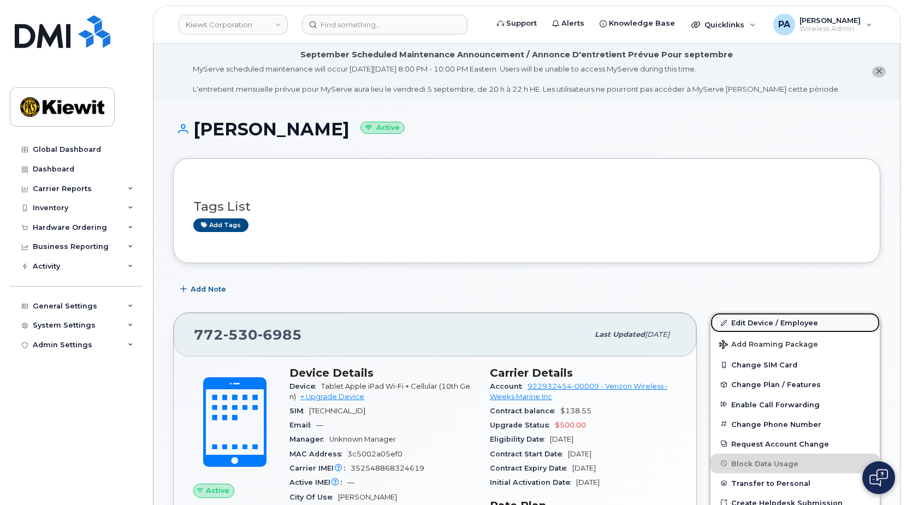
click at [750, 322] on link "Edit Device / Employee" at bounding box center [794, 323] width 169 height 20
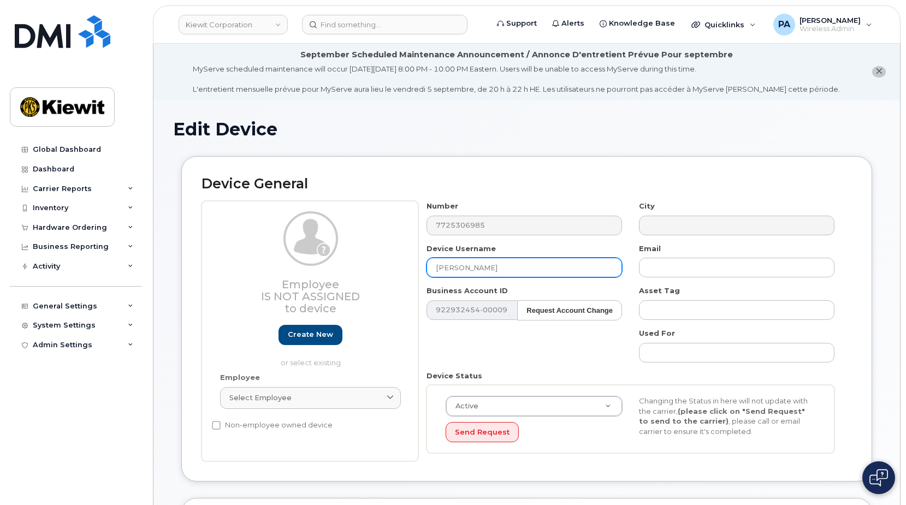
drag, startPoint x: 507, startPoint y: 267, endPoint x: 324, endPoint y: 252, distance: 183.5
click at [324, 252] on div "Employee Is not assigned to device Create new or select existing Employee Selec…" at bounding box center [527, 331] width 650 height 260
paste input "[PERSON_NAME][EMAIL_ADDRESS][DOMAIN_NAME]"
type input "[EMAIL_ADDRESS][DOMAIN_NAME]"
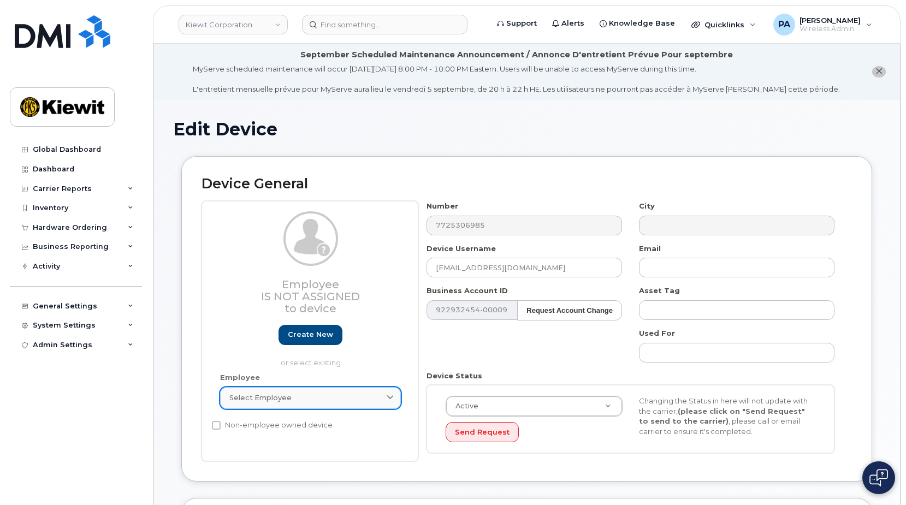
click at [329, 396] on div "Select employee" at bounding box center [310, 398] width 162 height 10
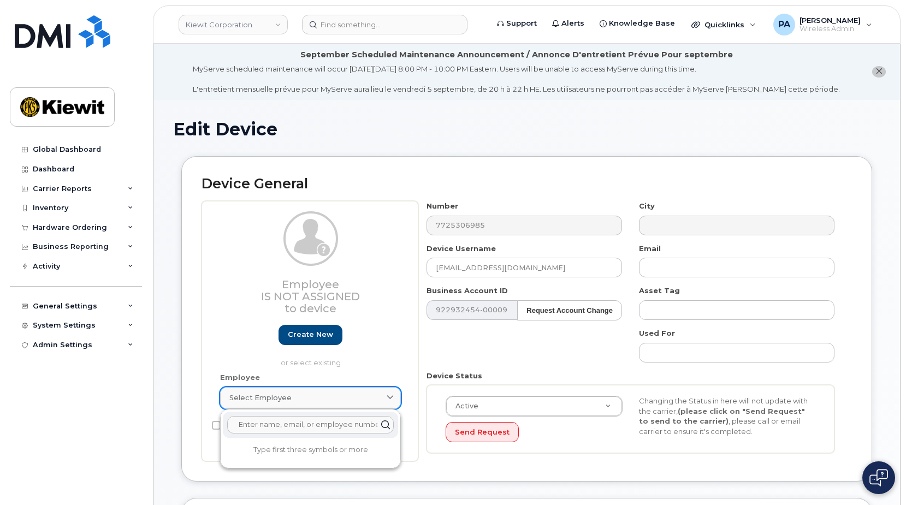
paste input "DHarrington@WeeksMarine.com"
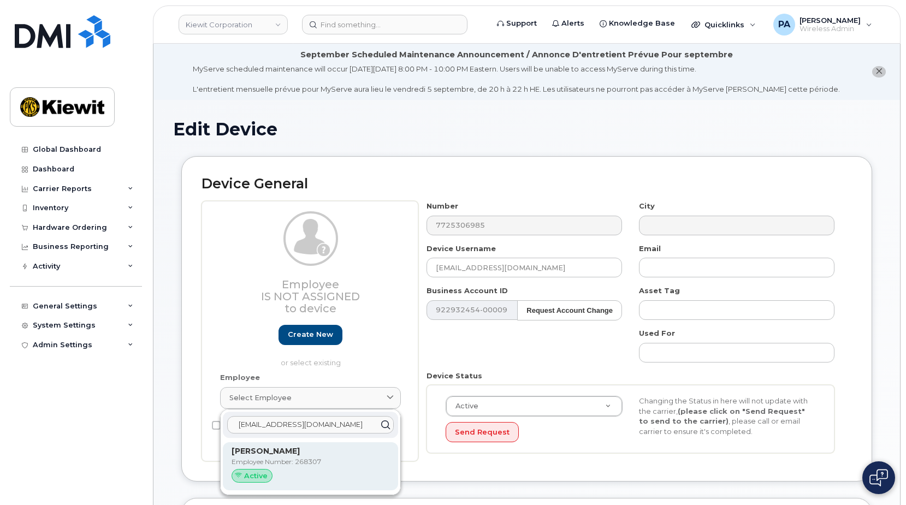
type input "DHarrington@WeeksMarine.com"
click at [286, 465] on p "Employee Number: 268307" at bounding box center [311, 462] width 158 height 10
type input "[PERSON_NAME]"
type input "dharrington@weeksmarine.com"
type input "268307"
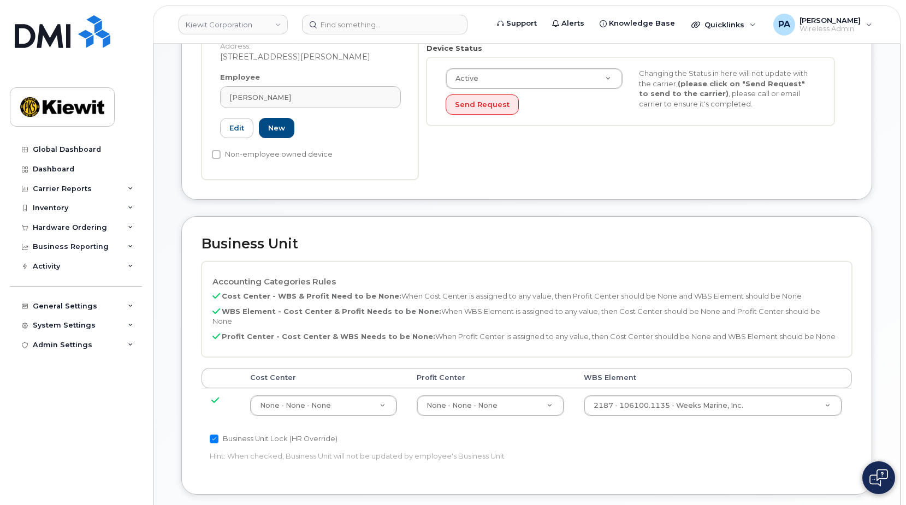
scroll to position [649, 0]
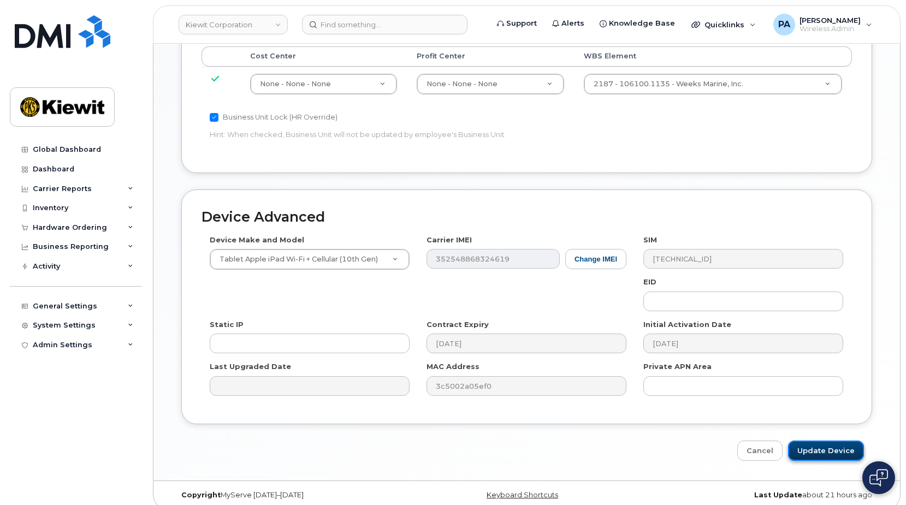
click at [828, 441] on input "Update Device" at bounding box center [826, 451] width 76 height 20
type input "Saving..."
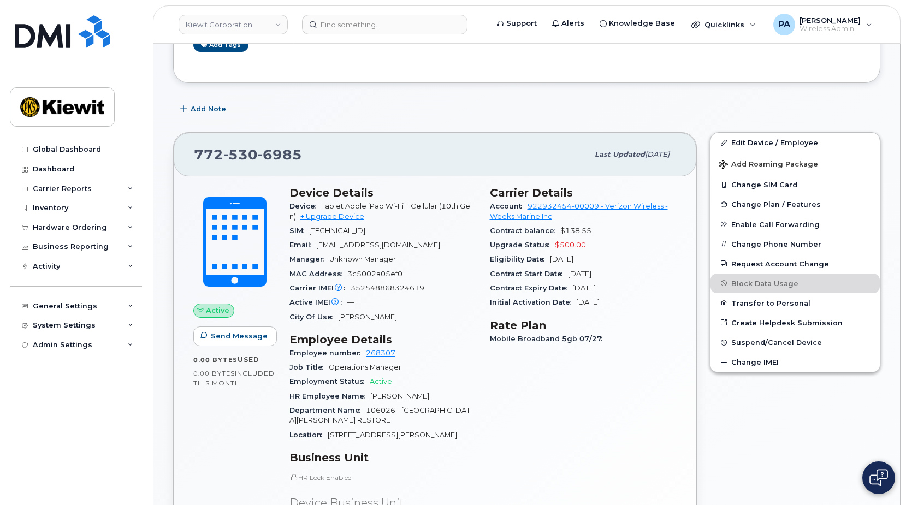
scroll to position [164, 0]
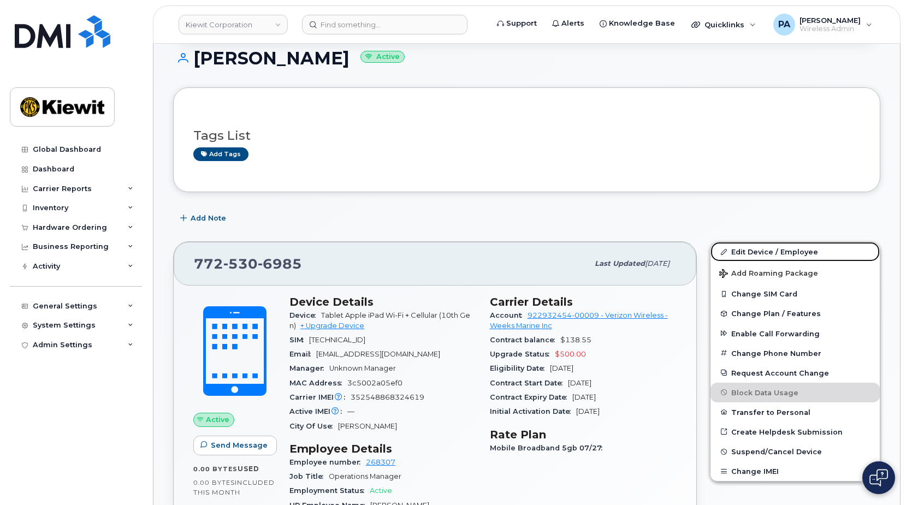
drag, startPoint x: 764, startPoint y: 252, endPoint x: 660, endPoint y: 253, distance: 103.8
click at [764, 252] on link "Edit Device / Employee" at bounding box center [794, 252] width 169 height 20
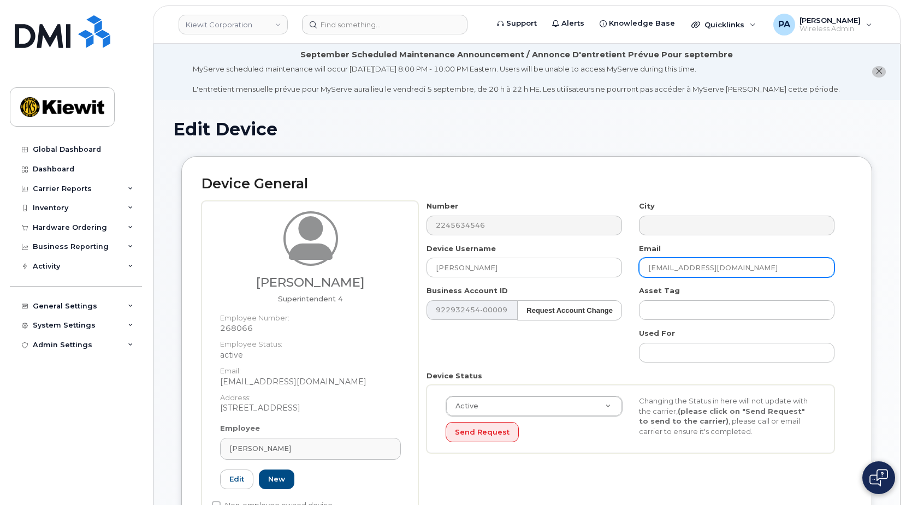
drag, startPoint x: 792, startPoint y: 264, endPoint x: 594, endPoint y: 253, distance: 198.6
click at [594, 253] on div "Number 2245634546 City Device Username [PERSON_NAME] Email [EMAIL_ADDRESS][DOMA…" at bounding box center [630, 331] width 425 height 260
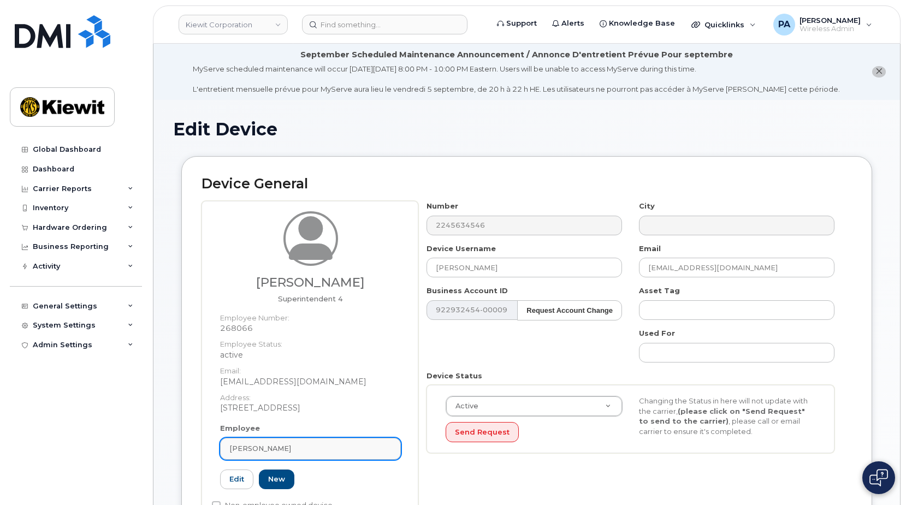
click at [343, 453] on div "[PERSON_NAME]" at bounding box center [310, 448] width 162 height 10
paste input "[EMAIL_ADDRESS][DOMAIN_NAME]"
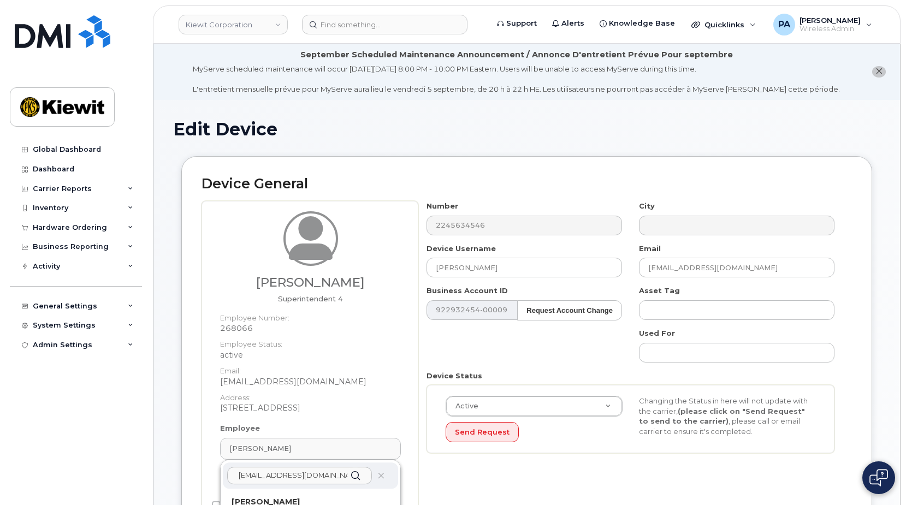
scroll to position [218, 0]
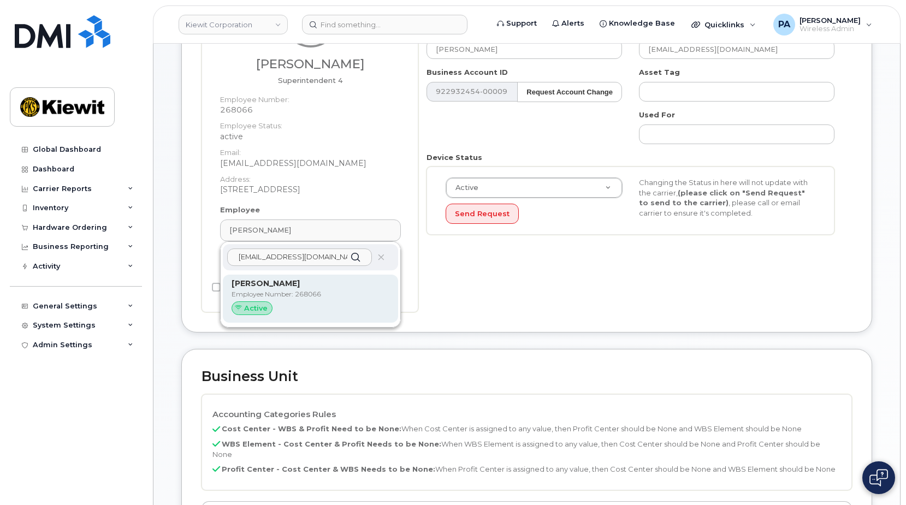
type input "[EMAIL_ADDRESS][DOMAIN_NAME]"
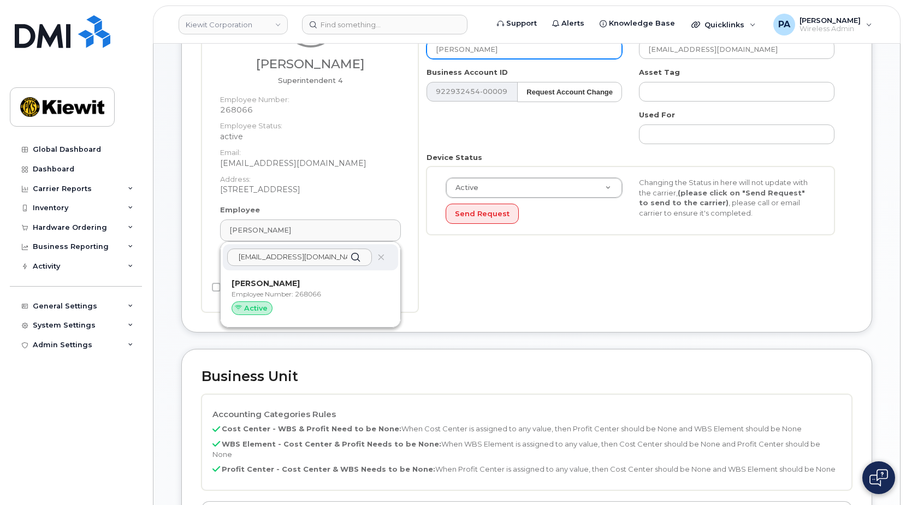
drag, startPoint x: 275, startPoint y: 287, endPoint x: 508, endPoint y: 51, distance: 331.3
click at [275, 287] on strong "Joseph Purcell" at bounding box center [266, 284] width 68 height 10
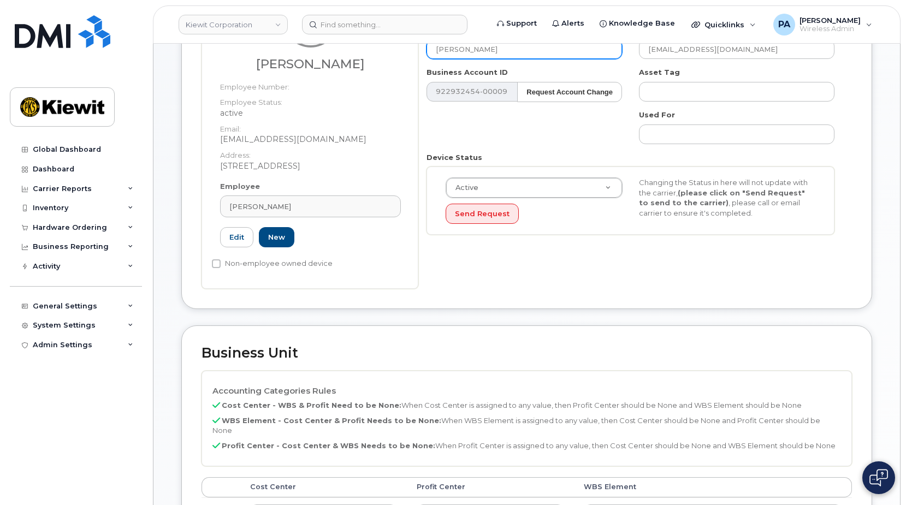
type input "Joseph Purcell"
type input "jtpurcell@weeksmarine.com"
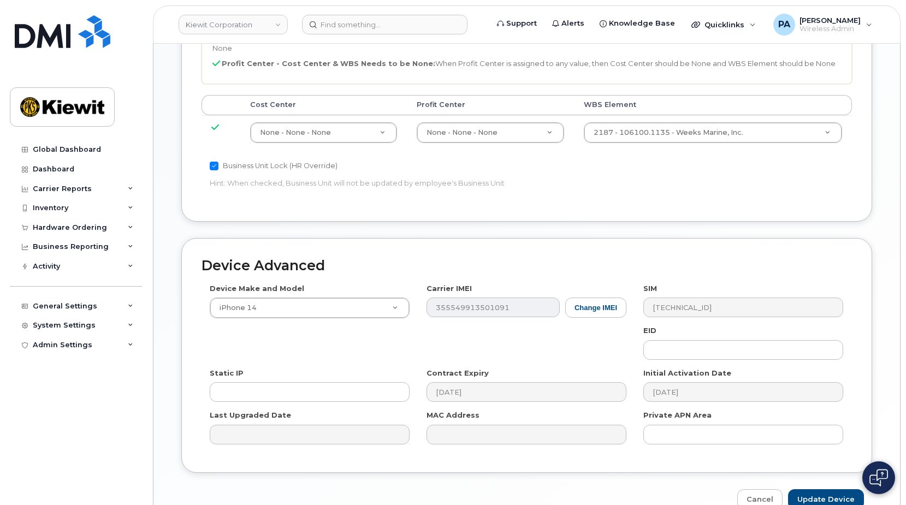
scroll to position [649, 0]
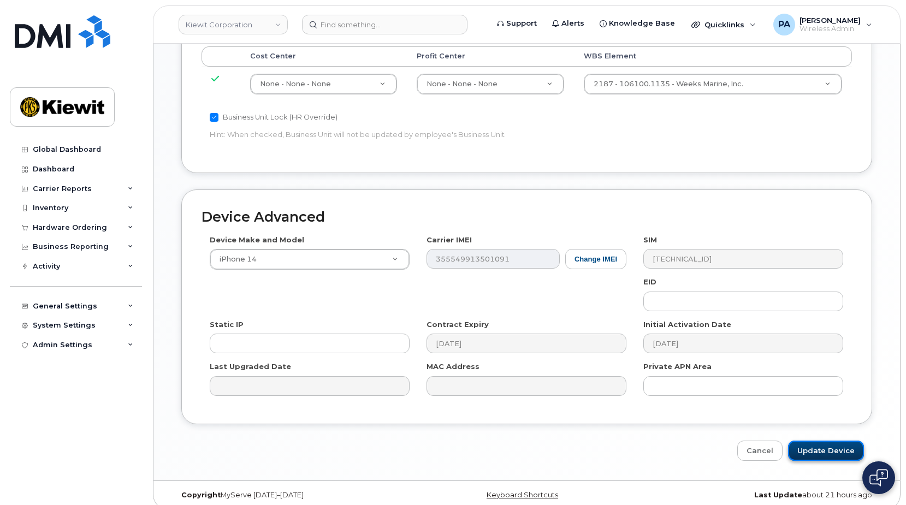
click at [836, 448] on input "Update Device" at bounding box center [826, 451] width 76 height 20
type input "Saving..."
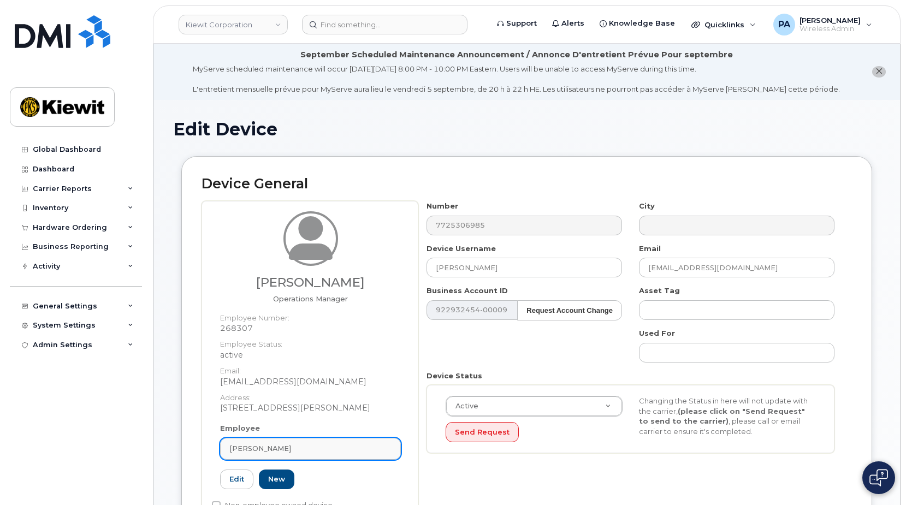
drag, startPoint x: 304, startPoint y: 462, endPoint x: 303, endPoint y: 455, distance: 6.8
click at [304, 462] on div "Employee [PERSON_NAME] Type first three symbols or more 268307 Edit New" at bounding box center [310, 461] width 197 height 76
click at [301, 447] on div "[PERSON_NAME]" at bounding box center [310, 448] width 162 height 10
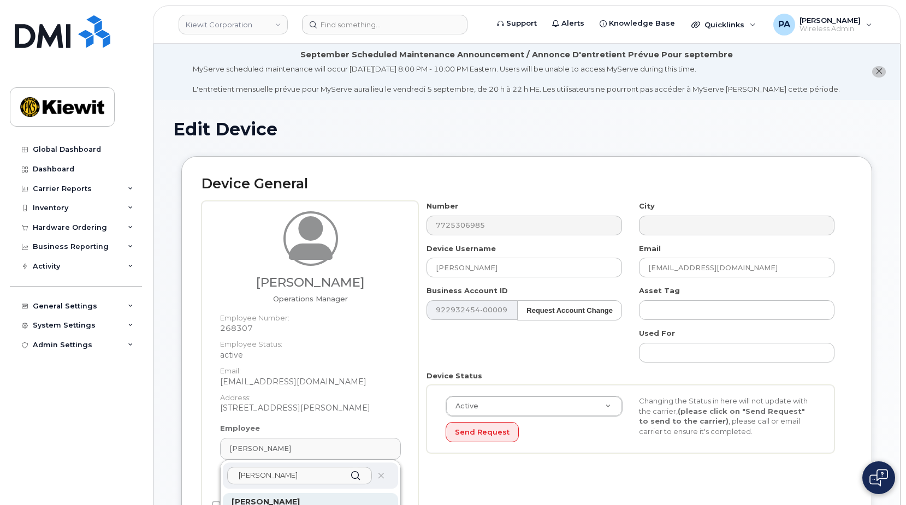
scroll to position [164, 0]
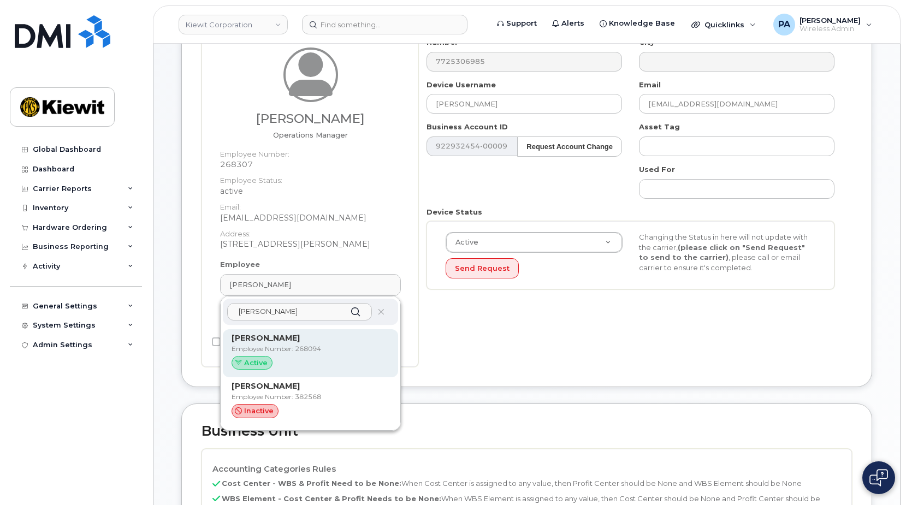
type input "douglas nelson"
click at [289, 350] on p "Employee Number: 268094" at bounding box center [311, 349] width 158 height 10
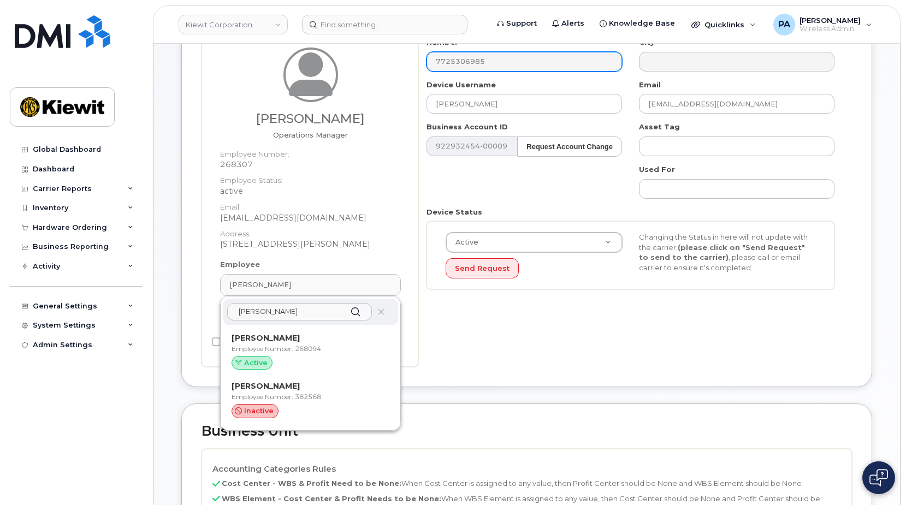
type input "268094"
type input "[PERSON_NAME]"
type input "[EMAIL_ADDRESS][DOMAIN_NAME]"
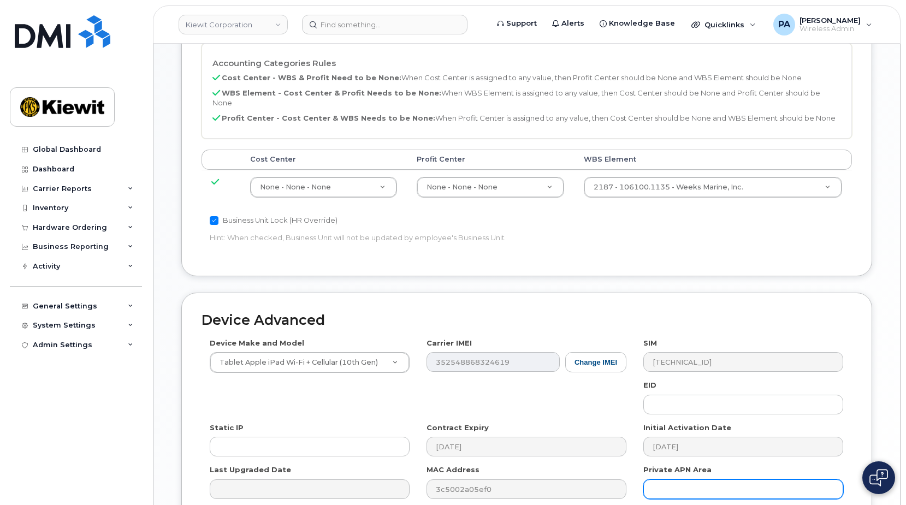
scroll to position [649, 0]
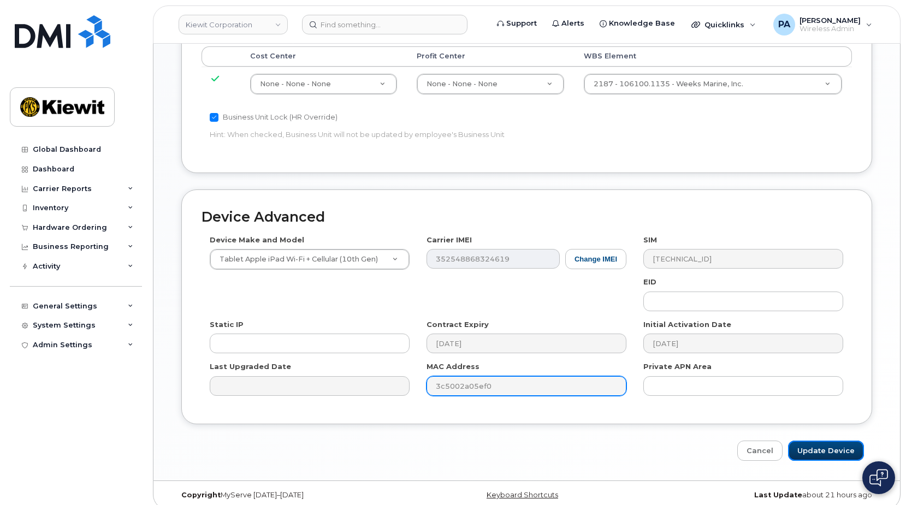
drag, startPoint x: 832, startPoint y: 448, endPoint x: 499, endPoint y: 374, distance: 340.8
click at [832, 447] on input "Update Device" at bounding box center [826, 451] width 76 height 20
type input "Saving..."
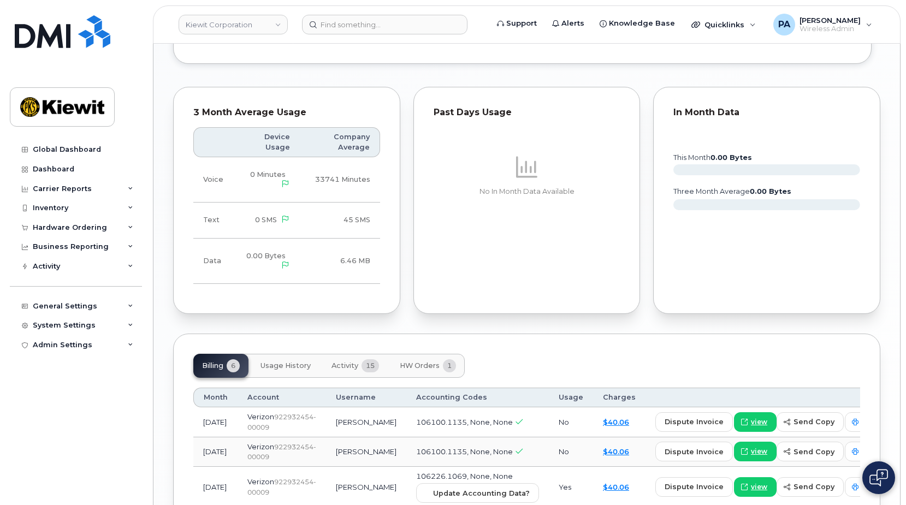
scroll to position [1201, 0]
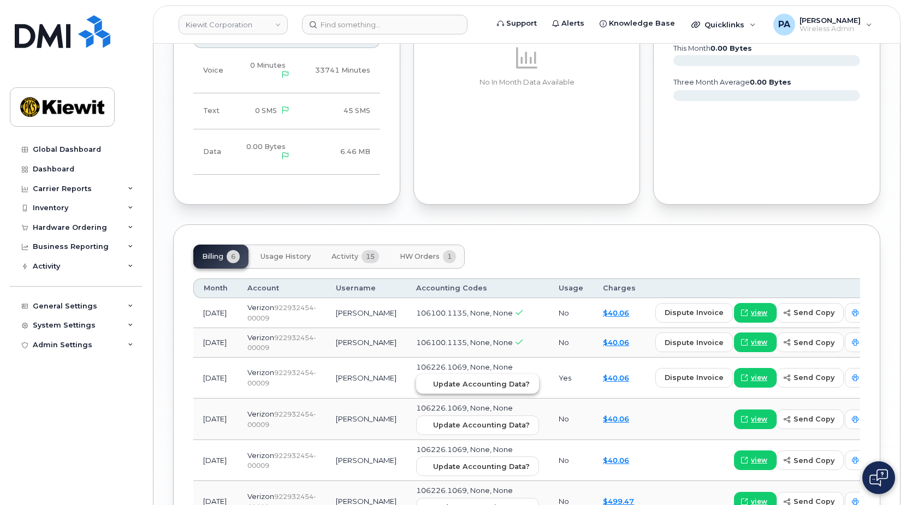
click at [433, 389] on span "Update Accounting Data?" at bounding box center [481, 384] width 97 height 10
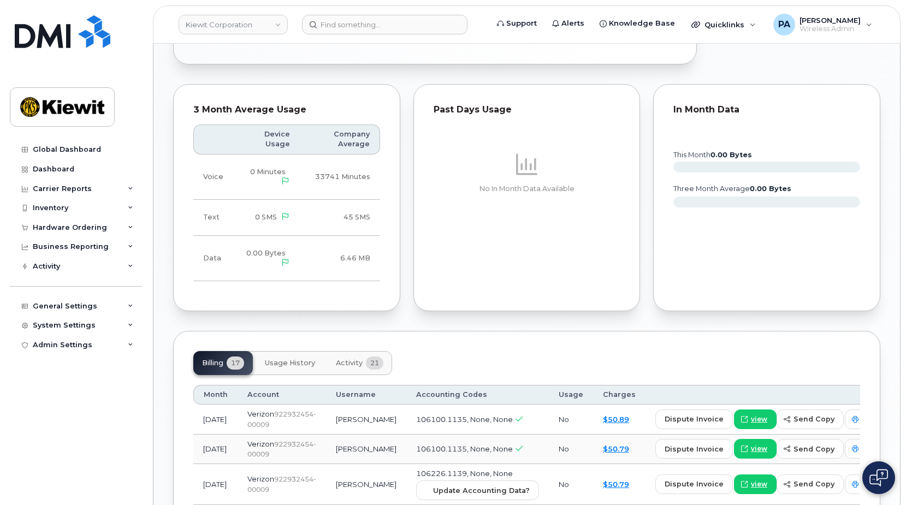
scroll to position [1092, 0]
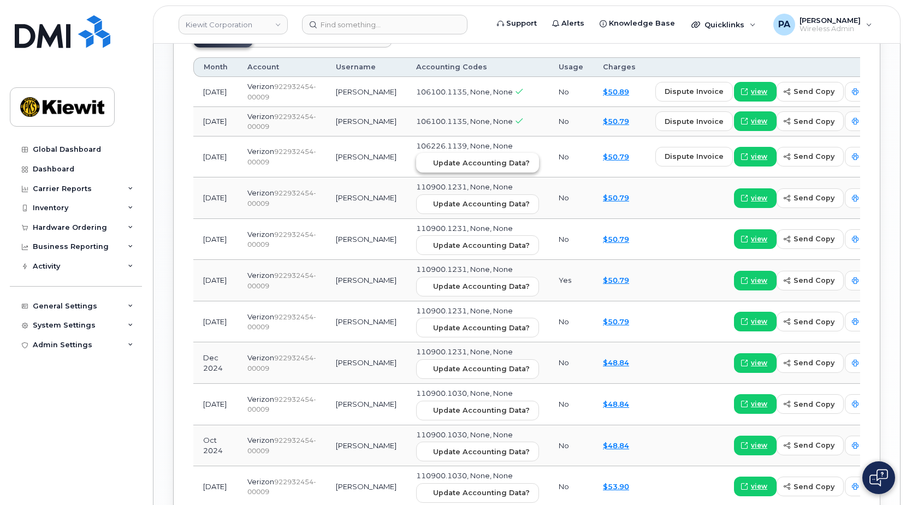
click at [458, 168] on span "Update Accounting Data?" at bounding box center [481, 163] width 97 height 10
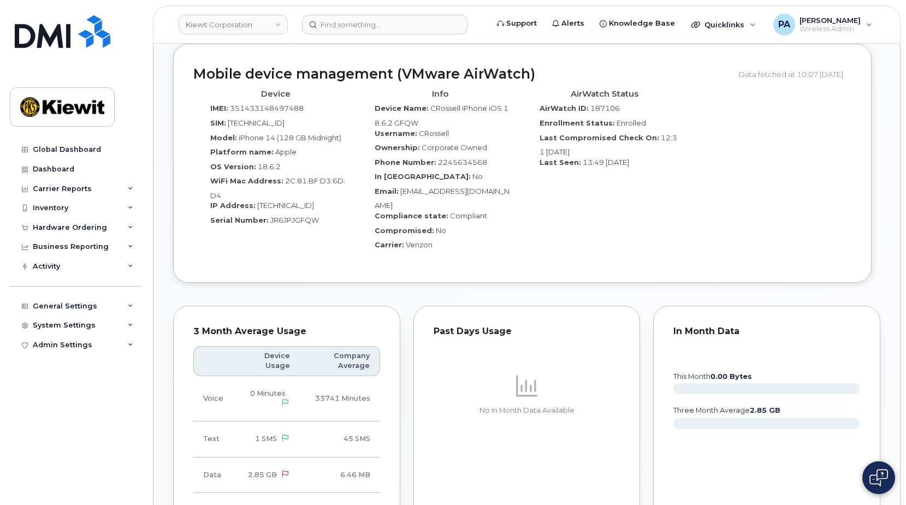
scroll to position [1147, 0]
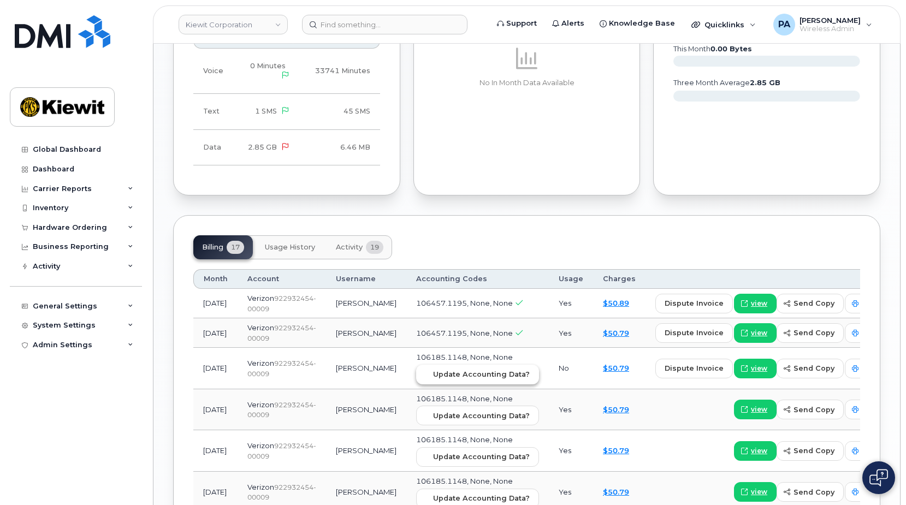
click at [467, 380] on span "Update Accounting Data?" at bounding box center [481, 374] width 97 height 10
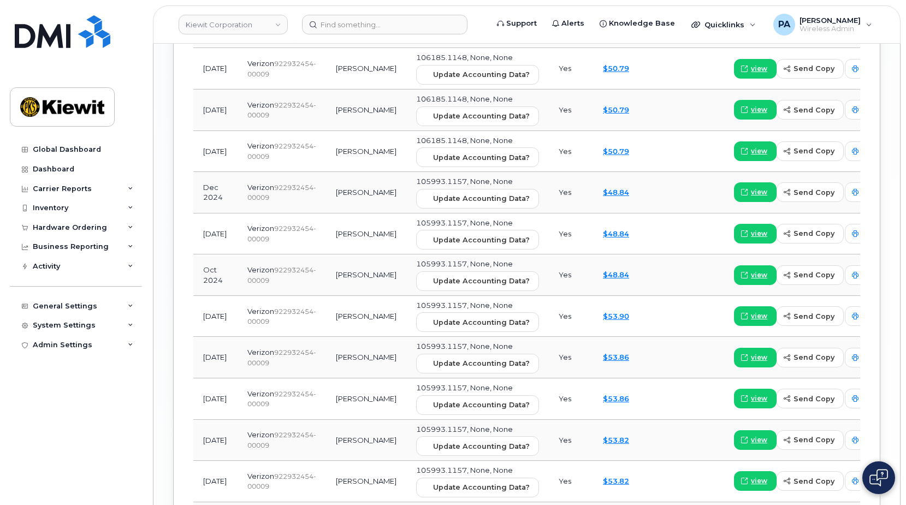
scroll to position [1311, 0]
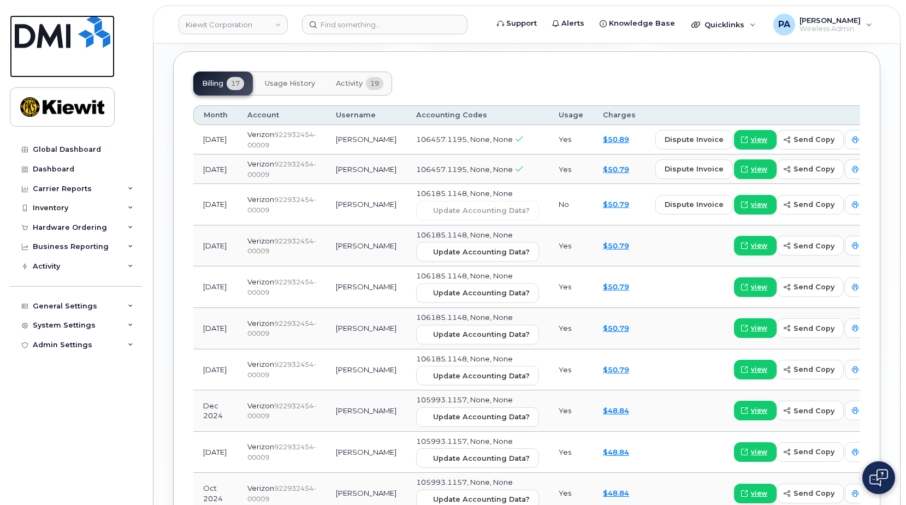
click at [48, 34] on img at bounding box center [63, 31] width 96 height 33
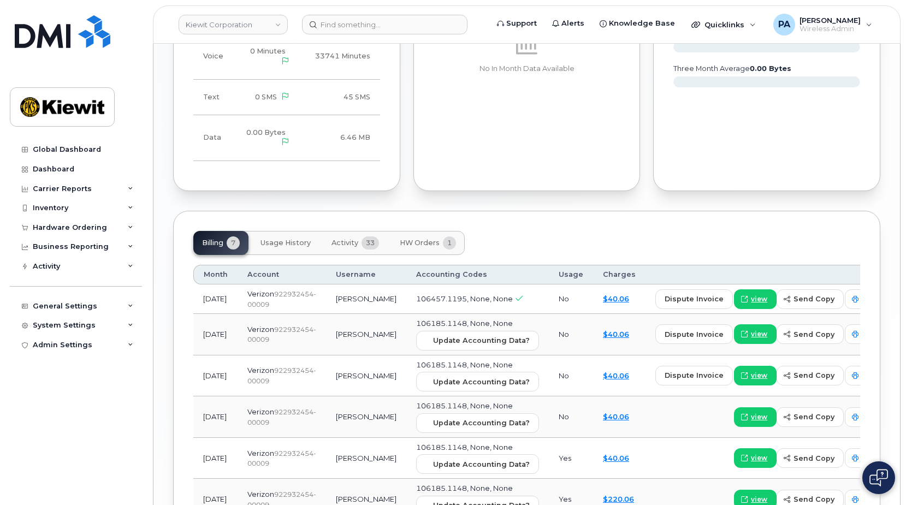
scroll to position [1288, 0]
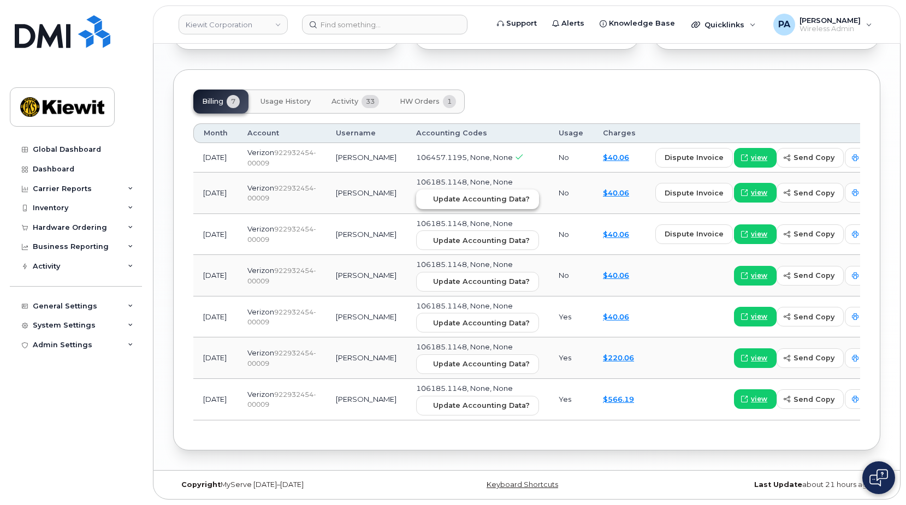
click at [436, 200] on span "Update Accounting Data?" at bounding box center [481, 199] width 97 height 10
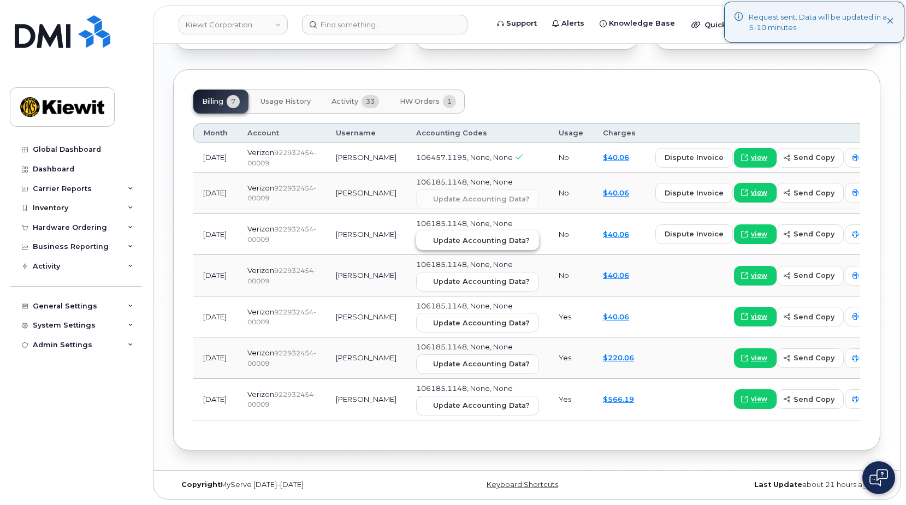
click at [436, 245] on span "Update Accounting Data?" at bounding box center [481, 240] width 97 height 10
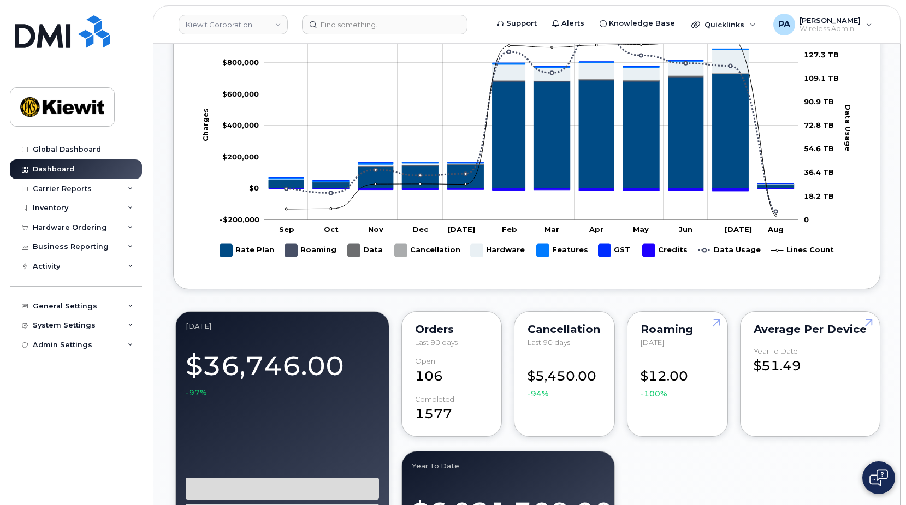
scroll to position [1038, 0]
